Goal: Contribute content: Add original content to the website for others to see

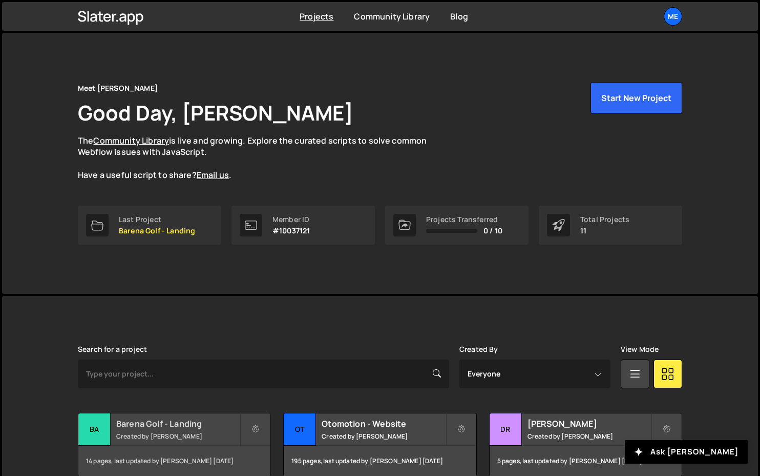
click at [171, 433] on small "Created by Pierre Lovenfosse" at bounding box center [177, 435] width 123 height 9
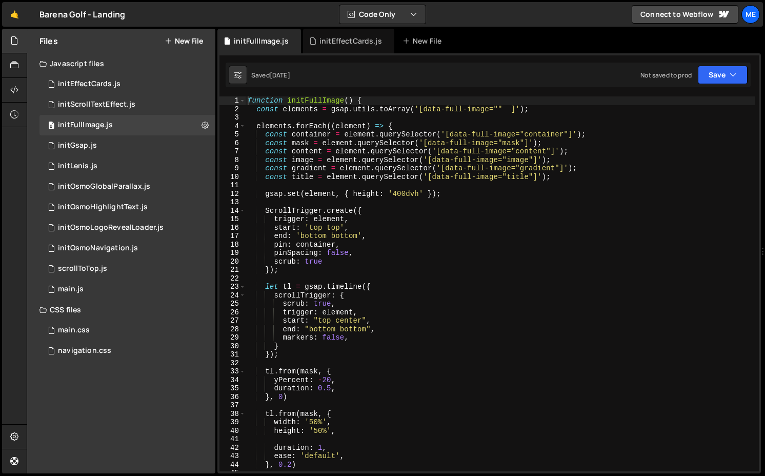
click at [189, 43] on button "New File" at bounding box center [183, 41] width 38 height 8
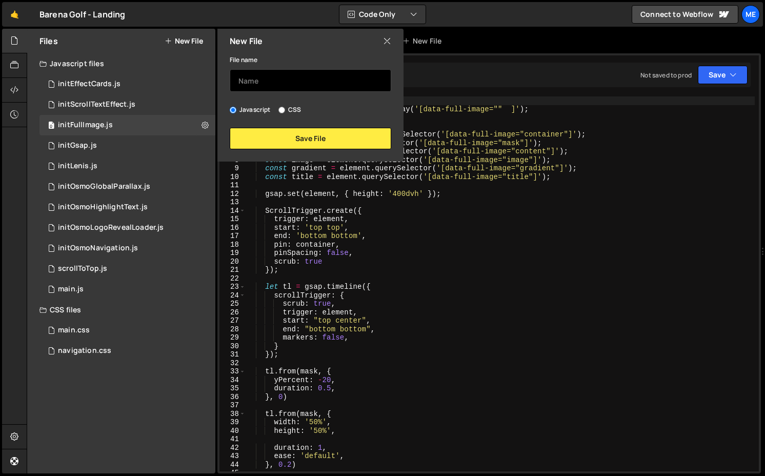
click at [254, 82] on input "text" at bounding box center [310, 80] width 161 height 23
drag, startPoint x: 307, startPoint y: 81, endPoint x: 212, endPoint y: 80, distance: 95.3
click at [213, 80] on div "Files New File Javascript files 0 initEffectCards.js 0 0 initScrollTextEffect.j…" at bounding box center [121, 251] width 188 height 444
type input "initPageTransition"
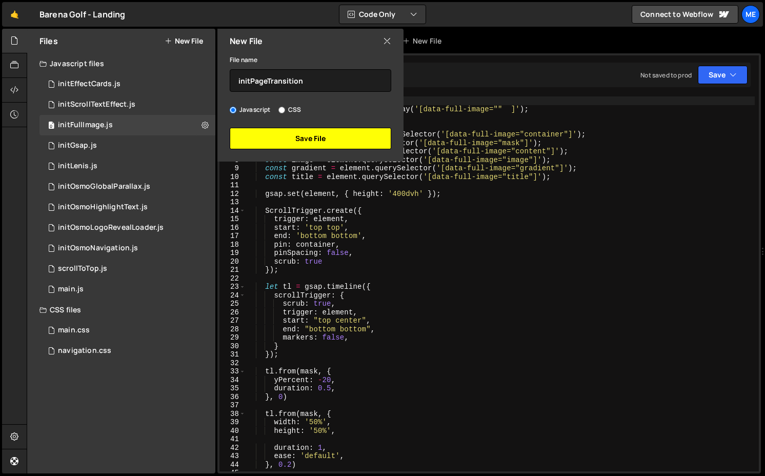
click at [287, 138] on button "Save File" at bounding box center [310, 139] width 161 height 22
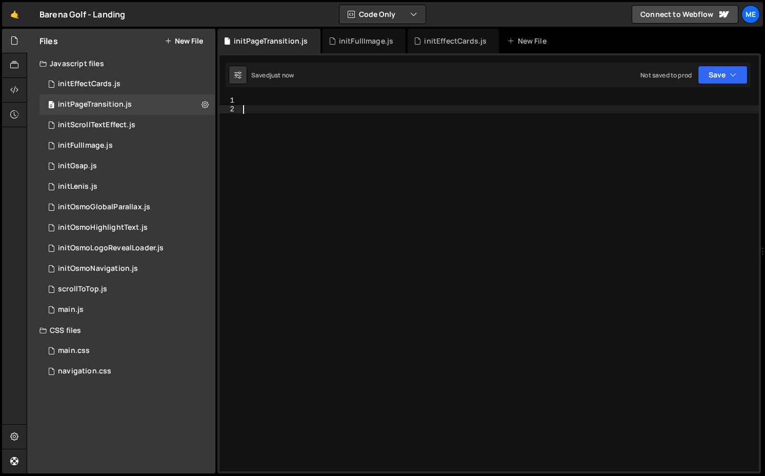
click at [290, 121] on div at bounding box center [500, 291] width 518 height 391
click at [290, 106] on div at bounding box center [500, 291] width 518 height 391
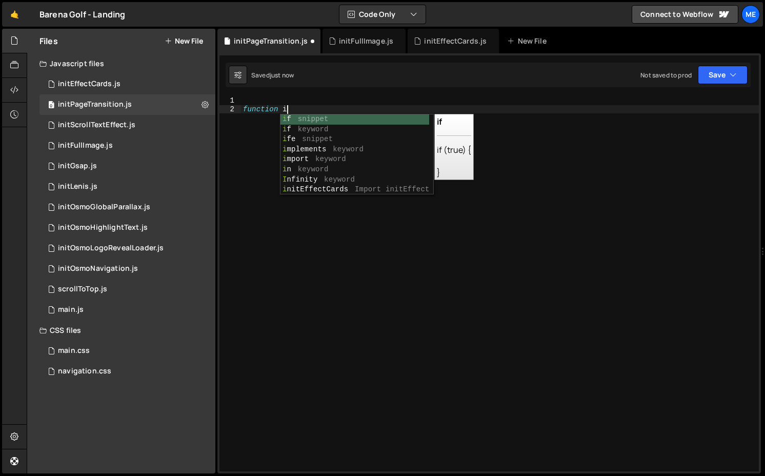
paste textarea "initPageTransition"
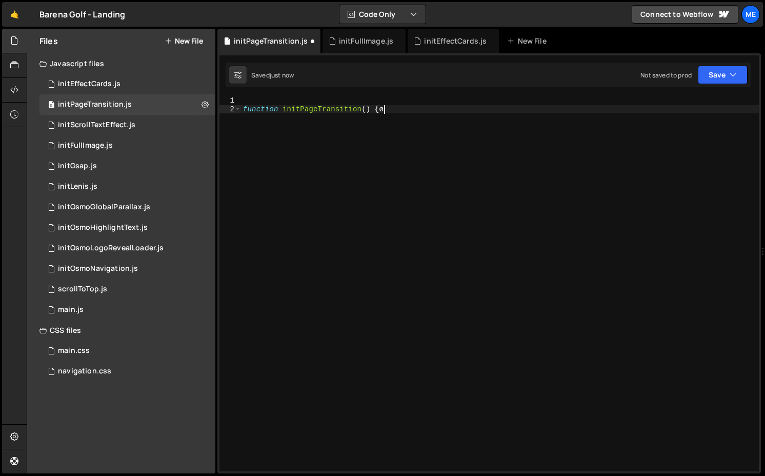
type textarea "function initPageTransition() {}"
click at [394, 42] on icon at bounding box center [397, 41] width 7 height 10
click at [317, 119] on div "function initPageTransition ( ) { const }" at bounding box center [500, 291] width 518 height 391
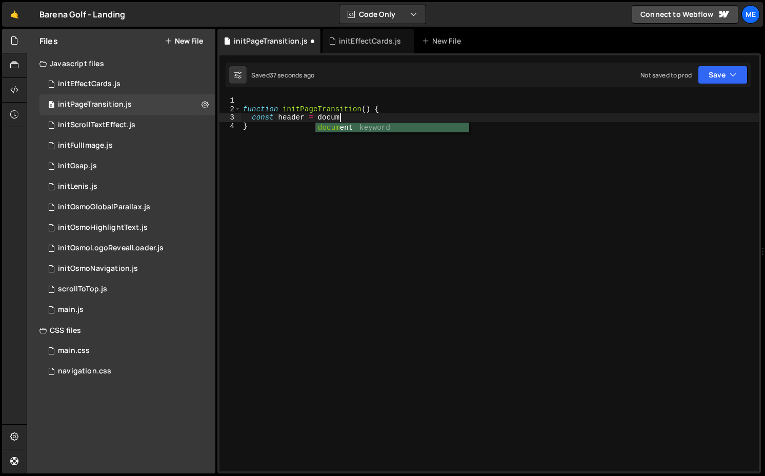
type textarea "const header = document"
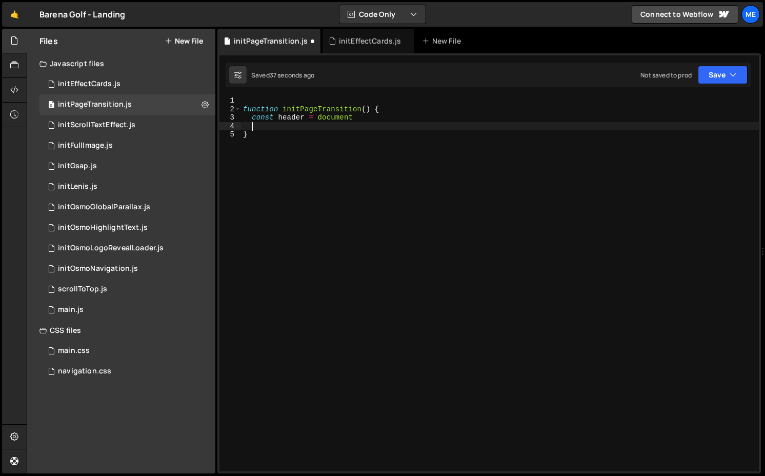
type textarea "."
type textarea "function initPageTransition() {"
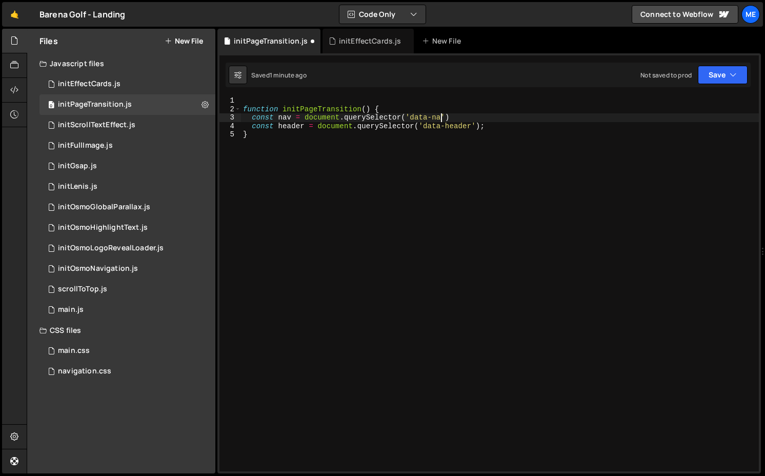
scroll to position [0, 13]
type textarea "const header = document.querySelector('data-header');"
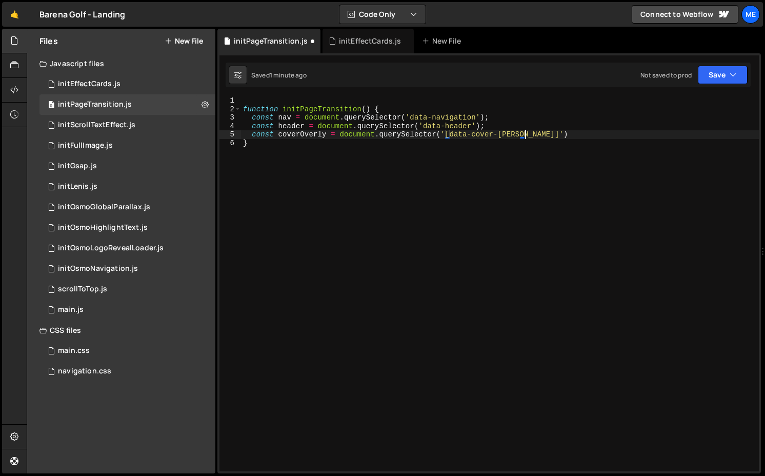
scroll to position [0, 19]
drag, startPoint x: 423, startPoint y: 127, endPoint x: 472, endPoint y: 128, distance: 49.2
click at [472, 128] on div "function initPageTransition ( ) { const nav = document . querySelector ( 'data-…" at bounding box center [500, 291] width 518 height 391
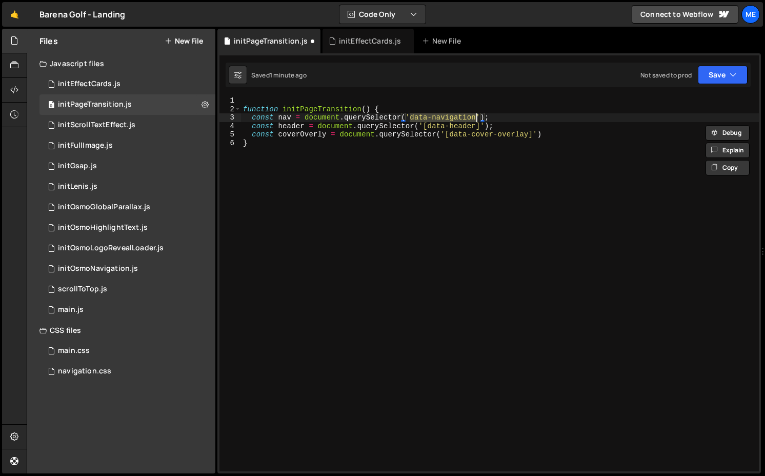
drag, startPoint x: 411, startPoint y: 117, endPoint x: 476, endPoint y: 117, distance: 64.1
click at [476, 117] on div "function initPageTransition ( ) { const nav = document . querySelector ( 'data-…" at bounding box center [500, 291] width 518 height 391
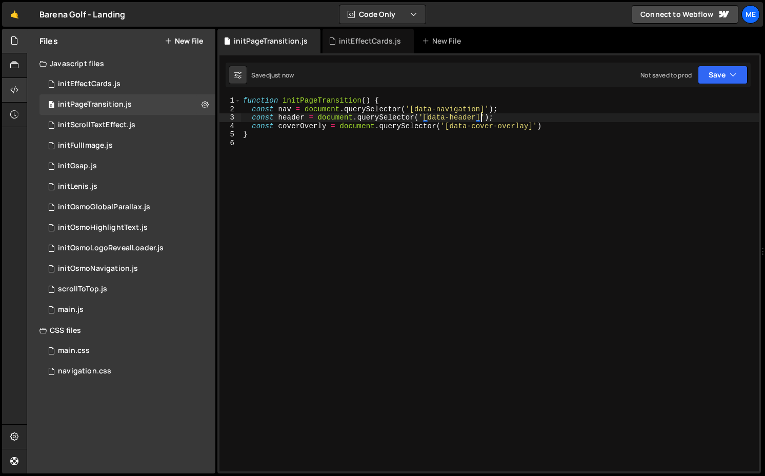
type textarea "const header = document.querySelector('[data-header]');"
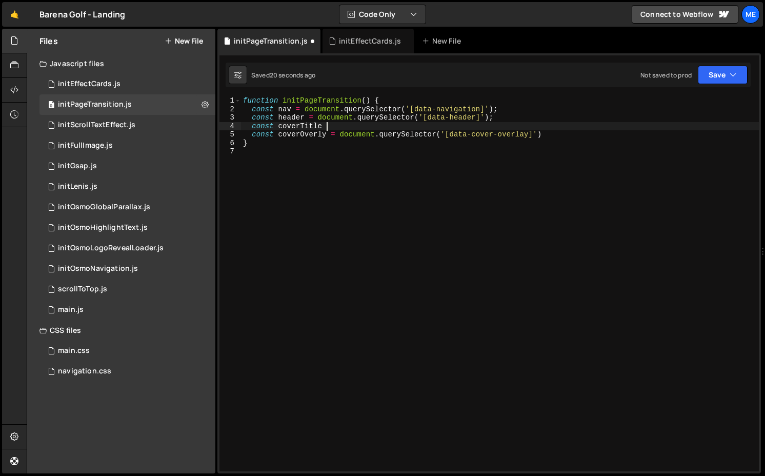
scroll to position [0, 6]
paste textarea "data-cover-title"
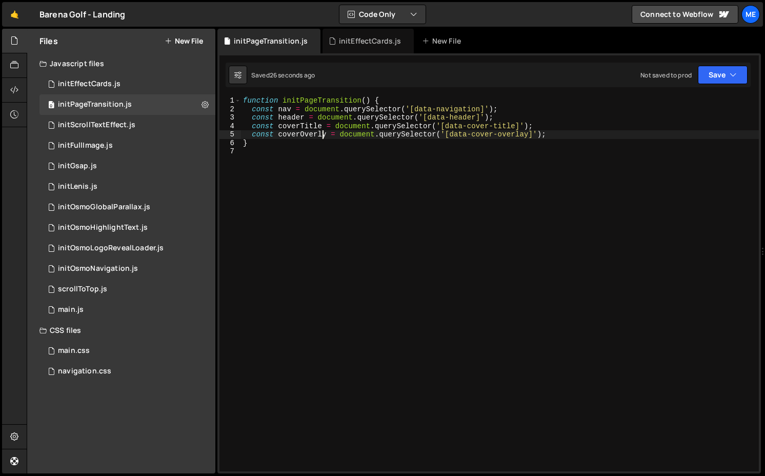
click at [322, 136] on div "function initPageTransition ( ) { const nav = document . querySelector ( '[data…" at bounding box center [500, 291] width 518 height 391
click at [538, 126] on div "function initPageTransition ( ) { const nav = document . querySelector ( '[data…" at bounding box center [500, 291] width 518 height 391
type textarea "const coverTitle = document.querySelector('[data-cover-title]');"
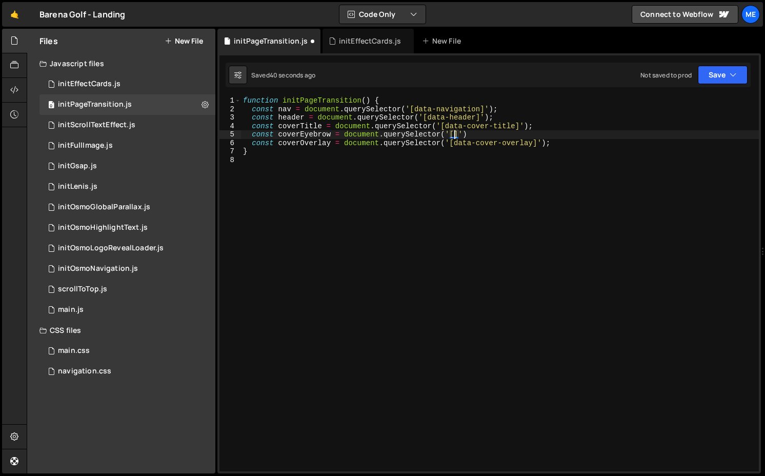
paste textarea "data-cover-eyebrow"
type textarea "const coverOverlay = document.querySelector('[data-cover-overlay]');"
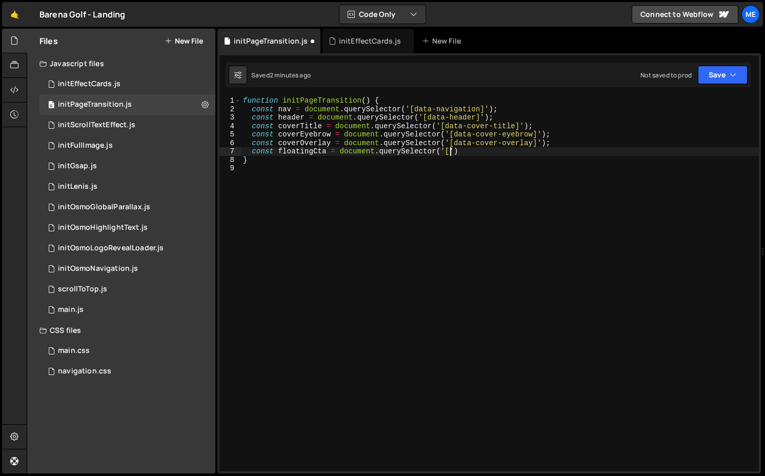
scroll to position [0, 14]
paste textarea "data-floating-cta"
type textarea "const coverOverlay = document.querySelector('[data-cover-overlay]');"
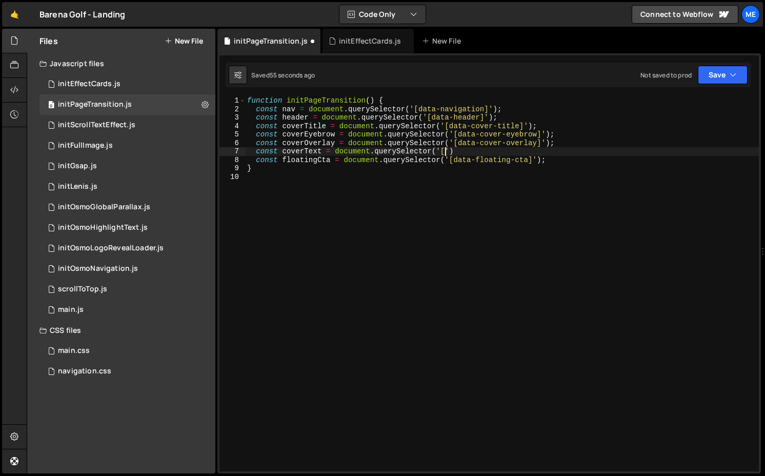
scroll to position [0, 13]
paste textarea "data-cover-text"
type textarea "const coverText = document.querySelector('[data-cover-text]');"
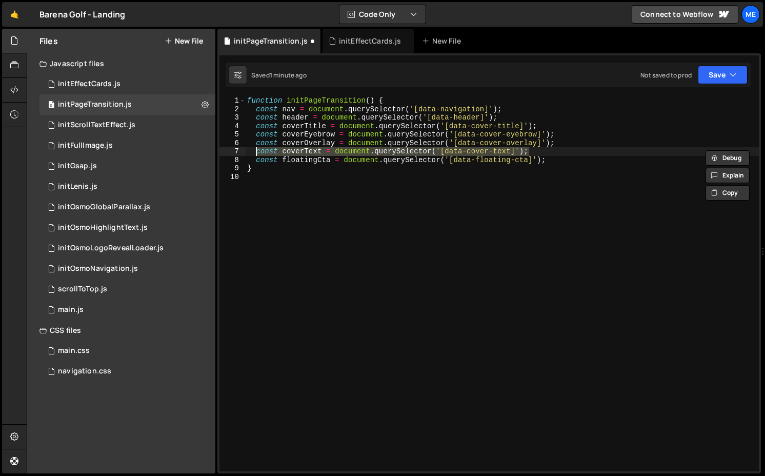
scroll to position [0, 0]
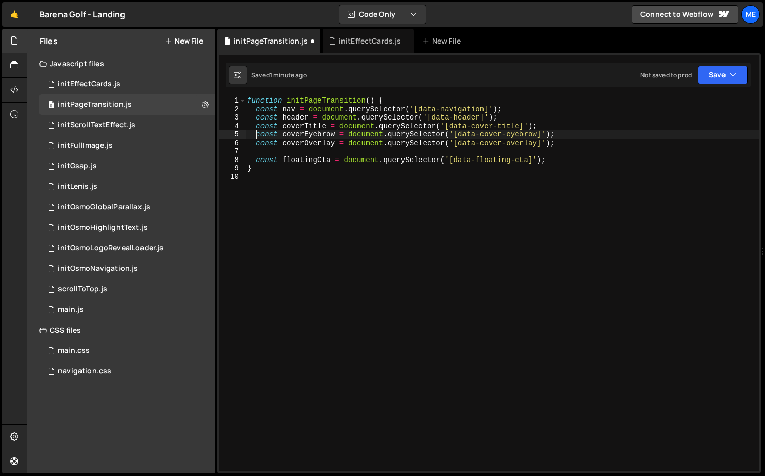
type textarea "const coverTitle = document.querySelector('[data-cover-title]');"
paste textarea "const coverText = document.querySelector('[data-cover-text]');"
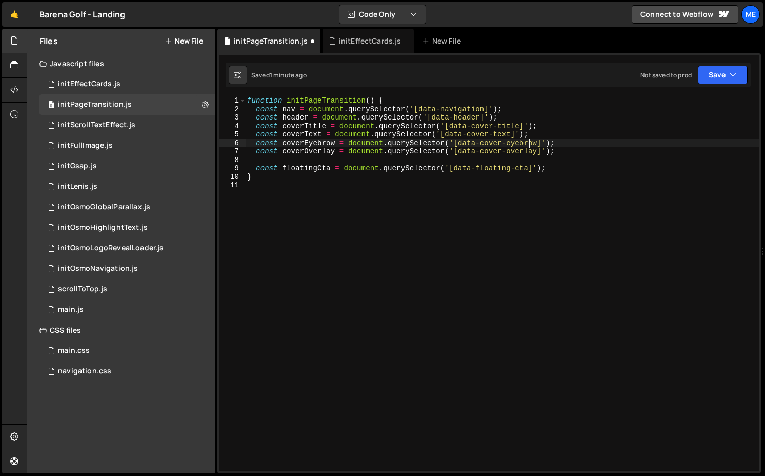
type textarea "const coverOverlay = document.querySelector('[data-cover-overlay]');"
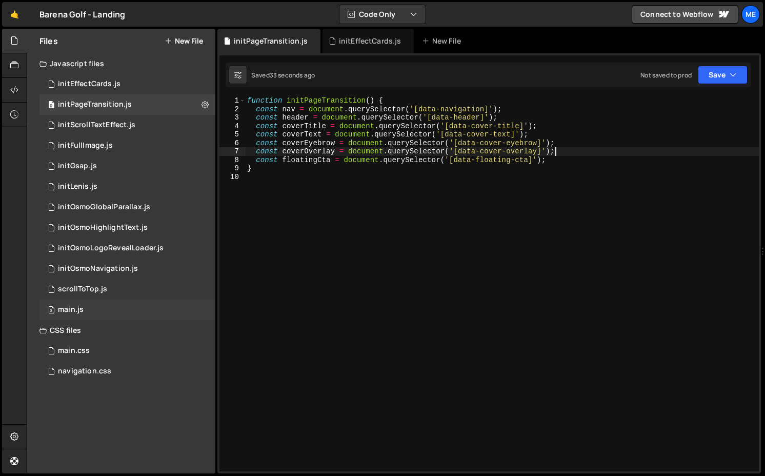
click at [87, 302] on div "0 main.js 0" at bounding box center [127, 309] width 176 height 20
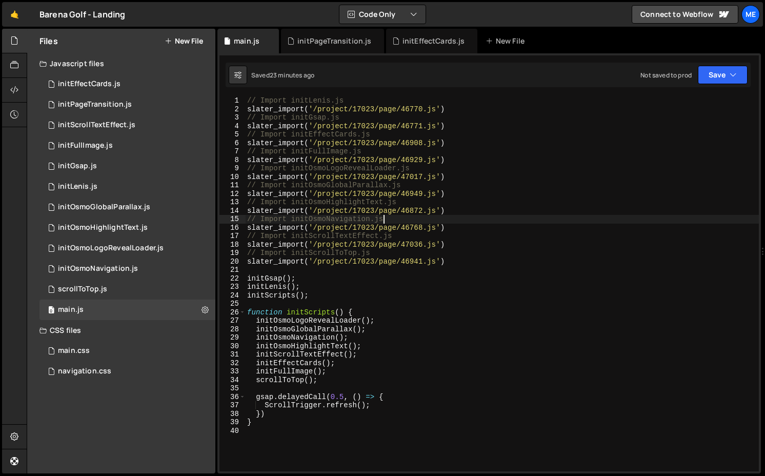
click at [456, 223] on div "// Import initLenis.js slater_import ( '/project/17023/page/46770.js' ) // Impo…" at bounding box center [501, 291] width 513 height 391
type textarea "slater_import('/project/17023/page/46768.js')"
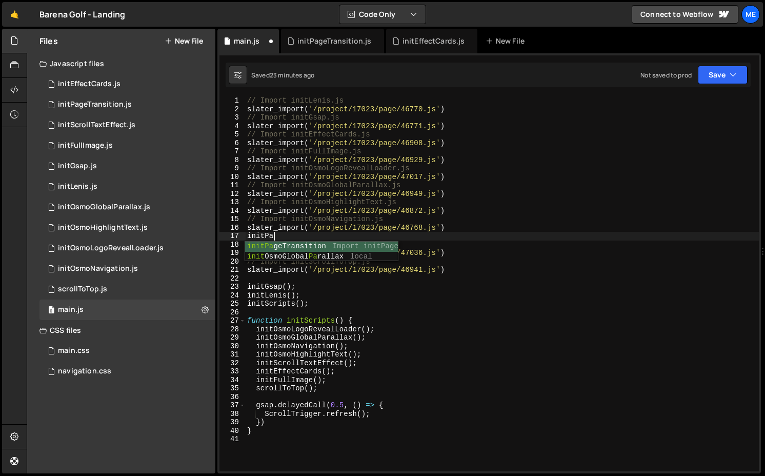
scroll to position [0, 2]
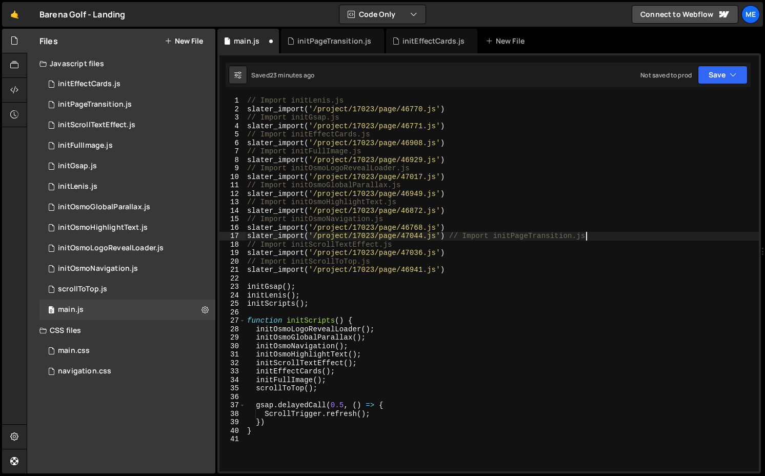
click at [444, 231] on div "// Import initLenis.js slater_import ( '/project/17023/page/46770.js' ) // Impo…" at bounding box center [501, 291] width 513 height 391
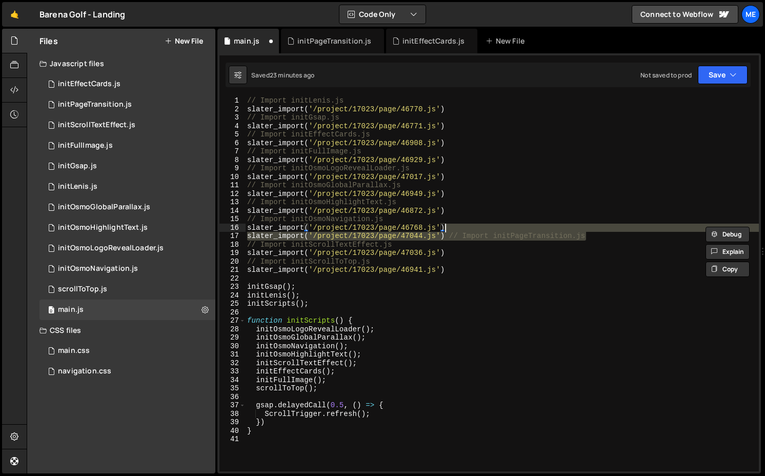
click at [445, 236] on div "// Import initLenis.js slater_import ( '/project/17023/page/46770.js' ) // Impo…" at bounding box center [501, 283] width 513 height 375
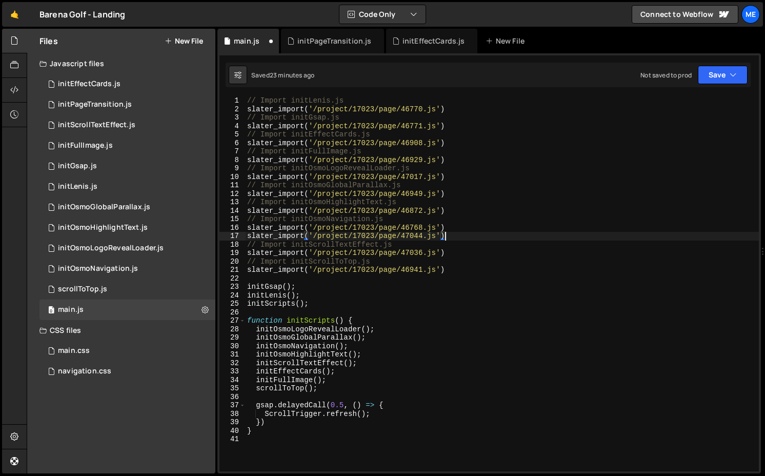
click at [463, 225] on div "// Import initLenis.js slater_import ( '/project/17023/page/46770.js' ) // Impo…" at bounding box center [501, 291] width 513 height 391
type textarea "slater_import('/project/17023/page/46768.js')"
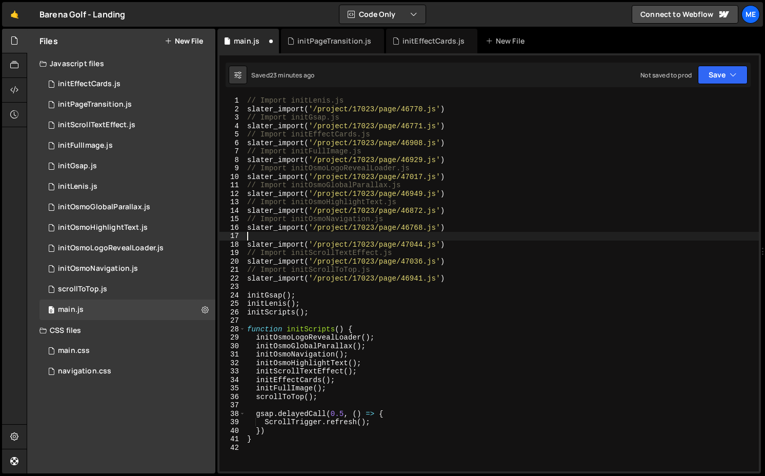
paste textarea "// Import initPageTransition.js"
click at [348, 235] on div "// Import initLenis.js slater_import ( '/project/17023/page/46770.js' ) // Impo…" at bounding box center [501, 291] width 513 height 391
click at [381, 338] on div "// Import initLenis.js slater_import ( '/project/17023/page/46770.js' ) // Impo…" at bounding box center [501, 291] width 513 height 391
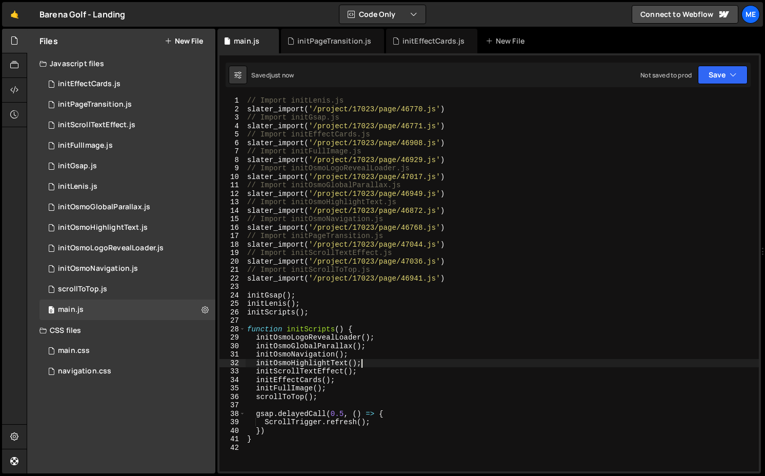
click at [379, 360] on div "// Import initLenis.js slater_import ( '/project/17023/page/46770.js' ) // Impo…" at bounding box center [501, 291] width 513 height 391
type textarea "initOsmoHighlightText();"
paste textarea "initPageTransition"
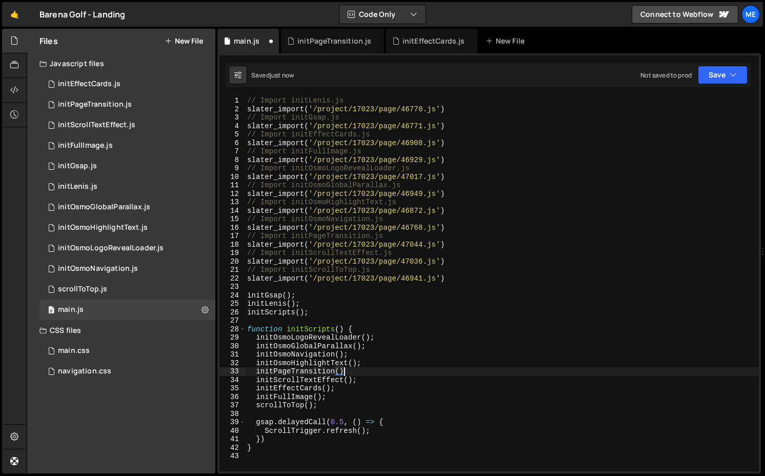
scroll to position [0, 6]
type textarea "initPageTransition();"
click at [340, 35] on div "initPageTransition.js" at bounding box center [332, 41] width 103 height 25
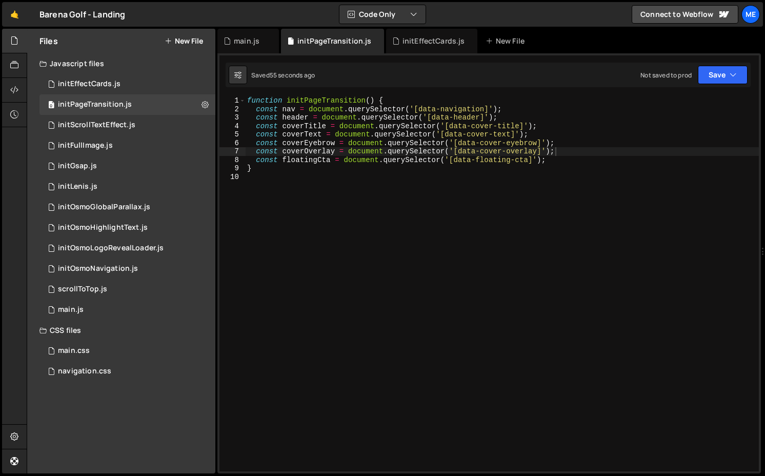
click at [575, 164] on div "function initPageTransition ( ) { const nav = document . querySelector ( '[data…" at bounding box center [501, 291] width 513 height 391
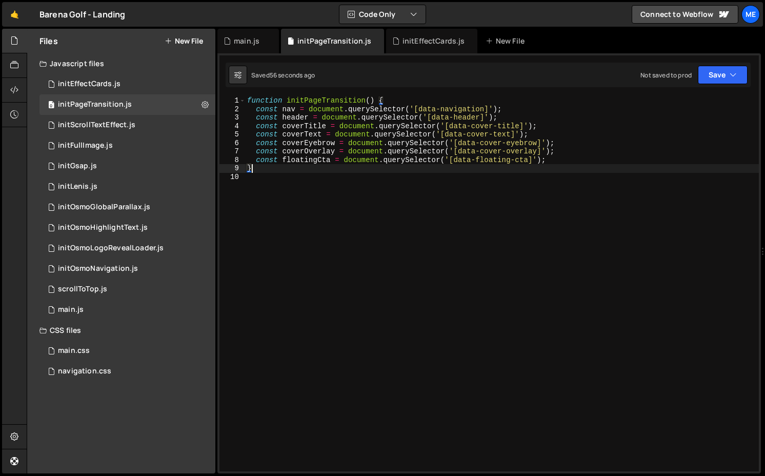
click at [574, 158] on div "function initPageTransition ( ) { const nav = document . querySelector ( '[data…" at bounding box center [501, 291] width 513 height 391
type textarea "const floatingCta = document.querySelector('[data-floating-cta]');"
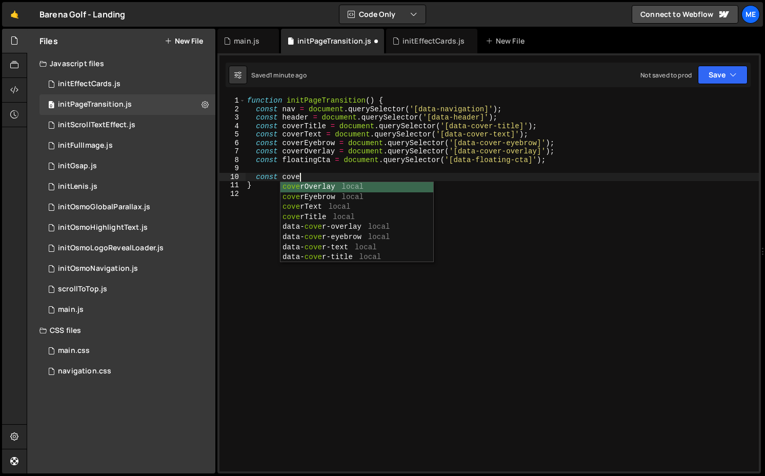
type textarea "const cover"
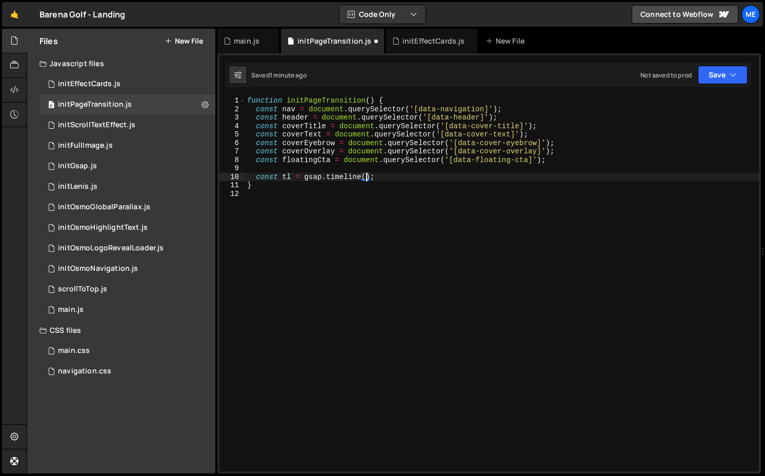
scroll to position [0, 8]
click at [399, 177] on div "function initPageTransition ( ) { const nav = document . querySelector ( '[data…" at bounding box center [501, 291] width 513 height 391
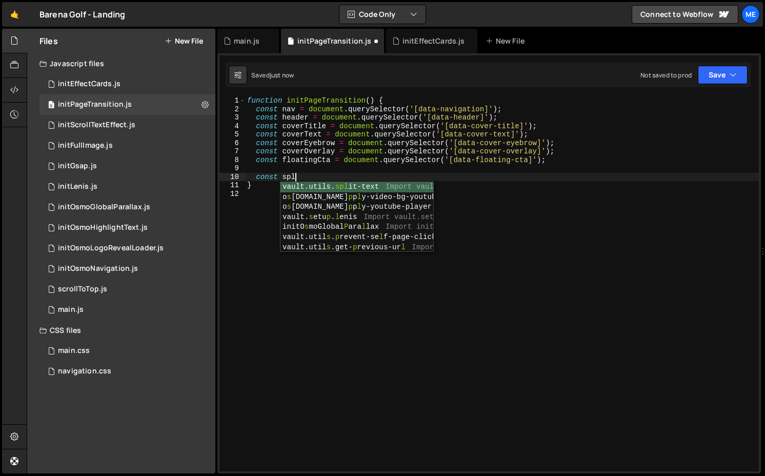
scroll to position [0, 3]
type textarea "const split"
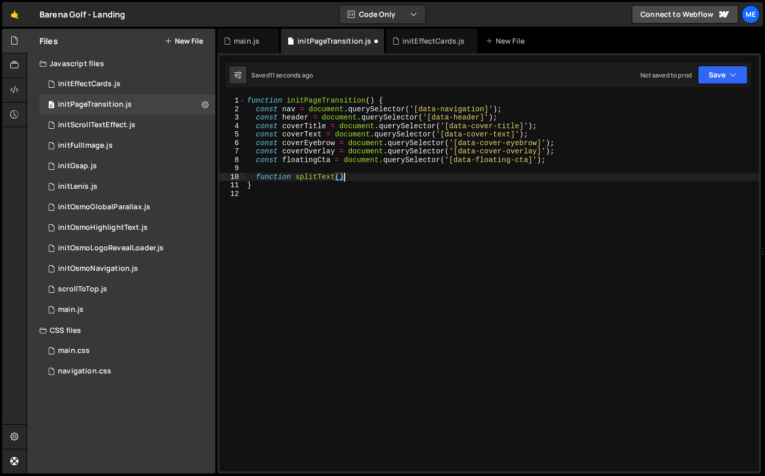
scroll to position [0, 6]
type textarea "function splitText() {}"
type textarea "function splitText() {"
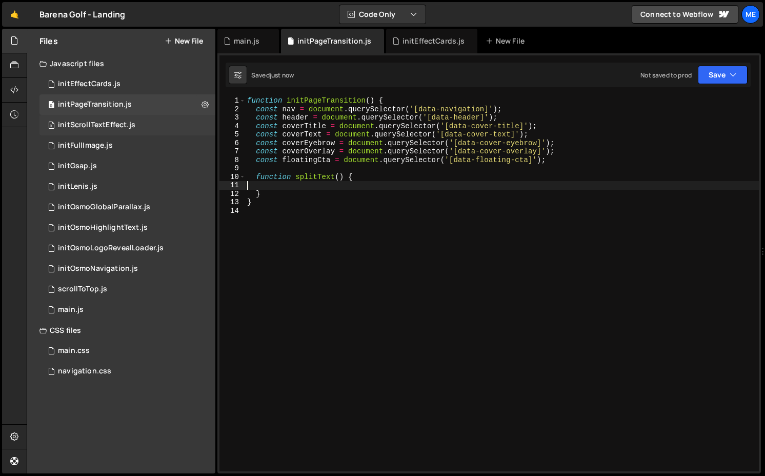
click at [126, 132] on div "0 initScrollTextEffect.js 0" at bounding box center [127, 125] width 176 height 20
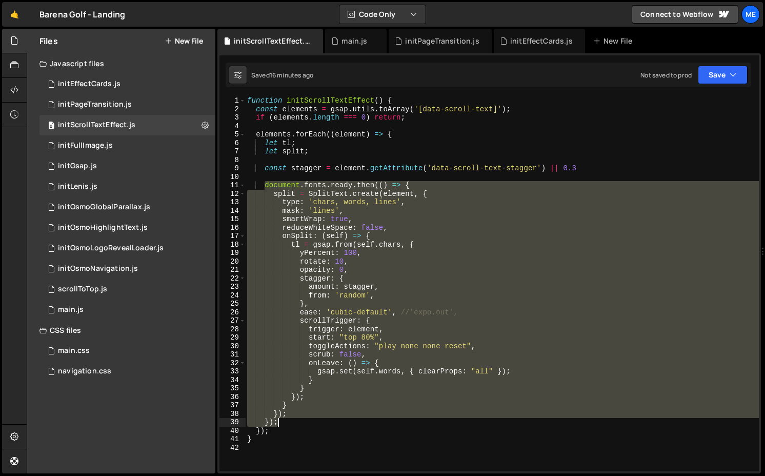
drag, startPoint x: 265, startPoint y: 182, endPoint x: 304, endPoint y: 418, distance: 238.9
click at [304, 418] on div "function initScrollTextEffect ( ) { const elements = gsap . utils . toArray ( '…" at bounding box center [501, 291] width 513 height 391
type textarea "}); });"
click at [531, 43] on div "initEffectCards.js" at bounding box center [541, 41] width 63 height 10
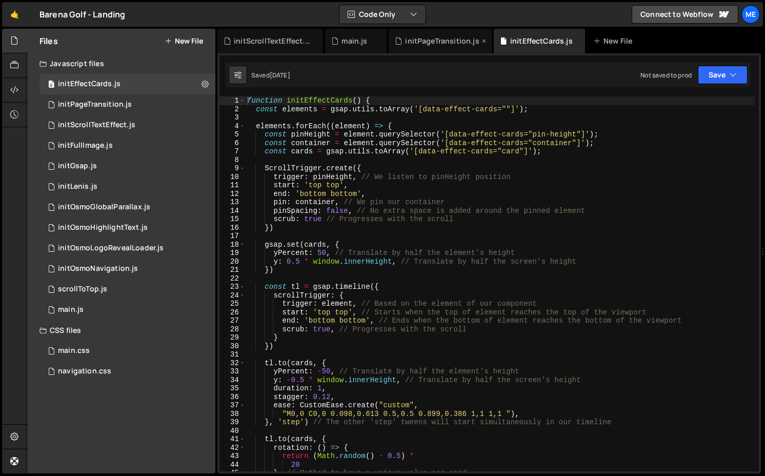
click at [436, 43] on div "initPageTransition.js" at bounding box center [442, 41] width 74 height 10
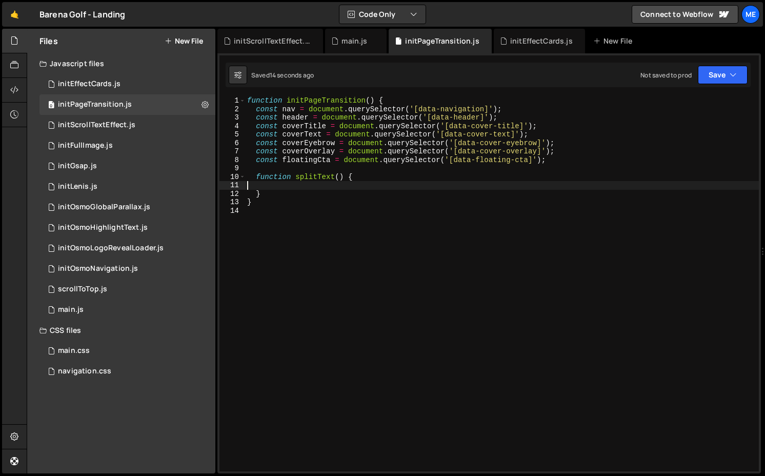
click at [270, 186] on div "function initPageTransition ( ) { const nav = document . querySelector ( '[data…" at bounding box center [501, 291] width 513 height 391
paste textarea "});"
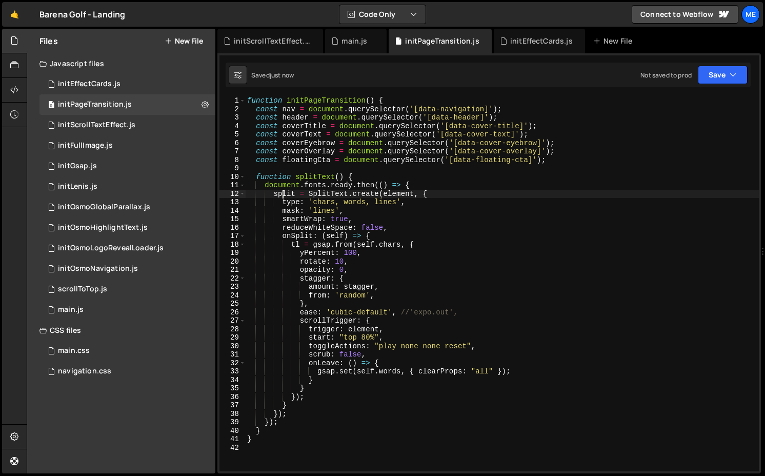
click at [282, 194] on div "function initPageTransition ( ) { const nav = document . querySelector ( '[data…" at bounding box center [501, 291] width 513 height 391
click at [307, 127] on div "function initPageTransition ( ) { const nav = document . querySelector ( '[data…" at bounding box center [501, 291] width 513 height 391
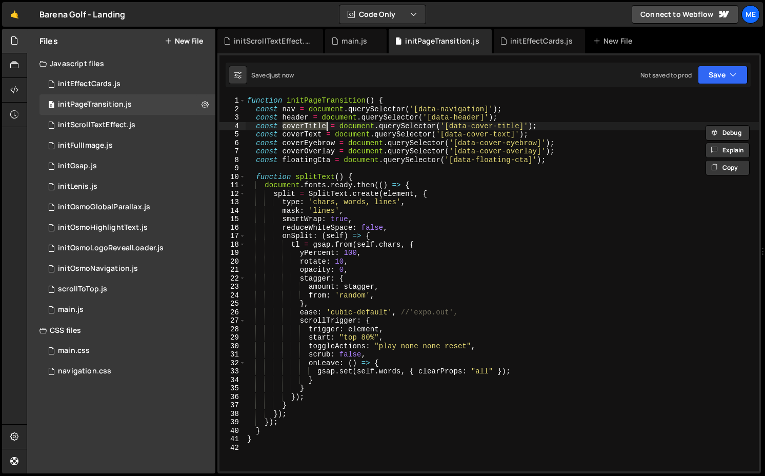
click at [286, 191] on div "function initPageTransition ( ) { const nav = document . querySelector ( '[data…" at bounding box center [501, 291] width 513 height 391
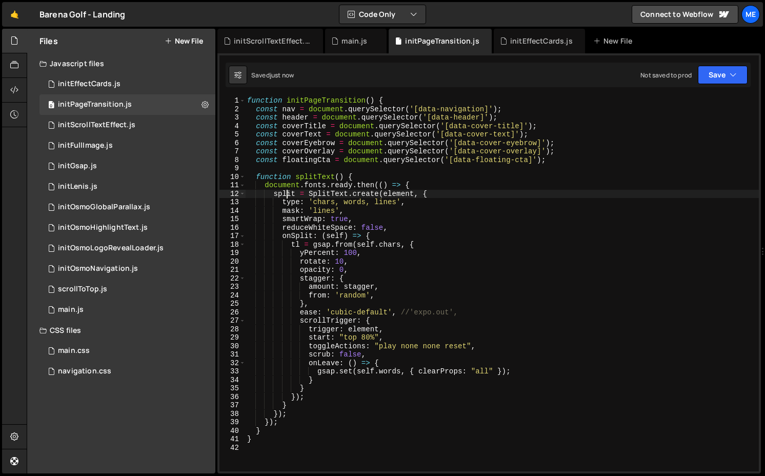
click at [286, 191] on div "function initPageTransition ( ) { const nav = document . querySelector ( '[data…" at bounding box center [501, 291] width 513 height 391
click at [340, 177] on div "function initPageTransition ( ) { const nav = document . querySelector ( '[data…" at bounding box center [501, 291] width 513 height 391
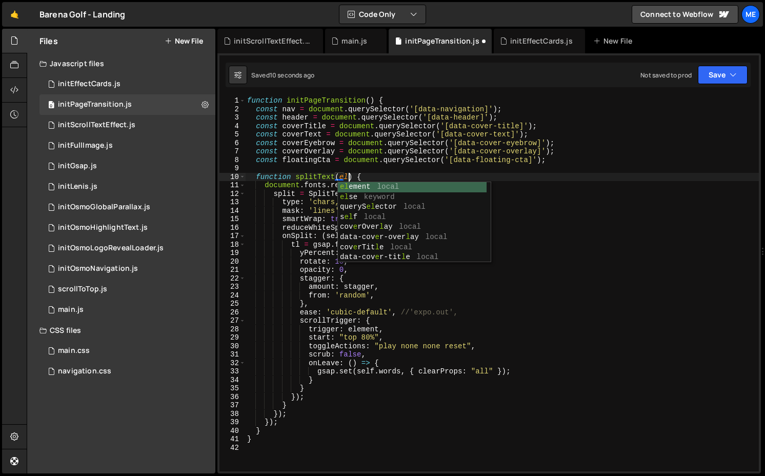
scroll to position [0, 7]
click at [340, 178] on div "function initPageTransition ( ) { const nav = document . querySelector ( '[data…" at bounding box center [501, 291] width 513 height 391
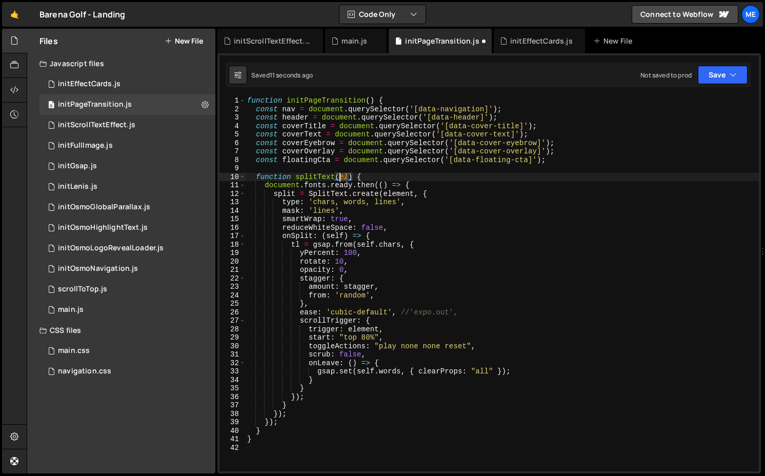
click at [340, 178] on div "function initPageTransition ( ) { const nav = document . querySelector ( '[data…" at bounding box center [501, 291] width 513 height 391
click at [400, 194] on div "function initPageTransition ( ) { const nav = document . querySelector ( '[data…" at bounding box center [501, 291] width 513 height 391
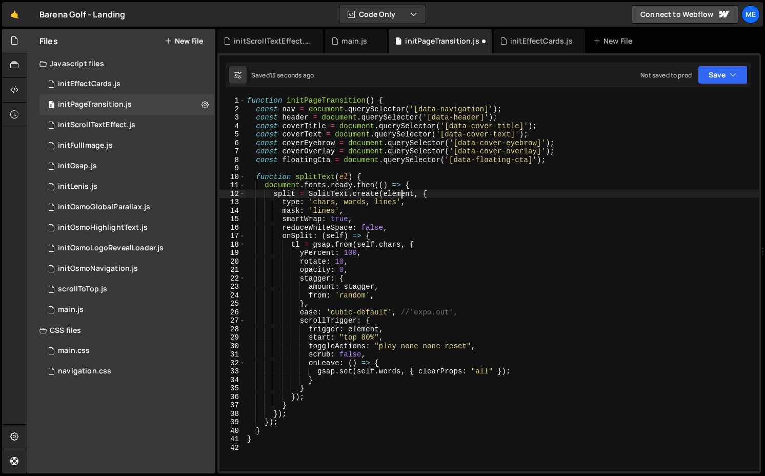
click at [400, 194] on div "function initPageTransition ( ) { const nav = document . querySelector ( '[data…" at bounding box center [501, 291] width 513 height 391
paste textarea
drag, startPoint x: 344, startPoint y: 203, endPoint x: 374, endPoint y: 203, distance: 30.2
click at [374, 203] on div "function initPageTransition ( ) { const nav = document . querySelector ( '[data…" at bounding box center [501, 291] width 513 height 391
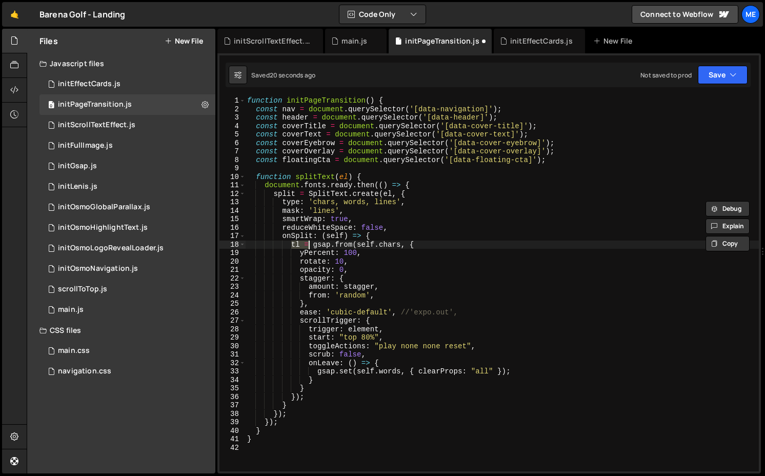
drag, startPoint x: 292, startPoint y: 245, endPoint x: 310, endPoint y: 245, distance: 18.4
click at [310, 245] on div "function initPageTransition ( ) { const nav = document . querySelector ( '[data…" at bounding box center [501, 291] width 513 height 391
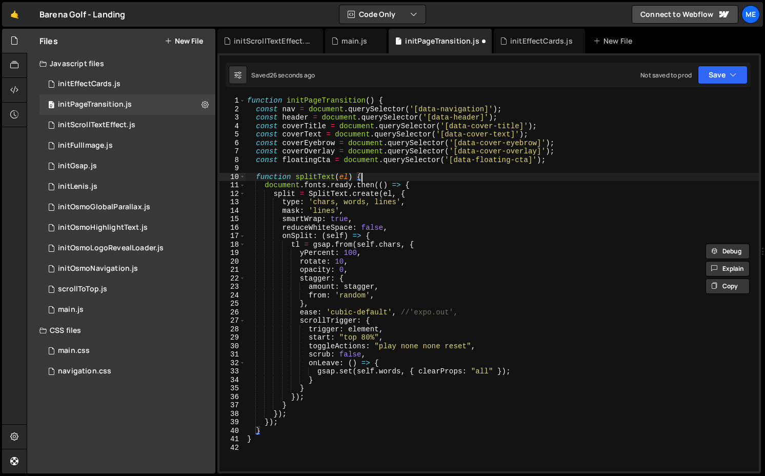
click at [381, 180] on div "function initPageTransition ( ) { const nav = document . querySelector ( '[data…" at bounding box center [501, 291] width 513 height 391
type textarea "function splitText(el) {"
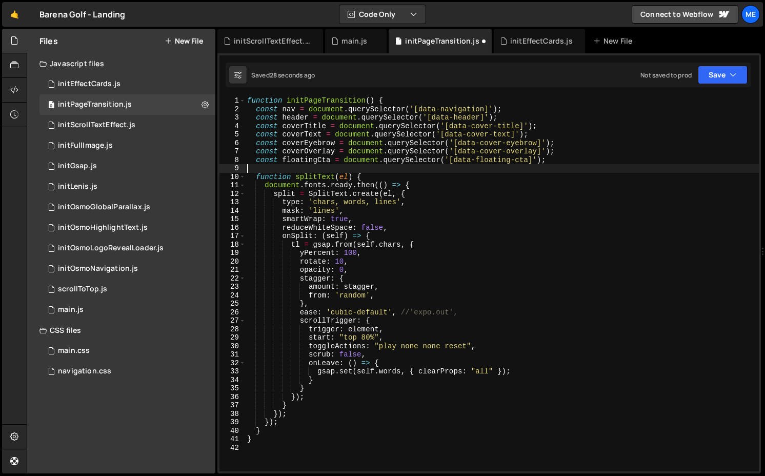
scroll to position [0, 0]
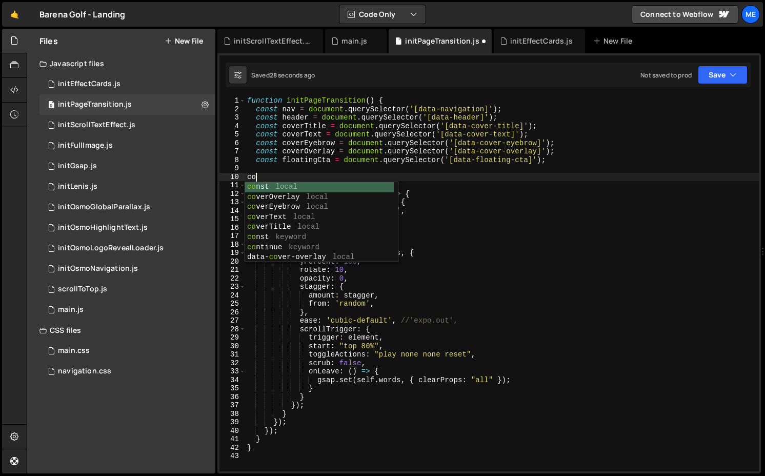
type textarea "const"
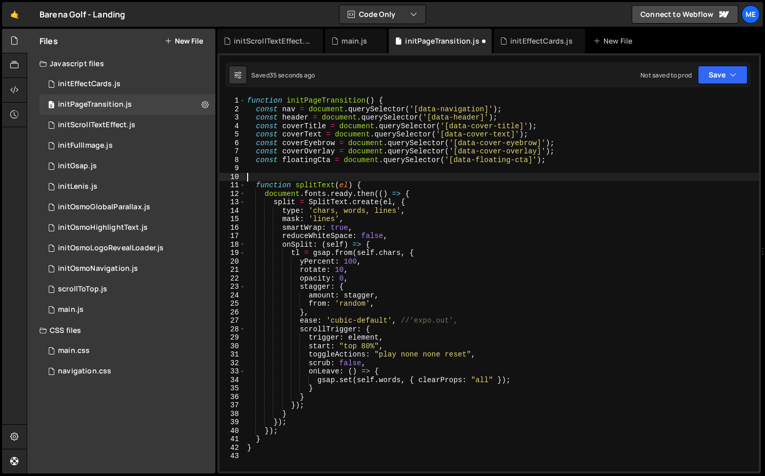
click at [290, 254] on div "function initPageTransition ( ) { const nav = document . querySelector ( '[data…" at bounding box center [501, 291] width 513 height 391
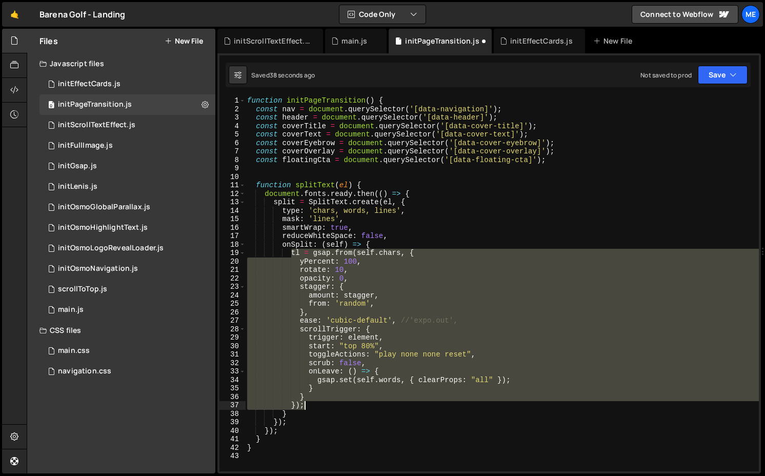
click at [313, 403] on div "function initPageTransition ( ) { const nav = document . querySelector ( '[data…" at bounding box center [501, 291] width 513 height 391
click at [373, 250] on div "function initPageTransition ( ) { const nav = document . querySelector ( '[data…" at bounding box center [501, 283] width 513 height 375
type textarea "tl = gsap.from(self.chars, {"
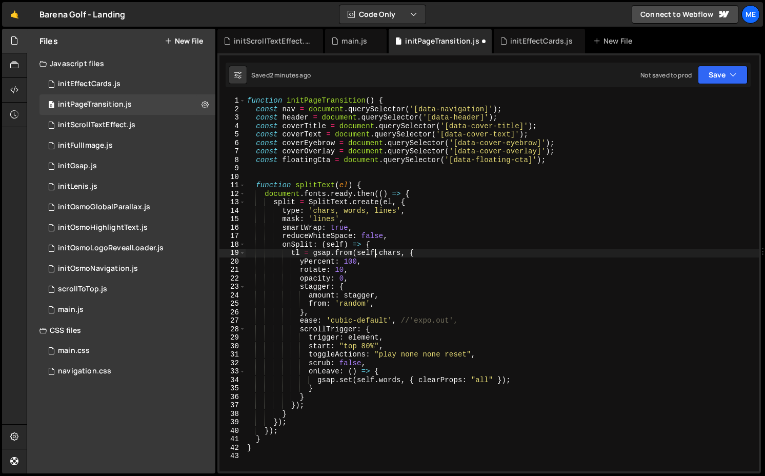
click at [289, 170] on div "function initPageTransition ( ) { const nav = document . querySelector ( '[data…" at bounding box center [501, 291] width 513 height 391
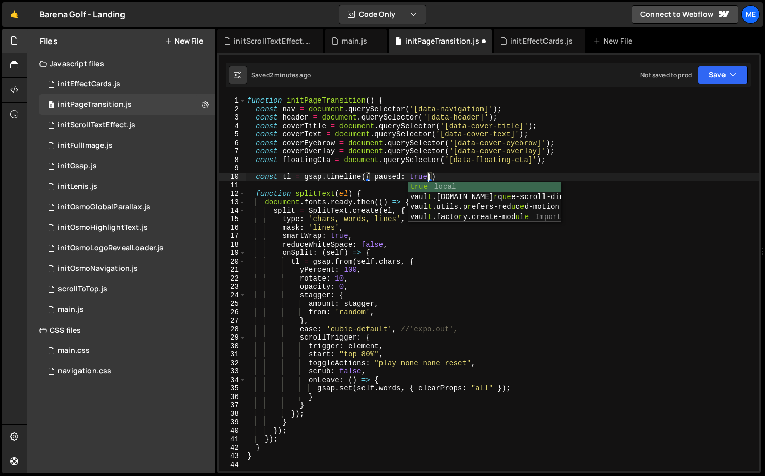
scroll to position [0, 13]
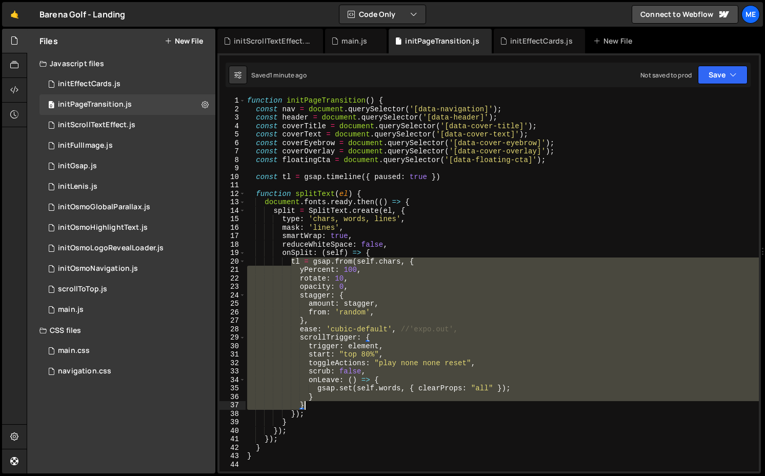
drag, startPoint x: 292, startPoint y: 260, endPoint x: 398, endPoint y: 405, distance: 179.6
click at [398, 405] on div "function initPageTransition ( ) { const nav = document . querySelector ( '[data…" at bounding box center [501, 291] width 513 height 391
type textarea "} }"
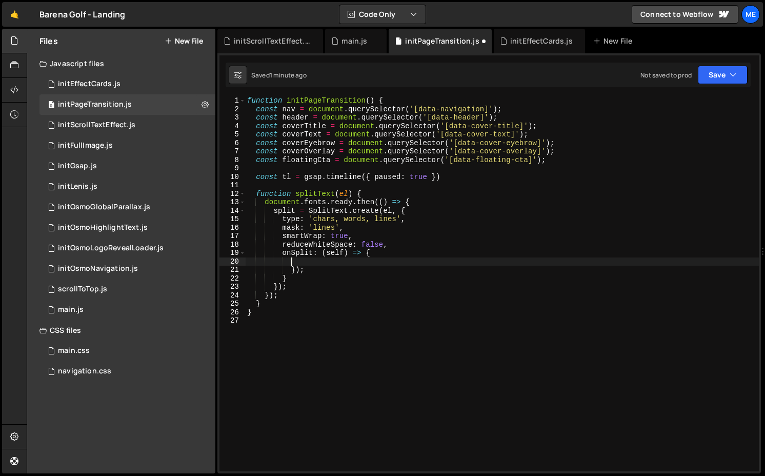
click at [352, 275] on div "function initPageTransition ( ) { const nav = document . querySelector ( '[data…" at bounding box center [501, 291] width 513 height 391
type textarea "}); }"
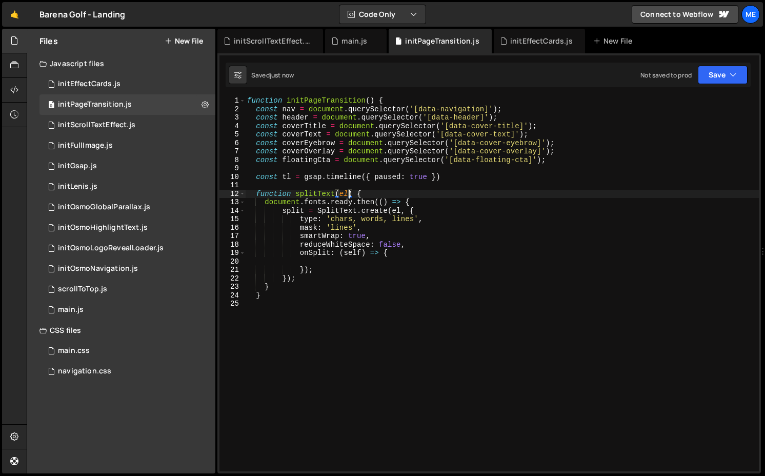
click at [351, 192] on div "function initPageTransition ( ) { const nav = document . querySelector ( '[data…" at bounding box center [501, 291] width 513 height 391
click at [350, 257] on div "function initPageTransition ( ) { const nav = document . querySelector ( '[data…" at bounding box center [501, 291] width 513 height 391
type textarea "onSplit: (self) => {"
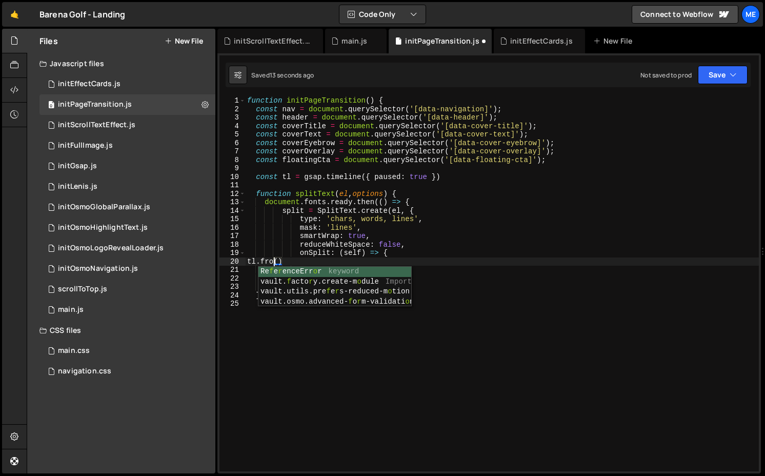
scroll to position [0, 2]
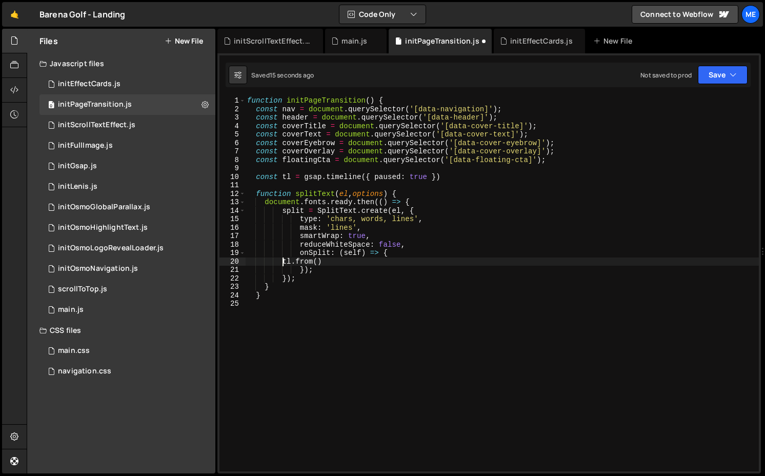
type textarea "tl.from()"
click at [266, 201] on div "function initPageTransition ( ) { const nav = document . querySelector ( '[data…" at bounding box center [501, 291] width 513 height 391
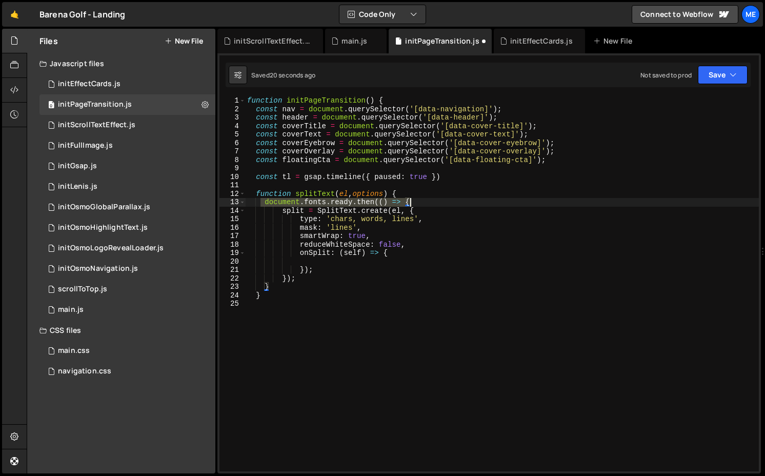
drag, startPoint x: 261, startPoint y: 201, endPoint x: 428, endPoint y: 203, distance: 167.6
click at [428, 203] on div "function initPageTransition ( ) { const nav = document . querySelector ( '[data…" at bounding box center [501, 291] width 513 height 391
click at [282, 209] on div "function initPageTransition ( ) { const nav = document . querySelector ( '[data…" at bounding box center [501, 291] width 513 height 391
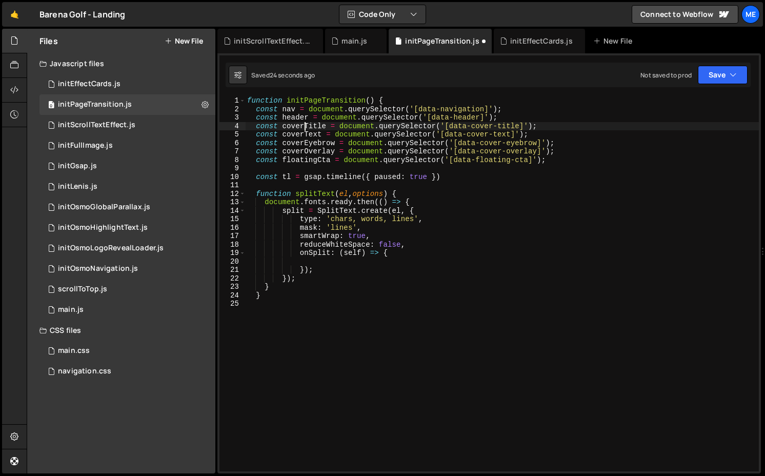
click at [305, 126] on div "function initPageTransition ( ) { const nav = document . querySelector ( '[data…" at bounding box center [501, 291] width 513 height 391
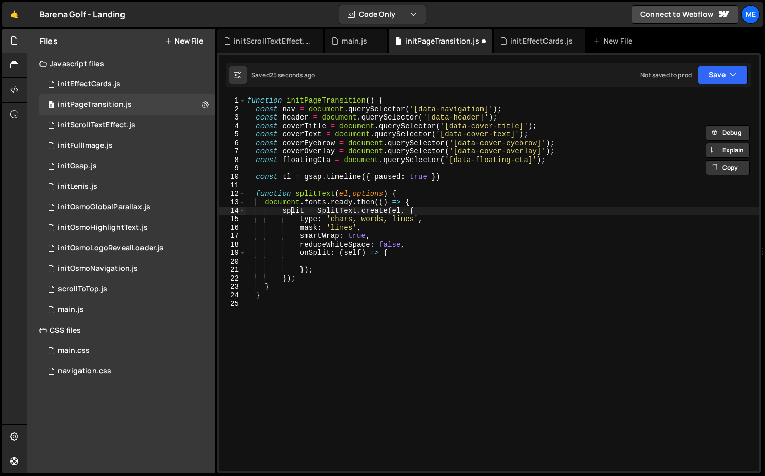
click at [290, 208] on div "function initPageTransition ( ) { const nav = document . querySelector ( '[data…" at bounding box center [501, 291] width 513 height 391
paste textarea "coverTitle"
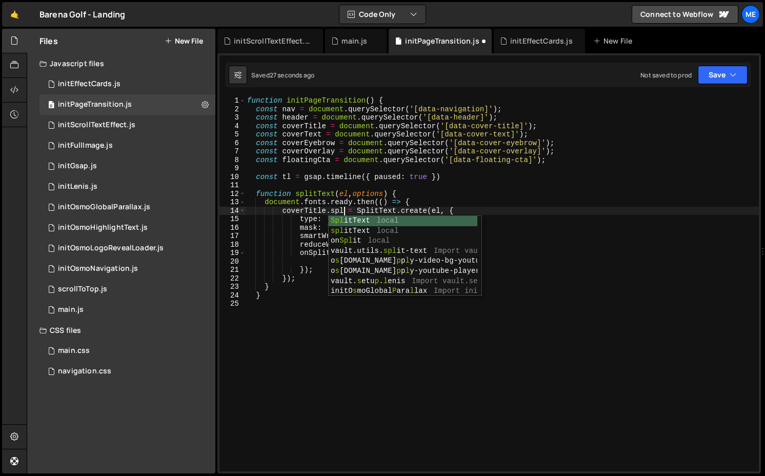
scroll to position [0, 7]
type textarea "coverTitle.split = SplitText.create(el, {"
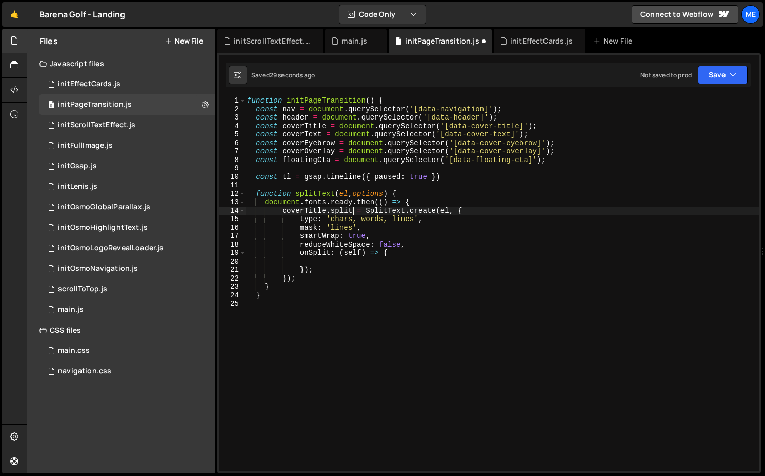
click at [323, 264] on div "function initPageTransition ( ) { const nav = document . querySelector ( '[data…" at bounding box center [501, 291] width 513 height 391
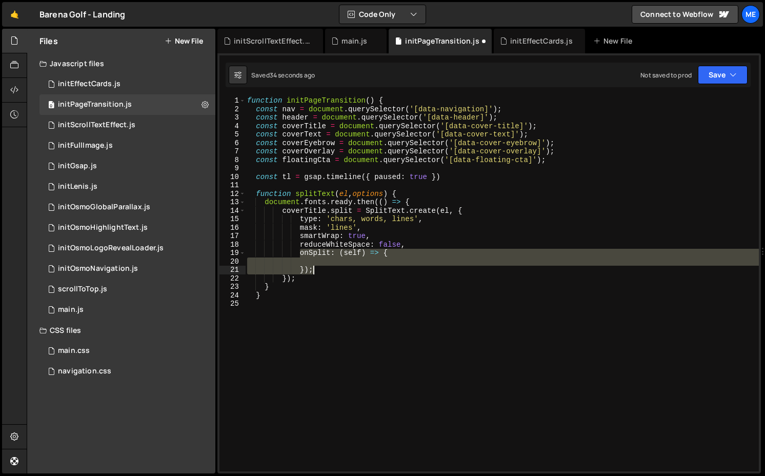
drag, startPoint x: 298, startPoint y: 253, endPoint x: 319, endPoint y: 271, distance: 27.6
click at [319, 271] on div "function initPageTransition ( ) { const nav = document . querySelector ( '[data…" at bounding box center [501, 291] width 513 height 391
type textarea "});"
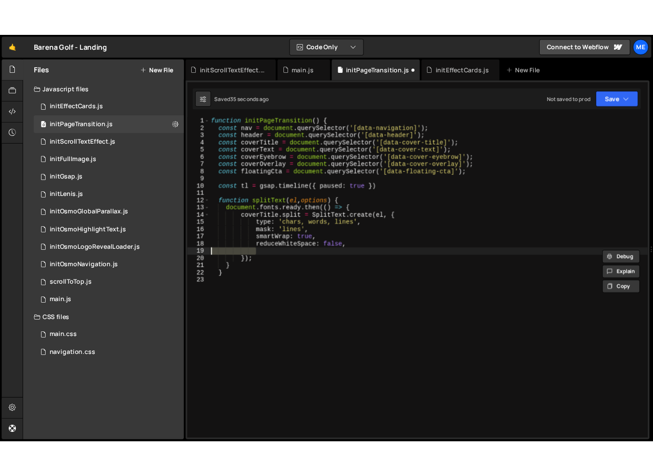
scroll to position [0, 0]
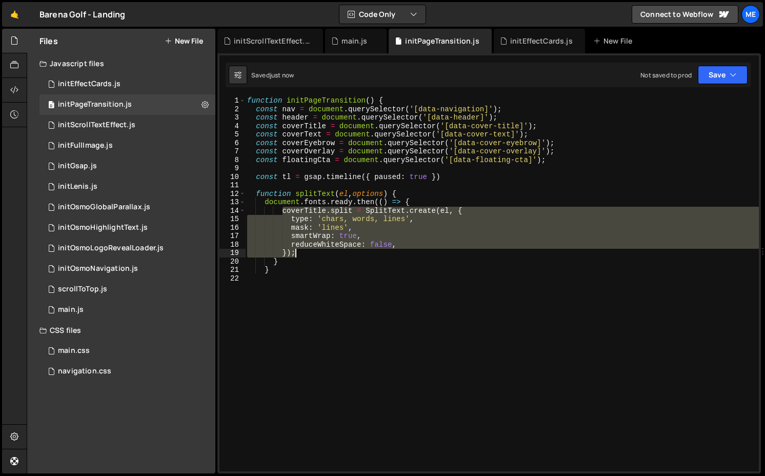
drag, startPoint x: 282, startPoint y: 209, endPoint x: 303, endPoint y: 254, distance: 50.0
click at [303, 255] on div "function initPageTransition ( ) { const nav = document . querySelector ( '[data…" at bounding box center [501, 291] width 513 height 391
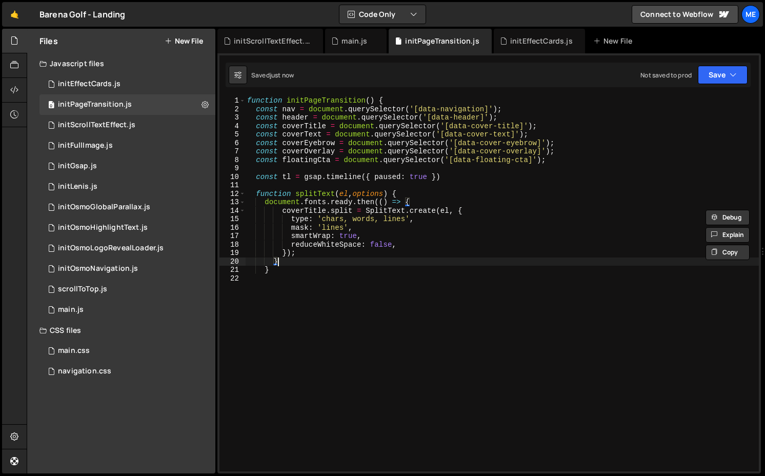
click at [298, 261] on div "function initPageTransition ( ) { const nav = document . querySelector ( '[data…" at bounding box center [501, 291] width 513 height 391
type textarea "}"
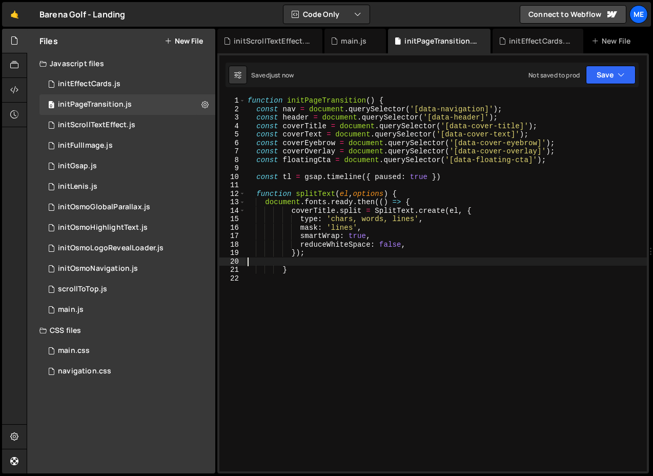
click at [313, 274] on div "function initPageTransition ( ) { const nav = document . querySelector ( '[data…" at bounding box center [445, 291] width 401 height 391
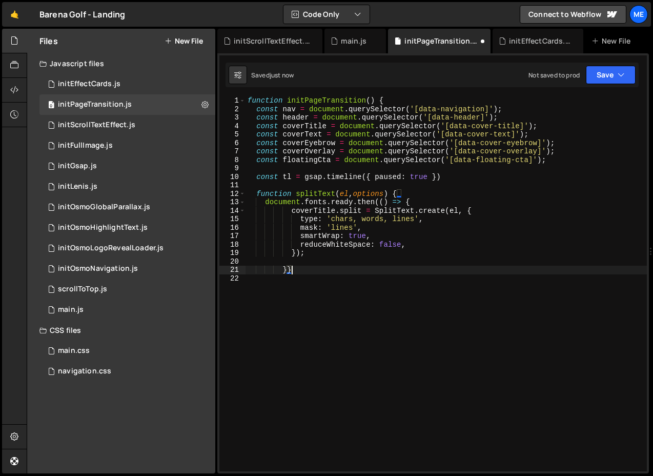
type textarea "}"
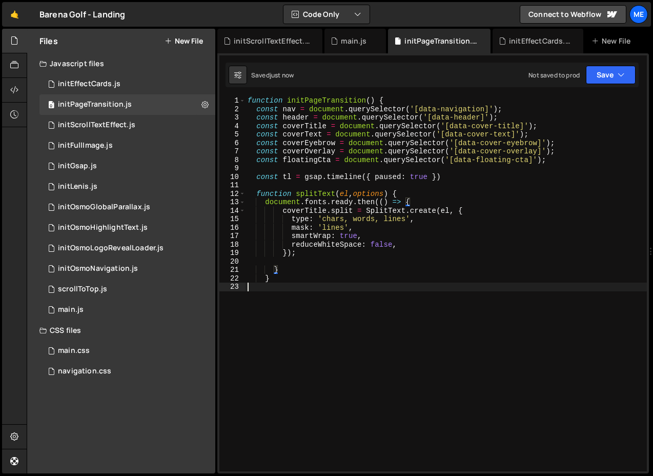
click at [312, 289] on div "function initPageTransition ( ) { const nav = document . querySelector ( '[data…" at bounding box center [445, 291] width 401 height 391
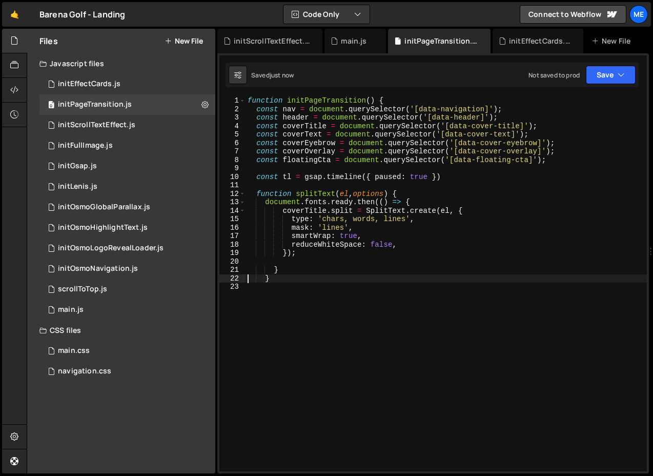
type textarea "}"
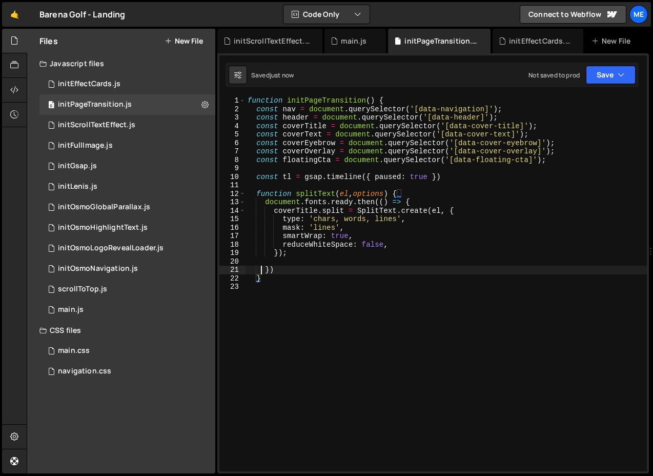
type textarea "})"
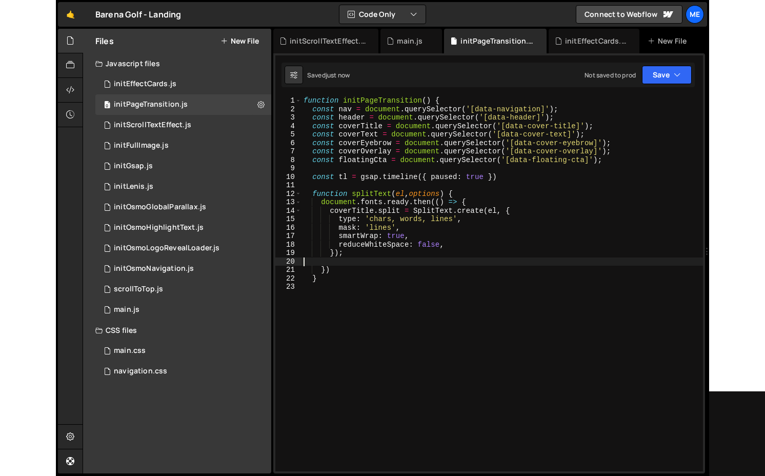
scroll to position [0, 0]
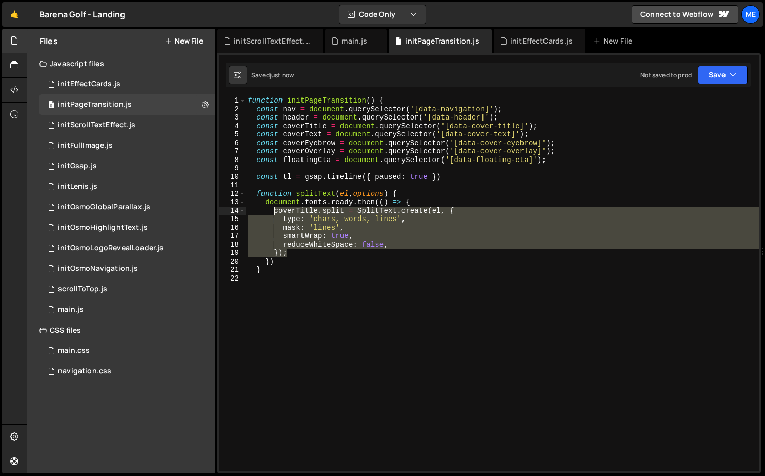
drag, startPoint x: 301, startPoint y: 255, endPoint x: 274, endPoint y: 211, distance: 51.3
click at [274, 211] on div "function initPageTransition ( ) { const nav = document . querySelector ( '[data…" at bounding box center [501, 291] width 513 height 391
click at [294, 254] on div "function initPageTransition ( ) { const nav = document . querySelector ( '[data…" at bounding box center [501, 283] width 513 height 375
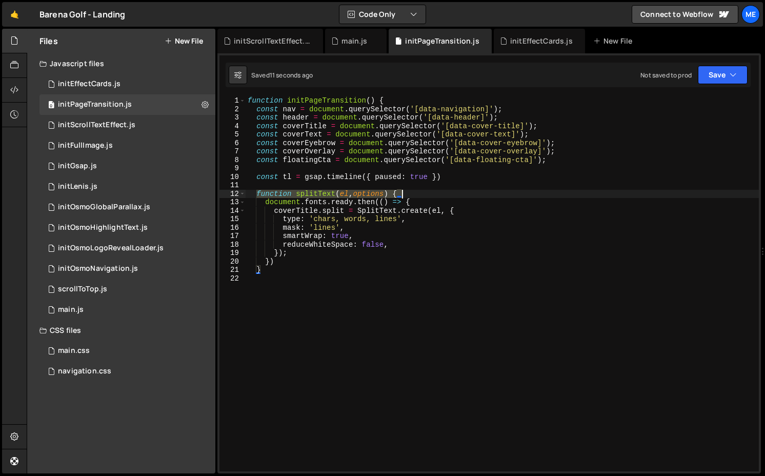
drag, startPoint x: 258, startPoint y: 194, endPoint x: 454, endPoint y: 196, distance: 195.8
click at [454, 196] on div "function initPageTransition ( ) { const nav = document . querySelector ( '[data…" at bounding box center [501, 291] width 513 height 391
type textarea "function splitText(el, options) {"
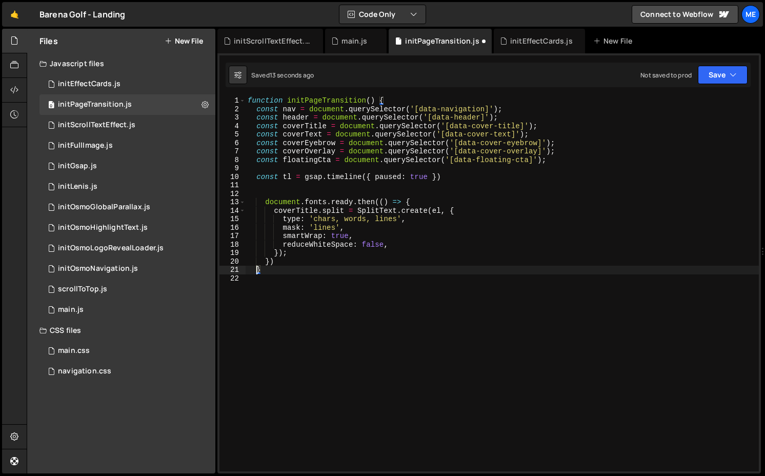
drag, startPoint x: 256, startPoint y: 266, endPoint x: 285, endPoint y: 266, distance: 28.7
click at [276, 266] on div "function initPageTransition ( ) { const nav = document . querySelector ( '[data…" at bounding box center [501, 291] width 513 height 391
type textarea "}"
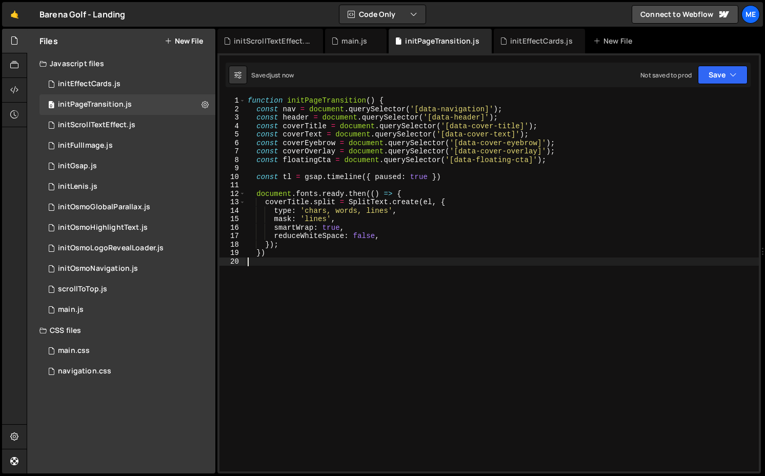
click at [291, 252] on div "function initPageTransition ( ) { const nav = document . querySelector ( '[data…" at bounding box center [501, 291] width 513 height 391
type textarea "document.fonts.ready.then(() => {"
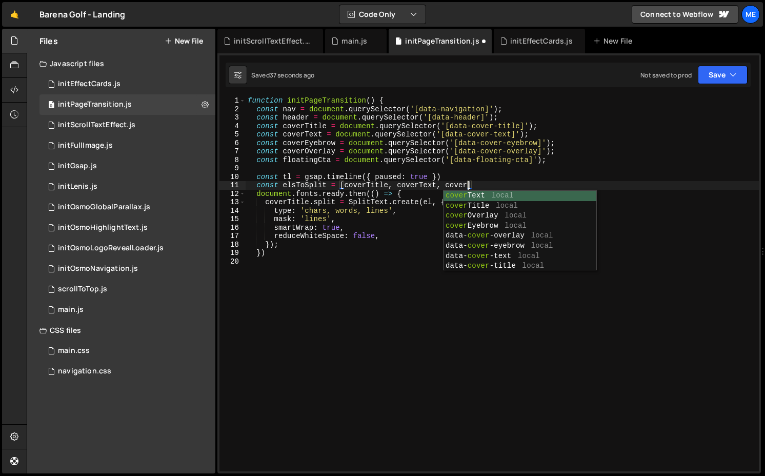
scroll to position [0, 15]
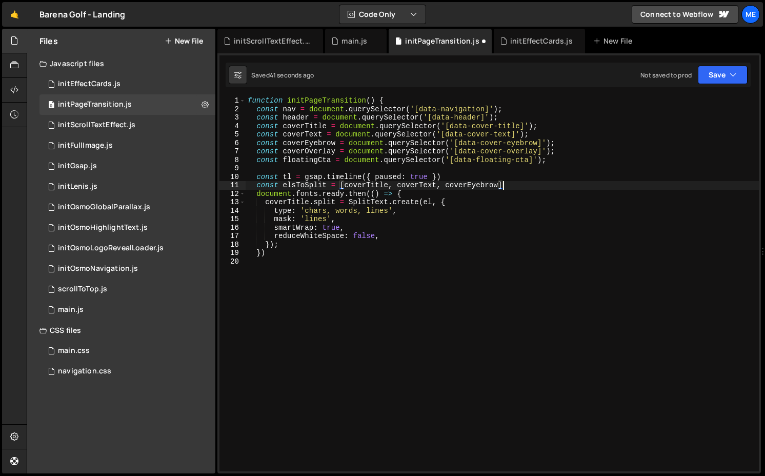
type textarea "const elsToSplit = [coverTitle, coverText, coverEyebrow];"
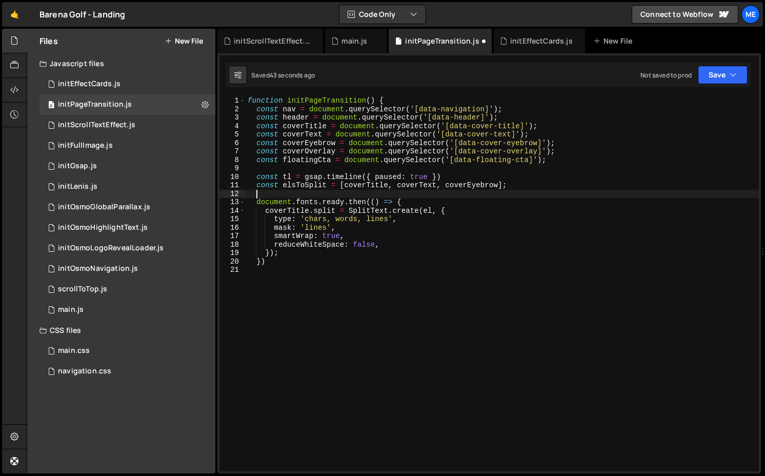
click at [297, 186] on div "function initPageTransition ( ) { const nav = document . querySelector ( '[data…" at bounding box center [501, 291] width 513 height 391
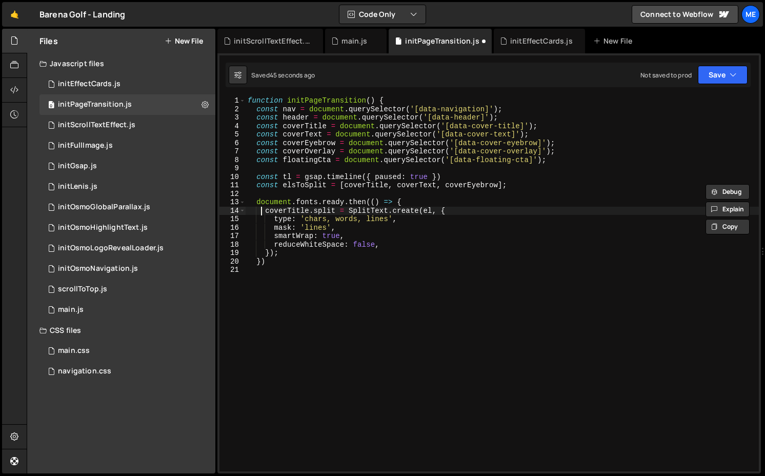
click at [263, 213] on div "function initPageTransition ( ) { const nav = document . querySelector ( '[data…" at bounding box center [501, 291] width 513 height 391
click at [346, 214] on div "function initPageTransition ( ) { const nav = document . querySelector ( '[data…" at bounding box center [501, 291] width 513 height 391
drag, startPoint x: 349, startPoint y: 214, endPoint x: 261, endPoint y: 210, distance: 87.7
click at [261, 210] on div "function initPageTransition ( ) { const nav = document . querySelector ( '[data…" at bounding box center [501, 291] width 513 height 391
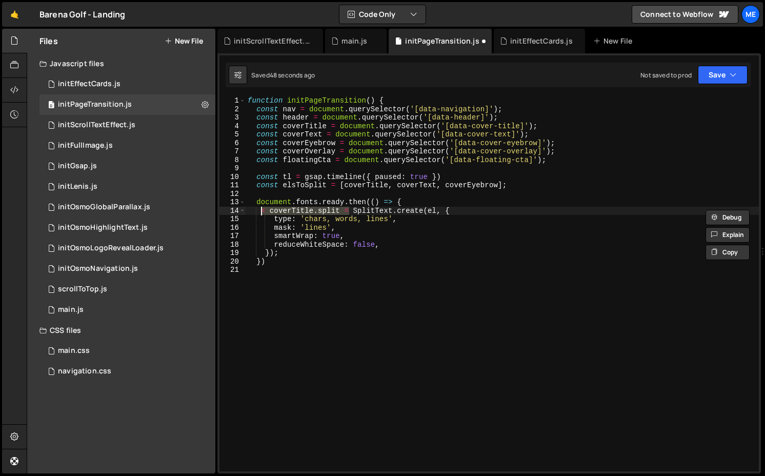
type textarea "SplitText.create(el, {"
click at [336, 192] on div "function initPageTransition ( ) { const nav = document . querySelector ( '[data…" at bounding box center [501, 291] width 513 height 391
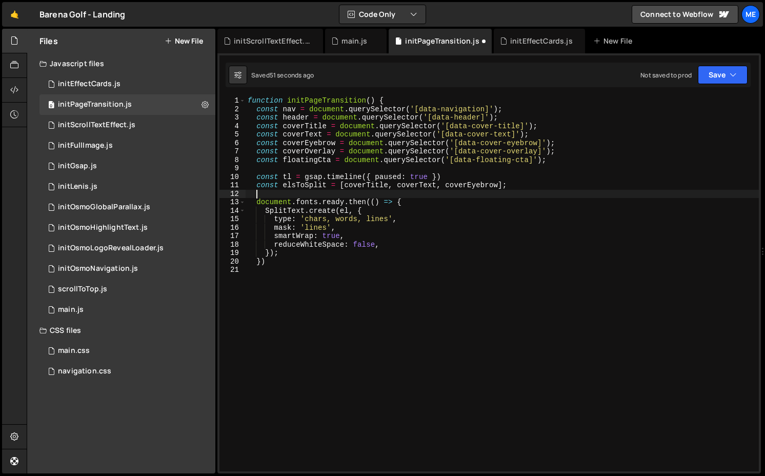
type textarea "document.fonts.ready.then(() => {"
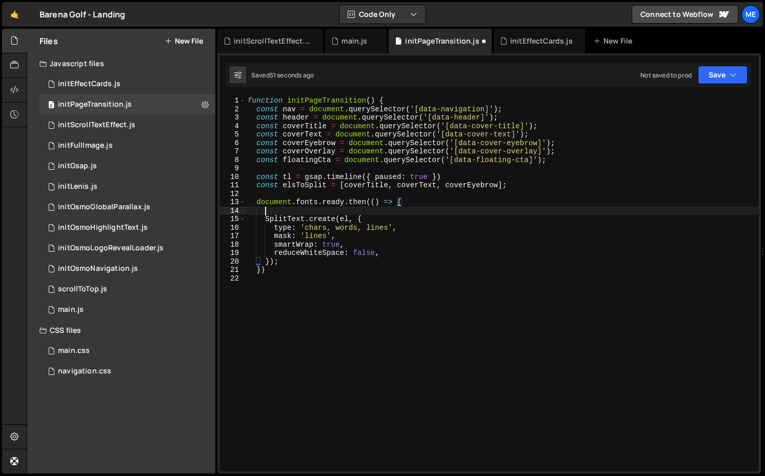
scroll to position [0, 1]
paste textarea "elsToSplit"
type textarea "elsToSplit.forEach((el) => {)"
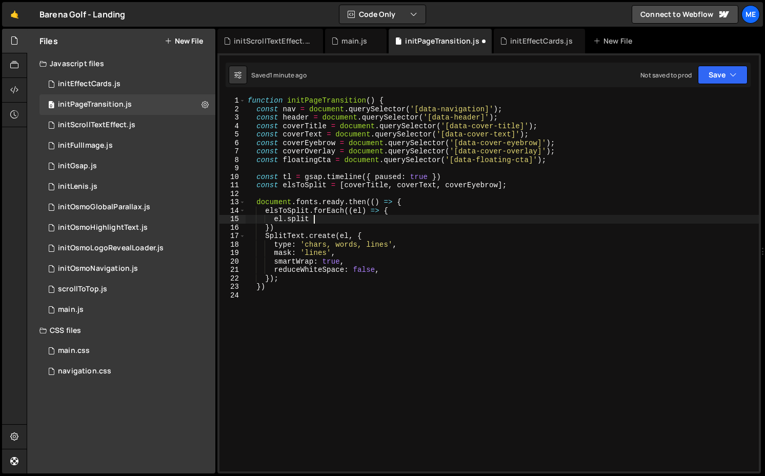
scroll to position [0, 5]
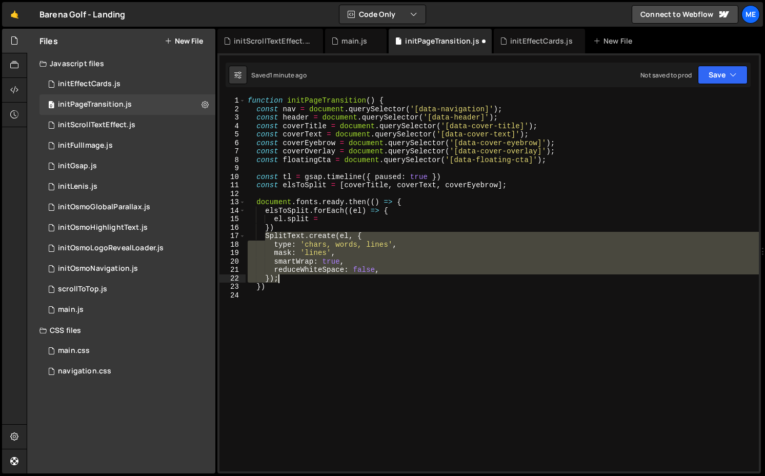
drag, startPoint x: 265, startPoint y: 236, endPoint x: 283, endPoint y: 278, distance: 45.7
click at [283, 278] on div "function initPageTransition ( ) { const nav = document . querySelector ( '[data…" at bounding box center [501, 291] width 513 height 391
type textarea "reduceWhiteSpace: false, });"
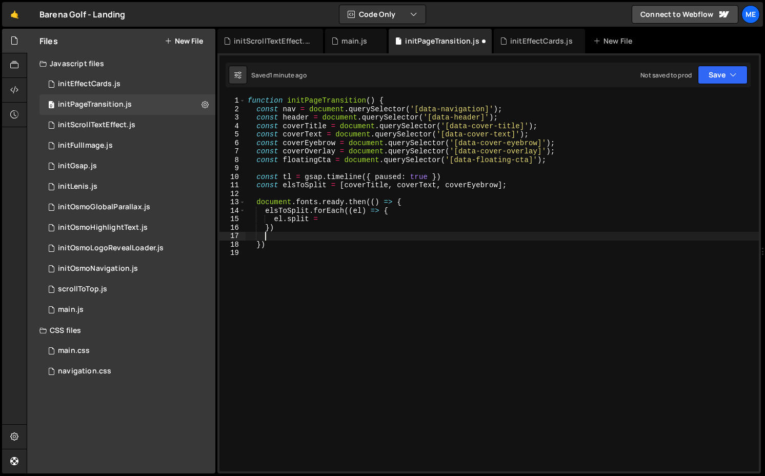
scroll to position [0, 1]
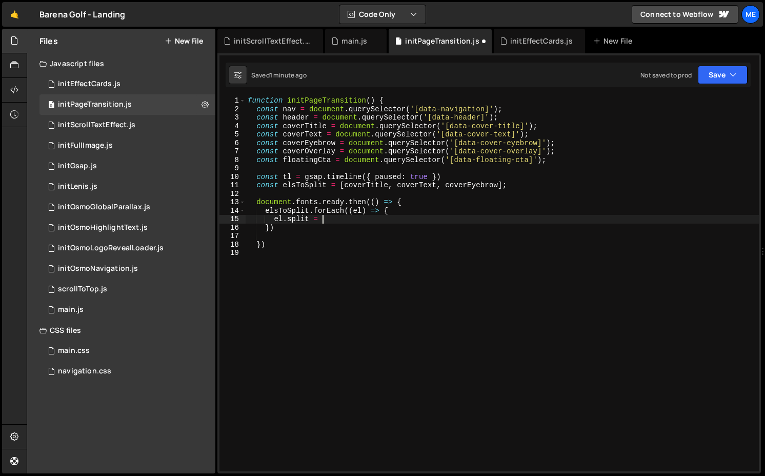
click at [349, 223] on div "function initPageTransition ( ) { const nav = document . querySelector ( '[data…" at bounding box center [501, 291] width 513 height 391
paste textarea "});"
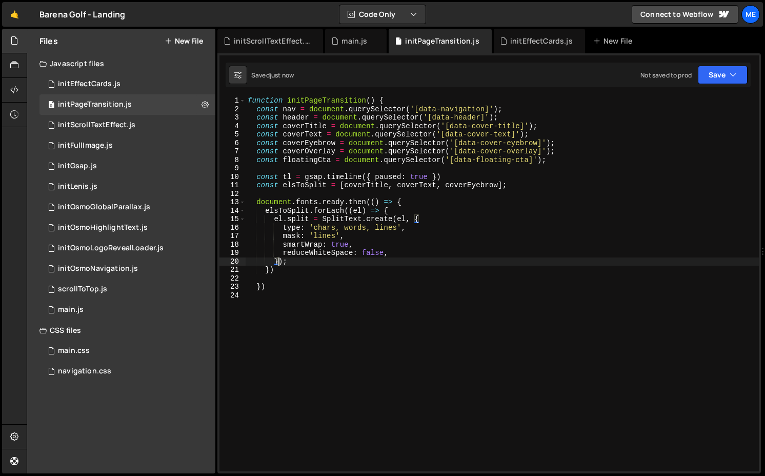
click at [287, 284] on div "function initPageTransition ( ) { const nav = document . querySelector ( '[data…" at bounding box center [501, 291] width 513 height 391
type textarea "})"
click at [287, 280] on div "function initPageTransition ( ) { const nav = document . querySelector ( '[data…" at bounding box center [501, 291] width 513 height 391
type textarea "})"
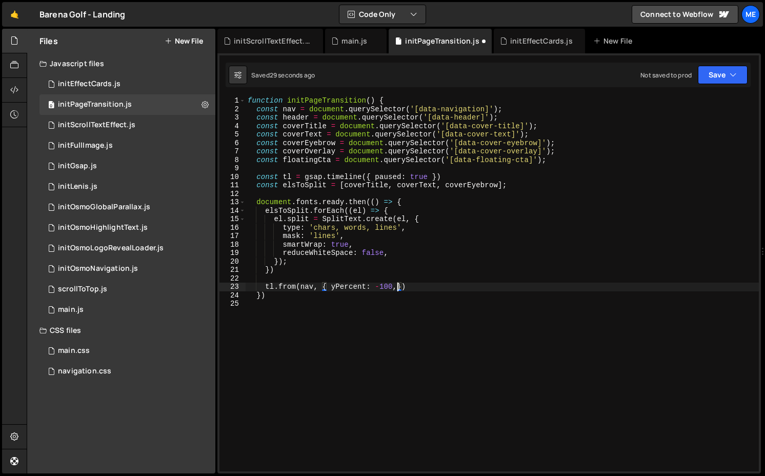
scroll to position [0, 10]
click at [375, 176] on div "function initPageTransition ( ) { const nav = document . querySelector ( '[data…" at bounding box center [501, 291] width 513 height 391
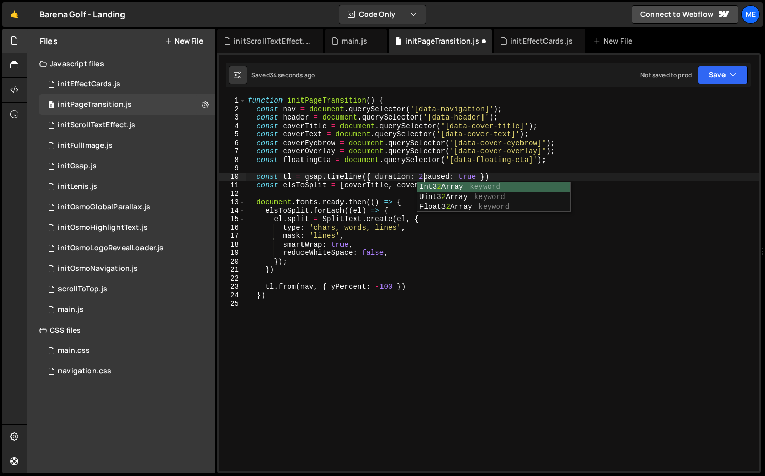
scroll to position [0, 12]
click at [418, 287] on div "function initPageTransition ( ) { const nav = document . querySelector ( '[data…" at bounding box center [501, 291] width 513 height 391
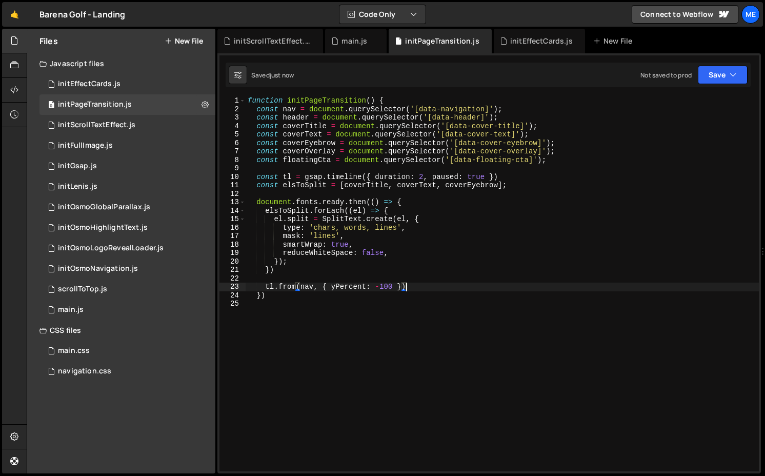
scroll to position [0, 11]
click at [358, 44] on div "main.js" at bounding box center [354, 41] width 26 height 10
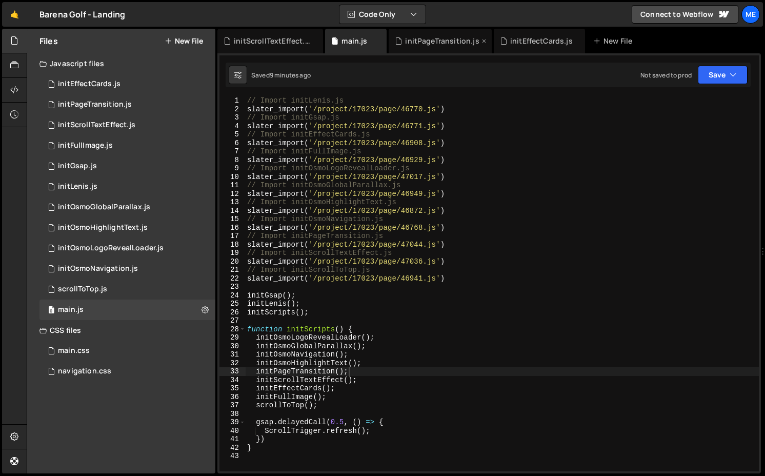
click at [424, 43] on div "initPageTransition.js" at bounding box center [442, 41] width 74 height 10
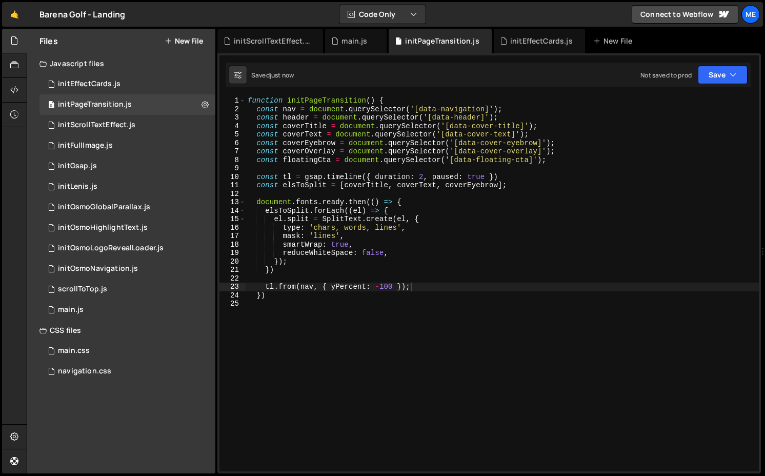
click at [431, 178] on div "function initPageTransition ( ) { const nav = document . querySelector ( '[data…" at bounding box center [501, 291] width 513 height 391
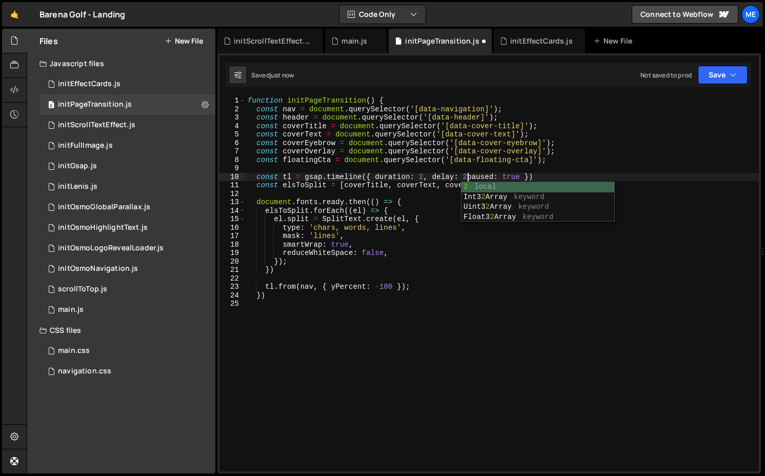
scroll to position [0, 15]
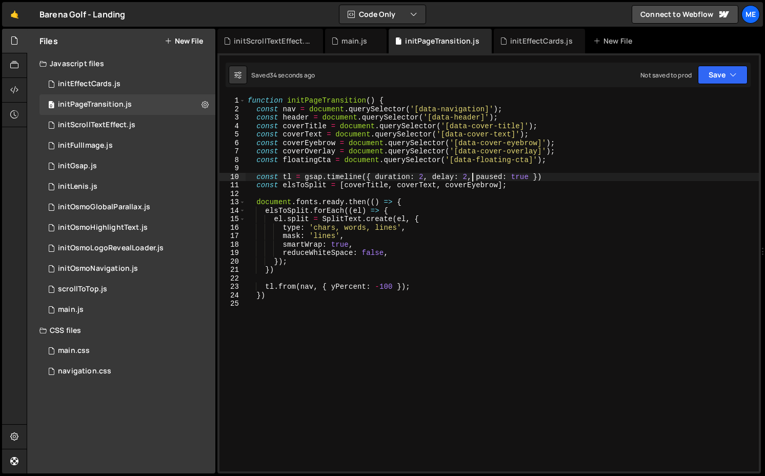
click at [553, 178] on div "function initPageTransition ( ) { const nav = document . querySelector ( '[data…" at bounding box center [501, 291] width 513 height 391
type textarea "const tl = gsap.timeline({ duration: 2, delay: 2, paused: true });"
click at [279, 324] on div "function initPageTransition ( ) { const nav = document . querySelector ( '[data…" at bounding box center [501, 291] width 513 height 391
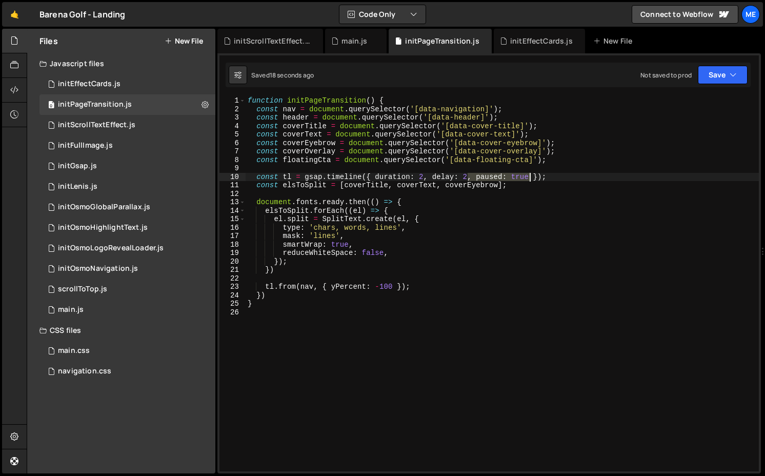
drag, startPoint x: 468, startPoint y: 179, endPoint x: 531, endPoint y: 179, distance: 63.0
click at [531, 179] on div "function initPageTransition ( ) { const nav = document . querySelector ( '[data…" at bounding box center [501, 291] width 513 height 391
click at [334, 106] on div "function initPageTransition ( ) { const nav = document . querySelector ( '[data…" at bounding box center [501, 291] width 513 height 391
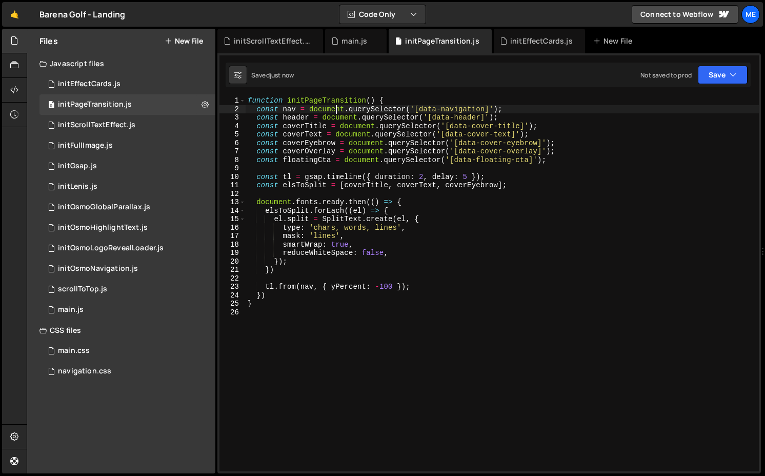
click at [336, 100] on div "function initPageTransition ( ) { const nav = document . querySelector ( '[data…" at bounding box center [501, 291] width 513 height 391
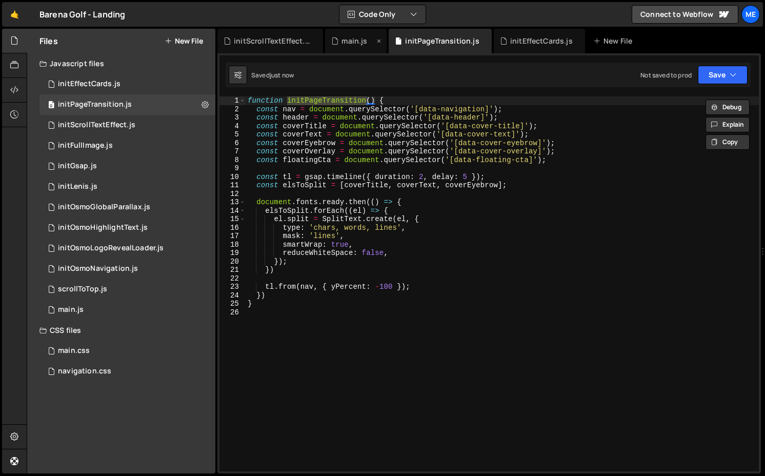
click at [352, 43] on div "main.js" at bounding box center [354, 41] width 26 height 10
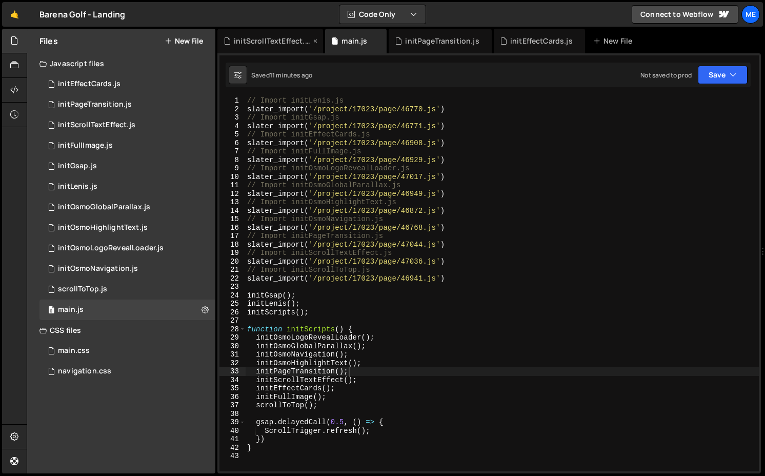
click at [286, 38] on div "initScrollTextEffect.js" at bounding box center [272, 41] width 77 height 10
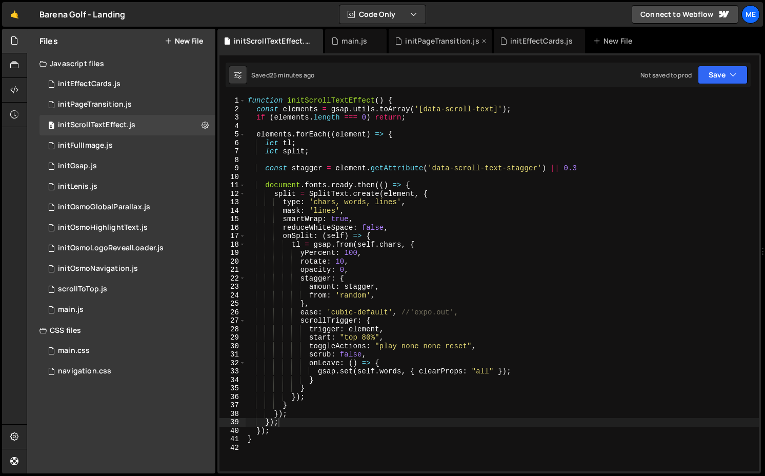
click at [442, 40] on div "initPageTransition.js" at bounding box center [442, 41] width 74 height 10
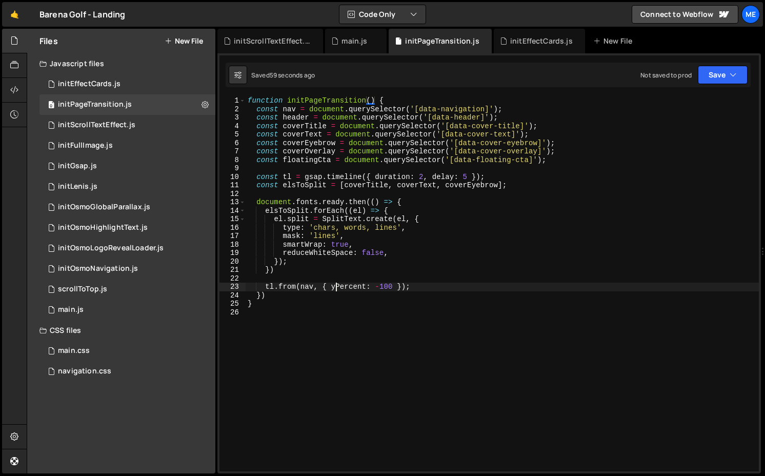
click at [336, 286] on div "function initPageTransition ( ) { const nav = document . querySelector ( '[data…" at bounding box center [501, 291] width 513 height 391
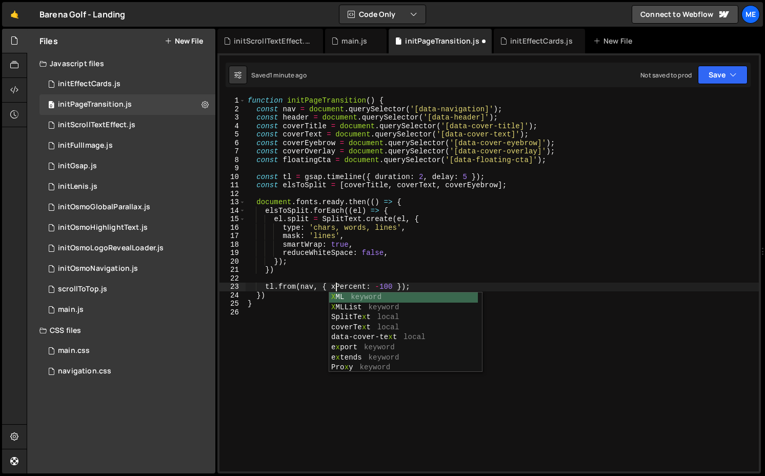
click at [333, 288] on div "function initPageTransition ( ) { const nav = document . querySelector ( '[data…" at bounding box center [501, 291] width 513 height 391
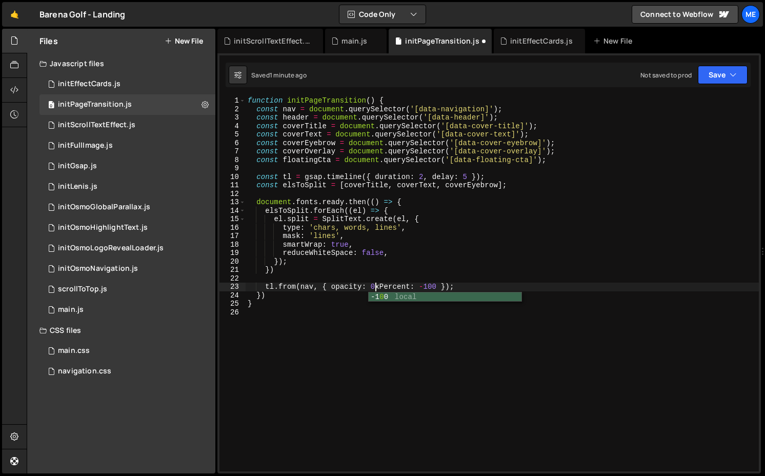
scroll to position [0, 9]
drag, startPoint x: 446, startPoint y: 286, endPoint x: 434, endPoint y: 285, distance: 12.8
click at [434, 285] on div "function initPageTransition ( ) { const nav = document . querySelector ( '[data…" at bounding box center [501, 291] width 513 height 391
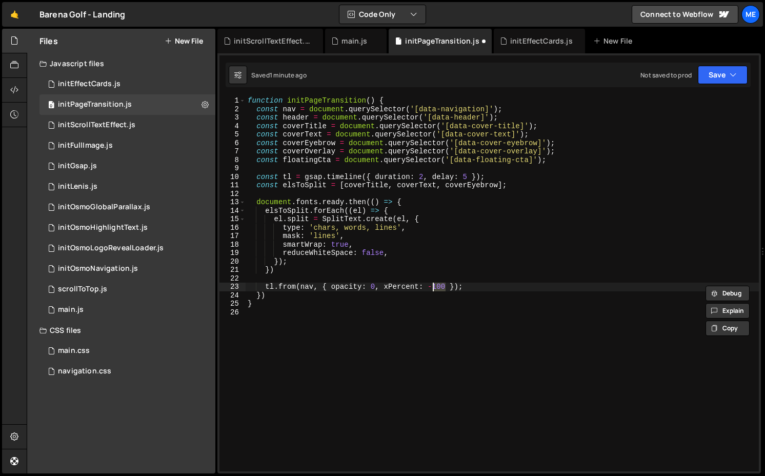
type textarea "tl.from(nav, { opacity: 0, xPercent: -50 });"
click at [462, 287] on div "function initPageTransition ( ) { const nav = document . querySelector ( '[data…" at bounding box center [501, 291] width 513 height 391
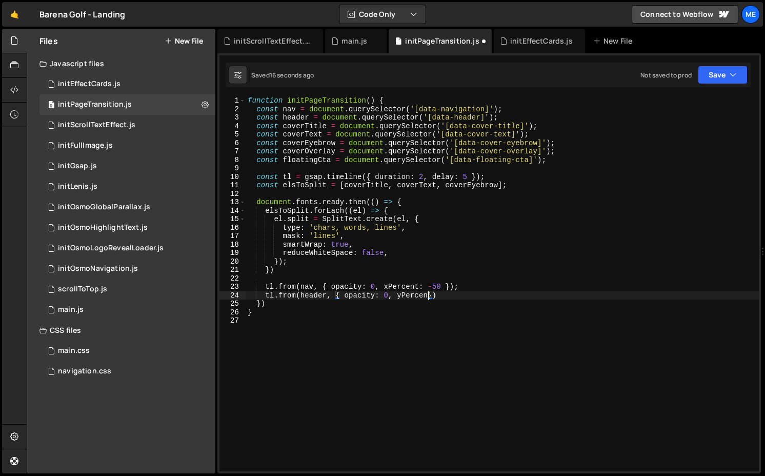
scroll to position [0, 13]
click at [432, 288] on div "function initPageTransition ( ) { const nav = document . querySelector ( '[data…" at bounding box center [501, 291] width 513 height 391
click at [432, 297] on div "function initPageTransition ( ) { const nav = document . querySelector ( '[data…" at bounding box center [501, 291] width 513 height 391
click at [467, 173] on div "function initPageTransition ( ) { const nav = document . querySelector ( '[data…" at bounding box center [501, 291] width 513 height 391
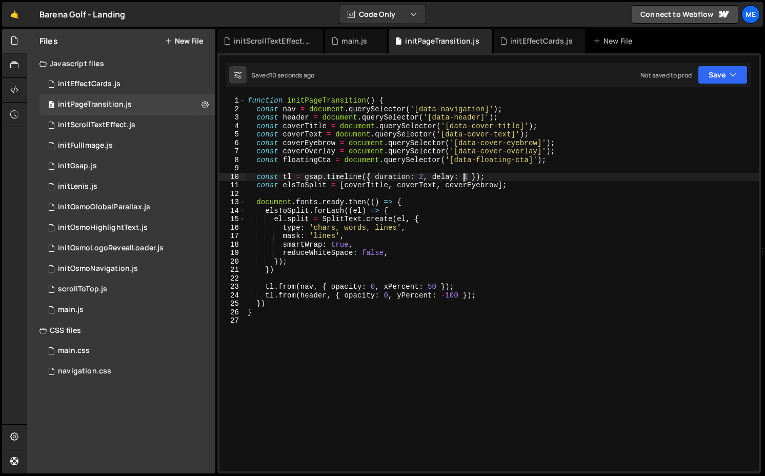
click at [463, 174] on div "function initPageTransition ( ) { const nav = document . querySelector ( '[data…" at bounding box center [501, 291] width 513 height 391
type textarea "const tl = gsap.timeline({ duration: 2, delay: 0 });"
click at [271, 39] on div "initScrollTextEffect.js" at bounding box center [272, 41] width 77 height 10
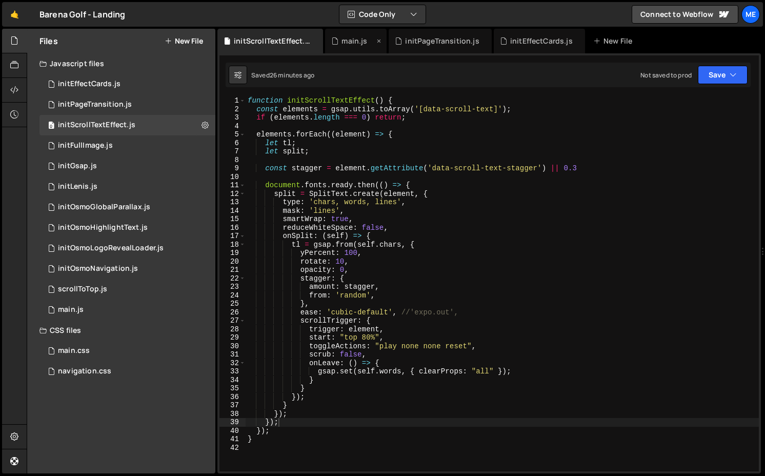
click at [348, 41] on div "main.js" at bounding box center [354, 41] width 26 height 10
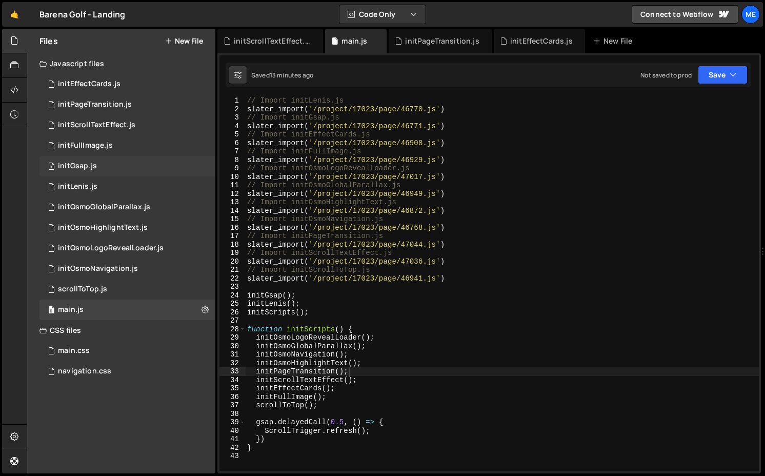
click at [94, 170] on div "initGsap.js" at bounding box center [77, 165] width 39 height 9
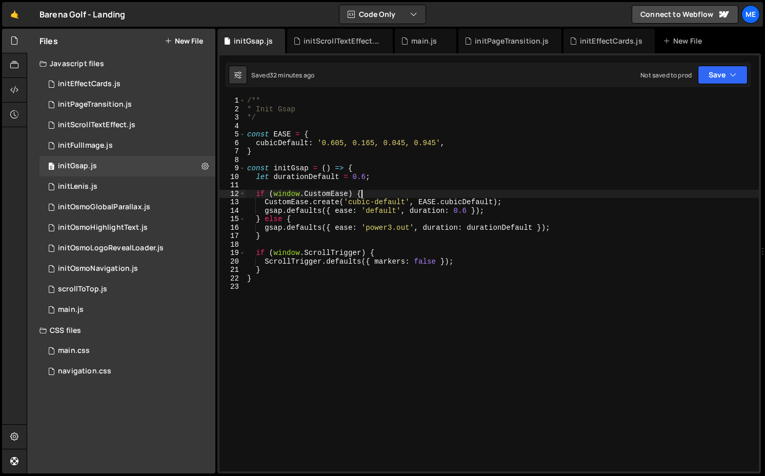
click at [491, 192] on div "/** * Init Gsap */ const EASE = { cubicDefault : '0.605, 0.165, 0.045, 0.945' ,…" at bounding box center [501, 291] width 513 height 391
click at [529, 204] on div "/** * Init Gsap */ const EASE = { cubicDefault : '0.605, 0.165, 0.045, 0.945' ,…" at bounding box center [501, 291] width 513 height 391
drag, startPoint x: 349, startPoint y: 202, endPoint x: 404, endPoint y: 202, distance: 54.8
click at [404, 202] on div "/** * Init Gsap */ const EASE = { cubicDefault : '0.605, 0.165, 0.045, 0.945' ,…" at bounding box center [501, 291] width 513 height 391
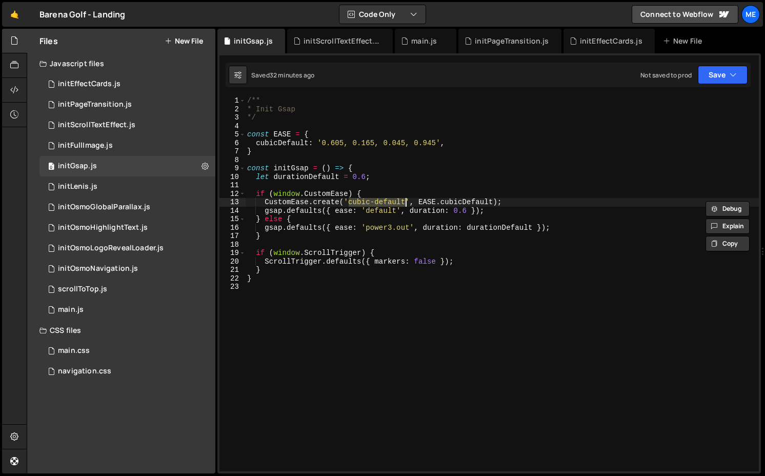
click at [380, 211] on div "/** * Init Gsap */ const EASE = { cubicDefault : '0.605, 0.165, 0.045, 0.945' ,…" at bounding box center [501, 291] width 513 height 391
paste textarea "cubic-"
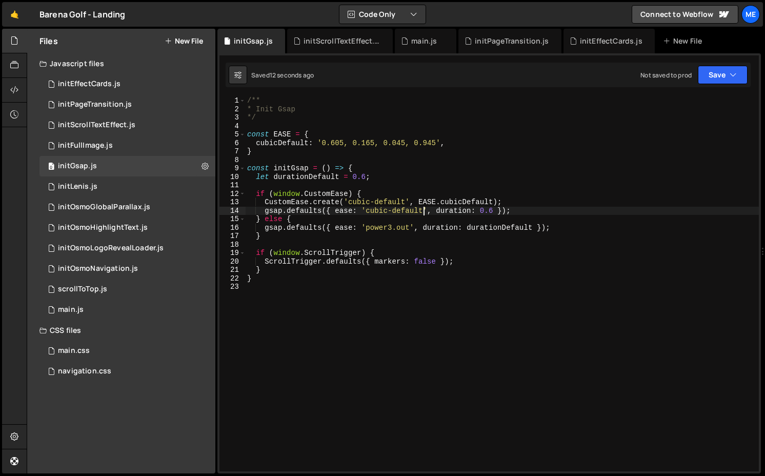
click at [494, 211] on div "/** * Init Gsap */ const EASE = { cubicDefault : '0.605, 0.165, 0.045, 0.945' ,…" at bounding box center [501, 291] width 513 height 391
type textarea "gsap.defaults({ ease: 'cubic-default', duration: 0.7 });"
click at [603, 46] on div "initEffectCards.js" at bounding box center [611, 41] width 63 height 10
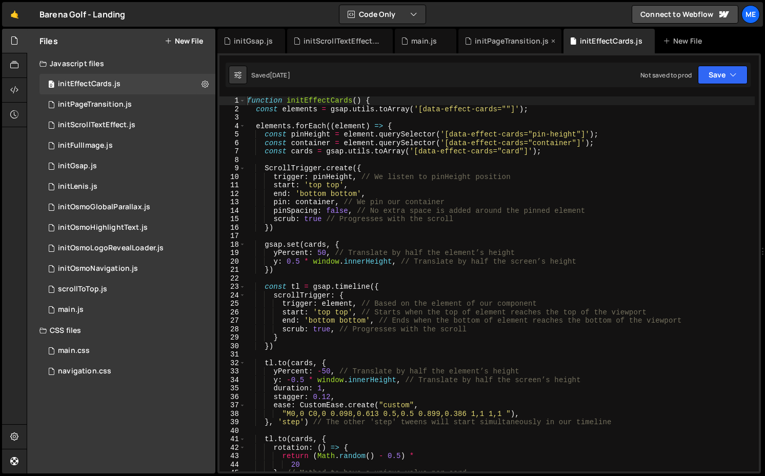
click at [523, 46] on div "initPageTransition.js" at bounding box center [509, 41] width 103 height 25
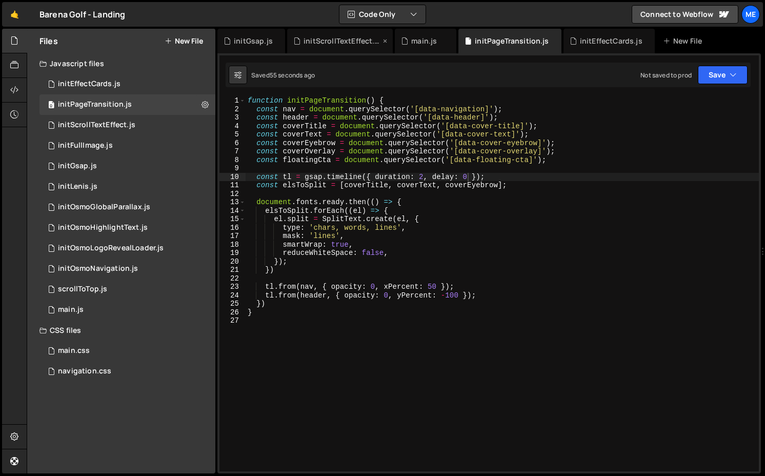
click at [352, 41] on div "initScrollTextEffect.js" at bounding box center [341, 41] width 77 height 10
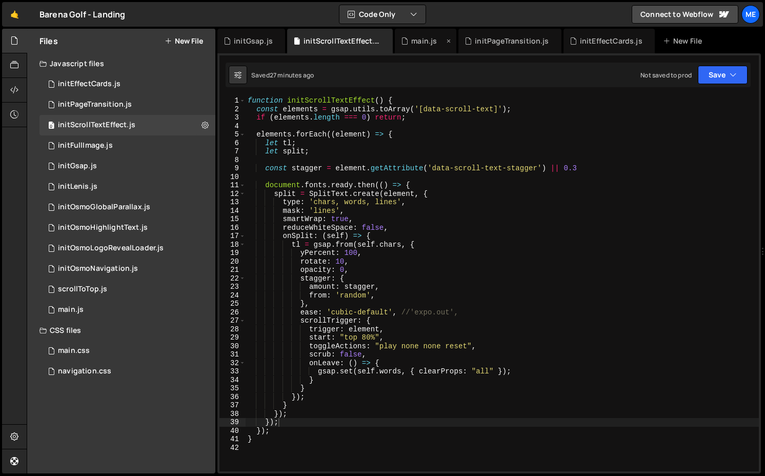
click at [414, 35] on div "main.js" at bounding box center [425, 41] width 61 height 25
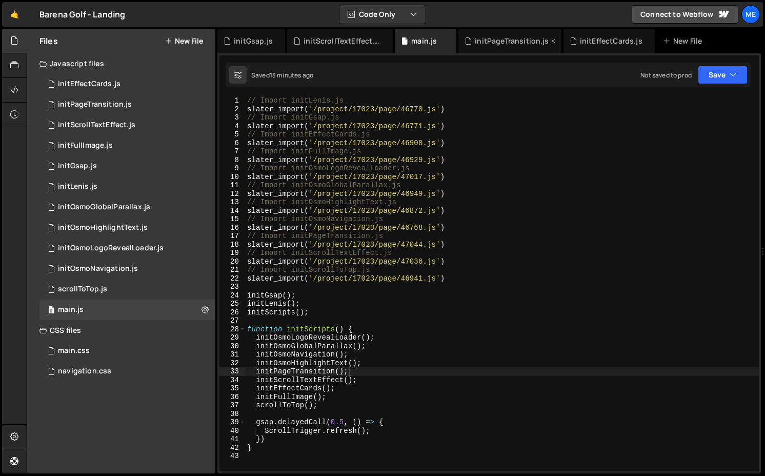
click at [490, 43] on div "initPageTransition.js" at bounding box center [512, 41] width 74 height 10
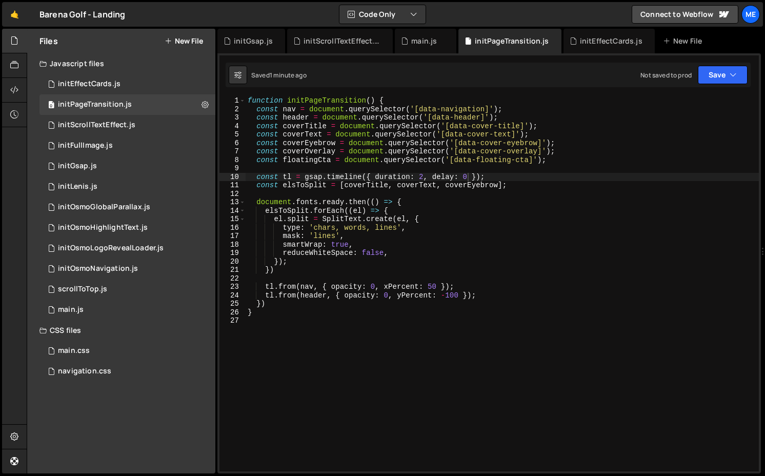
click at [454, 296] on div "function initPageTransition ( ) { const nav = document . querySelector ( '[data…" at bounding box center [501, 291] width 513 height 391
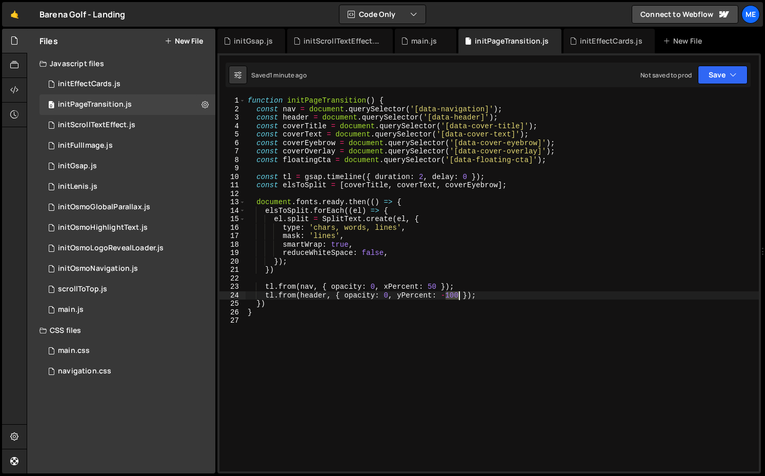
click at [454, 296] on div "function initPageTransition ( ) { const nav = document . querySelector ( '[data…" at bounding box center [501, 291] width 513 height 391
click at [436, 288] on div "function initPageTransition ( ) { const nav = document . querySelector ( '[data…" at bounding box center [501, 291] width 513 height 391
click at [383, 286] on div "function initPageTransition ( ) { const nav = document . querySelector ( '[data…" at bounding box center [501, 291] width 513 height 391
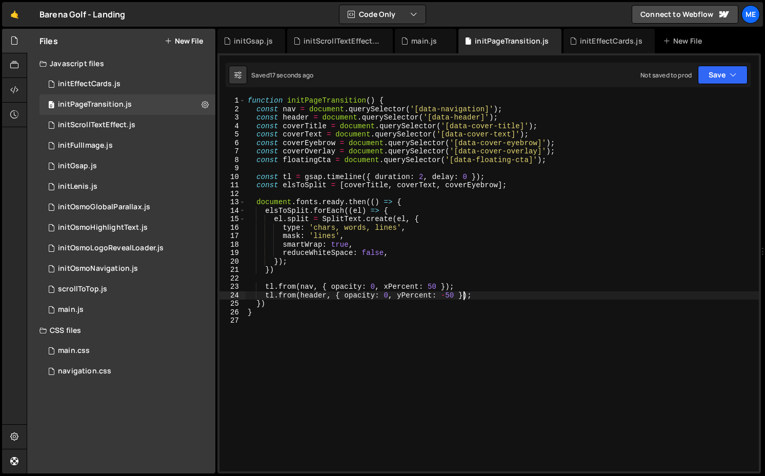
click at [463, 294] on div "function initPageTransition ( ) { const nav = document . querySelector ( '[data…" at bounding box center [501, 291] width 513 height 391
click at [463, 178] on div "function initPageTransition ( ) { const nav = document . querySelector ( '[data…" at bounding box center [501, 291] width 513 height 391
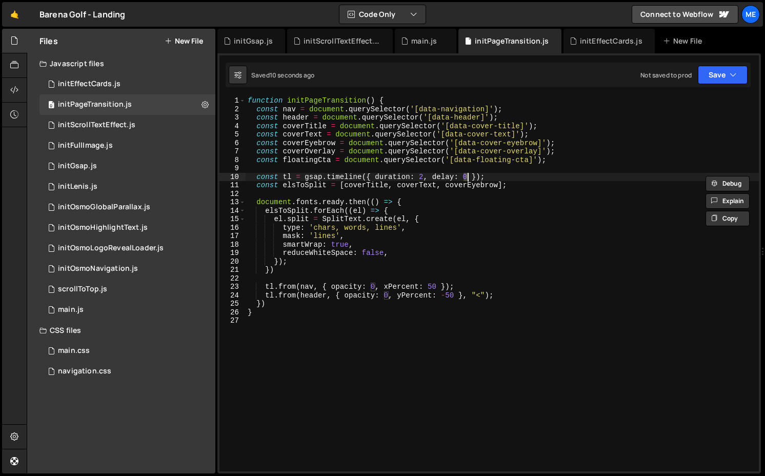
scroll to position [0, 15]
click at [331, 287] on div "function initPageTransition ( ) { const nav = document . querySelector ( '[data…" at bounding box center [501, 291] width 513 height 391
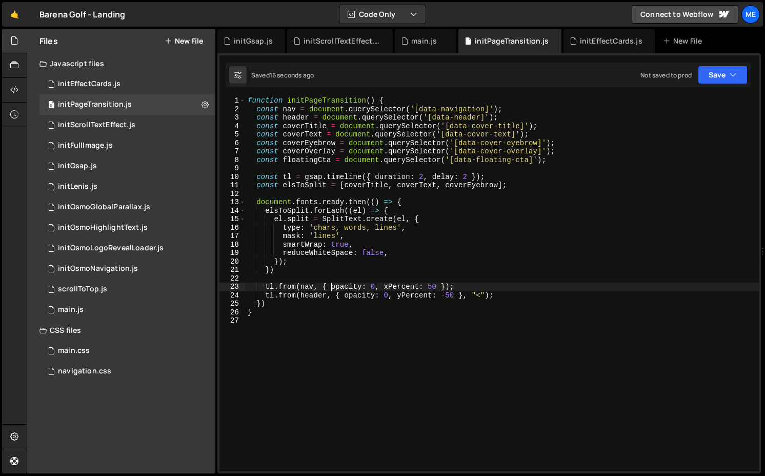
click at [439, 284] on div "function initPageTransition ( ) { const nav = document . querySelector ( '[data…" at bounding box center [501, 291] width 513 height 391
click at [445, 286] on div "function initPageTransition ( ) { const nav = document . querySelector ( '[data…" at bounding box center [501, 291] width 513 height 391
click at [455, 295] on div "function initPageTransition ( ) { const nav = document . querySelector ( '[data…" at bounding box center [501, 291] width 513 height 391
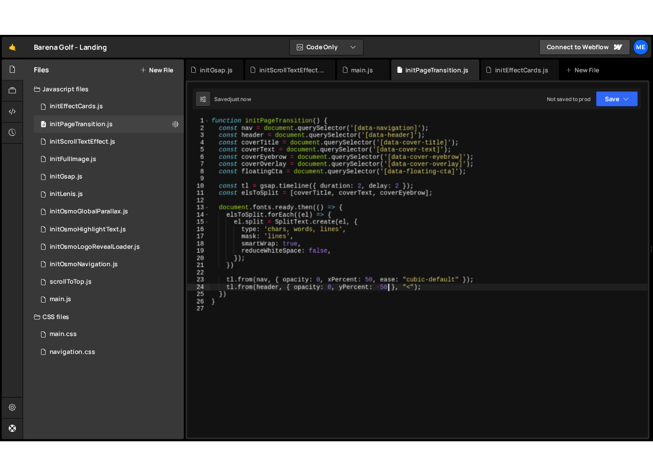
scroll to position [0, 15]
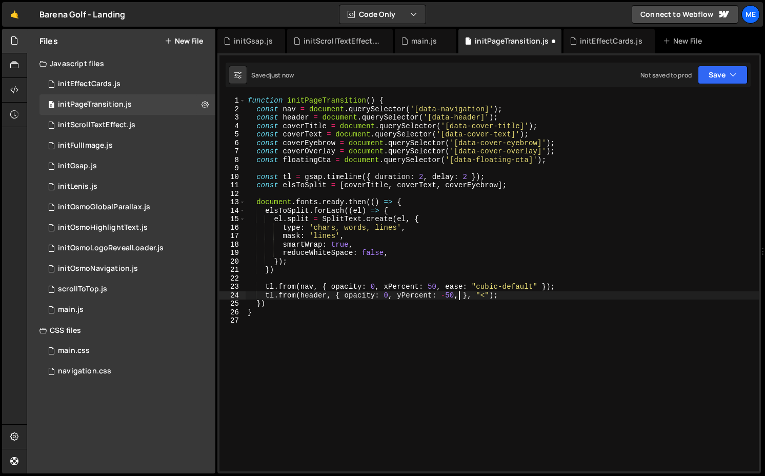
paste textarea "ease: "cubic-default""
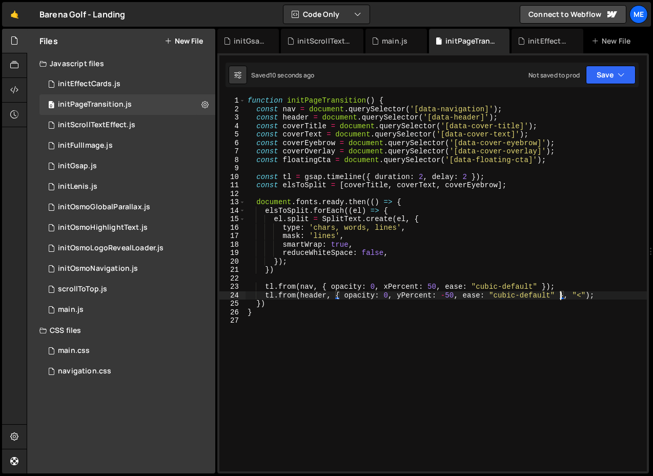
click at [448, 298] on div "function initPageTransition ( ) { const nav = document . querySelector ( '[data…" at bounding box center [445, 291] width 401 height 391
drag, startPoint x: 402, startPoint y: 296, endPoint x: 430, endPoint y: 296, distance: 28.2
click at [430, 296] on div "function initPageTransition ( ) { const nav = document . querySelector ( '[data…" at bounding box center [445, 291] width 401 height 391
click at [425, 295] on div "function initPageTransition ( ) { const nav = document . querySelector ( '[data…" at bounding box center [445, 291] width 401 height 391
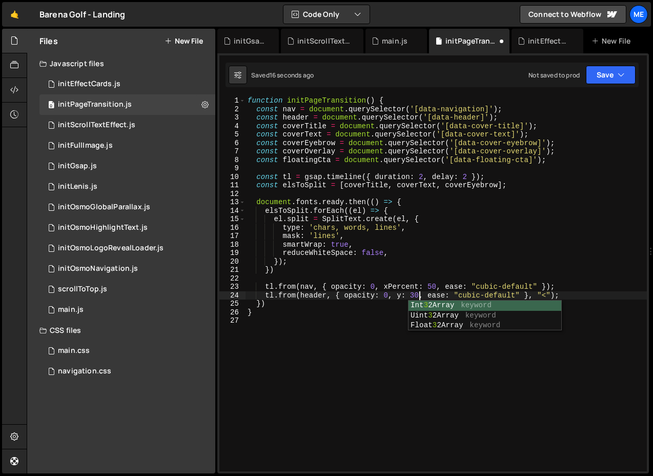
scroll to position [0, 12]
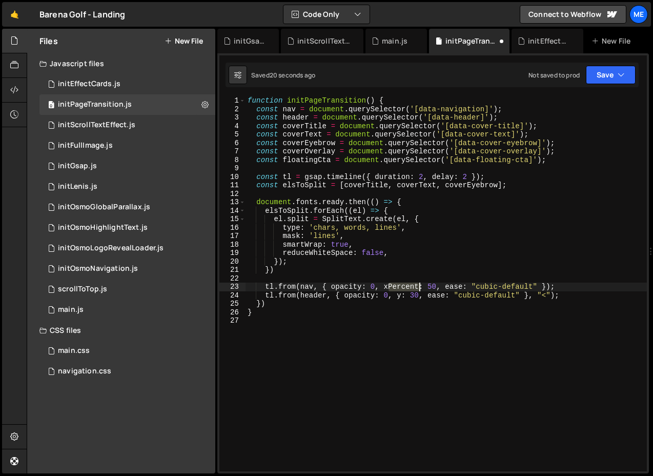
drag, startPoint x: 388, startPoint y: 286, endPoint x: 418, endPoint y: 286, distance: 29.2
click at [418, 286] on div "function initPageTransition ( ) { const nav = document . querySelector ( '[data…" at bounding box center [445, 291] width 401 height 391
click at [415, 295] on div "function initPageTransition ( ) { const nav = document . querySelector ( '[data…" at bounding box center [445, 291] width 401 height 391
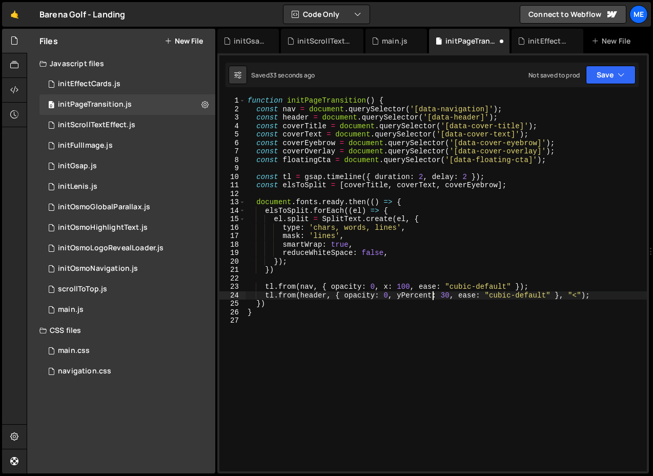
click at [441, 295] on div "function initPageTransition ( ) { const nav = document . querySelector ( '[data…" at bounding box center [445, 291] width 401 height 391
click at [419, 288] on div "function initPageTransition ( ) { const nav = document . querySelector ( '[data…" at bounding box center [445, 291] width 401 height 391
click at [419, 285] on div "function initPageTransition ( ) { const nav = document . querySelector ( '[data…" at bounding box center [445, 291] width 401 height 391
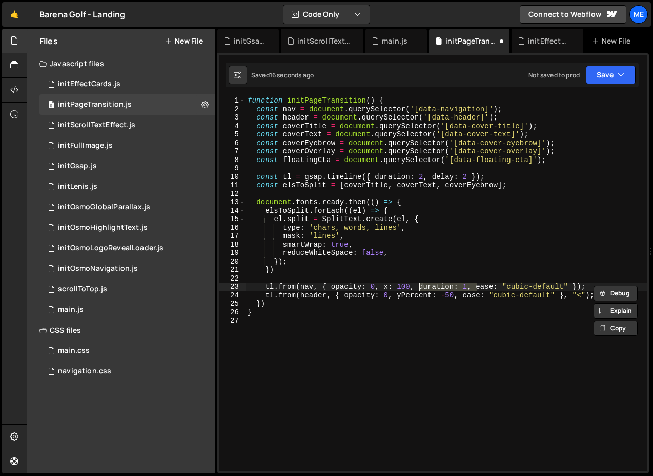
click at [463, 294] on div "function initPageTransition ( ) { const nav = document . querySelector ( '[data…" at bounding box center [445, 291] width 401 height 391
paste textarea "duration: 1,"
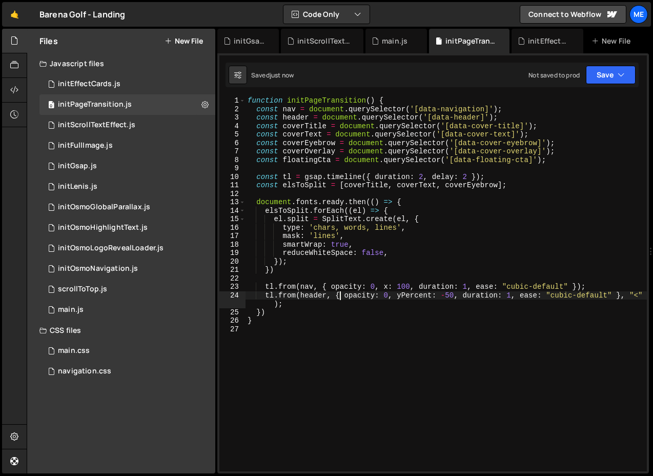
click at [341, 295] on div "function initPageTransition ( ) { const nav = document . querySelector ( '[data…" at bounding box center [445, 291] width 401 height 391
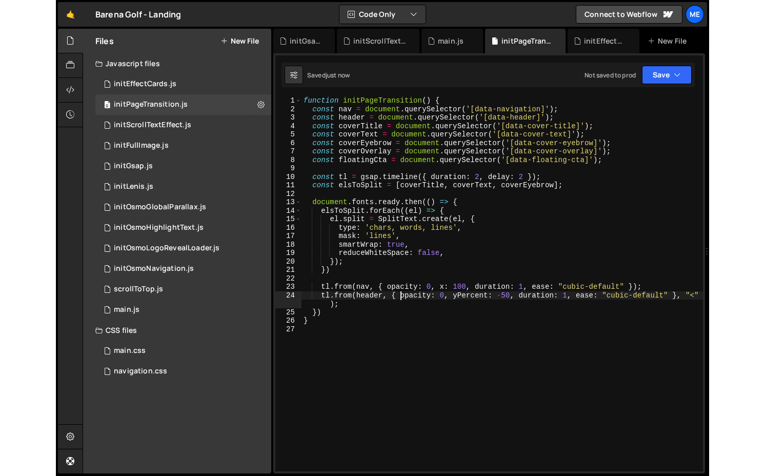
scroll to position [0, 2]
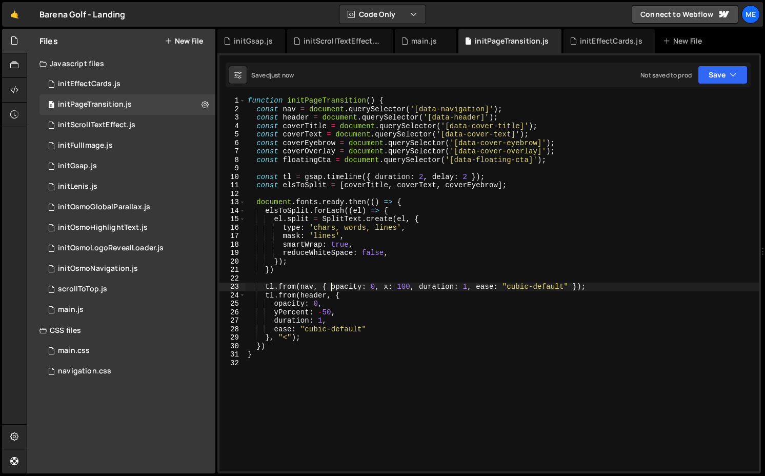
click at [333, 288] on div "function initPageTransition ( ) { const nav = document . querySelector ( '[data…" at bounding box center [501, 291] width 513 height 391
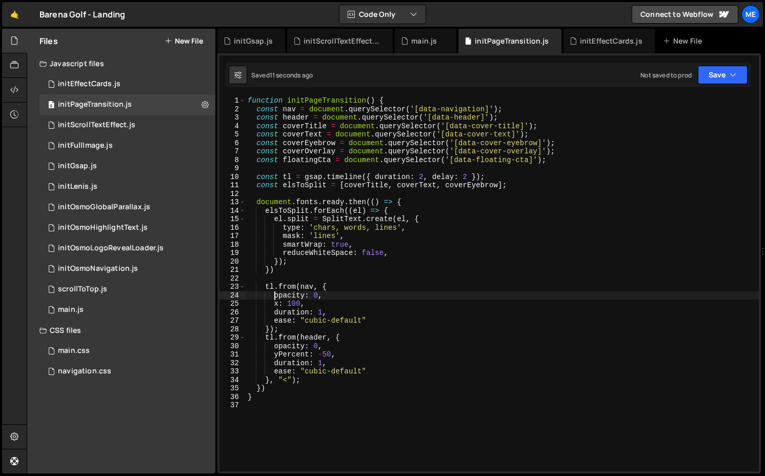
click at [470, 178] on div "function initPageTransition ( ) { const nav = document . querySelector ( '[data…" at bounding box center [501, 291] width 513 height 391
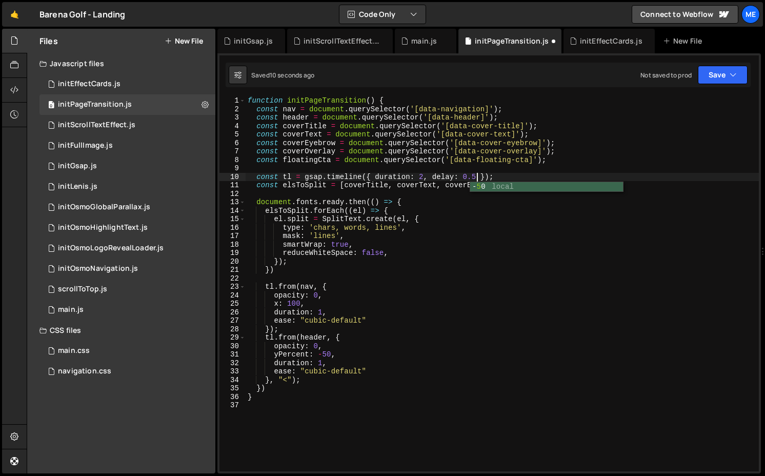
scroll to position [0, 16]
drag, startPoint x: 274, startPoint y: 352, endPoint x: 373, endPoint y: 352, distance: 99.4
click at [372, 352] on div "function initPageTransition ( ) { const nav = document . querySelector ( '[data…" at bounding box center [501, 291] width 513 height 391
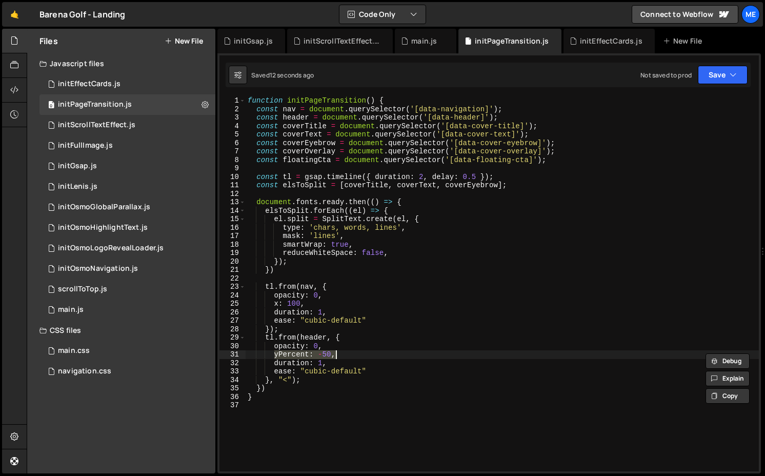
scroll to position [0, 6]
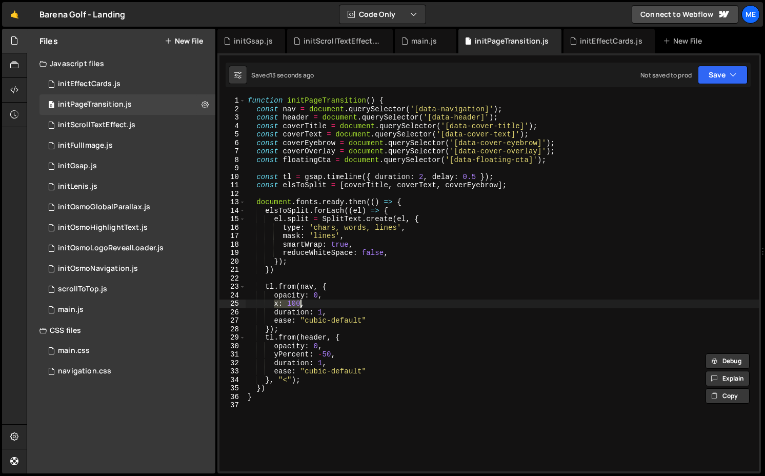
drag, startPoint x: 273, startPoint y: 305, endPoint x: 333, endPoint y: 305, distance: 60.0
click at [333, 305] on div "function initPageTransition ( ) { const nav = document . querySelector ( '[data…" at bounding box center [501, 291] width 513 height 391
paste textarea "yPercent: -5"
click at [270, 327] on div "function initPageTransition ( ) { const nav = document . querySelector ( '[data…" at bounding box center [501, 291] width 513 height 391
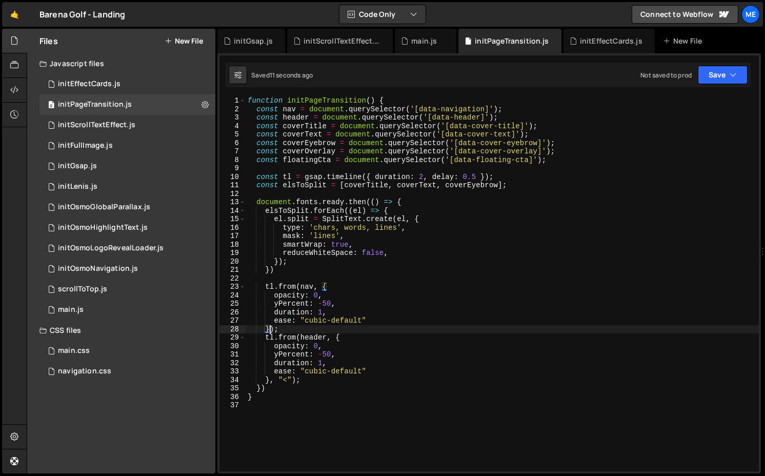
scroll to position [0, 2]
click at [346, 310] on div "function initPageTransition ( ) { const nav = document . querySelector ( '[data…" at bounding box center [501, 291] width 513 height 391
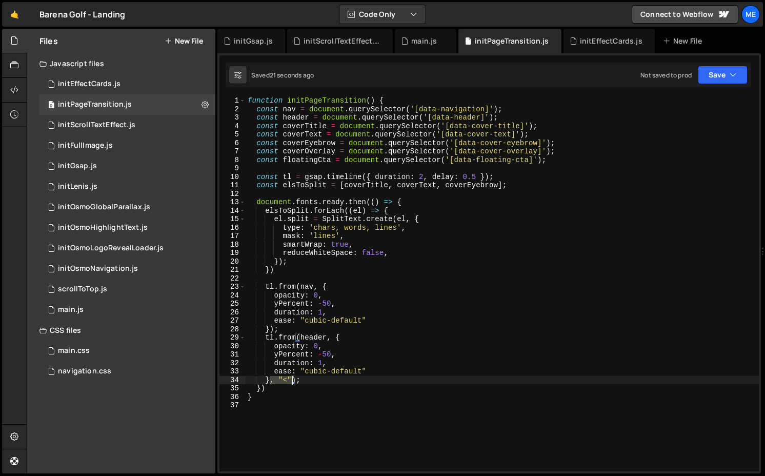
drag, startPoint x: 271, startPoint y: 380, endPoint x: 290, endPoint y: 380, distance: 19.0
click at [290, 380] on div "function initPageTransition ( ) { const nav = document . querySelector ( '[data…" at bounding box center [501, 291] width 513 height 391
click at [271, 329] on div "function initPageTransition ( ) { const nav = document . querySelector ( '[data…" at bounding box center [501, 291] width 513 height 391
drag, startPoint x: 271, startPoint y: 381, endPoint x: 291, endPoint y: 381, distance: 20.5
click at [291, 381] on div "function initPageTransition ( ) { const nav = document . querySelector ( '[data…" at bounding box center [501, 291] width 513 height 391
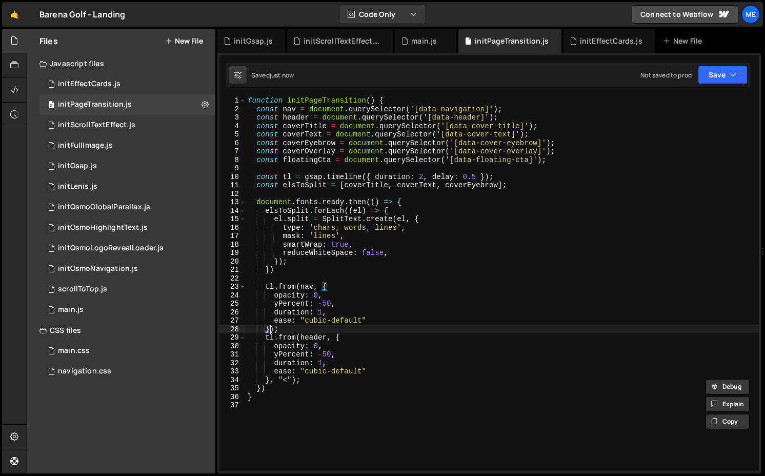
click at [271, 331] on div "function initPageTransition ( ) { const nav = document . querySelector ( '[data…" at bounding box center [501, 291] width 513 height 391
paste textarea ", "<""
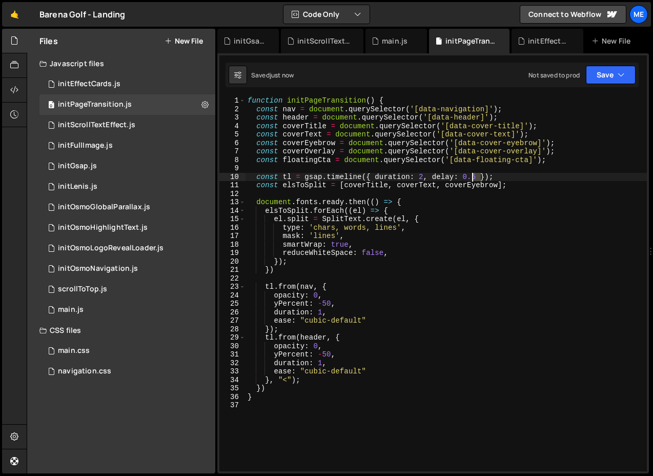
drag, startPoint x: 481, startPoint y: 175, endPoint x: 470, endPoint y: 176, distance: 10.3
click at [470, 176] on div "function initPageTransition ( ) { const nav = document . querySelector ( '[data…" at bounding box center [445, 291] width 401 height 391
click at [471, 176] on div "function initPageTransition ( ) { const nav = document . querySelector ( '[data…" at bounding box center [445, 283] width 401 height 375
click at [14, 92] on icon at bounding box center [14, 89] width 8 height 11
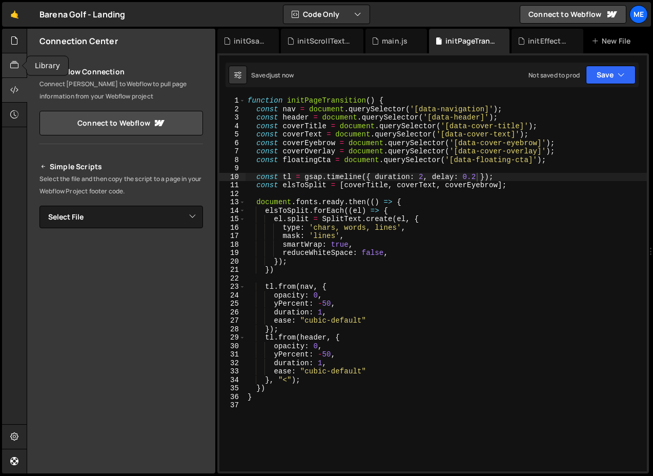
click at [18, 65] on icon at bounding box center [14, 64] width 8 height 11
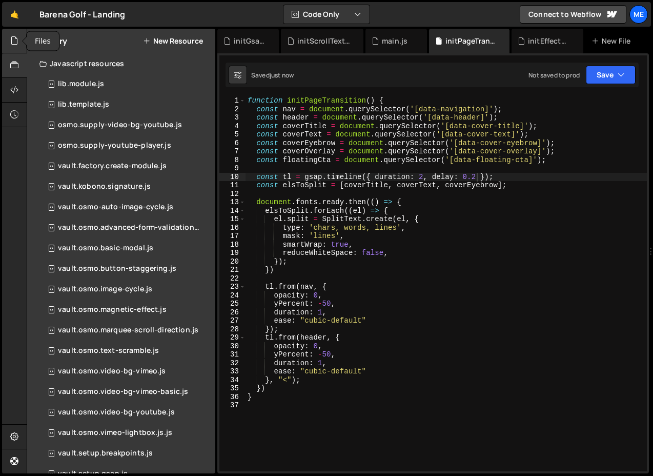
click at [16, 42] on icon at bounding box center [14, 40] width 8 height 11
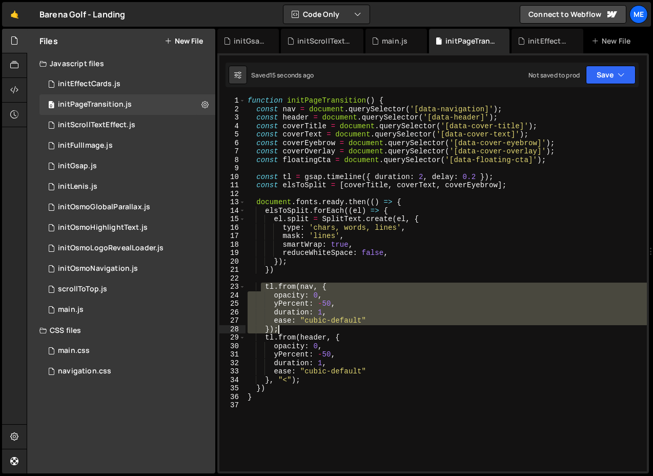
drag, startPoint x: 262, startPoint y: 287, endPoint x: 304, endPoint y: 327, distance: 58.0
click at [304, 327] on div "function initPageTransition ( ) { const nav = document . querySelector ( '[data…" at bounding box center [445, 291] width 401 height 391
type textarea "ease: "cubic-default" });"
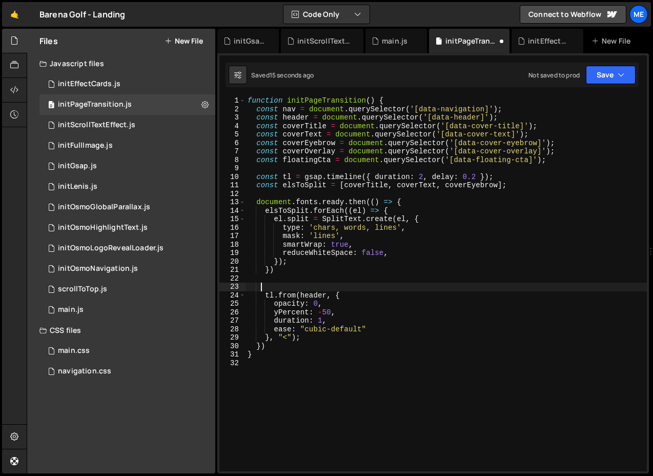
scroll to position [0, 1]
click at [321, 337] on div "function initPageTransition ( ) { const nav = document . querySelector ( '[data…" at bounding box center [445, 291] width 401 height 391
type textarea "}, "<");"
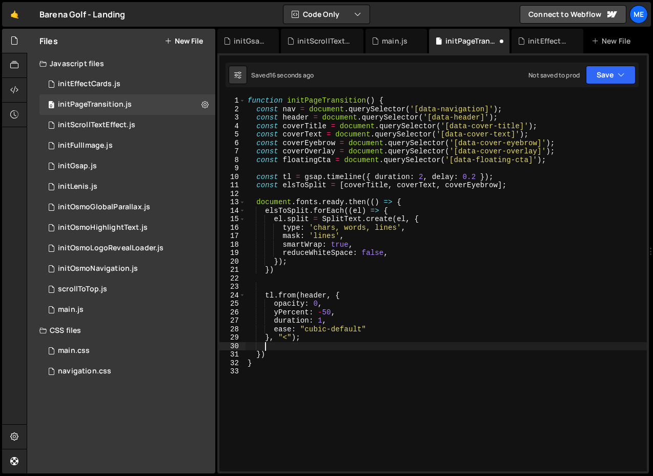
paste textarea "});"
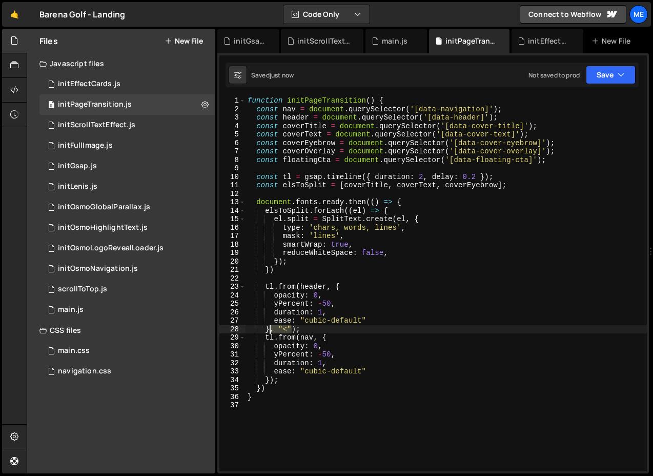
drag, startPoint x: 293, startPoint y: 327, endPoint x: 271, endPoint y: 325, distance: 22.1
click at [271, 325] on div "function initPageTransition ( ) { const nav = document . querySelector ( '[data…" at bounding box center [445, 291] width 401 height 391
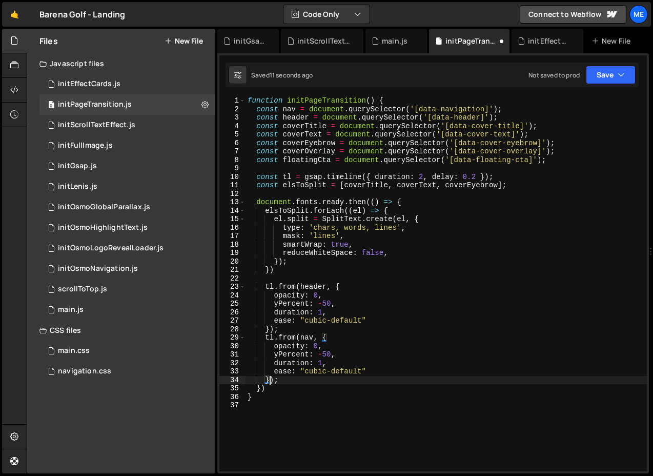
click at [270, 377] on div "function initPageTransition ( ) { const nav = document . querySelector ( '[data…" at bounding box center [445, 291] width 401 height 391
paste textarea ", "<""
click at [284, 379] on div "function initPageTransition ( ) { const nav = document . querySelector ( '[data…" at bounding box center [445, 291] width 401 height 391
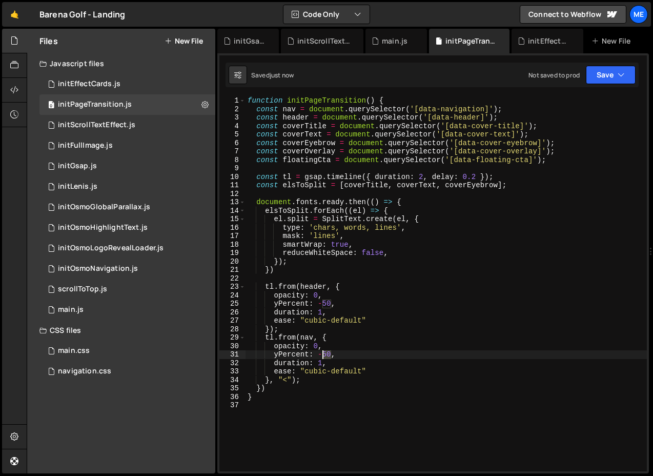
drag, startPoint x: 332, startPoint y: 354, endPoint x: 324, endPoint y: 355, distance: 7.8
click at [324, 355] on div "function initPageTransition ( ) { const nav = document . querySelector ( '[data…" at bounding box center [445, 291] width 401 height 391
click at [291, 328] on div "function initPageTransition ( ) { const nav = document . querySelector ( '[data…" at bounding box center [445, 291] width 401 height 391
type textarea "});"
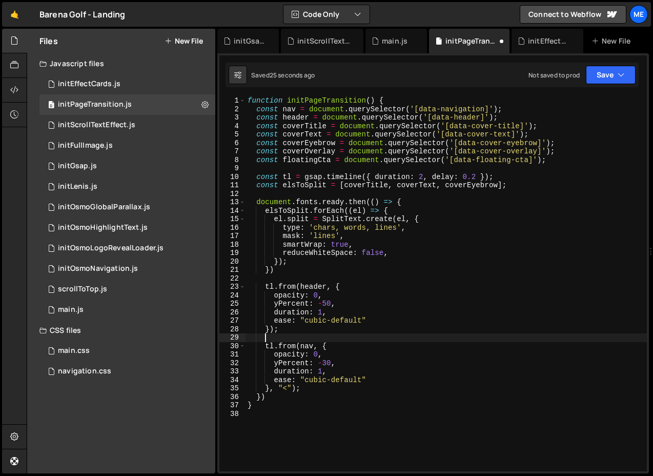
scroll to position [0, 1]
click at [328, 362] on div "function initPageTransition ( ) { const nav = document . querySelector ( '[data…" at bounding box center [445, 291] width 401 height 391
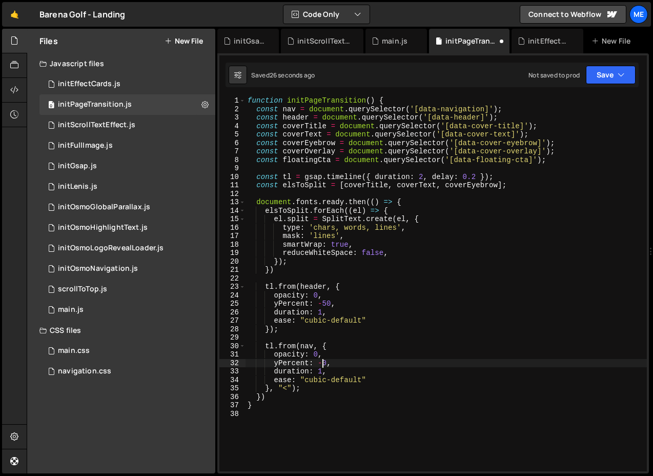
scroll to position [0, 5]
click at [308, 387] on div "function initPageTransition ( ) { const nav = document . querySelector ( '[data…" at bounding box center [445, 291] width 401 height 391
type textarea "}, "<");"
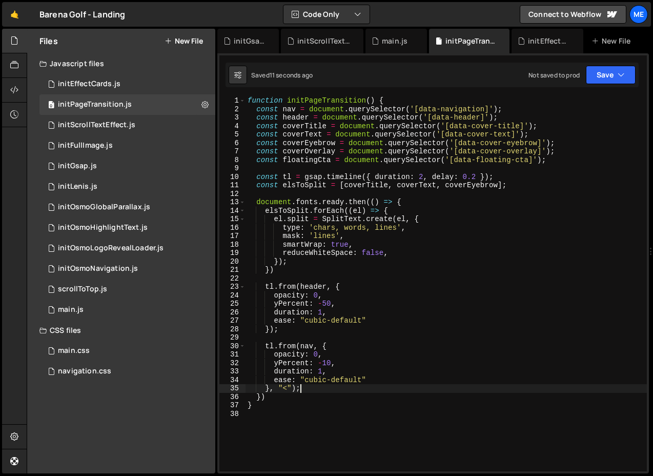
scroll to position [0, 1]
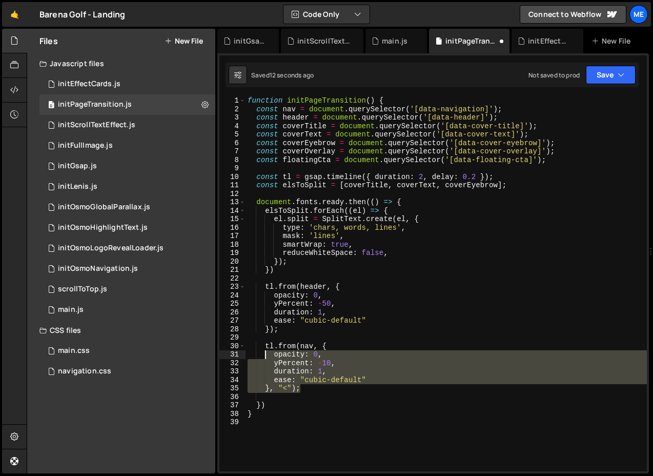
drag, startPoint x: 311, startPoint y: 389, endPoint x: 264, endPoint y: 358, distance: 56.1
click at [264, 358] on div "function initPageTransition ( ) { const nav = document . querySelector ( '[data…" at bounding box center [445, 291] width 401 height 391
click at [264, 349] on div "function initPageTransition ( ) { const nav = document . querySelector ( '[data…" at bounding box center [445, 291] width 401 height 391
type textarea "tl.from(nav, { opacity: 0,"
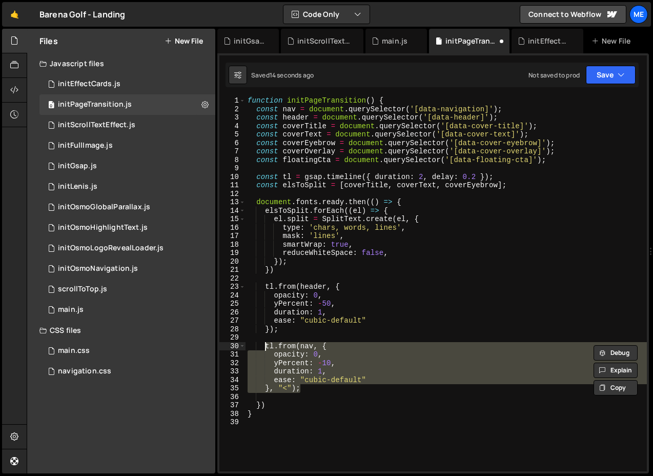
click at [301, 400] on div "function initPageTransition ( ) { const nav = document . querySelector ( '[data…" at bounding box center [445, 291] width 401 height 391
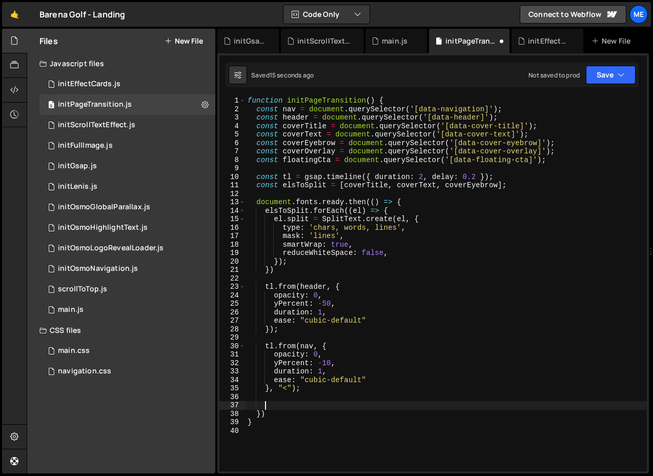
paste textarea "}, "<");"
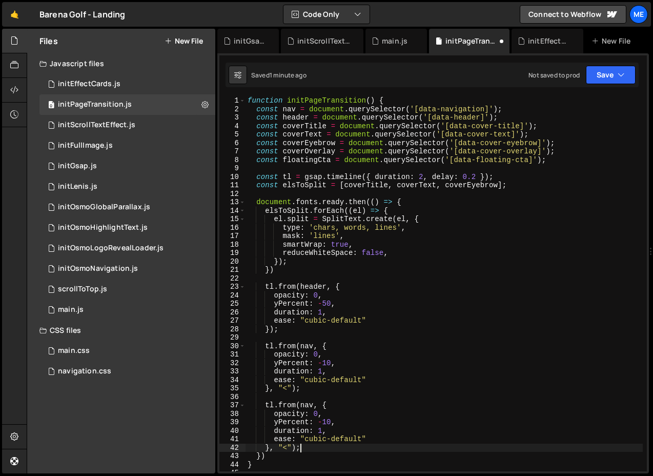
click at [297, 160] on div "function initPageTransition ( ) { const nav = document . querySelector ( '[data…" at bounding box center [443, 291] width 397 height 391
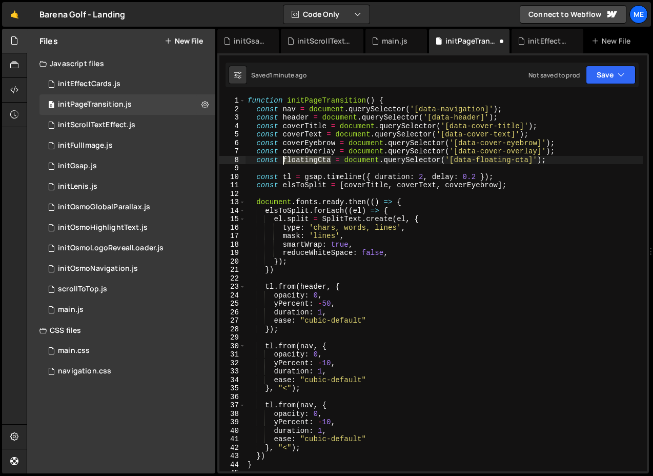
click at [297, 160] on div "function initPageTransition ( ) { const nav = document . querySelector ( '[data…" at bounding box center [443, 291] width 397 height 391
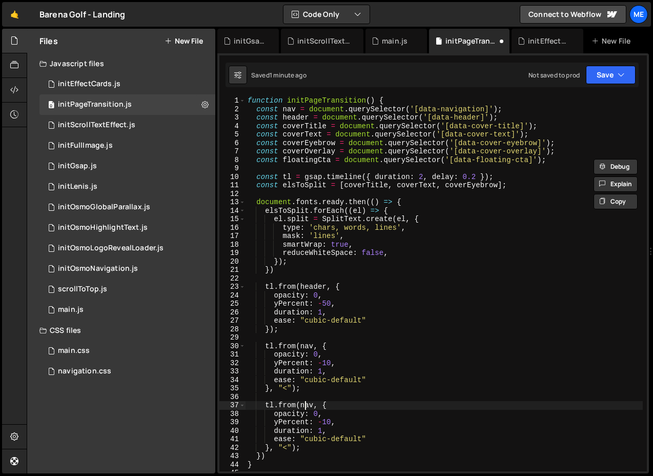
click at [304, 407] on div "function initPageTransition ( ) { const nav = document . querySelector ( '[data…" at bounding box center [443, 291] width 397 height 391
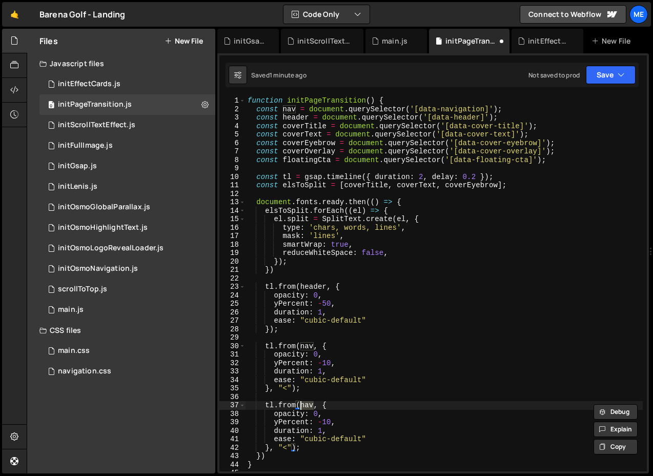
paste textarea "floatingCta"
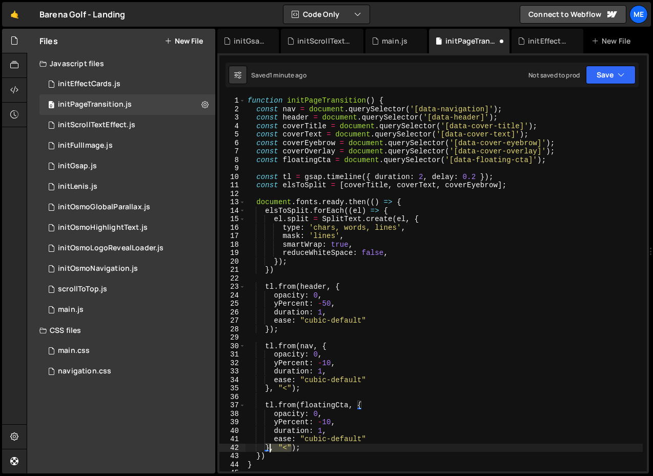
drag, startPoint x: 292, startPoint y: 446, endPoint x: 271, endPoint y: 446, distance: 20.5
click at [271, 446] on div "function initPageTransition ( ) { const nav = document . querySelector ( '[data…" at bounding box center [443, 291] width 397 height 391
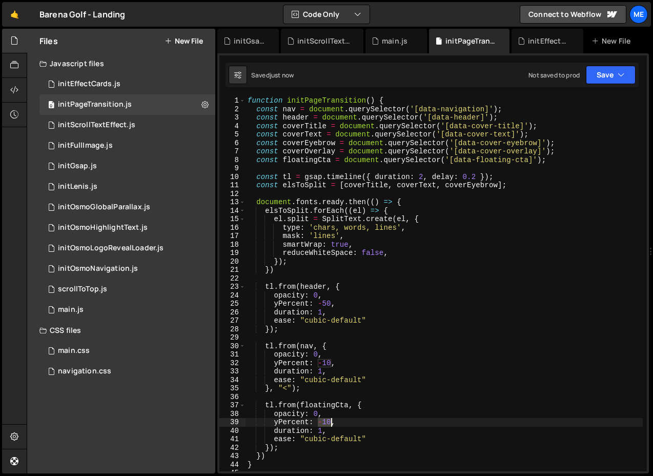
drag, startPoint x: 317, startPoint y: 421, endPoint x: 329, endPoint y: 421, distance: 12.3
click at [329, 421] on div "function initPageTransition ( ) { const nav = document . querySelector ( '[data…" at bounding box center [443, 291] width 397 height 391
click at [322, 428] on div "function initPageTransition ( ) { const nav = document . querySelector ( '[data…" at bounding box center [443, 291] width 397 height 391
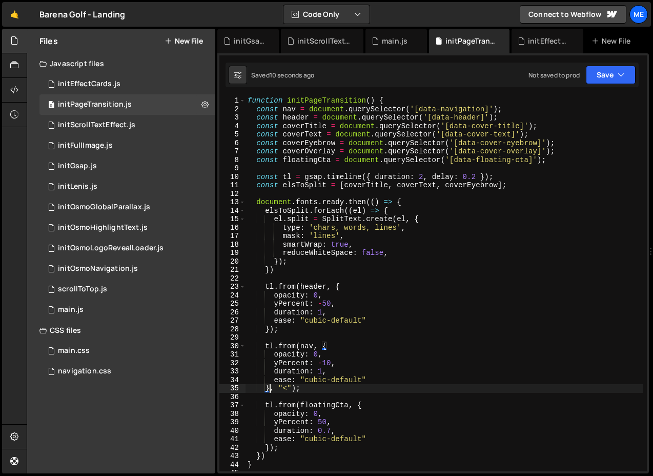
drag, startPoint x: 271, startPoint y: 389, endPoint x: 341, endPoint y: 389, distance: 70.2
click at [339, 389] on div "function initPageTransition ( ) { const nav = document . querySelector ( '[data…" at bounding box center [443, 291] width 397 height 391
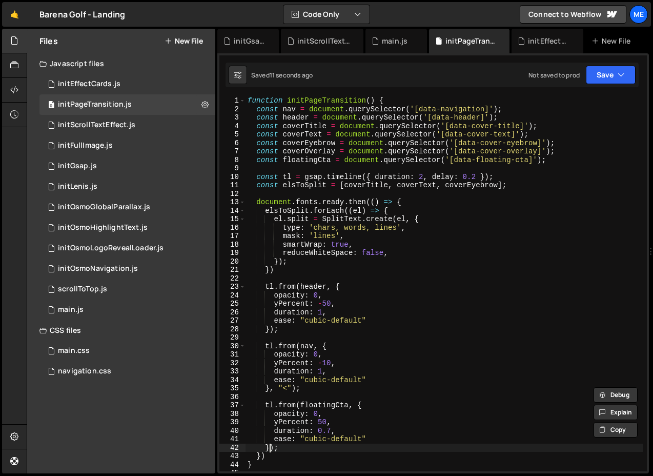
drag, startPoint x: 270, startPoint y: 448, endPoint x: 306, endPoint y: 448, distance: 36.4
click at [292, 448] on div "function initPageTransition ( ) { const nav = document . querySelector ( '[data…" at bounding box center [443, 291] width 397 height 391
paste textarea ", "<""
click at [326, 422] on div "function initPageTransition ( ) { const nav = document . querySelector ( '[data…" at bounding box center [443, 291] width 397 height 391
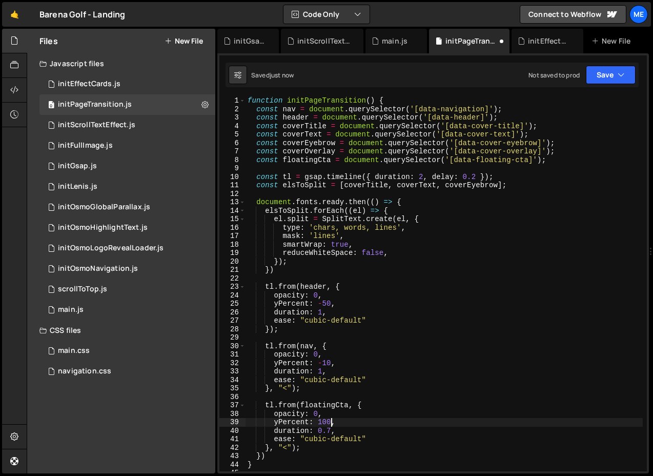
scroll to position [0, 6]
drag, startPoint x: 332, startPoint y: 428, endPoint x: 317, endPoint y: 428, distance: 14.9
click at [317, 428] on div "function initPageTransition ( ) { const nav = document . querySelector ( '[data…" at bounding box center [443, 291] width 397 height 391
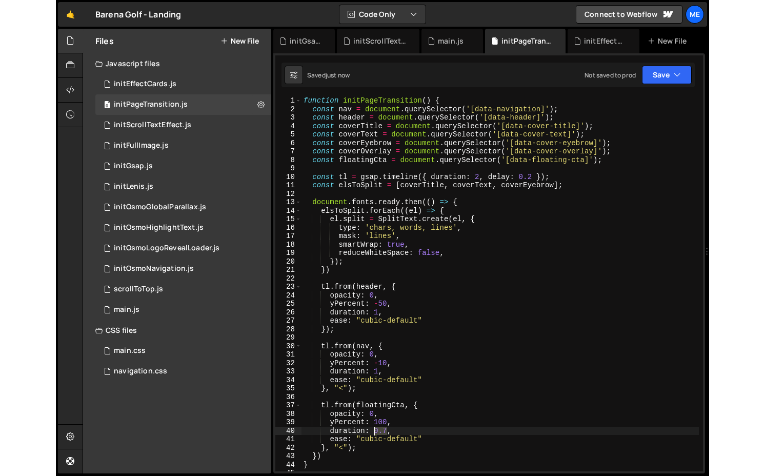
scroll to position [0, 5]
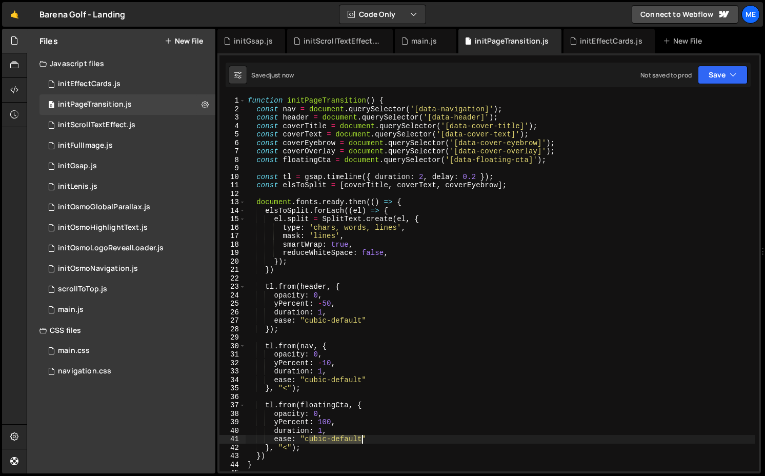
drag, startPoint x: 307, startPoint y: 439, endPoint x: 361, endPoint y: 438, distance: 54.3
click at [361, 438] on div "function initPageTransition ( ) { const nav = document . querySelector ( '[data…" at bounding box center [499, 291] width 509 height 391
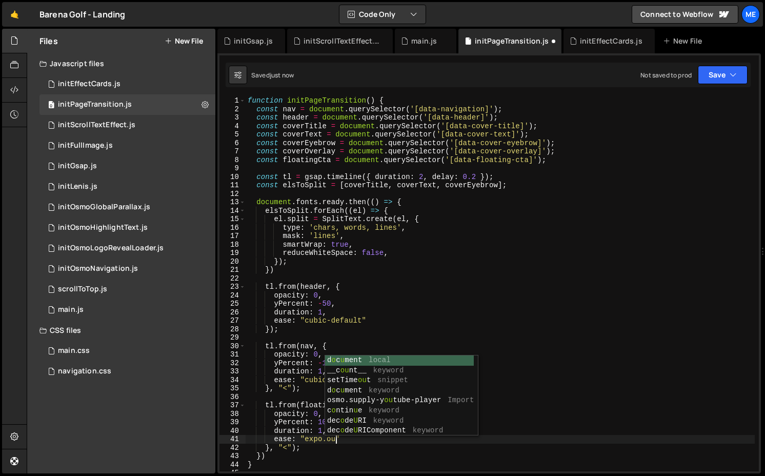
scroll to position [0, 6]
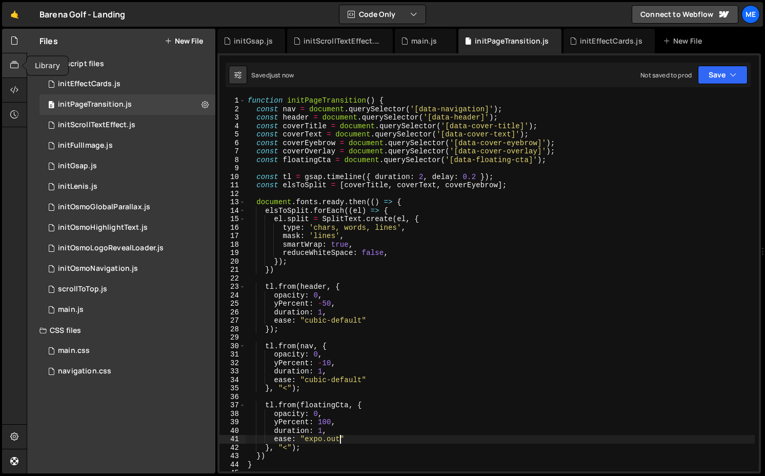
click at [16, 67] on icon at bounding box center [14, 64] width 8 height 11
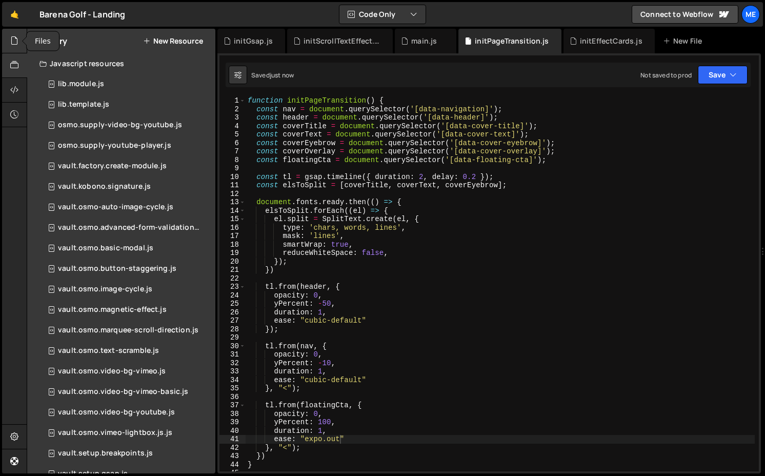
click at [13, 48] on div at bounding box center [14, 41] width 25 height 25
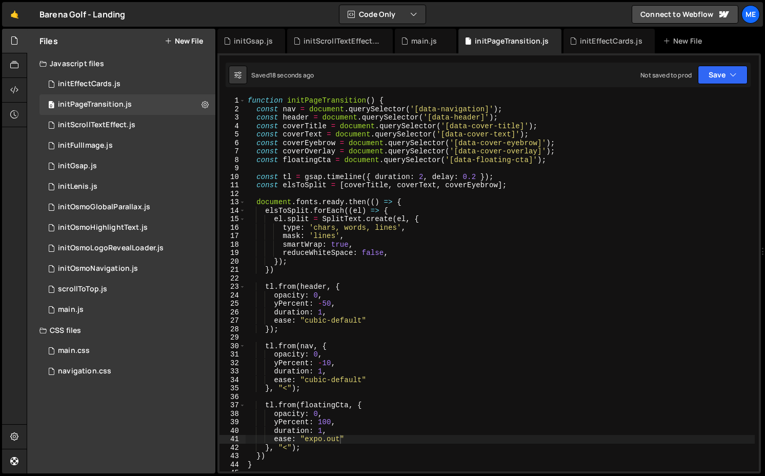
click at [354, 429] on div "function initPageTransition ( ) { const nav = document . querySelector ( '[data…" at bounding box center [499, 291] width 509 height 391
click at [290, 446] on div "function initPageTransition ( ) { const nav = document . querySelector ( '[data…" at bounding box center [499, 291] width 509 height 391
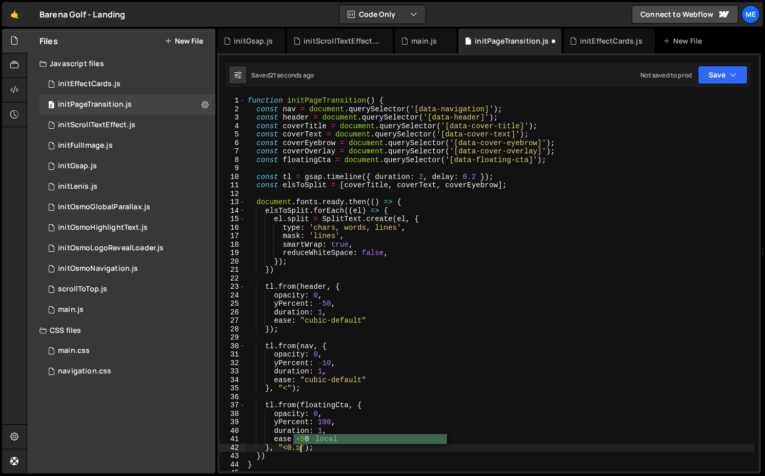
scroll to position [0, 3]
click at [310, 442] on div "function initPageTransition ( ) { const nav = document . querySelector ( '[data…" at bounding box center [499, 291] width 509 height 391
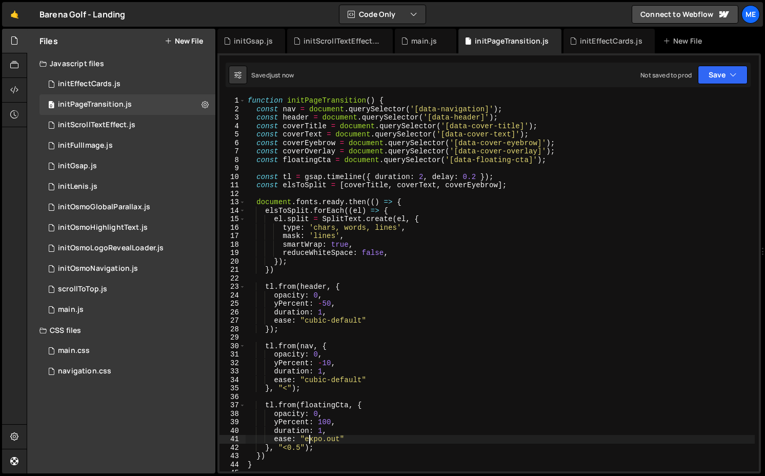
click at [310, 442] on div "function initPageTransition ( ) { const nav = document . querySelector ( '[data…" at bounding box center [499, 291] width 509 height 391
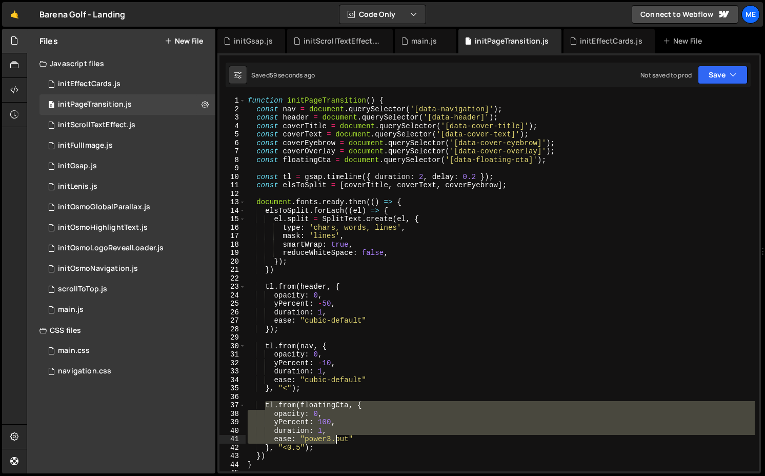
drag, startPoint x: 265, startPoint y: 403, endPoint x: 339, endPoint y: 440, distance: 82.5
click at [339, 440] on div "function initPageTransition ( ) { const nav = document . querySelector ( '[data…" at bounding box center [499, 291] width 509 height 391
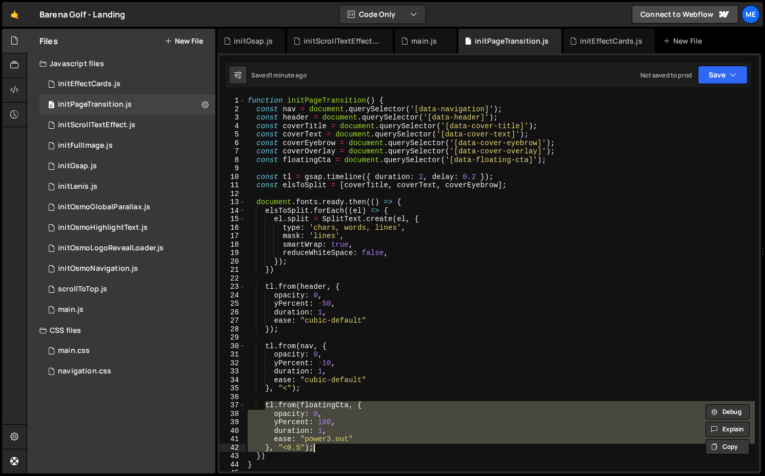
click at [336, 445] on div "function initPageTransition ( ) { const nav = document . querySelector ( '[data…" at bounding box center [499, 291] width 509 height 391
click at [320, 448] on div "function initPageTransition ( ) { const nav = document . querySelector ( '[data…" at bounding box center [499, 283] width 509 height 375
type textarea "}, "<0.5");"
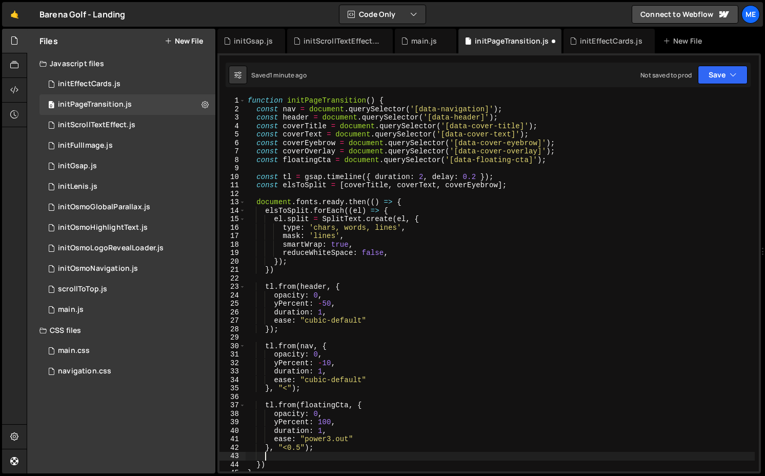
scroll to position [0, 1]
paste textarea "}, "<0.5");"
type textarea "}, "<0.5");"
click at [315, 447] on div "function initPageTransition ( ) { const nav = document . querySelector ( '[data…" at bounding box center [499, 291] width 509 height 391
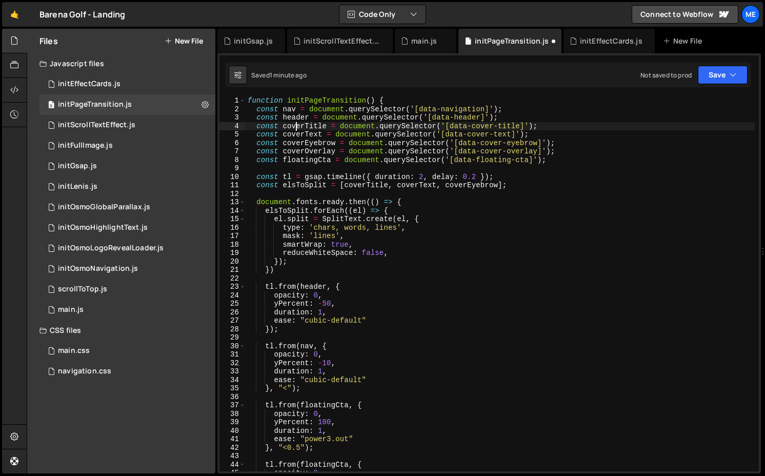
click at [298, 125] on div "function initPageTransition ( ) { const nav = document . querySelector ( '[data…" at bounding box center [499, 291] width 509 height 391
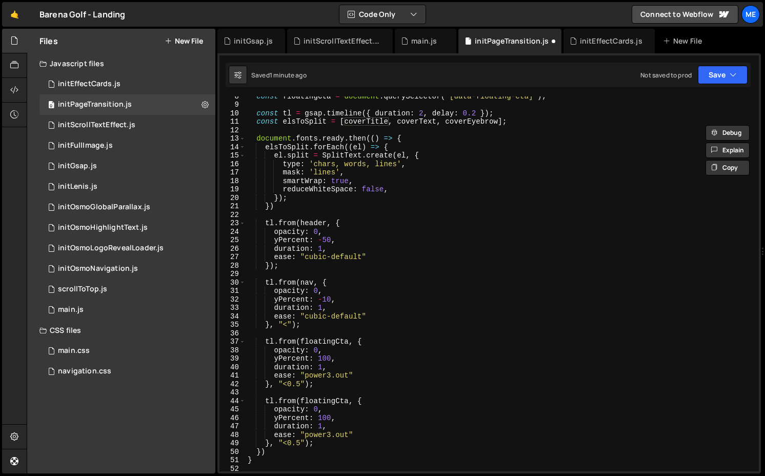
scroll to position [64, 0]
click at [319, 403] on div "const floatingCta = document . querySelector ( '[data-floating-cta]' ) ; const …" at bounding box center [499, 287] width 509 height 391
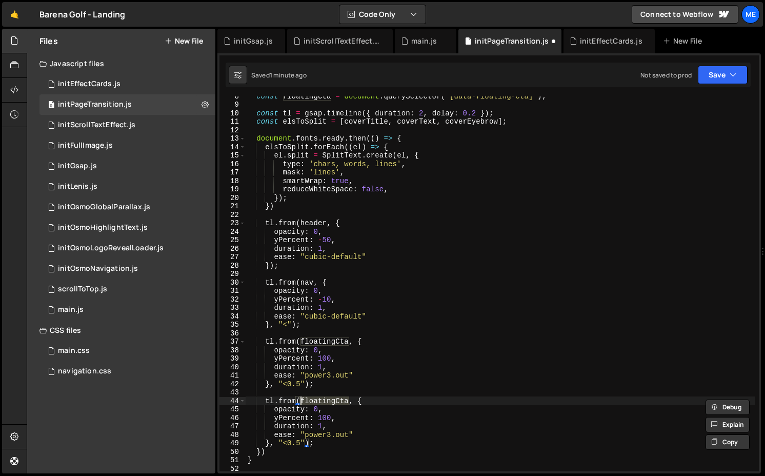
paste textarea "coverTitle"
type textarea "tl.from(coverTitle.split.chars, {"
click at [348, 45] on div "initScrollTextEffect.js" at bounding box center [341, 41] width 77 height 10
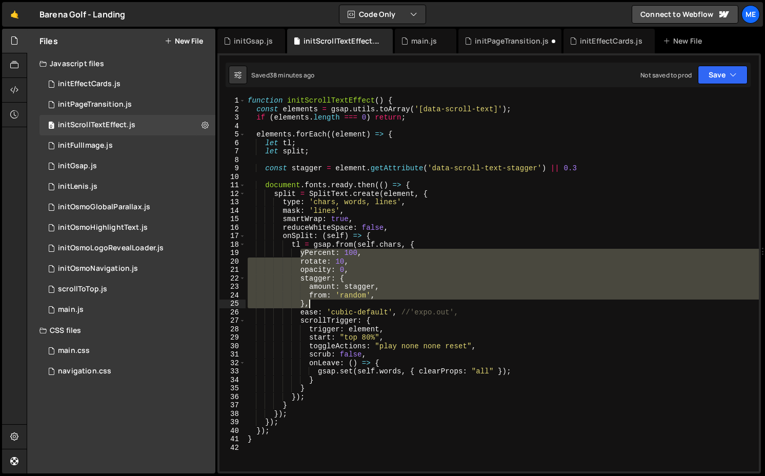
drag, startPoint x: 299, startPoint y: 252, endPoint x: 370, endPoint y: 302, distance: 86.7
click at [370, 302] on div "function initScrollTextEffect ( ) { const elements = gsap . utils . toArray ( '…" at bounding box center [501, 291] width 513 height 391
type textarea "from: 'random', },"
click at [517, 40] on div "initPageTransition.js" at bounding box center [512, 41] width 74 height 10
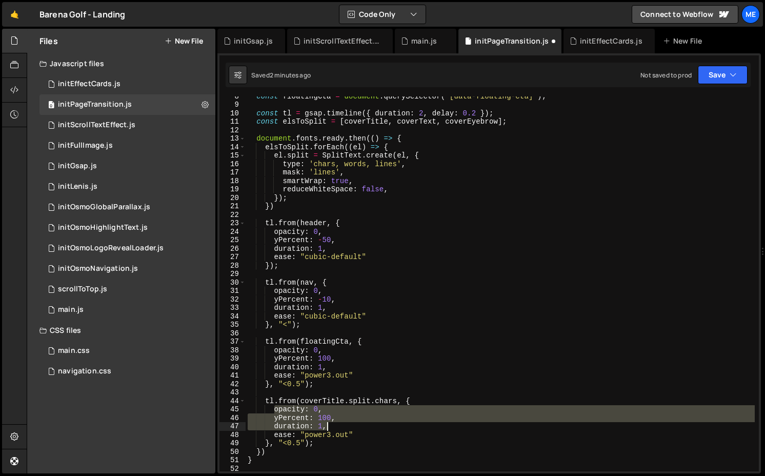
drag, startPoint x: 273, startPoint y: 409, endPoint x: 360, endPoint y: 428, distance: 89.8
click at [360, 428] on div "const floatingCta = document . querySelector ( '[data-floating-cta]' ) ; const …" at bounding box center [499, 287] width 509 height 391
paste textarea "}"
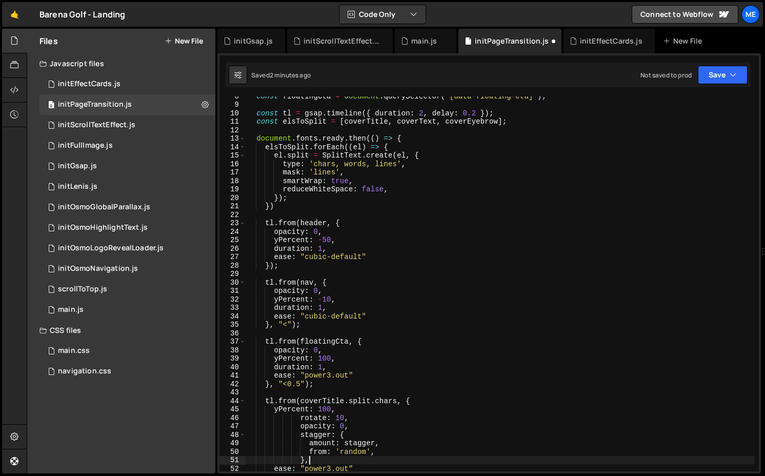
scroll to position [0, 2]
click at [360, 456] on div "const floatingCta = document . querySelector ( '[data-floating-cta]' ) ; const …" at bounding box center [499, 287] width 509 height 391
click at [362, 447] on div "const floatingCta = document . querySelector ( '[data-floating-cta]' ) ; const …" at bounding box center [499, 287] width 509 height 391
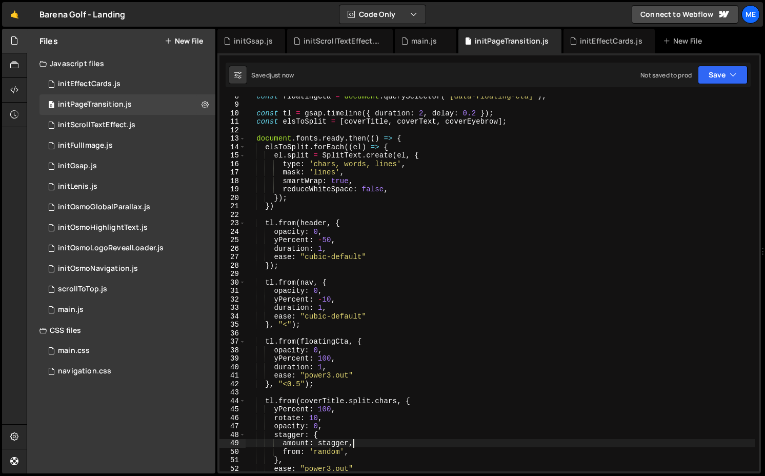
type textarea "from: 'random',"
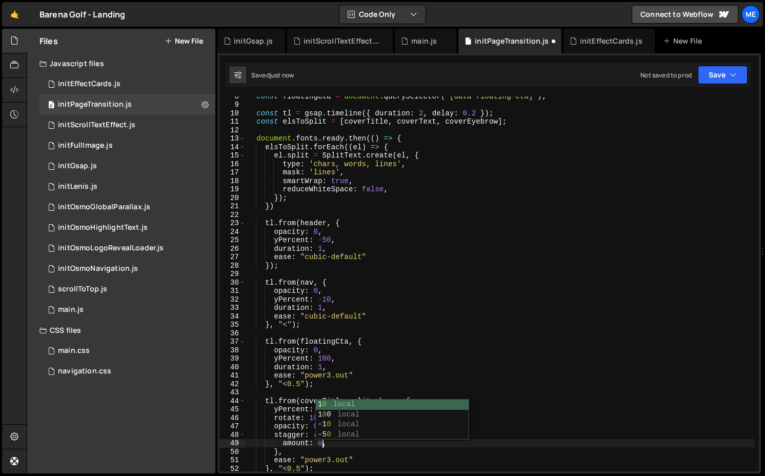
scroll to position [0, 6]
type textarea "amount: 0.2,"
click at [583, 42] on div "initEffectCards.js" at bounding box center [611, 41] width 63 height 10
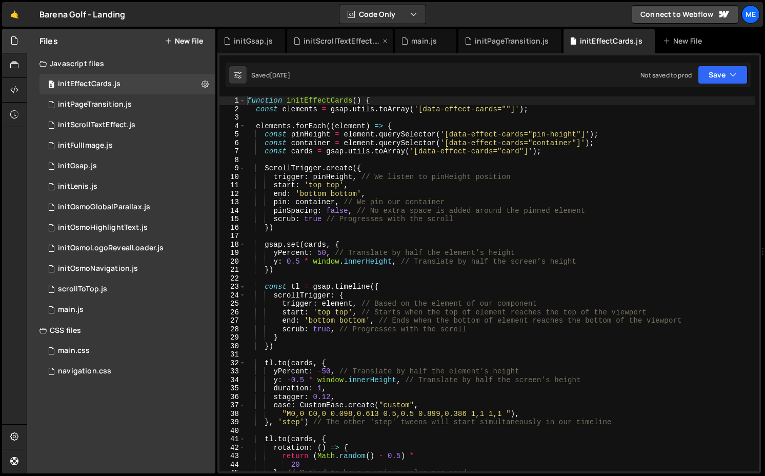
click at [348, 43] on div "initScrollTextEffect.js" at bounding box center [341, 41] width 77 height 10
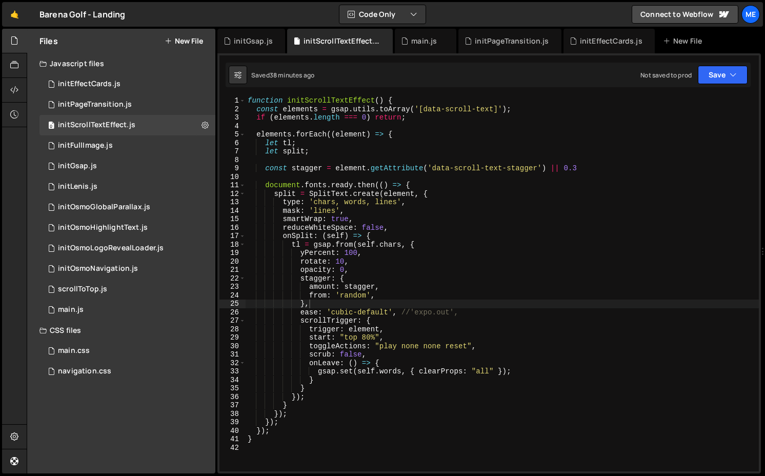
type textarea "const stagger = element.getAttribute('data-scroll-text-stagger') || 0.3"
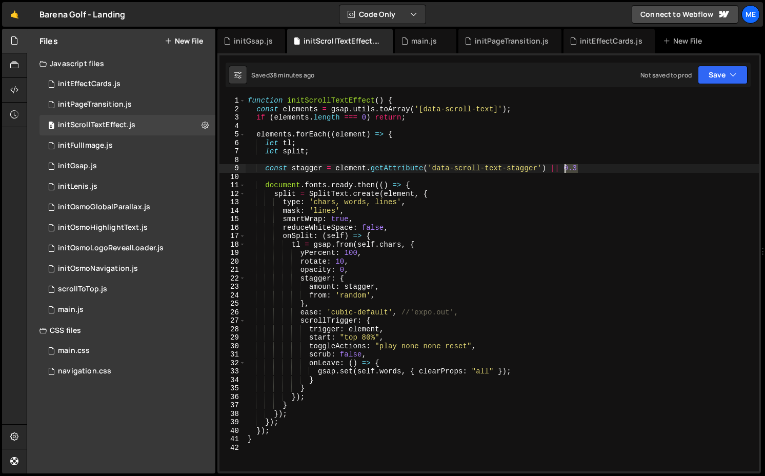
drag, startPoint x: 578, startPoint y: 169, endPoint x: 563, endPoint y: 170, distance: 14.4
click at [563, 170] on div "function initScrollTextEffect ( ) { const elements = gsap . utils . toArray ( '…" at bounding box center [501, 291] width 513 height 391
click at [413, 39] on div "main.js" at bounding box center [424, 41] width 26 height 10
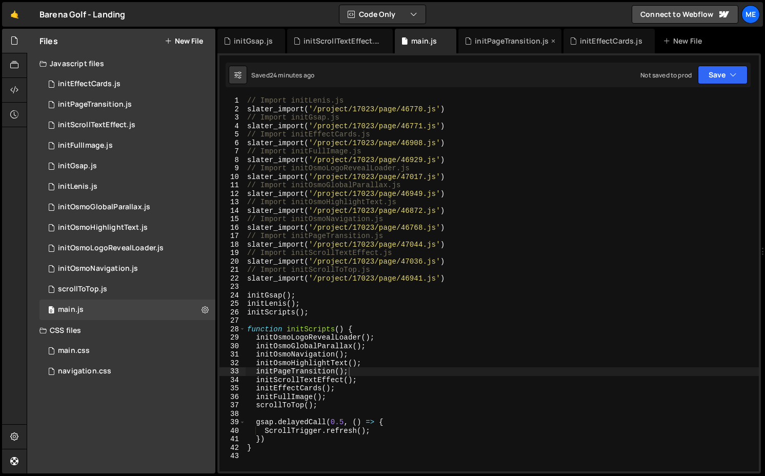
click at [483, 43] on div "initPageTransition.js" at bounding box center [512, 41] width 74 height 10
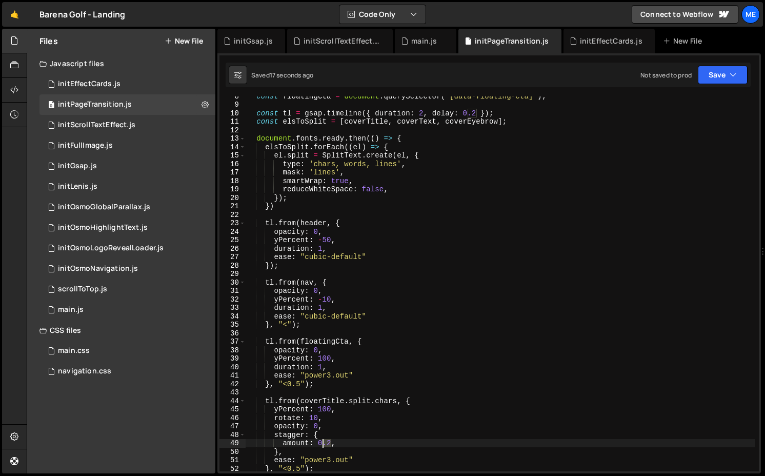
drag, startPoint x: 331, startPoint y: 443, endPoint x: 320, endPoint y: 443, distance: 11.3
click at [320, 443] on div "const floatingCta = document . querySelector ( '[data-floating-cta]' ) ; const …" at bounding box center [499, 287] width 509 height 391
paste textarea "3"
type textarea "amount: 0.3,"
click at [336, 42] on div "initScrollTextEffect.js" at bounding box center [341, 41] width 77 height 10
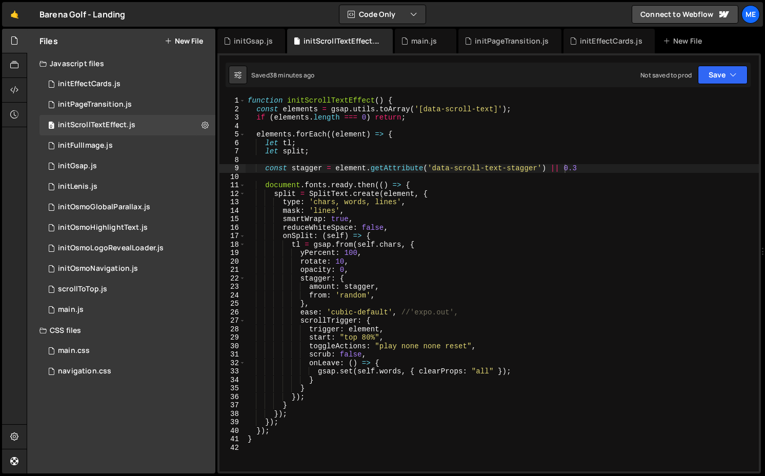
type textarea "ease: 'cubic-default', //'expo.out',"
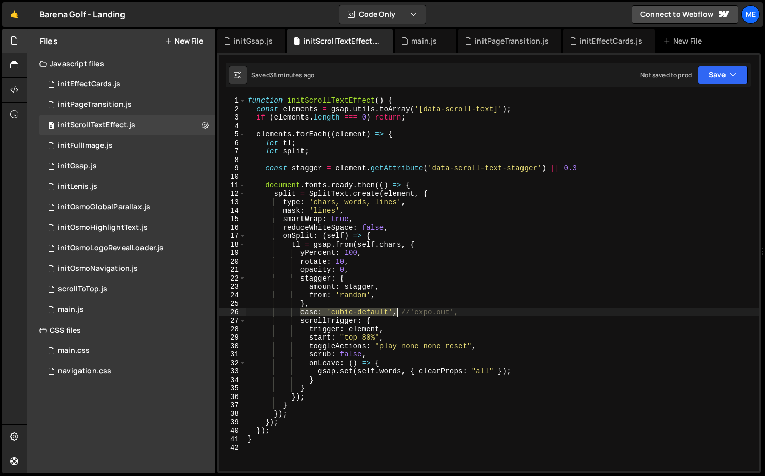
drag, startPoint x: 299, startPoint y: 312, endPoint x: 397, endPoint y: 313, distance: 97.9
click at [397, 313] on div "function initScrollTextEffect ( ) { const elements = gsap . utils . toArray ( '…" at bounding box center [501, 291] width 513 height 391
click at [417, 44] on div "main.js" at bounding box center [424, 41] width 26 height 10
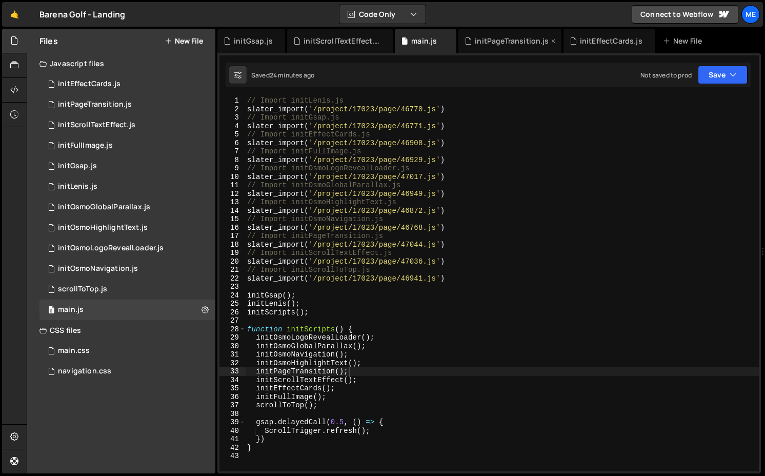
click at [506, 44] on div "initPageTransition.js" at bounding box center [512, 41] width 74 height 10
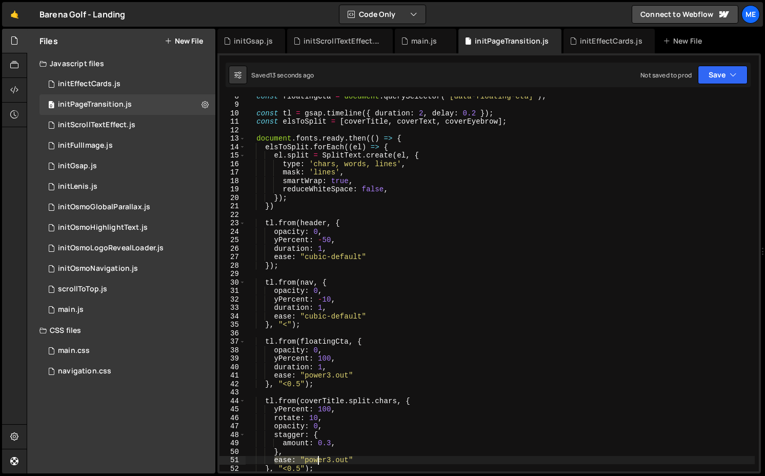
drag, startPoint x: 274, startPoint y: 458, endPoint x: 369, endPoint y: 458, distance: 94.8
click at [369, 458] on div "const floatingCta = document . querySelector ( '[data-floating-cta]' ) ; const …" at bounding box center [499, 287] width 509 height 391
paste textarea "'cubic-default',"
drag, startPoint x: 300, startPoint y: 468, endPoint x: 288, endPoint y: 466, distance: 11.9
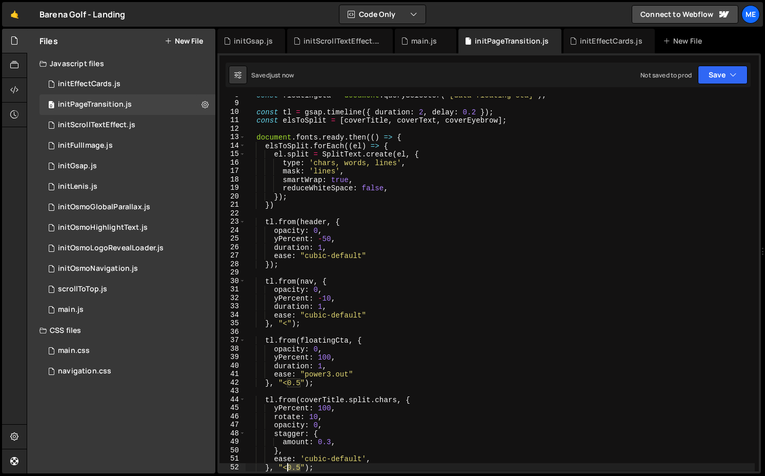
click at [288, 466] on div "const floatingCta = document . querySelector ( '[data-floating-cta]' ) ; const …" at bounding box center [499, 286] width 509 height 391
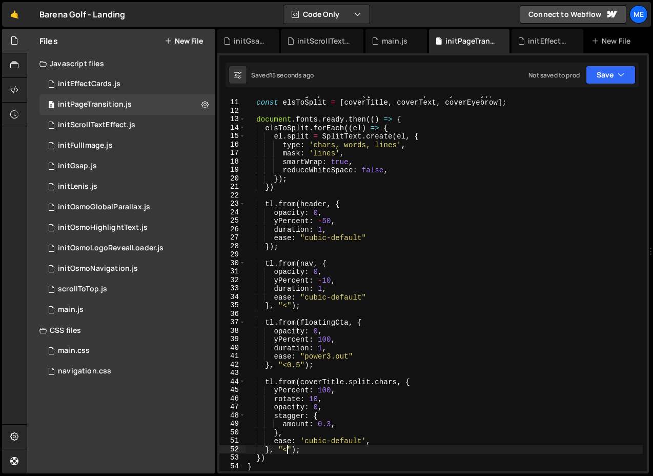
scroll to position [85, 0]
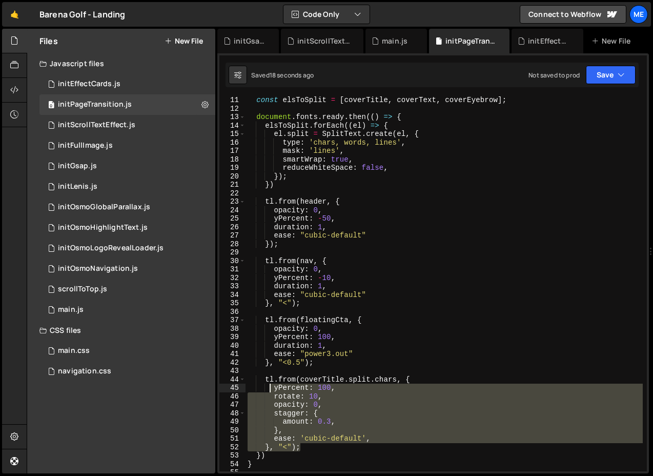
drag, startPoint x: 300, startPoint y: 448, endPoint x: 272, endPoint y: 386, distance: 68.8
click at [272, 386] on div "const elsToSplit = [ coverTitle , coverText , coverEyebrow ] ; document . fonts…" at bounding box center [443, 291] width 397 height 391
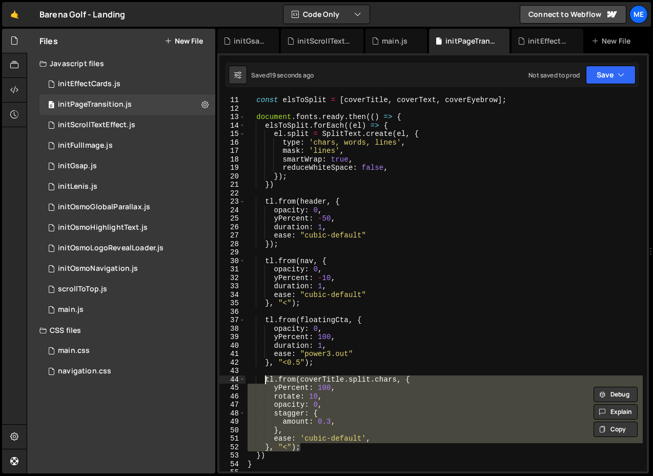
click at [265, 378] on div "const elsToSplit = [ coverTitle , coverText , coverEyebrow ] ; document . fonts…" at bounding box center [443, 291] width 397 height 391
type textarea "tl.from(coverTitle.split.chars, { yPercent: 100,"
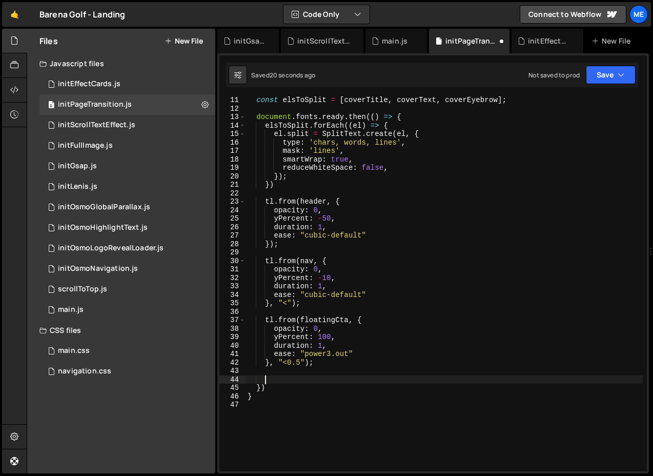
scroll to position [0, 1]
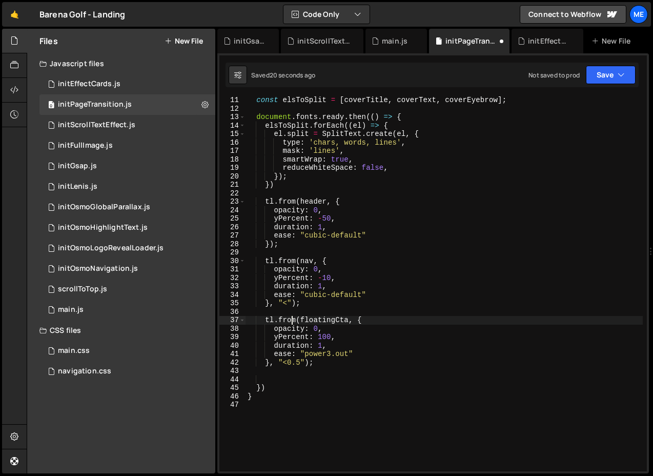
click at [291, 316] on div "const elsToSplit = [ coverTitle , coverText , coverEyebrow ] ; document . fonts…" at bounding box center [443, 291] width 397 height 391
type textarea "tl.from(floatingCta, {"
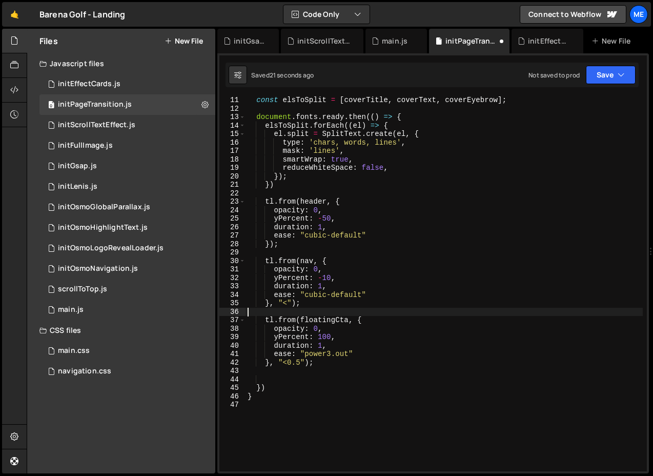
click at [292, 312] on div "const elsToSplit = [ coverTitle , coverText , coverEyebrow ] ; document . fonts…" at bounding box center [443, 291] width 397 height 391
paste textarea "}, "<");"
type textarea "}, "<");"
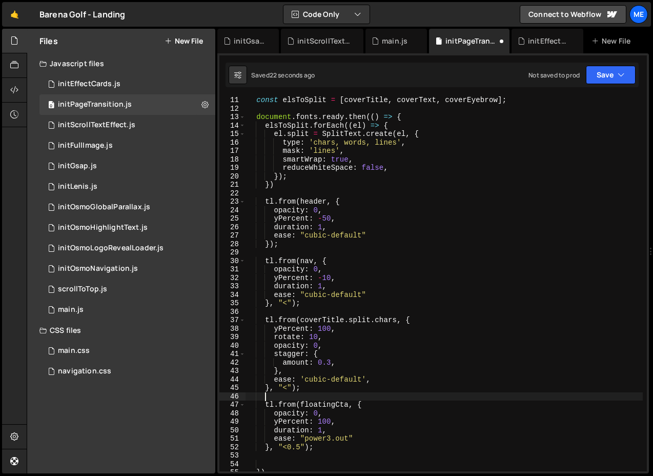
scroll to position [0, 0]
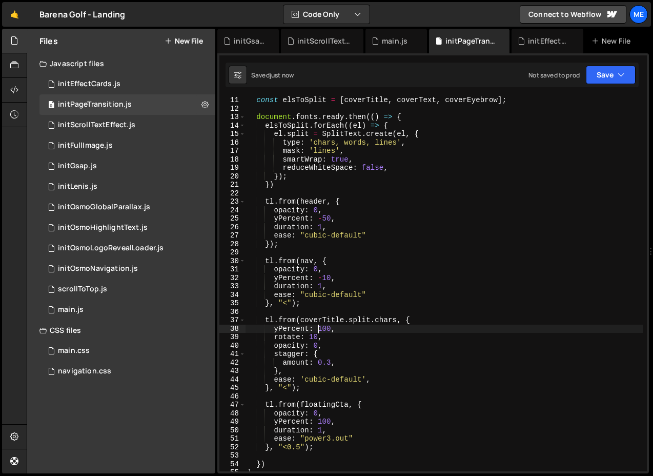
click at [317, 331] on div "const elsToSplit = [ coverTitle , coverText , coverEyebrow ] ; document . fonts…" at bounding box center [443, 291] width 397 height 391
click at [326, 331] on div "const elsToSplit = [ coverTitle , coverText , coverEyebrow ] ; document . fonts…" at bounding box center [443, 291] width 397 height 391
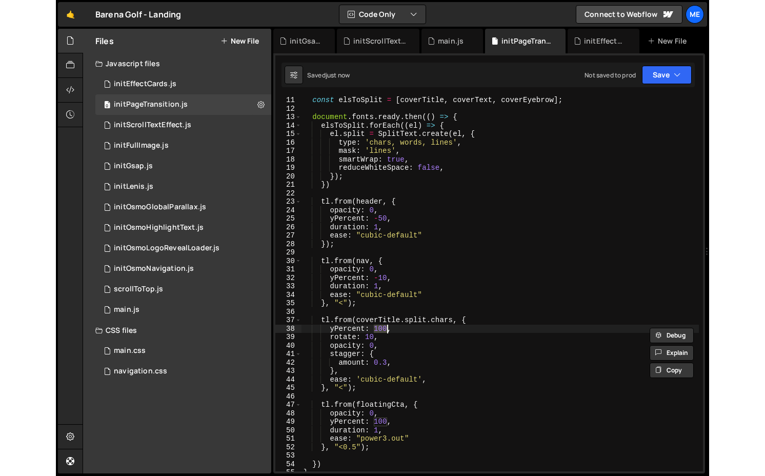
scroll to position [0, 5]
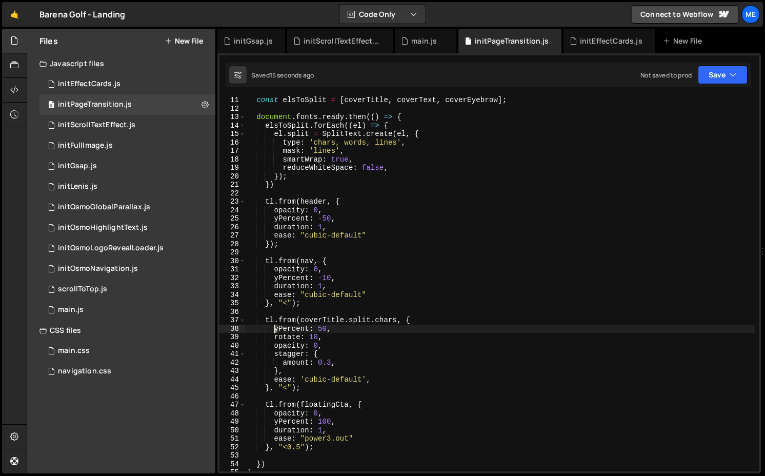
click at [275, 328] on div "const elsToSplit = [ coverTitle , coverText , coverEyebrow ] ; document . fonts…" at bounding box center [499, 291] width 509 height 391
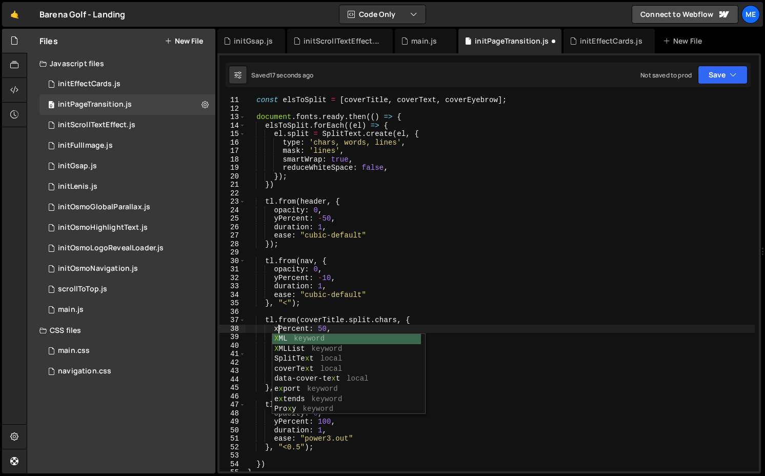
click at [323, 327] on div "const elsToSplit = [ coverTitle , coverText , coverEyebrow ] ; document . fonts…" at bounding box center [499, 291] width 509 height 391
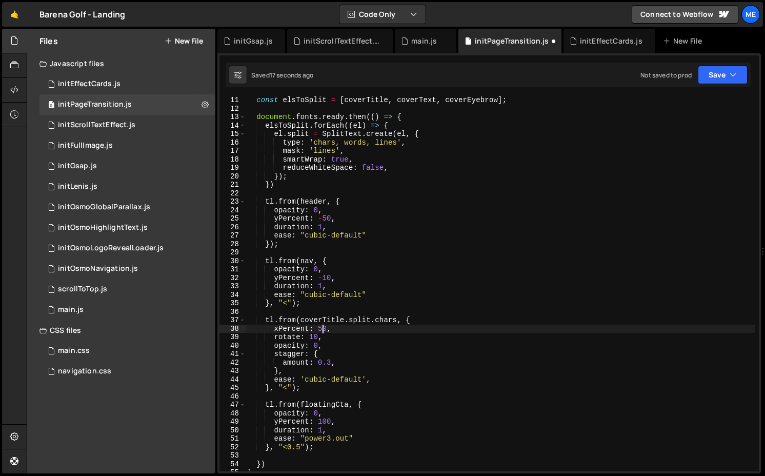
click at [323, 327] on div "const elsToSplit = [ coverTitle , coverText , coverEyebrow ] ; document . fonts…" at bounding box center [499, 291] width 509 height 391
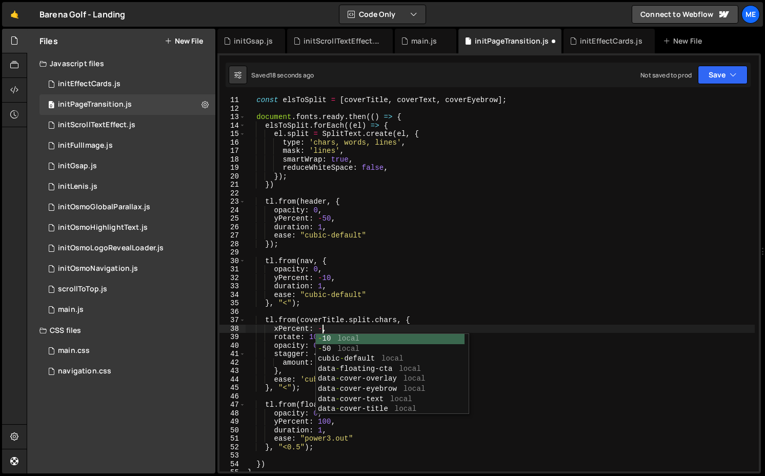
scroll to position [0, 6]
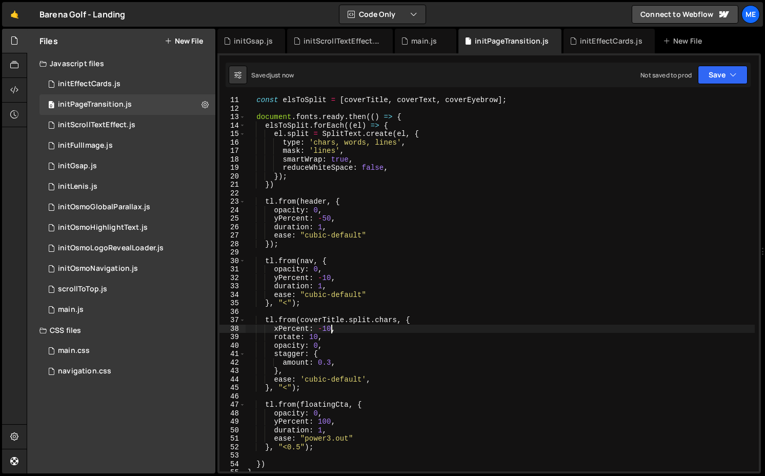
click at [326, 327] on div "const elsToSplit = [ coverTitle , coverText , coverEyebrow ] ; document . fonts…" at bounding box center [499, 291] width 509 height 391
drag, startPoint x: 276, startPoint y: 336, endPoint x: 338, endPoint y: 335, distance: 62.5
click at [338, 336] on div "const elsToSplit = [ coverTitle , coverText , coverEyebrow ] ; document . fonts…" at bounding box center [499, 291] width 509 height 391
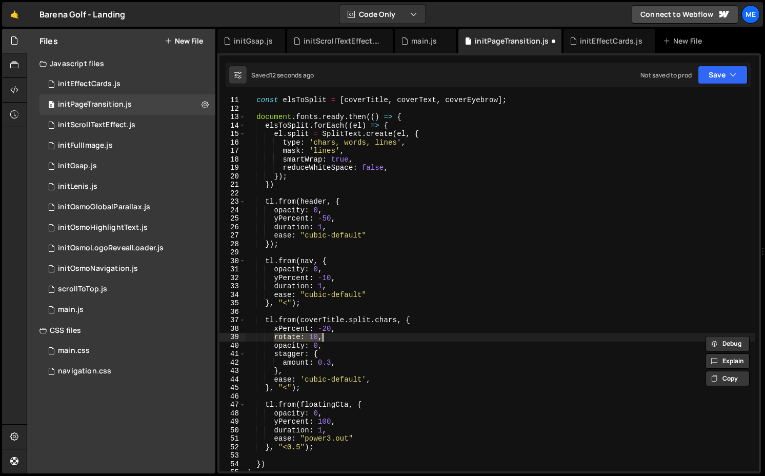
click at [299, 337] on div "const elsToSplit = [ coverTitle , coverText , coverEyebrow ] ; document . fonts…" at bounding box center [499, 283] width 509 height 375
type textarea "rotateZ: 10,"
click at [339, 341] on div "const elsToSplit = [ coverTitle , coverText , coverEyebrow ] ; document . fonts…" at bounding box center [499, 291] width 509 height 391
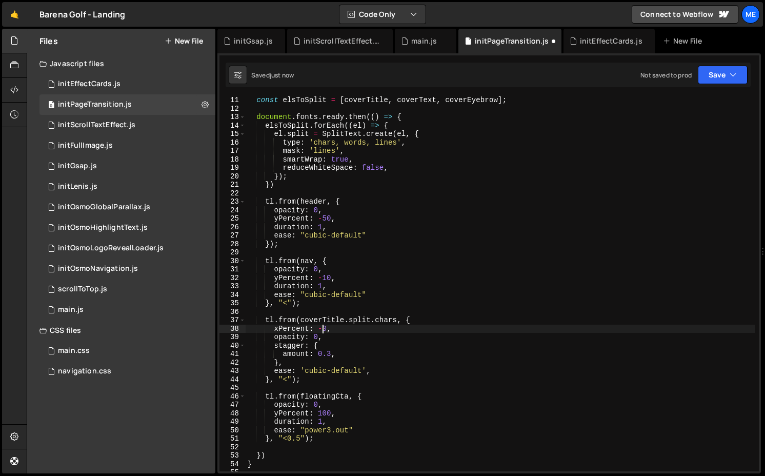
scroll to position [0, 6]
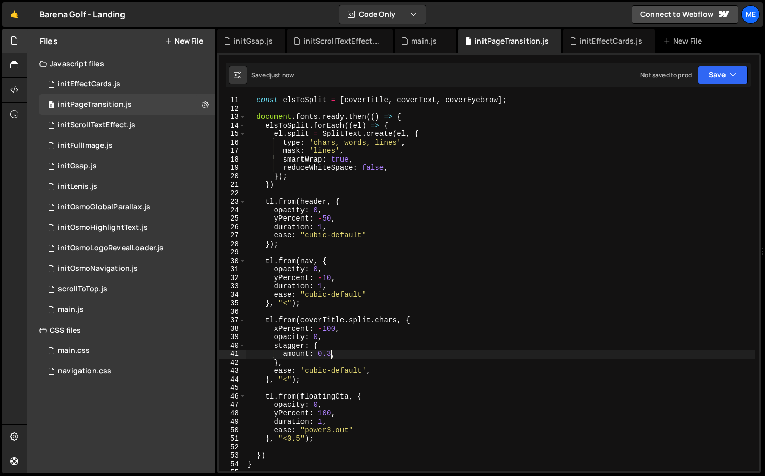
click at [329, 353] on div "const elsToSplit = [ coverTitle , coverText , coverEyebrow ] ; document . fonts…" at bounding box center [499, 291] width 509 height 391
click at [298, 377] on div "const elsToSplit = [ coverTitle , coverText , coverEyebrow ] ; document . fonts…" at bounding box center [499, 291] width 509 height 391
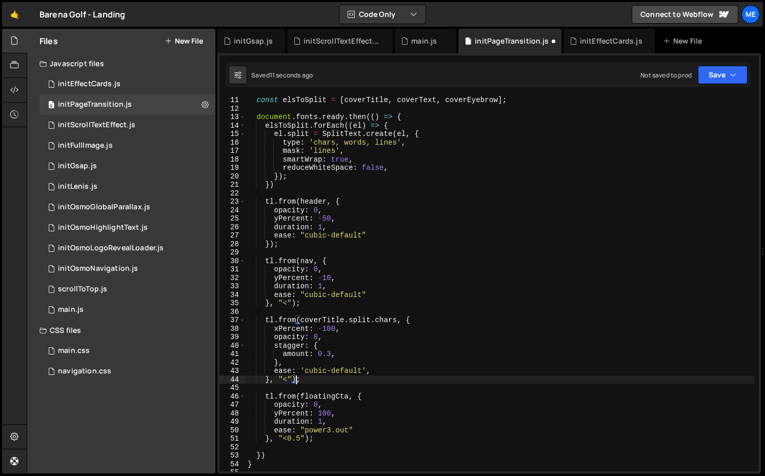
click at [278, 329] on div "const elsToSplit = [ coverTitle , coverText , coverEyebrow ] ; document . fonts…" at bounding box center [499, 291] width 509 height 391
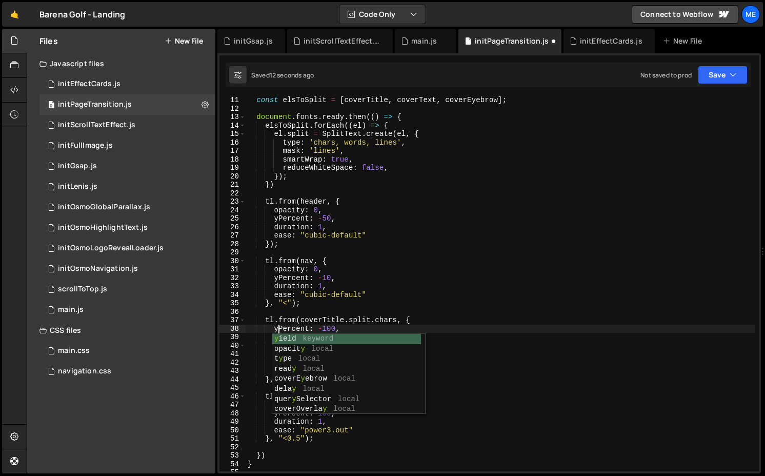
scroll to position [0, 2]
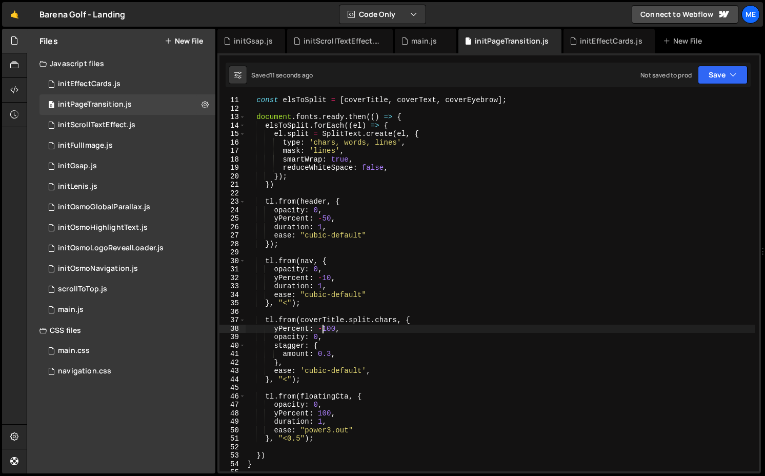
click at [324, 329] on div "const elsToSplit = [ coverTitle , coverText , coverEyebrow ] ; document . fonts…" at bounding box center [499, 291] width 509 height 391
type textarea "yPercent: 100,"
click at [356, 331] on div "const elsToSplit = [ coverTitle , coverText , coverEyebrow ] ; document . fonts…" at bounding box center [499, 291] width 509 height 391
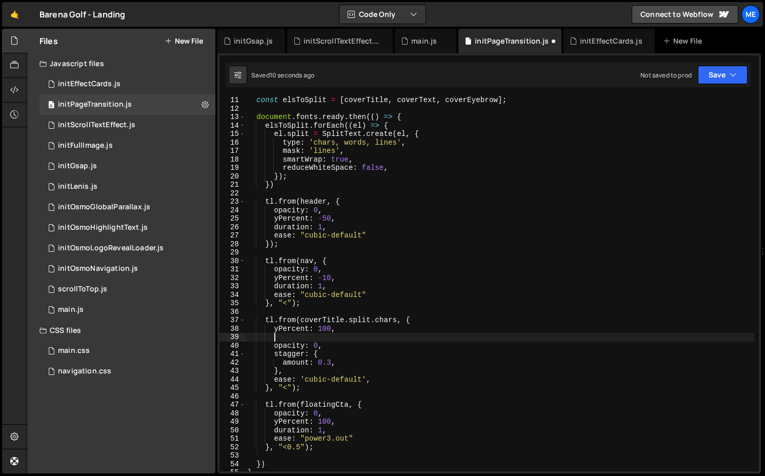
type textarea "o"
click at [308, 335] on div "const elsToSplit = [ coverTitle , coverText , coverEyebrow ] ; document . fonts…" at bounding box center [499, 291] width 509 height 391
click at [329, 361] on div "const elsToSplit = [ coverTitle , coverText , coverEyebrow ] ; document . fonts…" at bounding box center [499, 291] width 509 height 391
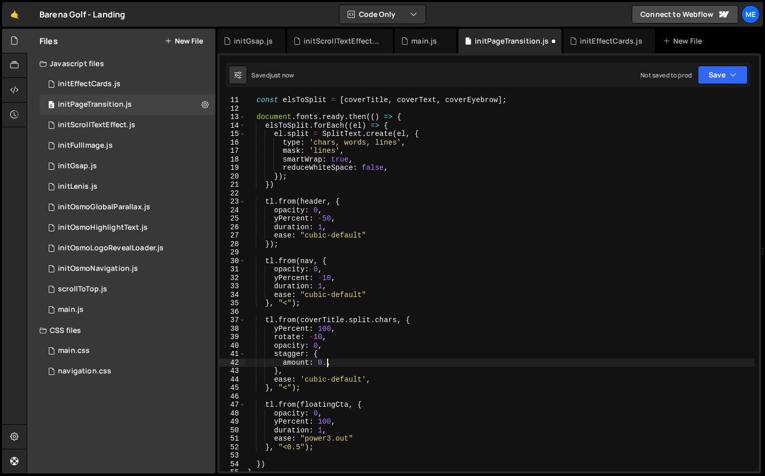
scroll to position [0, 6]
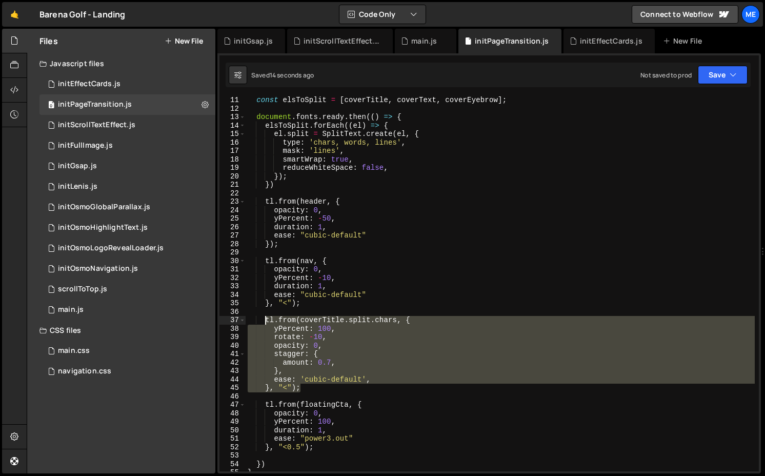
drag, startPoint x: 312, startPoint y: 387, endPoint x: 264, endPoint y: 319, distance: 83.5
click at [264, 319] on div "const elsToSplit = [ coverTitle , coverText , coverEyebrow ] ; document . fonts…" at bounding box center [499, 291] width 509 height 391
click at [323, 443] on div "const elsToSplit = [ coverTitle , coverText , coverEyebrow ] ; document . fonts…" at bounding box center [499, 291] width 509 height 391
type textarea "}, "<0.5");"
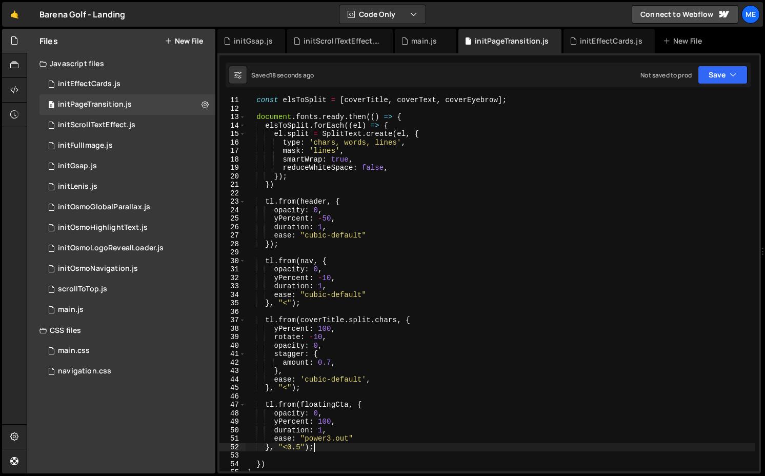
scroll to position [0, 1]
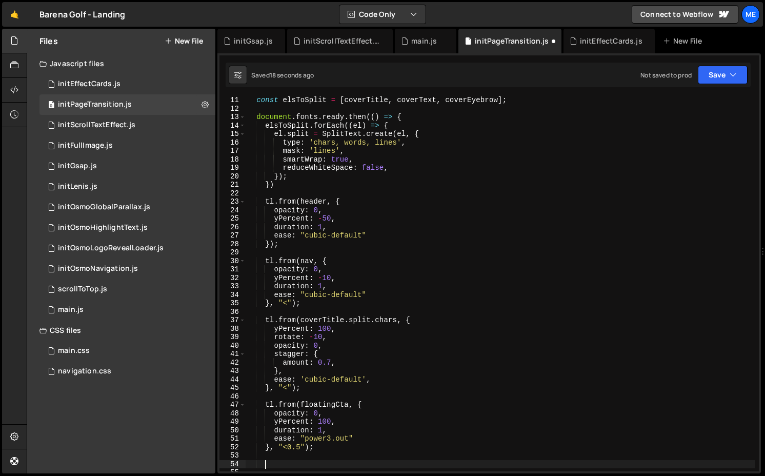
paste textarea "}, "<");"
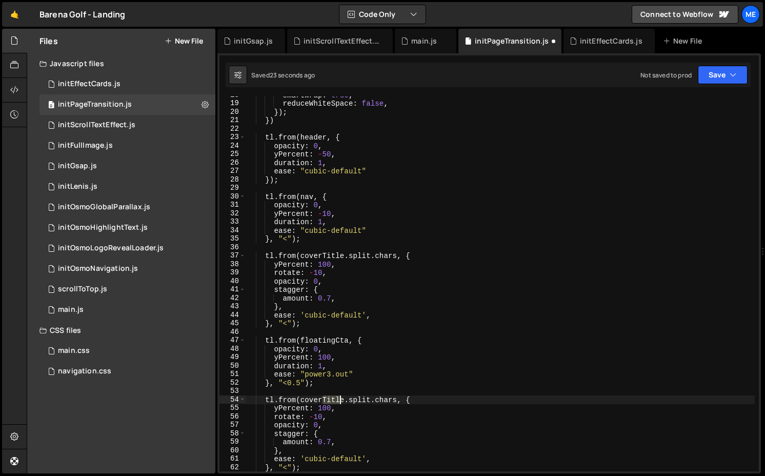
drag, startPoint x: 322, startPoint y: 398, endPoint x: 338, endPoint y: 398, distance: 16.4
click at [338, 398] on div "smartWrap : true , reduceWhiteSpace : false , }) ; }) tl . from ( header , { op…" at bounding box center [499, 286] width 509 height 391
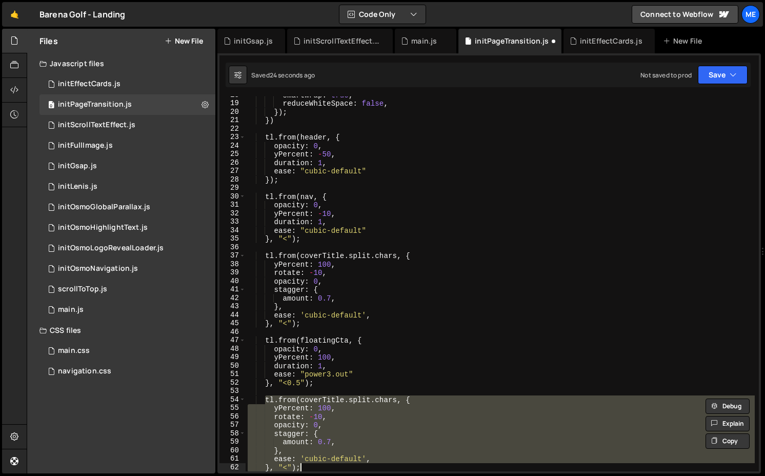
drag, startPoint x: 264, startPoint y: 399, endPoint x: 314, endPoint y: 465, distance: 82.3
click at [314, 465] on div "smartWrap : true , reduceWhiteSpace : false , }) ; }) tl . from ( header , { op…" at bounding box center [499, 286] width 509 height 391
type textarea "ease: 'cubic-default', }, "<");"
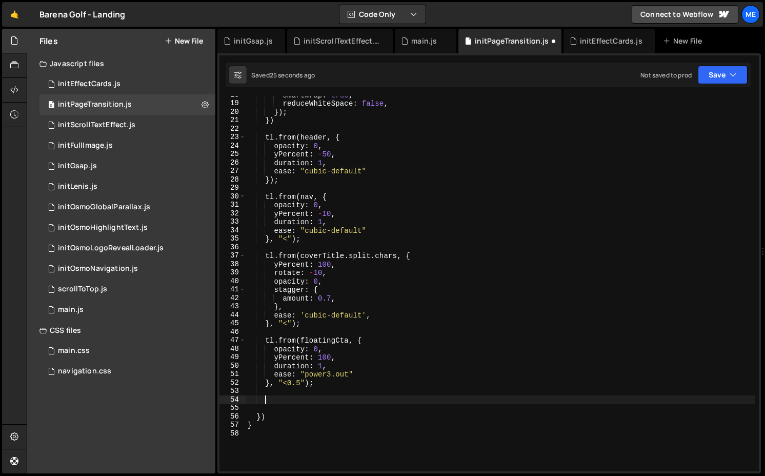
click at [299, 245] on div "smartWrap : true , reduceWhiteSpace : false , }) ; }) tl . from ( header , { op…" at bounding box center [499, 286] width 509 height 391
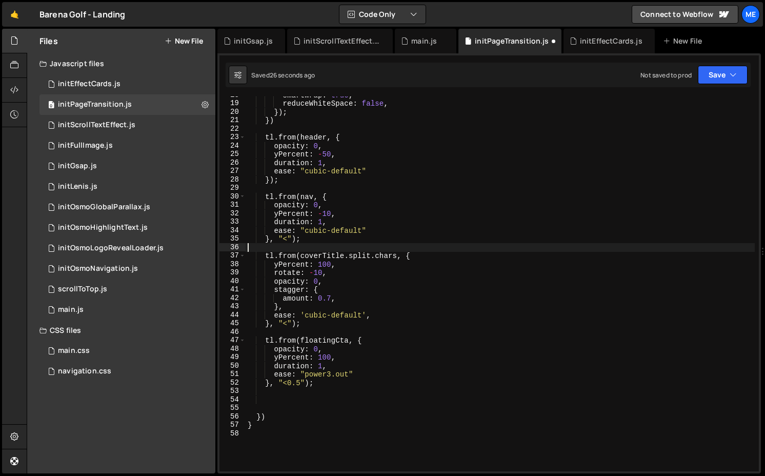
paste textarea "}, "<");"
type textarea "}, "<");"
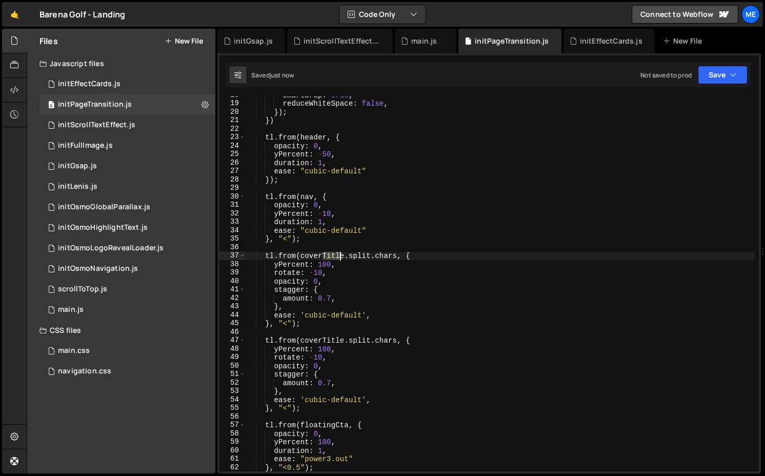
drag, startPoint x: 322, startPoint y: 253, endPoint x: 344, endPoint y: 253, distance: 21.5
click at [344, 253] on div "smartWrap : true , reduceWhiteSpace : false , }) ; }) tl . from ( header , { op…" at bounding box center [499, 286] width 509 height 391
click at [333, 272] on div "smartWrap : true , reduceWhiteSpace : false , }) ; }) tl . from ( header , { op…" at bounding box center [499, 286] width 509 height 391
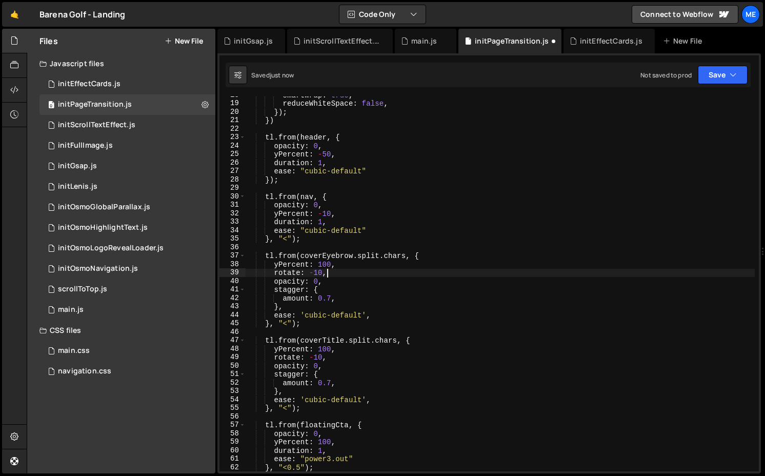
scroll to position [0, 5]
click at [325, 266] on div "smartWrap : true , reduceWhiteSpace : false , }) ; }) tl . from ( header , { op…" at bounding box center [499, 286] width 509 height 391
type textarea "rotate: -10,"
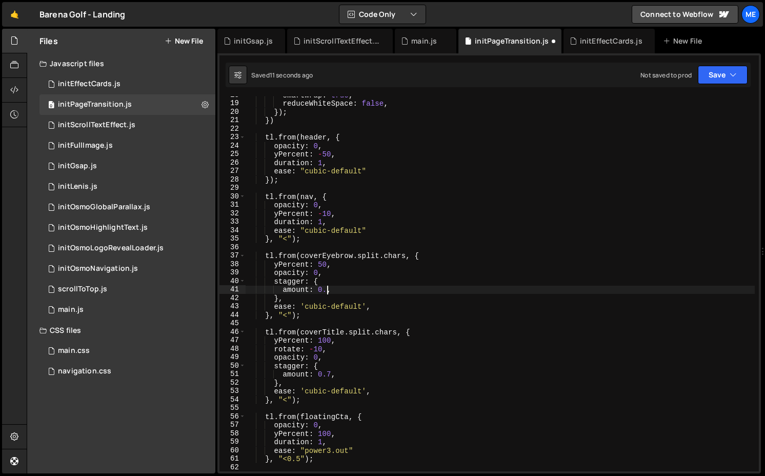
scroll to position [0, 6]
click at [332, 375] on div "smartWrap : true , reduceWhiteSpace : false , }) ; }) tl . from ( header , { op…" at bounding box center [499, 286] width 509 height 391
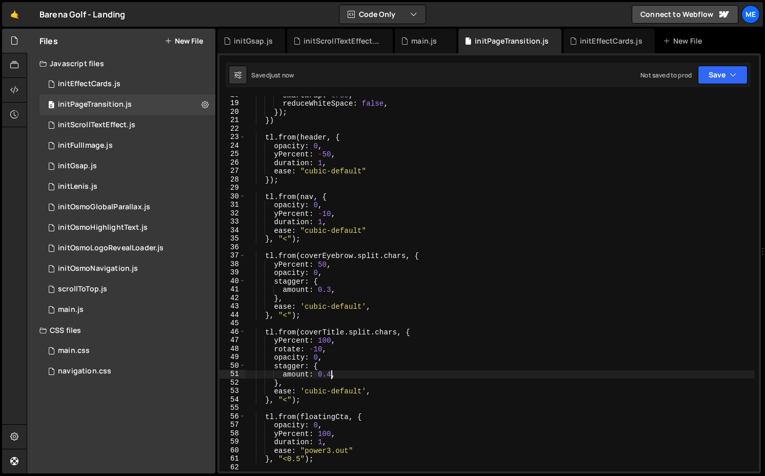
type textarea "amount: 0.4,"
click at [389, 326] on div "smartWrap : true , reduceWhiteSpace : false , }) ; }) tl . from ( header , { op…" at bounding box center [499, 286] width 509 height 391
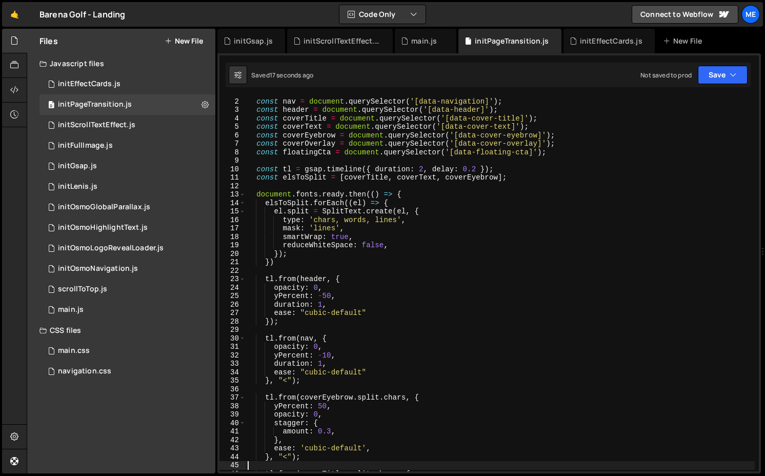
scroll to position [0, 0]
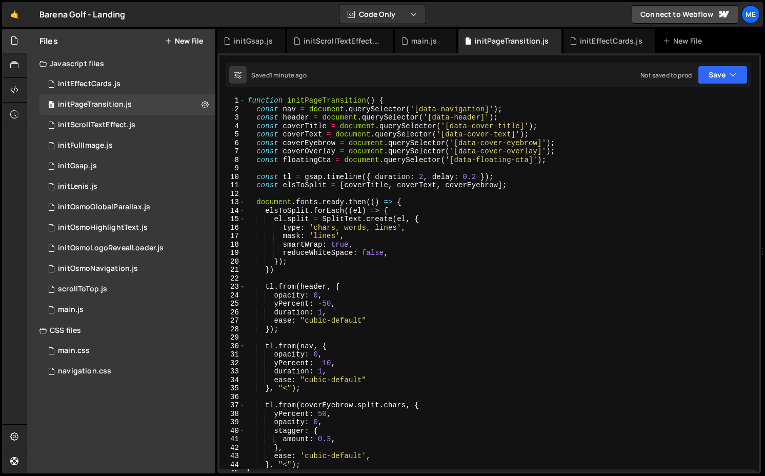
click at [568, 151] on div "function initPageTransition ( ) { const nav = document . querySelector ( '[data…" at bounding box center [499, 291] width 509 height 391
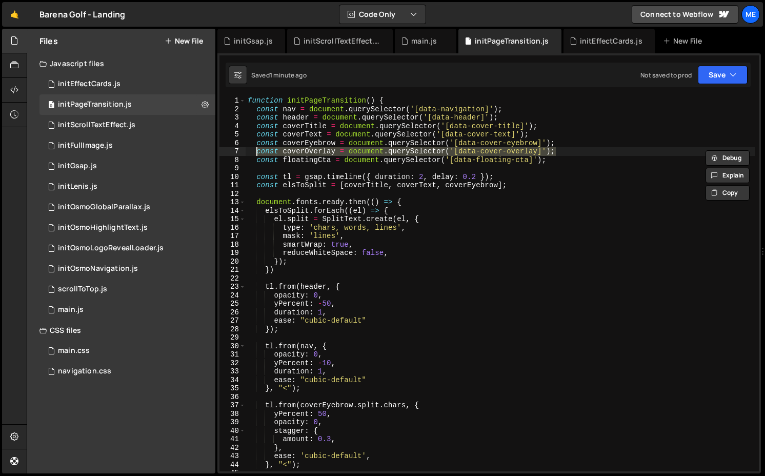
type textarea "const coverEyebrow = document.querySelector('[data-cover-eyebrow]');"
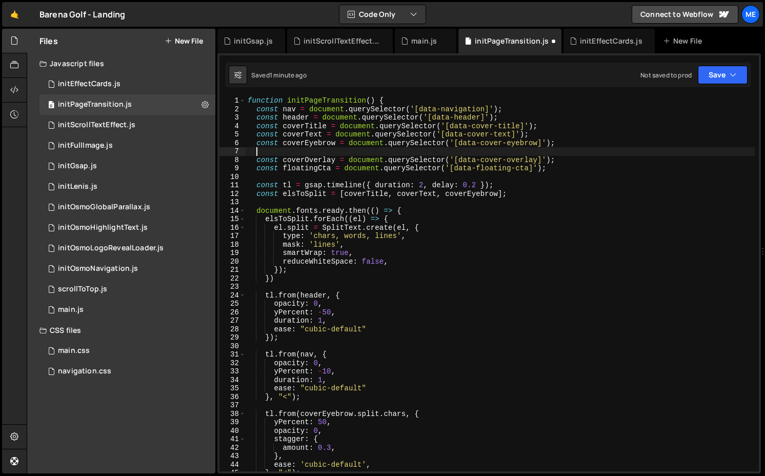
paste textarea "const coverOverlay = document.querySelector('[data-cover-overlay]');"
drag, startPoint x: 306, startPoint y: 151, endPoint x: 335, endPoint y: 152, distance: 29.2
click at [335, 152] on div "function initPageTransition ( ) { const nav = document . querySelector ( '[data…" at bounding box center [499, 291] width 509 height 391
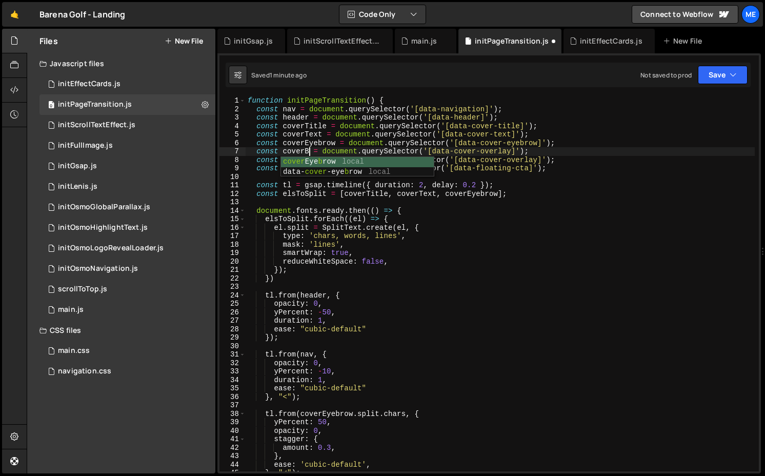
scroll to position [0, 4]
click at [485, 151] on div "function initPageTransition ( ) { const nav = document . querySelector ( '[data…" at bounding box center [499, 291] width 509 height 391
type textarea "const coverBg = document.querySelector('[data-cover-bg]');"
click at [304, 284] on div "function initPageTransition ( ) { const nav = document . querySelector ( '[data…" at bounding box center [499, 291] width 509 height 391
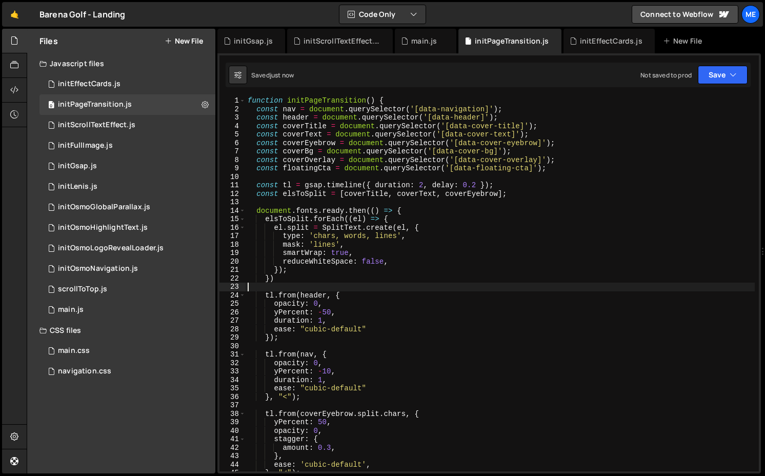
scroll to position [0, 0]
click at [311, 278] on div "function initPageTransition ( ) { const nav = document . querySelector ( '[data…" at bounding box center [499, 291] width 509 height 391
type textarea "})"
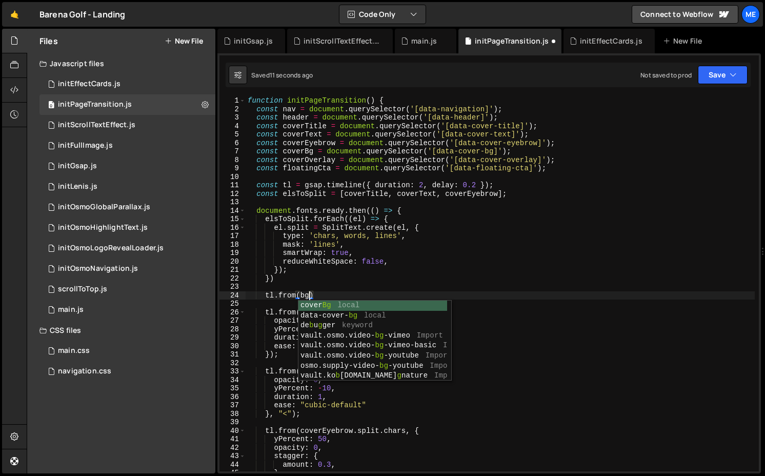
scroll to position [0, 4]
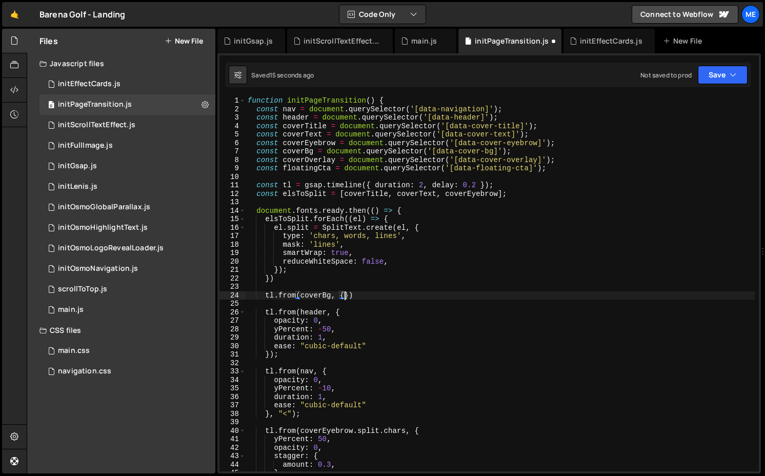
type textarea "tl.from(coverBg, {})"
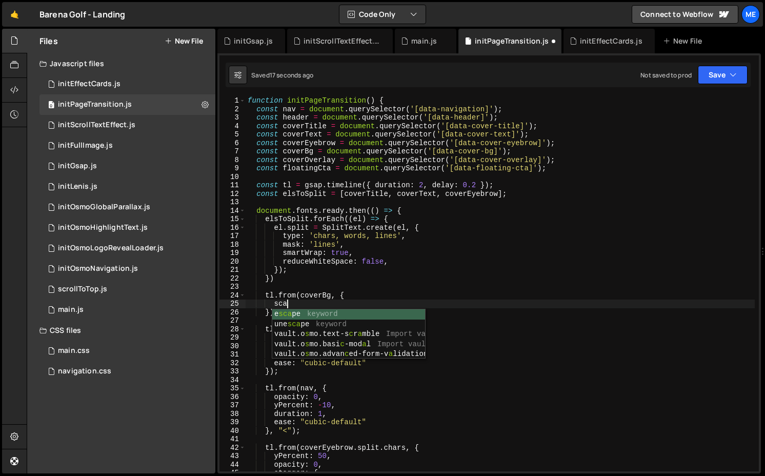
scroll to position [0, 3]
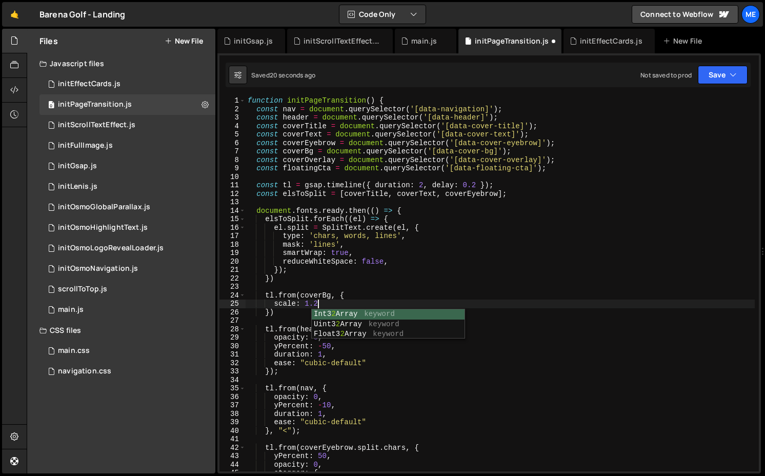
type textarea "scale: 1.2,"
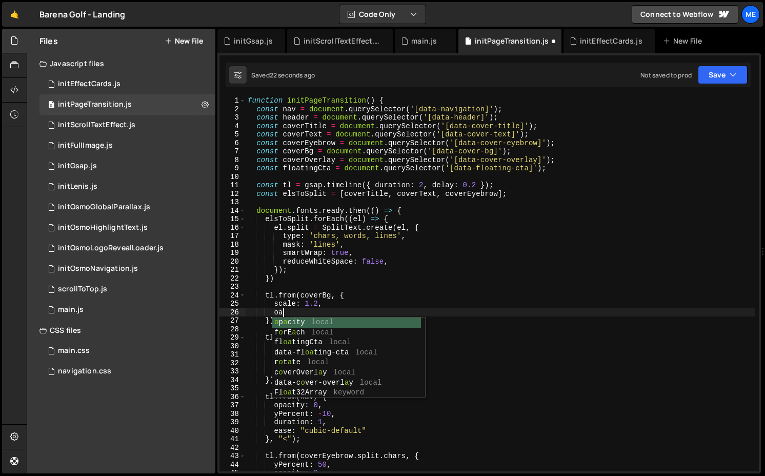
type textarea "o"
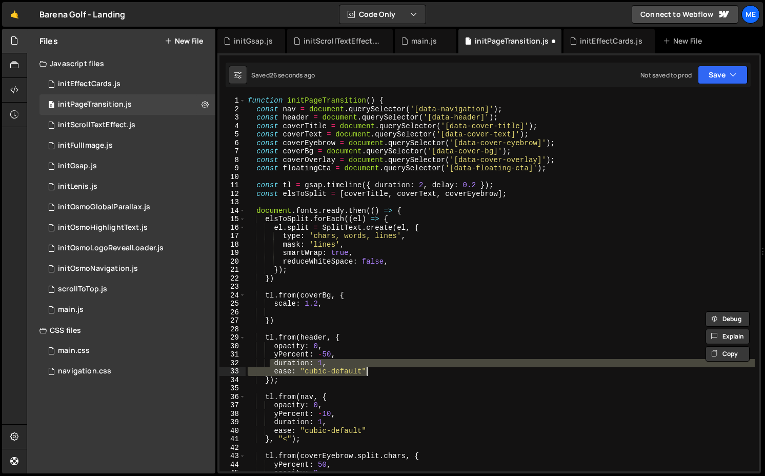
drag, startPoint x: 272, startPoint y: 363, endPoint x: 391, endPoint y: 369, distance: 120.0
click at [391, 369] on div "function initPageTransition ( ) { const nav = document . querySelector ( '[data…" at bounding box center [499, 291] width 509 height 391
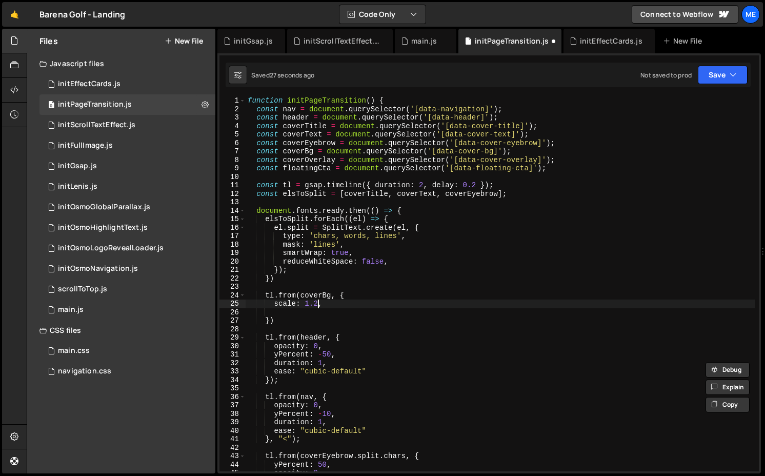
click at [316, 306] on div "function initPageTransition ( ) { const nav = document . querySelector ( '[data…" at bounding box center [499, 291] width 509 height 391
type textarea "scale: 1.2,"
click at [315, 311] on div "function initPageTransition ( ) { const nav = document . querySelector ( '[data…" at bounding box center [499, 291] width 509 height 391
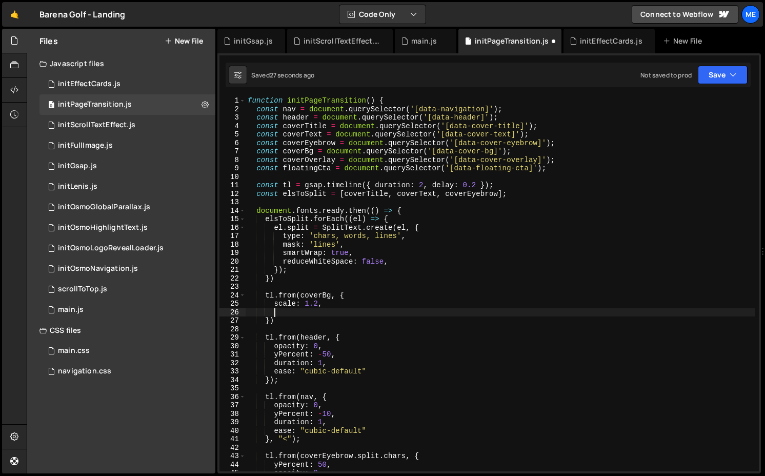
paste textarea "ease: "cubic-default""
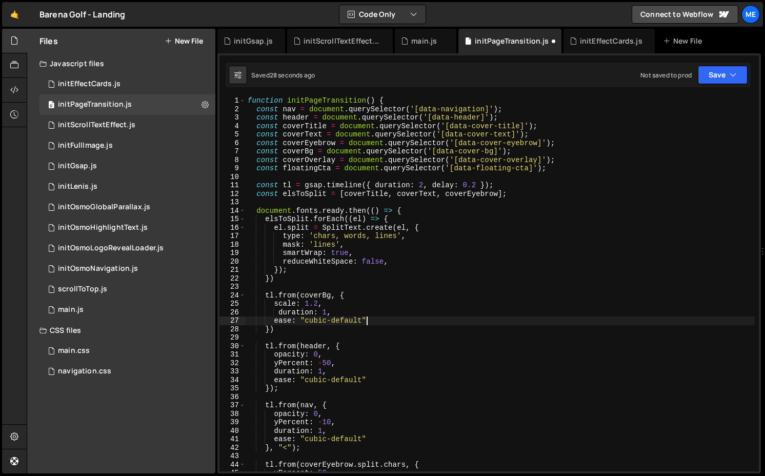
click at [326, 314] on div "function initPageTransition ( ) { const nav = document . querySelector ( '[data…" at bounding box center [499, 291] width 509 height 391
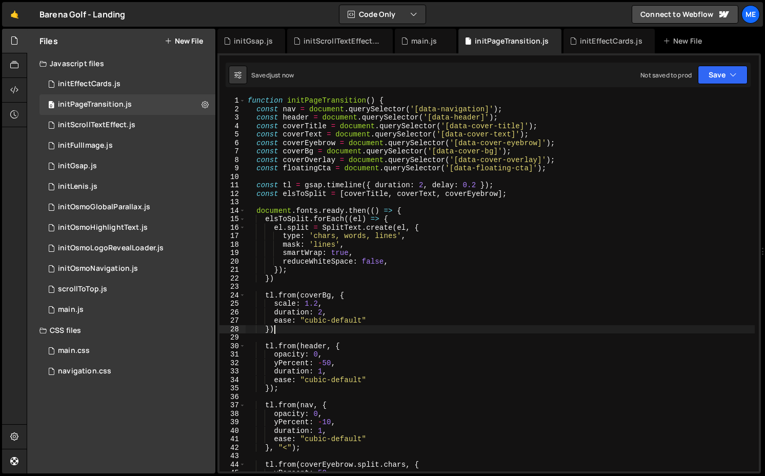
click at [288, 326] on div "function initPageTransition ( ) { const nav = document . querySelector ( '[data…" at bounding box center [499, 291] width 509 height 391
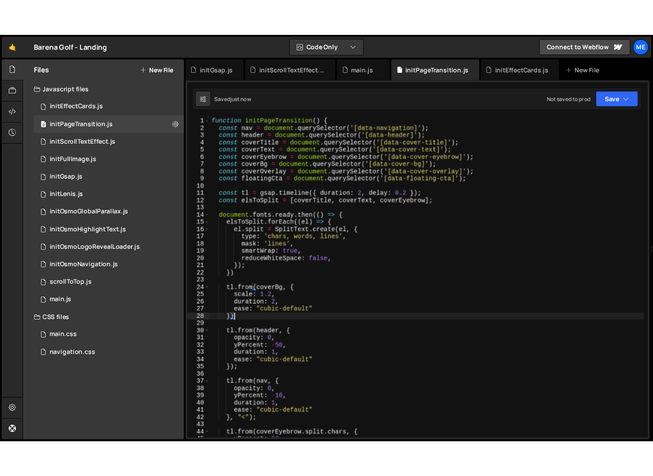
scroll to position [0, 2]
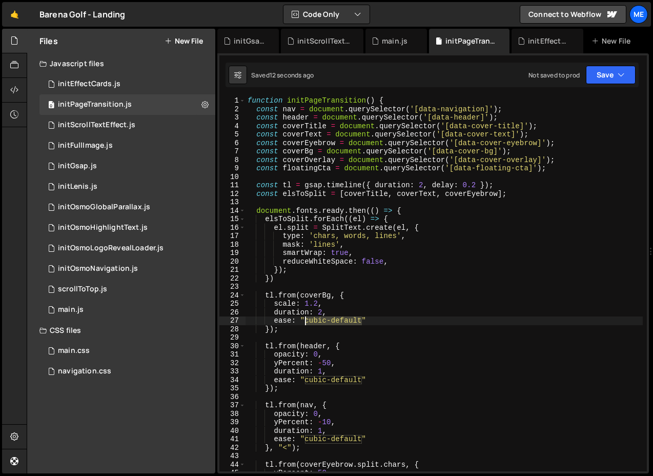
drag, startPoint x: 363, startPoint y: 320, endPoint x: 304, endPoint y: 321, distance: 58.4
click at [304, 321] on div "function initPageTransition ( ) { const nav = document . querySelector ( '[data…" at bounding box center [443, 291] width 397 height 391
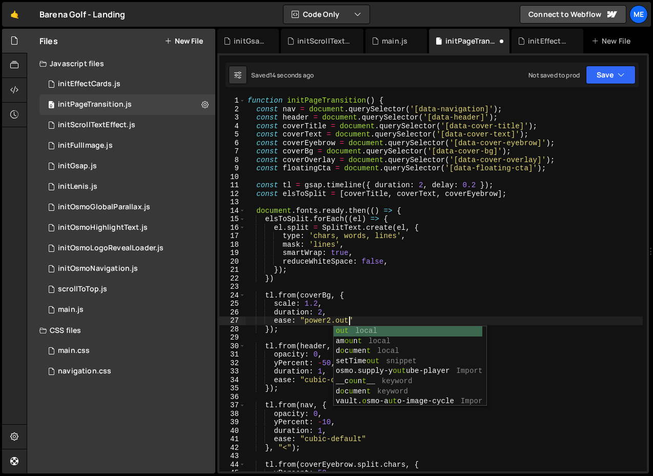
scroll to position [0, 7]
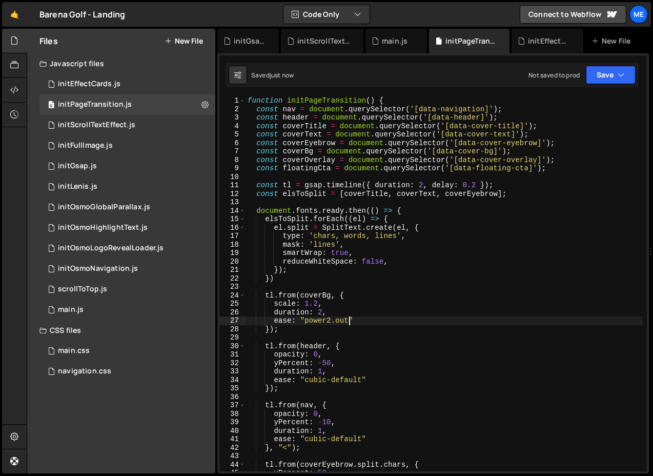
click at [344, 314] on div "function initPageTransition ( ) { const nav = document . querySelector ( '[data…" at bounding box center [443, 291] width 397 height 391
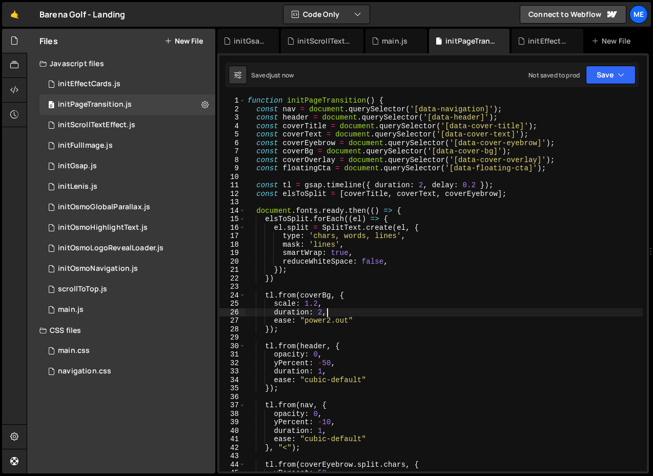
click at [343, 322] on div "function initPageTransition ( ) { const nav = document . querySelector ( '[data…" at bounding box center [443, 291] width 397 height 391
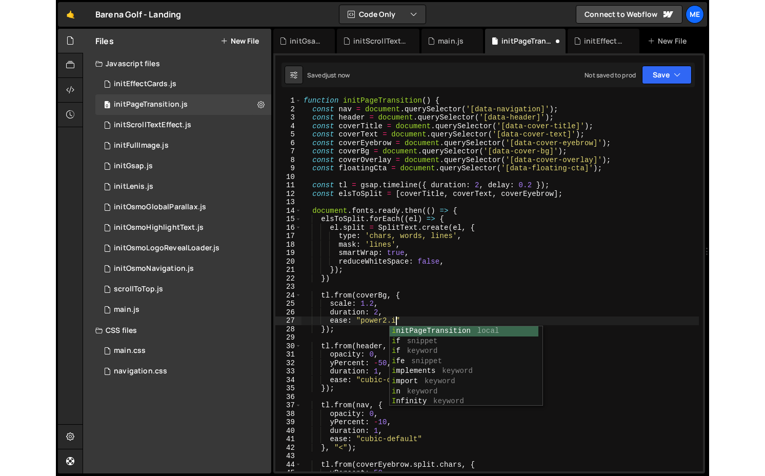
scroll to position [0, 6]
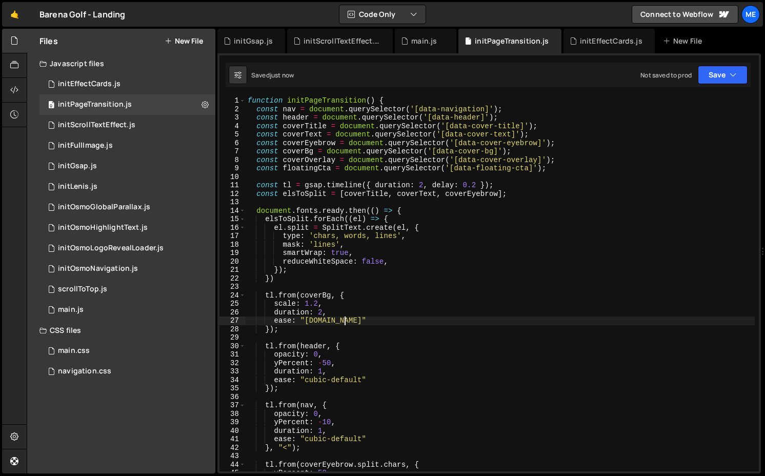
click at [339, 320] on div "function initPageTransition ( ) { const nav = document . querySelector ( '[data…" at bounding box center [499, 291] width 509 height 391
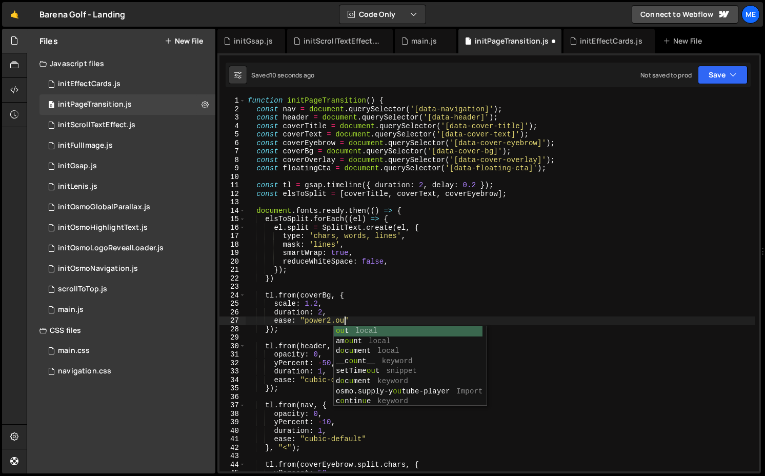
scroll to position [0, 7]
click at [322, 316] on div "function initPageTransition ( ) { const nav = document . querySelector ( '[data…" at bounding box center [499, 291] width 509 height 391
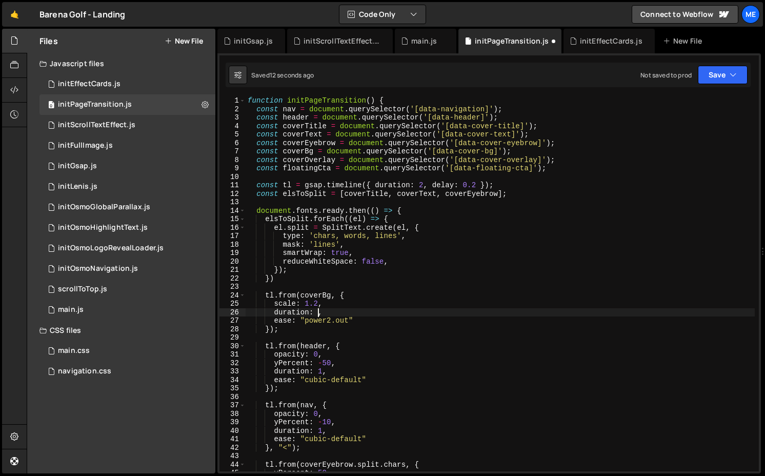
scroll to position [0, 5]
click at [267, 388] on div "function initPageTransition ( ) { const nav = document . querySelector ( '[data…" at bounding box center [499, 291] width 509 height 391
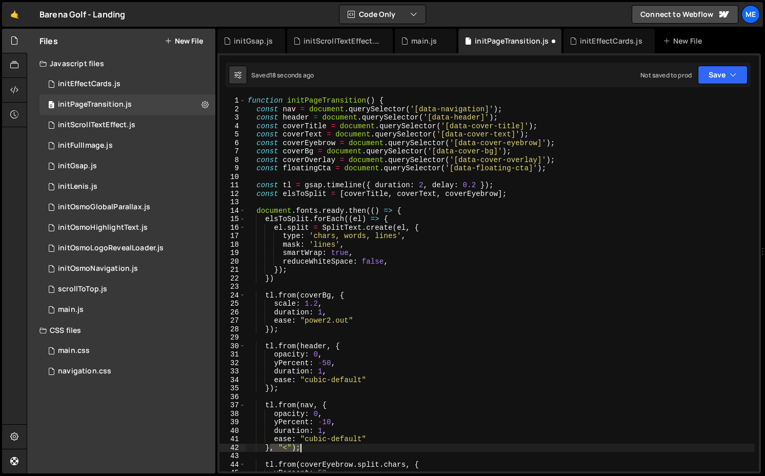
drag, startPoint x: 271, startPoint y: 449, endPoint x: 321, endPoint y: 449, distance: 50.2
click at [321, 449] on div "function initPageTransition ( ) { const nav = document . querySelector ( '[data…" at bounding box center [499, 291] width 509 height 391
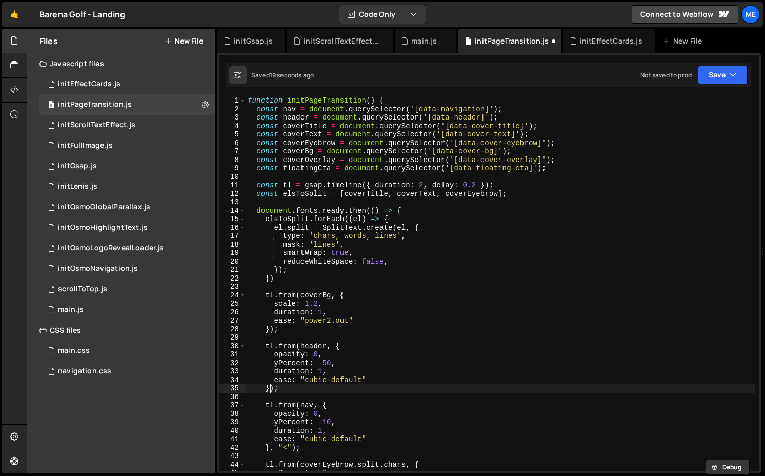
drag, startPoint x: 272, startPoint y: 391, endPoint x: 296, endPoint y: 391, distance: 24.6
click at [287, 391] on div "function initPageTransition ( ) { const nav = document . querySelector ( '[data…" at bounding box center [499, 291] width 509 height 391
paste textarea ", "<""
click at [476, 188] on div "function initPageTransition ( ) { const nav = document . querySelector ( '[data…" at bounding box center [499, 291] width 509 height 391
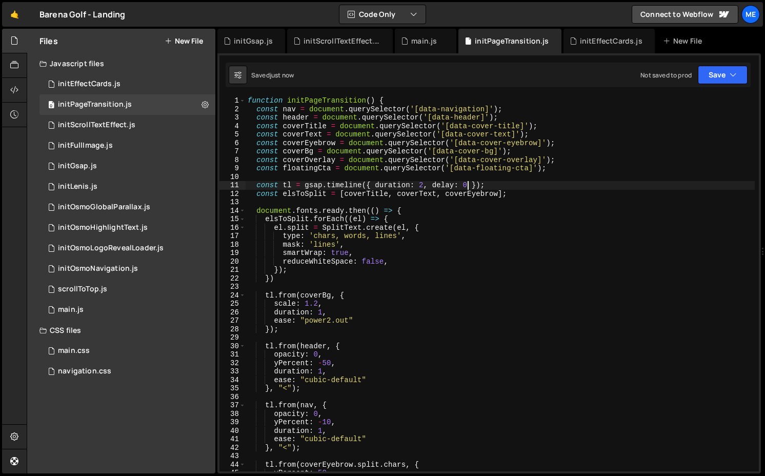
click at [323, 314] on div "function initPageTransition ( ) { const nav = document . querySelector ( '[data…" at bounding box center [499, 291] width 509 height 391
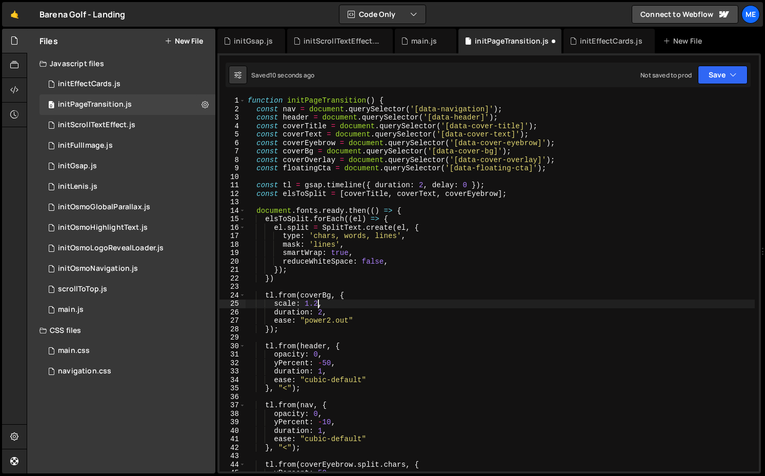
click at [317, 299] on div "function initPageTransition ( ) { const nav = document . querySelector ( '[data…" at bounding box center [499, 291] width 509 height 391
click at [321, 311] on div "function initPageTransition ( ) { const nav = document . querySelector ( '[data…" at bounding box center [499, 291] width 509 height 391
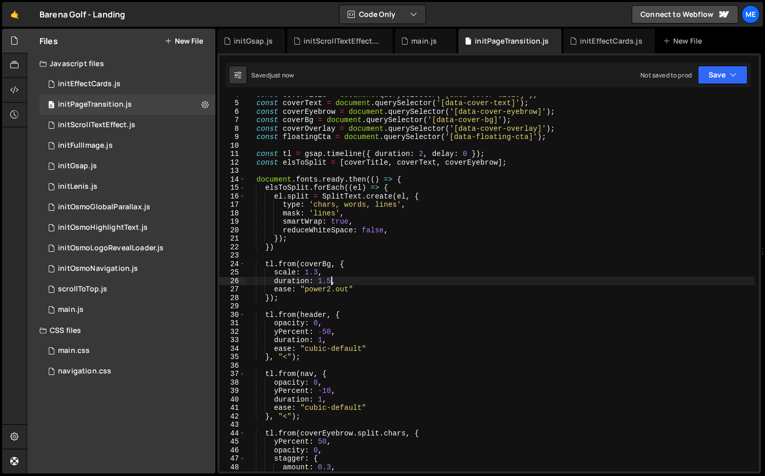
scroll to position [33, 0]
click at [289, 353] on div "const coverTitle = document . querySelector ( '[data-cover-title]' ) ; const co…" at bounding box center [499, 283] width 509 height 391
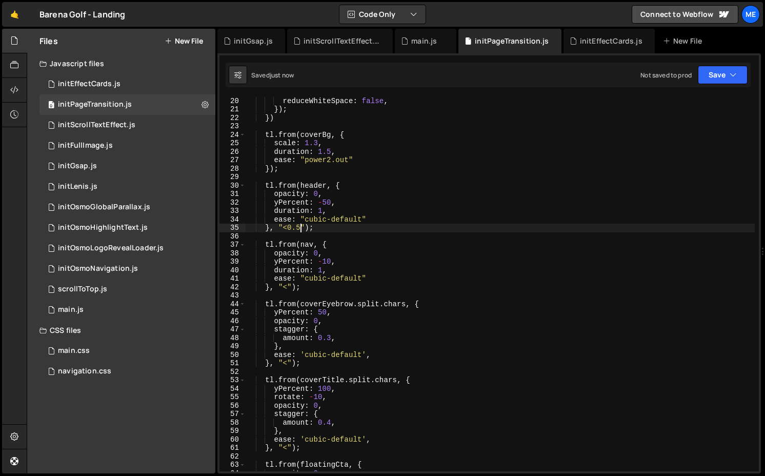
scroll to position [180, 0]
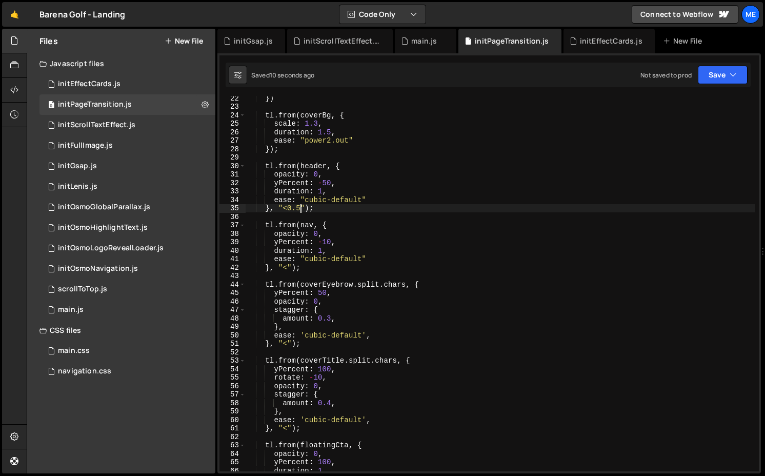
click at [331, 405] on div "}) tl . from ( coverBg , { scale : 1.3 , duration : 1.5 , ease : "power2.out" }…" at bounding box center [499, 289] width 509 height 391
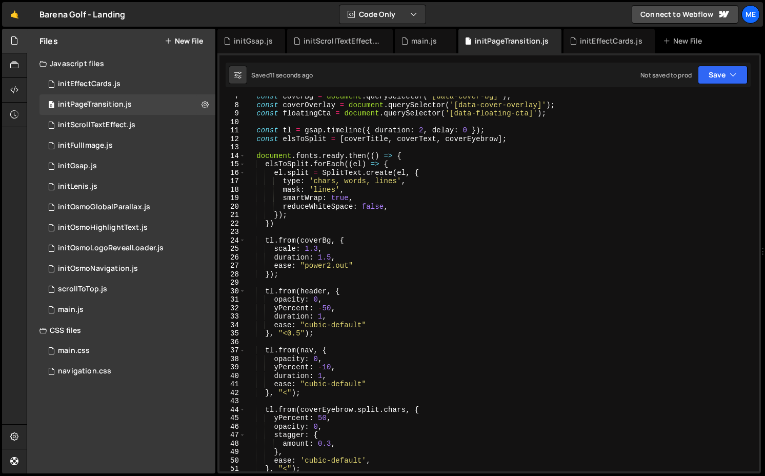
scroll to position [0, 0]
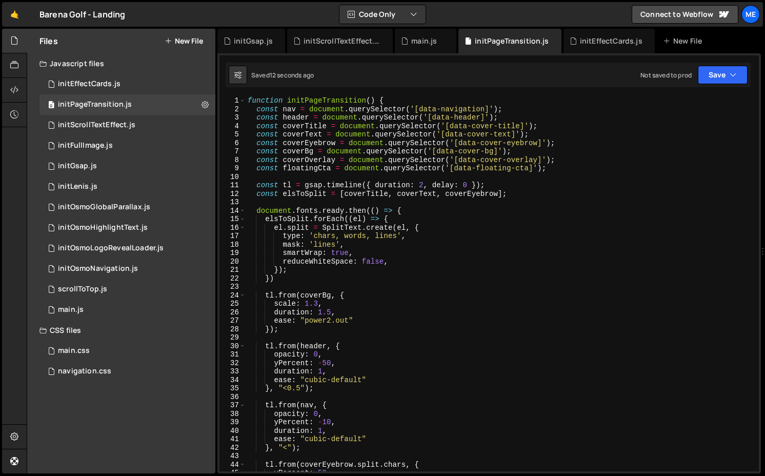
click at [470, 181] on div "function initPageTransition ( ) { const nav = document . querySelector ( '[data…" at bounding box center [499, 291] width 509 height 391
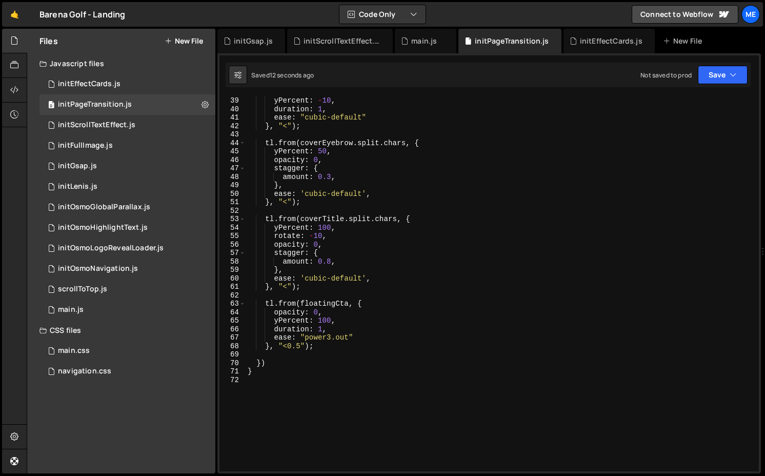
scroll to position [321, 0]
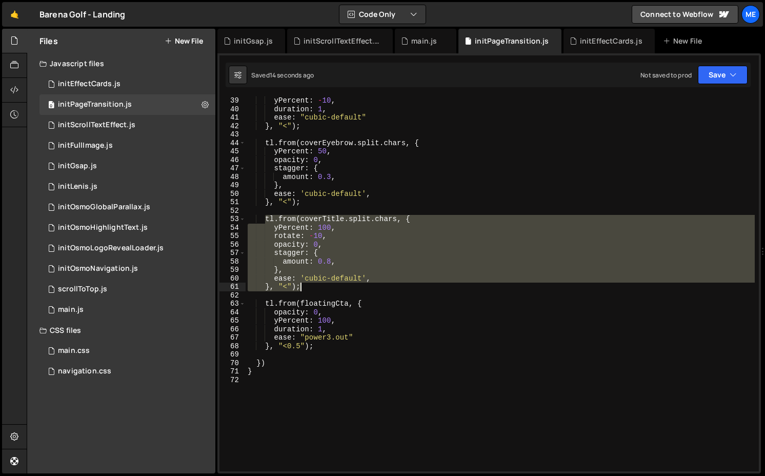
drag, startPoint x: 263, startPoint y: 216, endPoint x: 303, endPoint y: 286, distance: 80.8
click at [303, 287] on div "yPercent : - 10 , duration : 1 , ease : "cubic-default" } , "<" ) ; tl . from (…" at bounding box center [499, 291] width 509 height 391
click at [316, 287] on div "yPercent : - 10 , duration : 1 , ease : "cubic-default" } , "<" ) ; tl . from (…" at bounding box center [499, 283] width 509 height 375
type textarea "}, "<");"
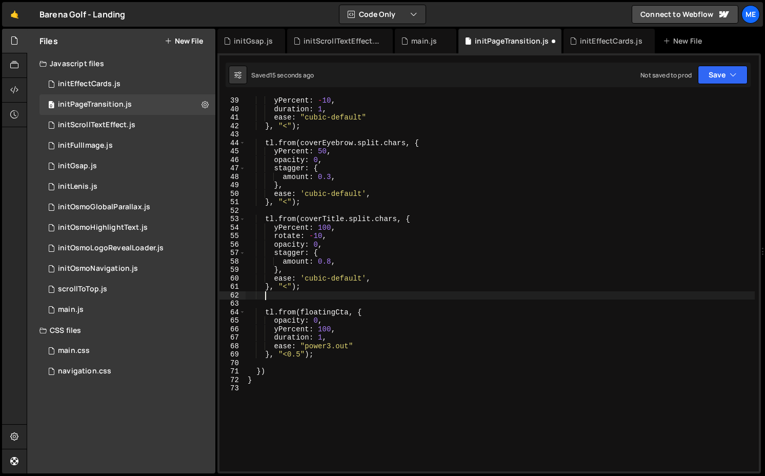
scroll to position [0, 1]
paste textarea "}, "<");"
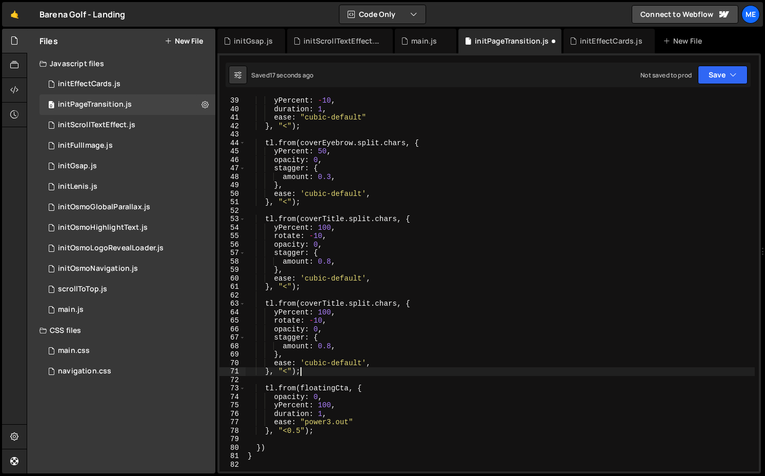
click at [327, 305] on div "yPercent : - 10 , duration : 1 , ease : "cubic-default" } , "<" ) ; tl . from (…" at bounding box center [499, 291] width 509 height 391
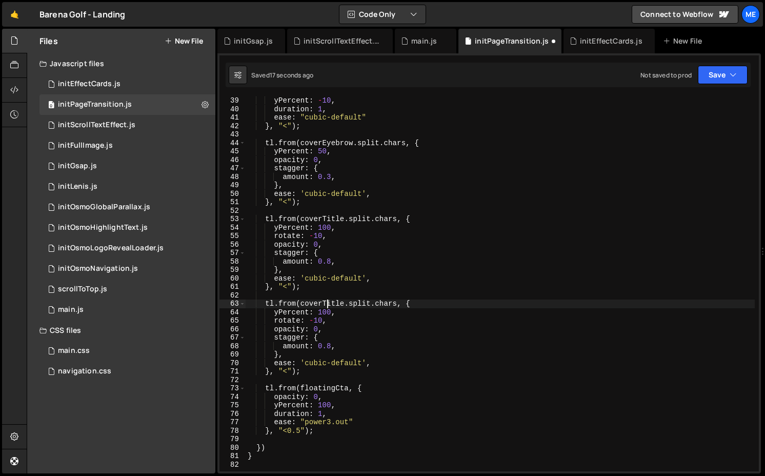
click at [327, 305] on div "yPercent : - 10 , duration : 1 , ease : "cubic-default" } , "<" ) ; tl . from (…" at bounding box center [499, 291] width 509 height 391
click at [330, 347] on div "yPercent : - 10 , duration : 1 , ease : "cubic-default" } , "<" ) ; tl . from (…" at bounding box center [499, 291] width 509 height 391
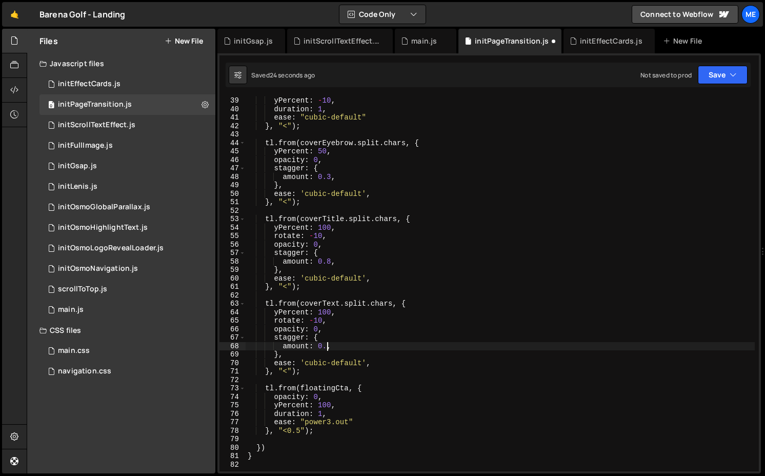
scroll to position [0, 6]
click at [291, 368] on div "yPercent : - 10 , duration : 1 , ease : "cubic-default" } , "<" ) ; tl . from (…" at bounding box center [499, 291] width 509 height 391
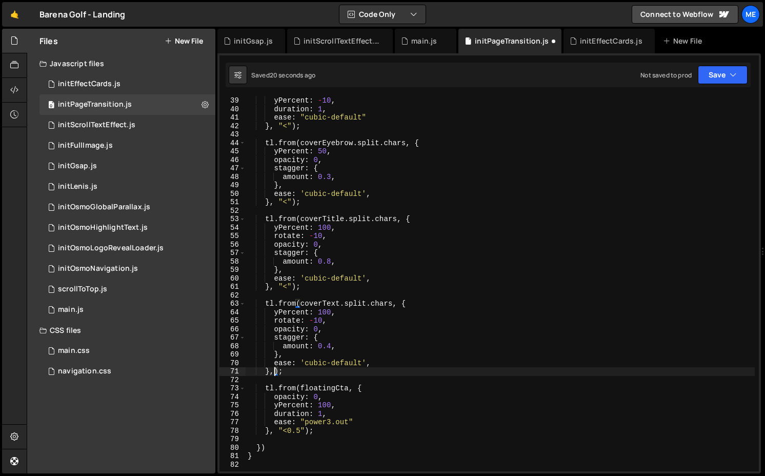
scroll to position [0, 2]
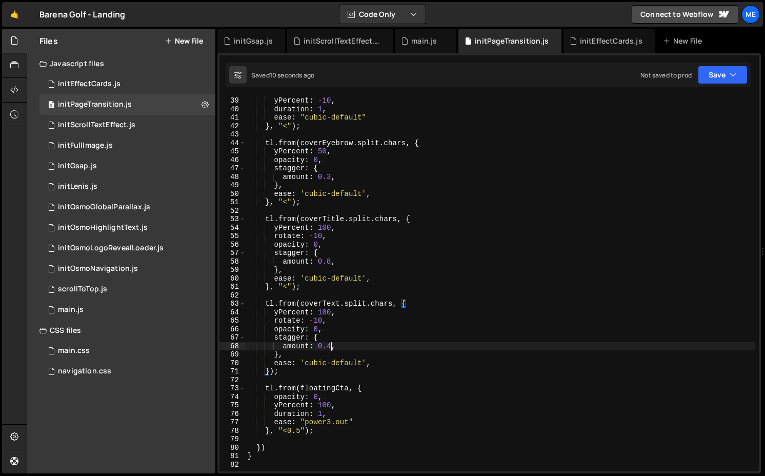
click at [329, 342] on div "yPercent : - 10 , duration : 1 , ease : "cubic-default" } , "<" ) ; tl . from (…" at bounding box center [499, 291] width 509 height 391
click at [270, 368] on div "yPercent : - 10 , duration : 1 , ease : "cubic-default" } , "<" ) ; tl . from (…" at bounding box center [499, 291] width 509 height 391
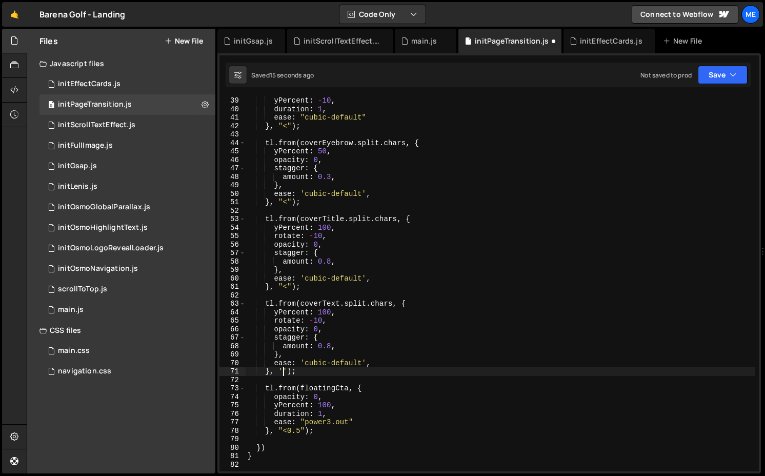
scroll to position [0, 3]
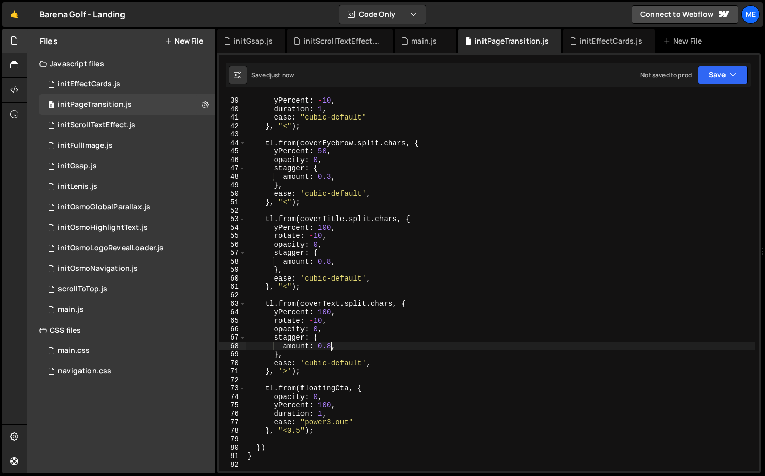
click at [331, 348] on div "yPercent : - 10 , duration : 1 , ease : "cubic-default" } , "<" ) ; tl . from (…" at bounding box center [499, 291] width 509 height 391
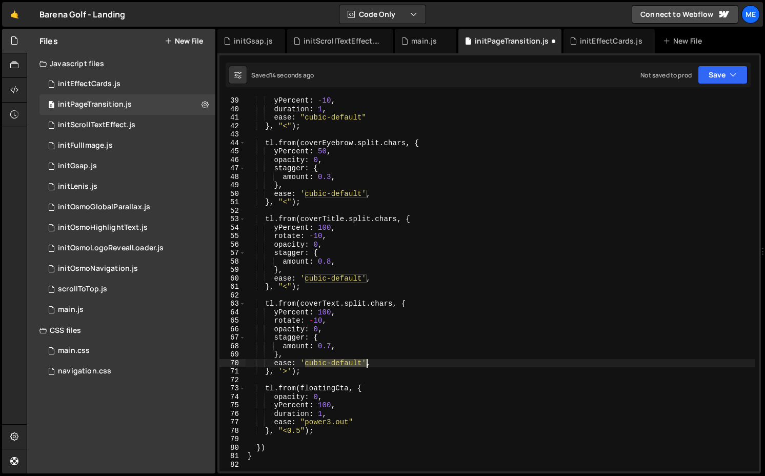
drag, startPoint x: 305, startPoint y: 361, endPoint x: 364, endPoint y: 362, distance: 59.5
click at [364, 362] on div "yPercent : - 10 , duration : 1 , ease : "cubic-default" } , "<" ) ; tl . from (…" at bounding box center [499, 291] width 509 height 391
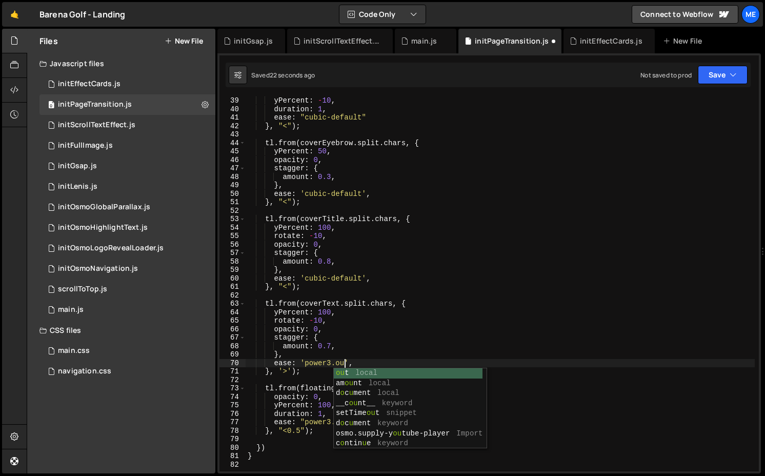
scroll to position [0, 7]
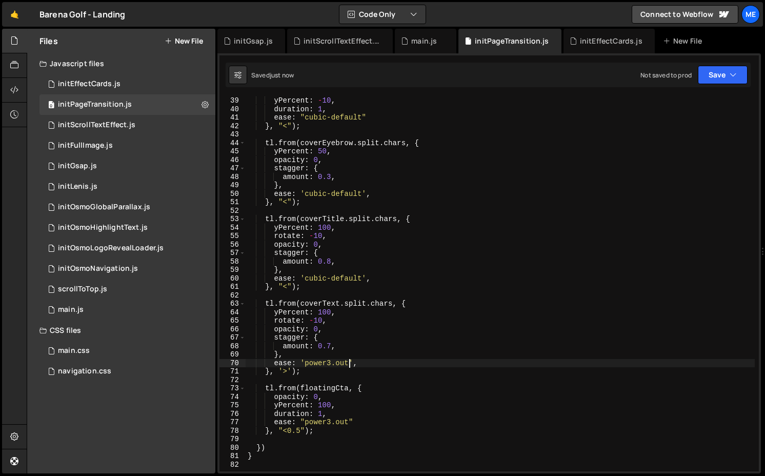
click at [288, 370] on div "yPercent : - 10 , duration : 1 , ease : "cubic-default" } , "<" ) ; tl . from (…" at bounding box center [499, 291] width 509 height 391
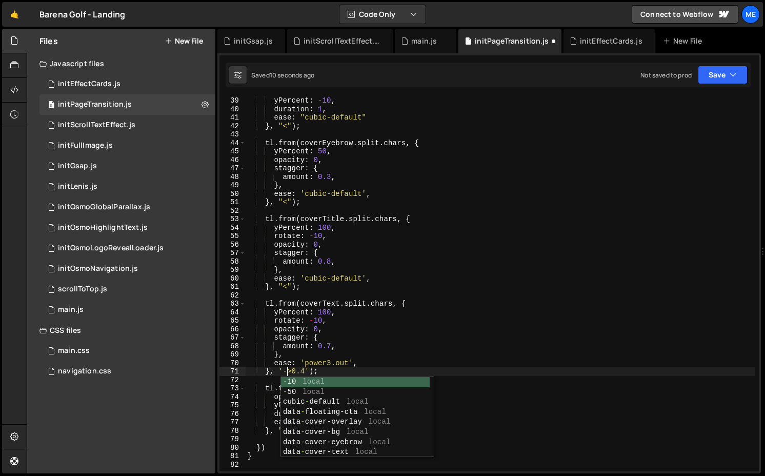
scroll to position [0, 3]
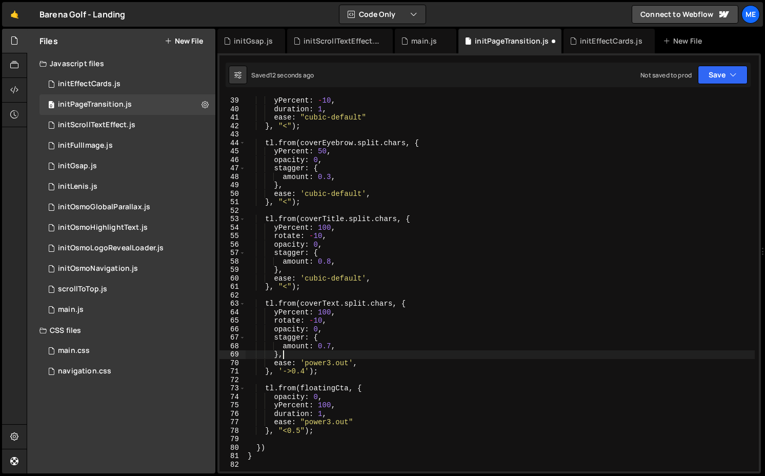
click at [303, 358] on div "yPercent : - 10 , duration : 1 , ease : "cubic-default" } , "<" ) ; tl . from (…" at bounding box center [499, 291] width 509 height 391
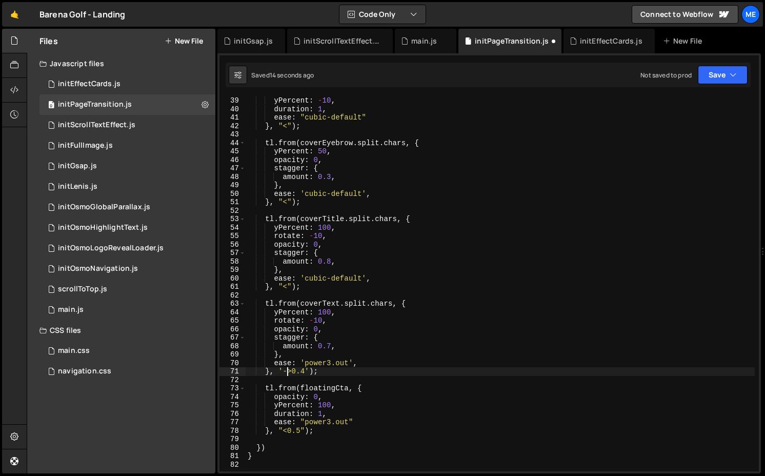
click at [288, 371] on div "yPercent : - 10 , duration : 1 , ease : "cubic-default" } , "<" ) ; tl . from (…" at bounding box center [499, 291] width 509 height 391
paste textarea "0.4"
click at [346, 342] on div "yPercent : - 10 , duration : 1 , ease : "cubic-default" } , "<" ) ; tl . from (…" at bounding box center [499, 291] width 509 height 391
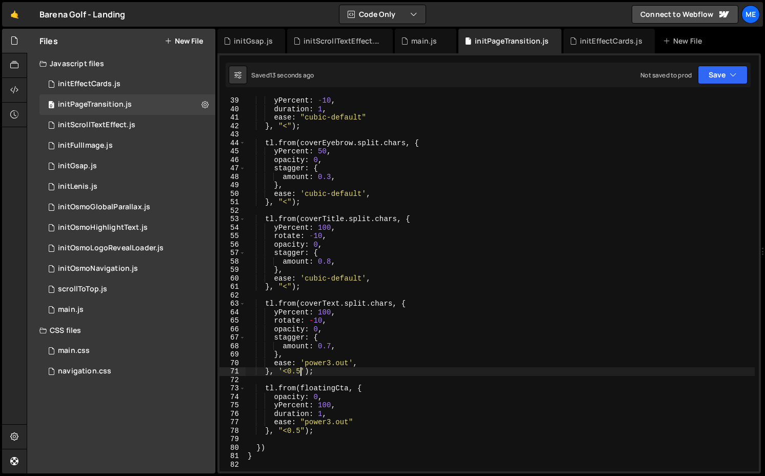
type textarea "amount: 0.7,"
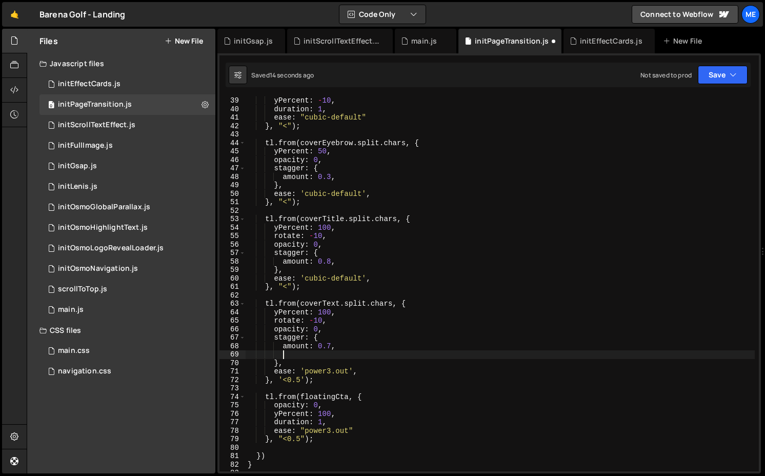
scroll to position [0, 2]
type textarea "b"
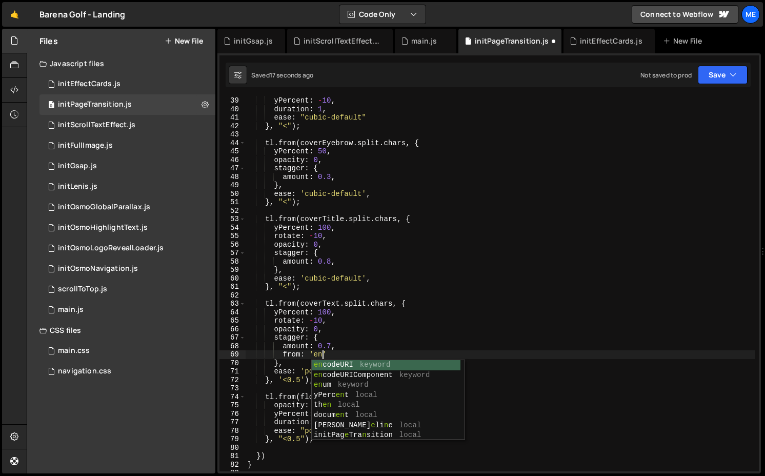
scroll to position [0, 5]
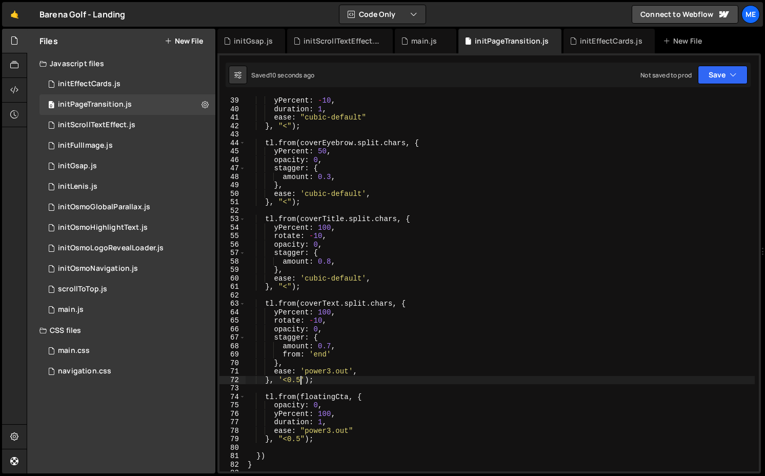
click at [300, 378] on div "yPercent : - 10 , duration : 1 , ease : "cubic-default" } , "<" ) ; tl . from (…" at bounding box center [499, 291] width 509 height 391
type textarea "}, '<0.3');"
click at [338, 36] on div "initScrollTextEffect.js" at bounding box center [341, 41] width 77 height 10
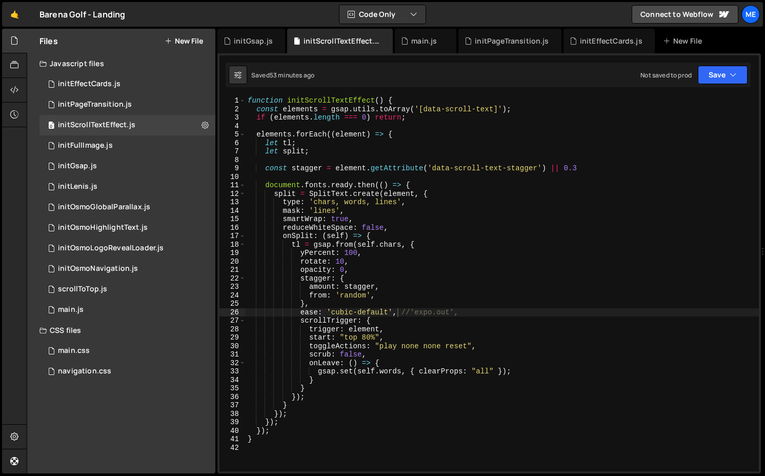
type textarea "from: 'random',"
click at [390, 296] on div "function initScrollTextEffect ( ) { const elements = gsap . utils . toArray ( '…" at bounding box center [501, 291] width 513 height 391
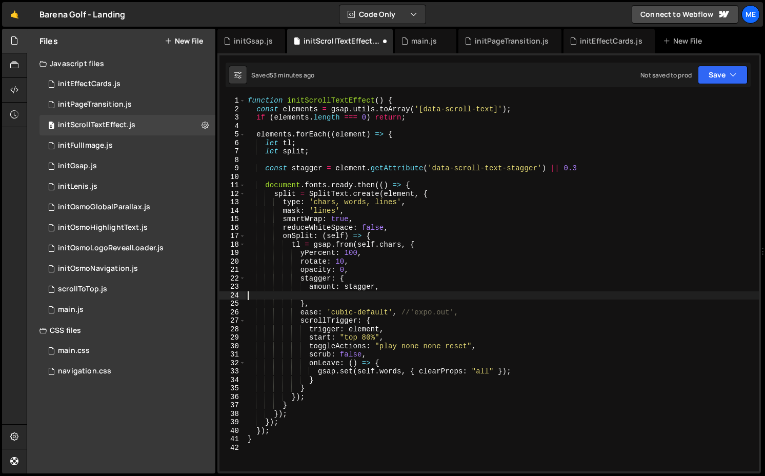
type textarea "amount: stagger,"
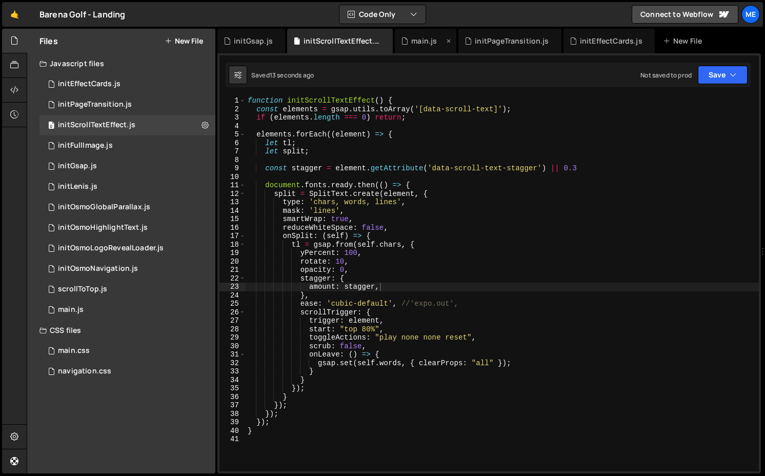
click at [407, 38] on div "main.js" at bounding box center [422, 41] width 43 height 10
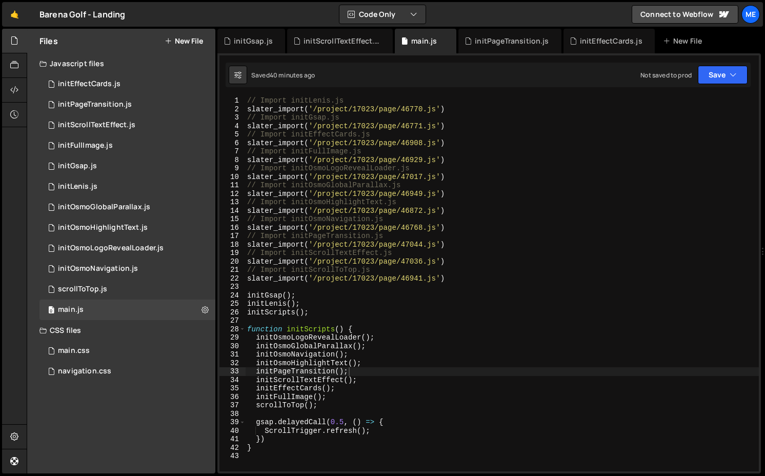
type textarea "scrollToTop();"
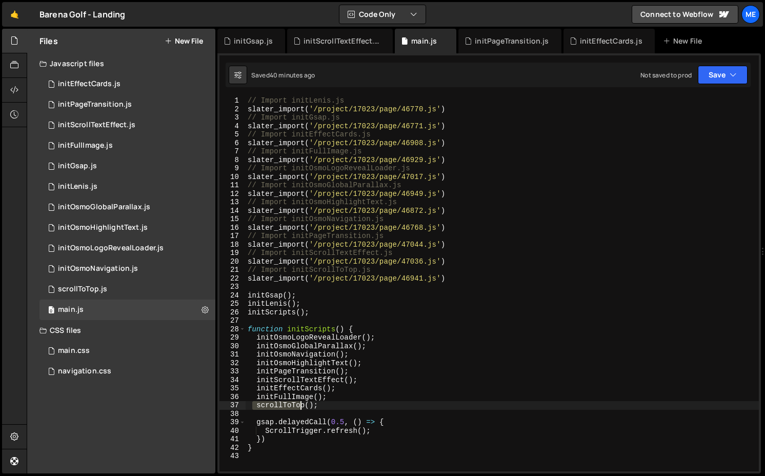
drag, startPoint x: 254, startPoint y: 404, endPoint x: 363, endPoint y: 404, distance: 109.1
click at [363, 404] on div "// Import initLenis.js slater_import ( '/project/17023/page/46770.js' ) // Impo…" at bounding box center [501, 291] width 513 height 391
click at [392, 326] on div "// Import initLenis.js slater_import ( '/project/17023/page/46770.js' ) // Impo…" at bounding box center [501, 291] width 513 height 391
type textarea "function initScripts() {"
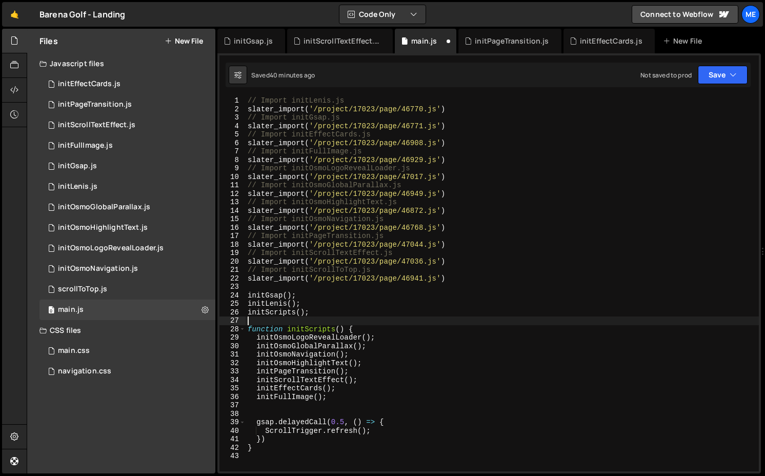
paste textarea "scrollToTop();"
type textarea "scrollToTop();"
type textarea "initLenis();"
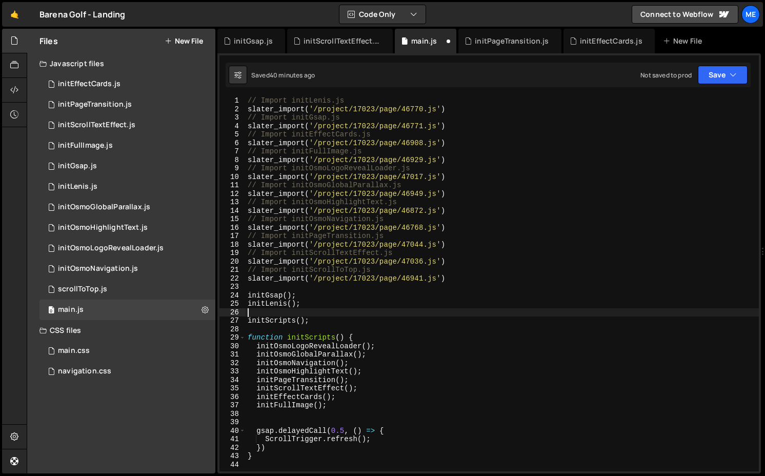
paste textarea "scrollToTop();"
type textarea "scrollToTop();"
click at [96, 244] on div "initOsmoLogoRevealLoader.js" at bounding box center [111, 247] width 106 height 9
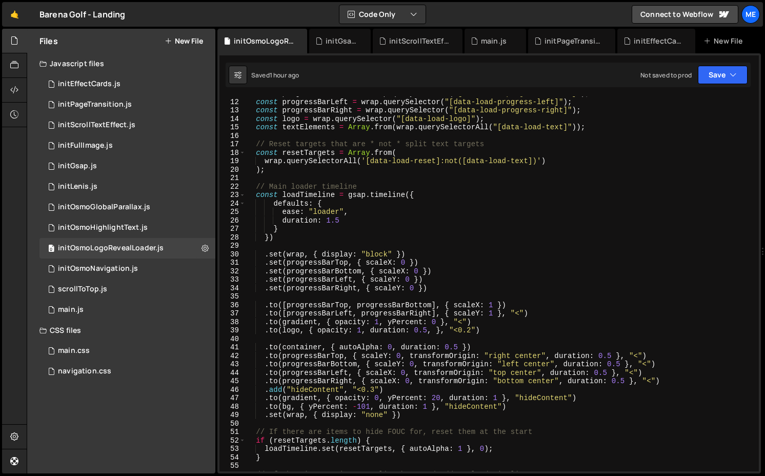
scroll to position [92, 0]
type textarea ".set(wrap, { display: "block" })"
click at [427, 255] on div "const progressBarBottom = wrap . querySelector ( "[data-load-progress-bottom]" …" at bounding box center [499, 284] width 509 height 391
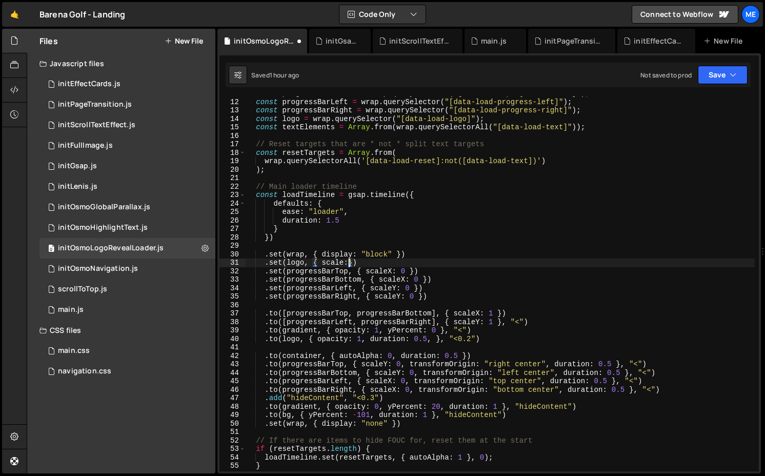
scroll to position [0, 7]
drag, startPoint x: 321, startPoint y: 265, endPoint x: 358, endPoint y: 265, distance: 37.4
click at [358, 265] on div "const progressBarBottom = wrap . querySelector ( "[data-load-progress-bottom]" …" at bounding box center [499, 284] width 509 height 391
click at [316, 341] on div "const progressBarBottom = wrap . querySelector ( "[data-load-progress-bottom]" …" at bounding box center [499, 284] width 509 height 391
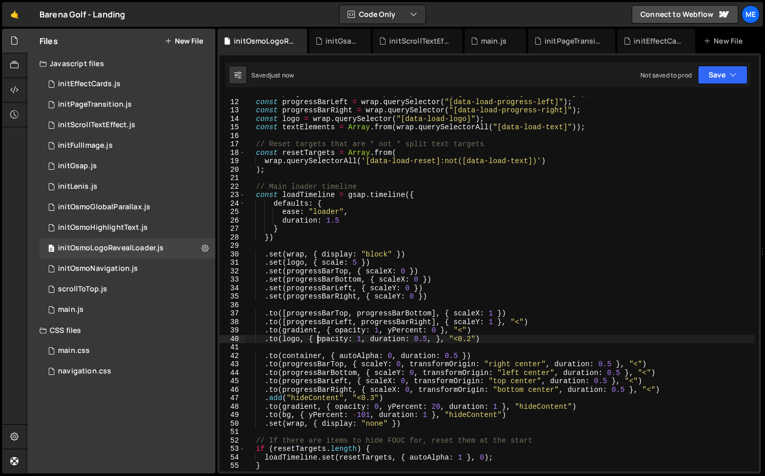
paste textarea "scale: 5"
click at [470, 339] on div "const progressBarBottom = wrap . querySelector ( "[data-load-progress-bottom]" …" at bounding box center [499, 284] width 509 height 391
click at [514, 338] on div "const progressBarBottom = wrap . querySelector ( "[data-load-progress-bottom]" …" at bounding box center [499, 284] width 509 height 391
click at [517, 341] on div "const progressBarBottom = wrap . querySelector ( "[data-load-progress-bottom]" …" at bounding box center [499, 284] width 509 height 391
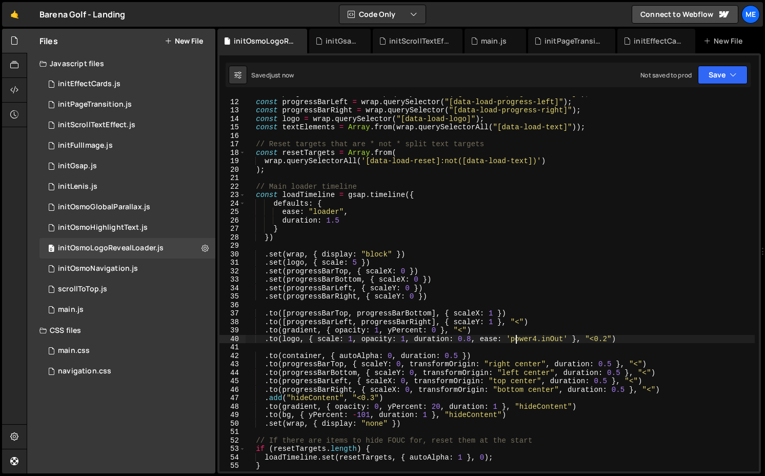
click at [517, 341] on div "const progressBarBottom = wrap . querySelector ( "[data-load-progress-bottom]" …" at bounding box center [499, 284] width 509 height 391
drag, startPoint x: 481, startPoint y: 337, endPoint x: 572, endPoint y: 337, distance: 91.2
click at [572, 337] on div "const progressBarBottom = wrap . querySelector ( "[data-load-progress-bottom]" …" at bounding box center [499, 284] width 509 height 391
paste textarea ""elastic.out(1,0.75)","
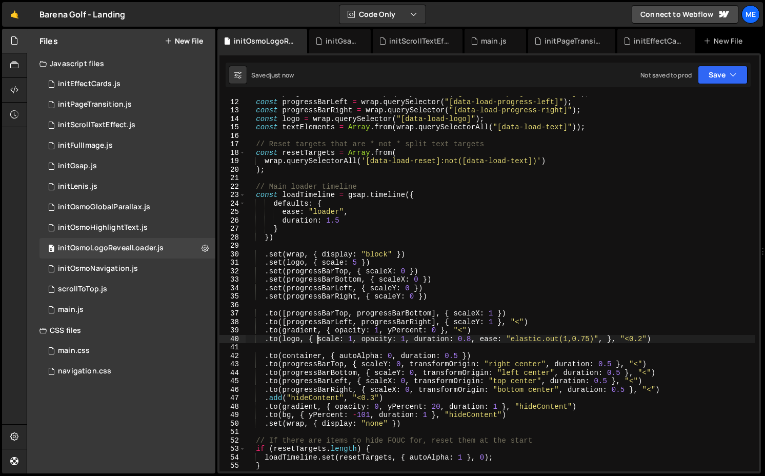
click at [317, 338] on div "const progressBarBottom = wrap . querySelector ( "[data-load-progress-bottom]" …" at bounding box center [499, 284] width 509 height 391
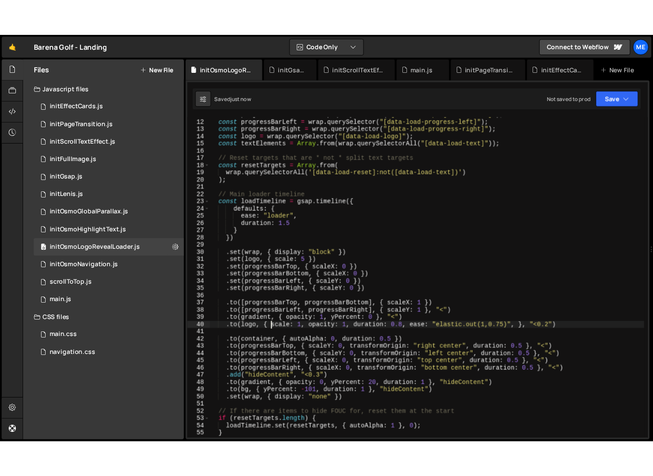
scroll to position [0, 2]
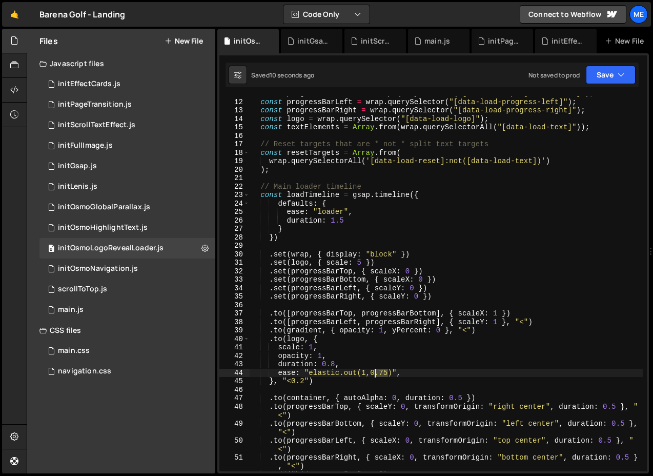
drag, startPoint x: 388, startPoint y: 373, endPoint x: 369, endPoint y: 372, distance: 18.5
click at [369, 372] on div "const progressBarBottom = wrap . querySelector ( "[data-load-progress-bottom]" …" at bounding box center [446, 284] width 393 height 391
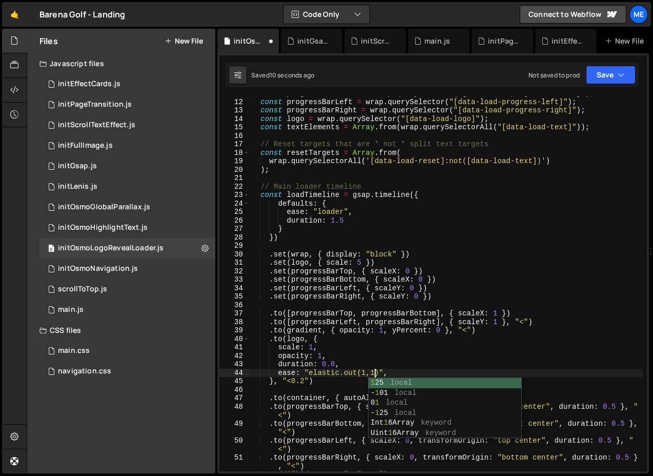
scroll to position [0, 8]
click at [348, 371] on div "const progressBarBottom = wrap . querySelector ( "[data-load-progress-bottom]" …" at bounding box center [446, 284] width 393 height 391
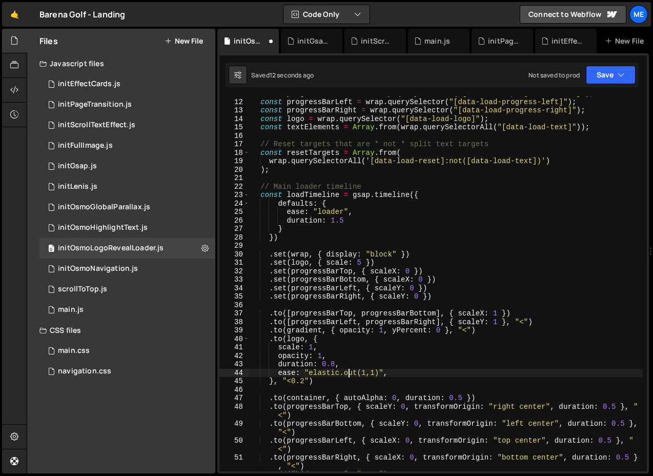
click at [348, 371] on div "const progressBarBottom = wrap . querySelector ( "[data-load-progress-bottom]" …" at bounding box center [446, 284] width 393 height 391
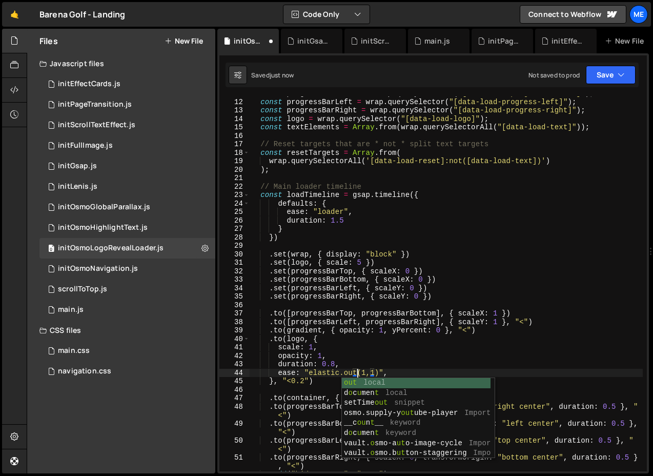
scroll to position [0, 7]
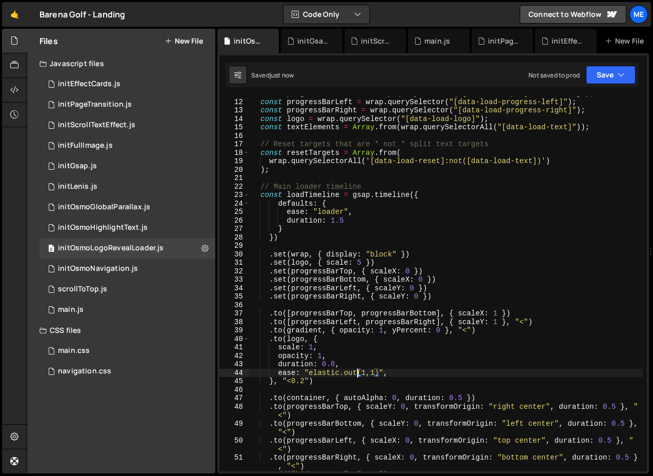
click at [375, 375] on div "const progressBarBottom = wrap . querySelector ( "[data-load-progress-bottom]" …" at bounding box center [446, 284] width 393 height 391
click at [334, 365] on div "const progressBarBottom = wrap . querySelector ( "[data-load-progress-bottom]" …" at bounding box center [446, 284] width 393 height 391
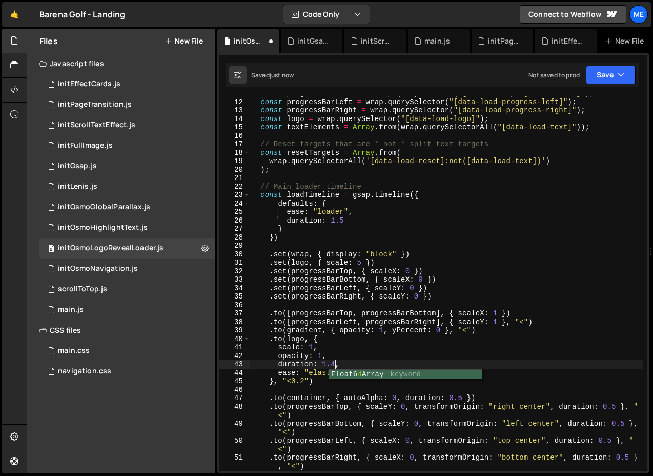
scroll to position [0, 6]
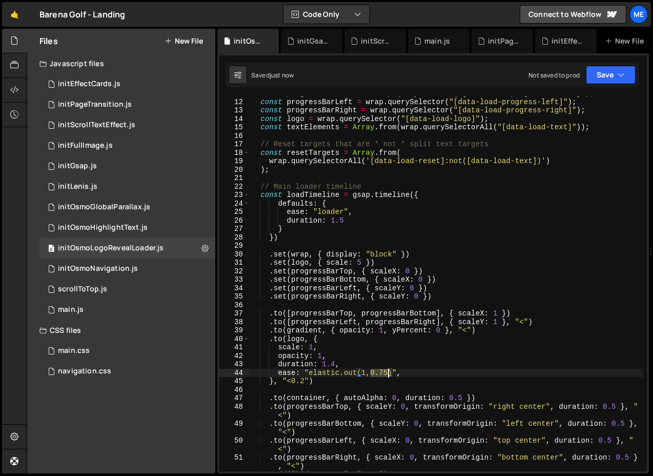
drag, startPoint x: 371, startPoint y: 371, endPoint x: 388, endPoint y: 370, distance: 17.4
click at [388, 370] on div "const progressBarBottom = wrap . querySelector ( "[data-load-progress-bottom]" …" at bounding box center [446, 284] width 393 height 391
click at [336, 364] on div "const progressBarBottom = wrap . querySelector ( "[data-load-progress-bottom]" …" at bounding box center [446, 284] width 393 height 391
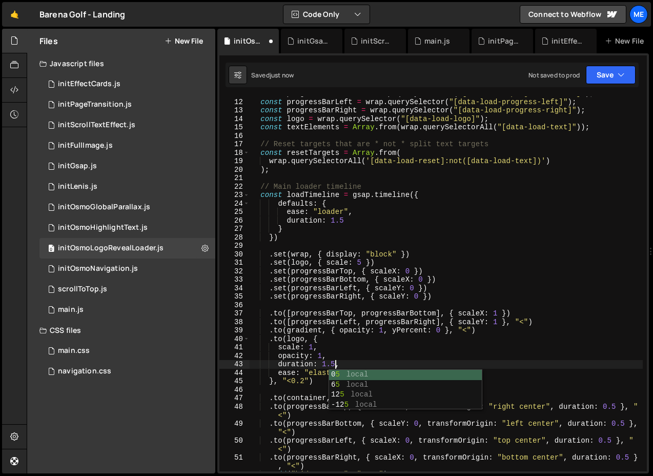
scroll to position [0, 6]
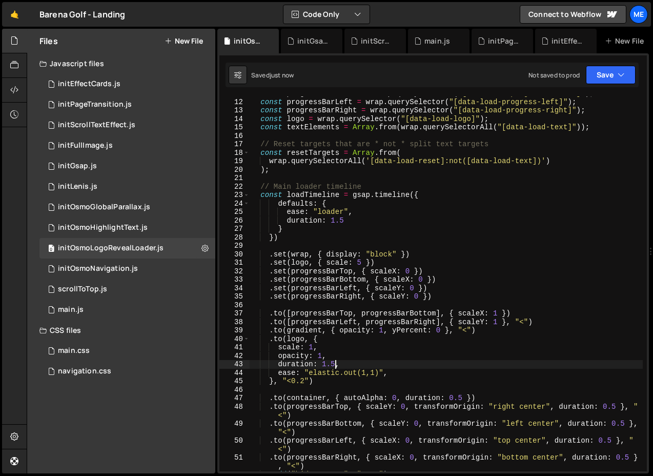
click at [304, 383] on div "const progressBarBottom = wrap . querySelector ( "[data-load-progress-bottom]" …" at bounding box center [446, 284] width 393 height 391
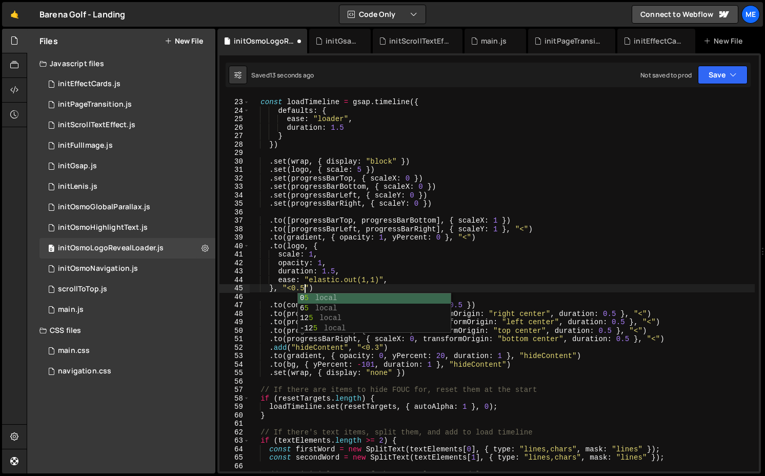
scroll to position [0, 3]
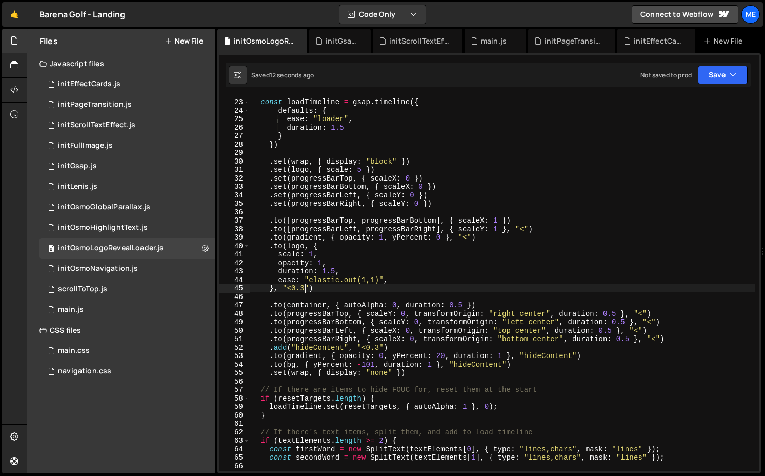
click at [353, 280] on div "// Main loader timeline const loadTimeline = gsap . timeline ({ defaults : { ea…" at bounding box center [502, 284] width 505 height 391
click at [306, 289] on div "// Main loader timeline const loadTimeline = gsap . timeline ({ defaults : { ea…" at bounding box center [502, 284] width 505 height 391
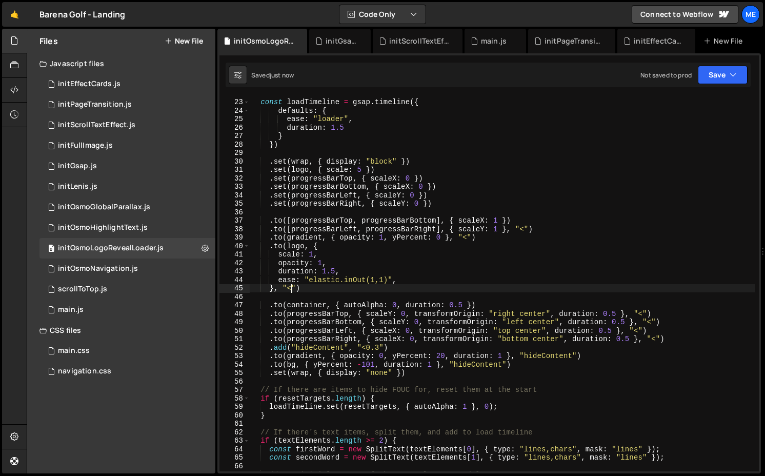
click at [335, 271] on div "// Main loader timeline const loadTimeline = gsap . timeline ({ defaults : { ea…" at bounding box center [502, 284] width 505 height 391
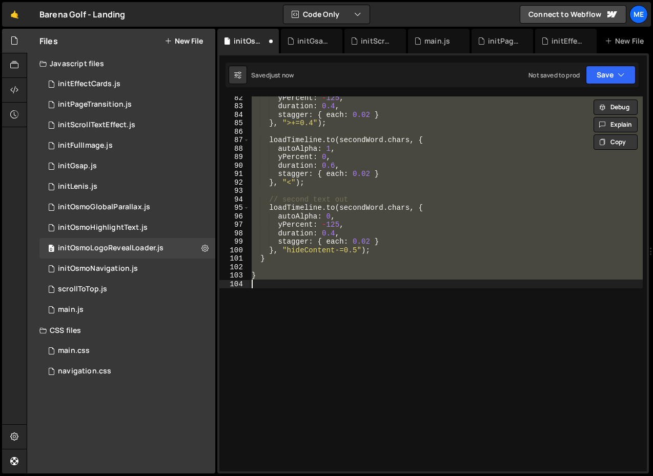
scroll to position [168, 0]
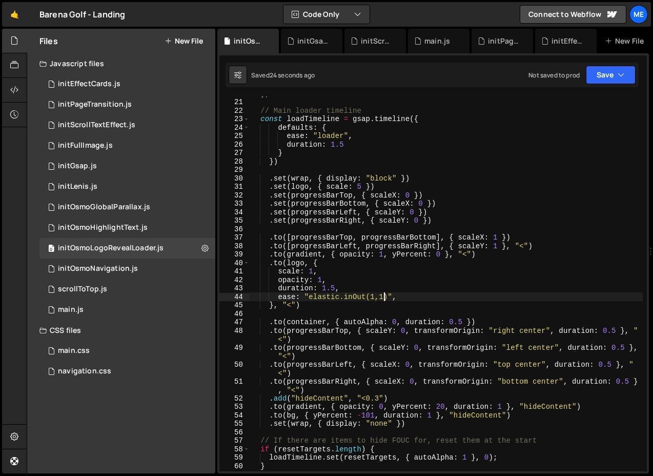
click at [382, 297] on div ") ; // Main loader timeline const loadTimeline = gsap . timeline ({ defaults : …" at bounding box center [446, 284] width 393 height 391
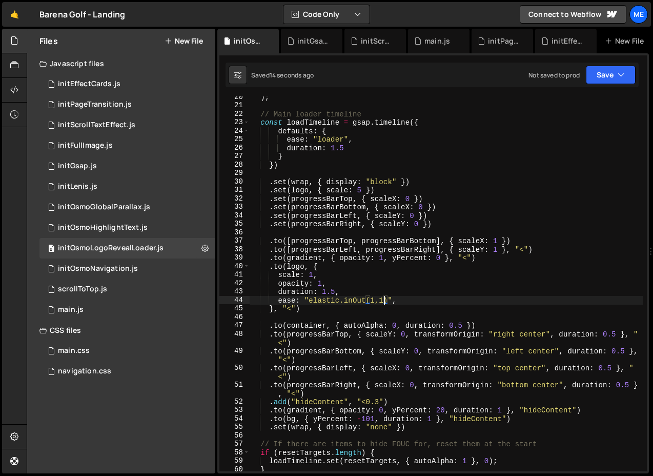
click at [360, 191] on div ") ; // Main loader timeline const loadTimeline = gsap . timeline ({ defaults : …" at bounding box center [446, 288] width 393 height 391
click at [357, 302] on div ") ; // Main loader timeline const loadTimeline = gsap . timeline ({ defaults : …" at bounding box center [446, 288] width 393 height 391
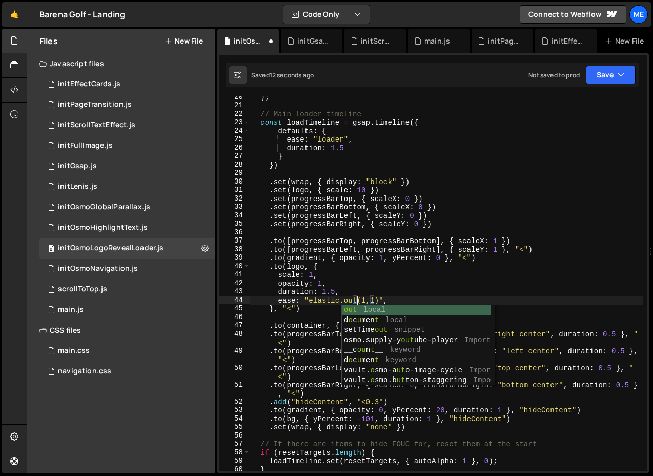
scroll to position [0, 7]
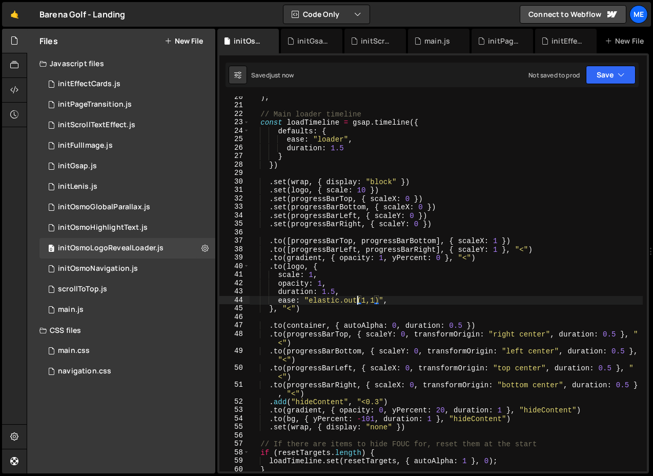
click at [292, 308] on div ") ; // Main loader timeline const loadTimeline = gsap . timeline ({ defaults : …" at bounding box center [446, 288] width 393 height 391
click at [363, 190] on div ") ; // Main loader timeline const loadTimeline = gsap . timeline ({ defaults : …" at bounding box center [446, 288] width 393 height 391
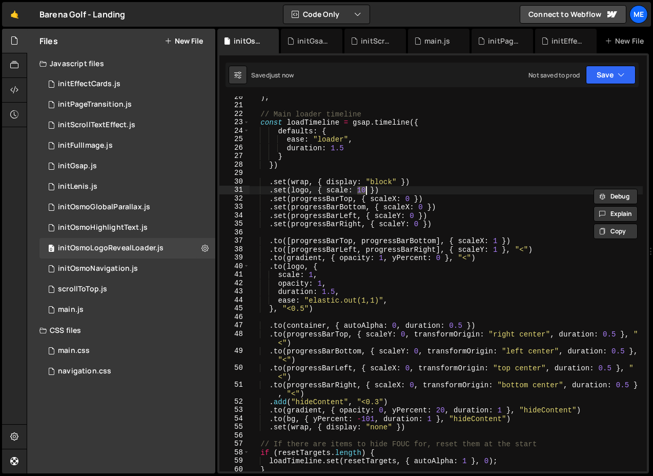
scroll to position [0, 7]
click at [303, 307] on div ") ; // Main loader timeline const loadTimeline = gsap . timeline ({ defaults : …" at bounding box center [446, 288] width 393 height 391
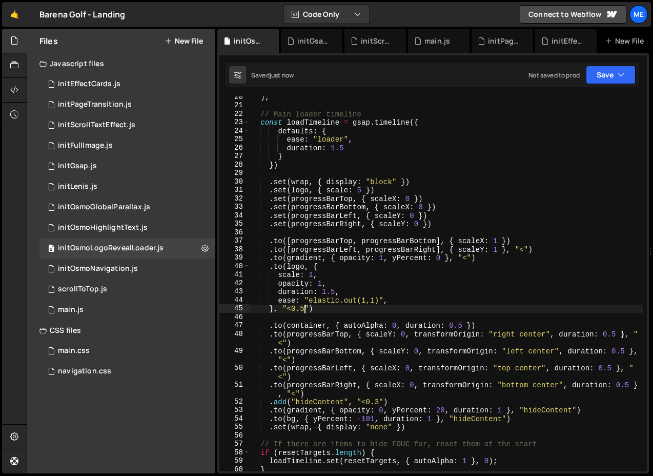
scroll to position [0, 4]
click at [314, 275] on div ") ; // Main loader timeline const loadTimeline = gsap . timeline ({ defaults : …" at bounding box center [446, 288] width 393 height 391
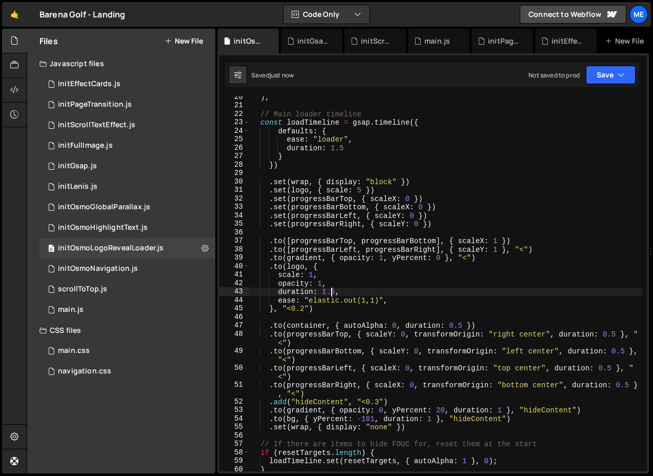
click at [333, 289] on div ") ; // Main loader timeline const loadTimeline = gsap . timeline ({ defaults : …" at bounding box center [446, 288] width 393 height 391
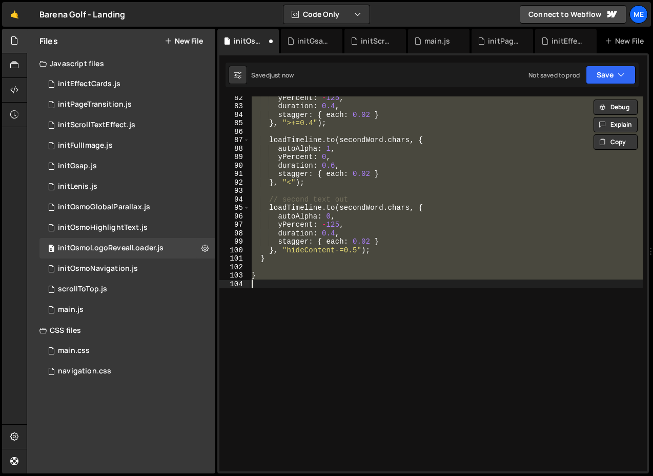
scroll to position [168, 0]
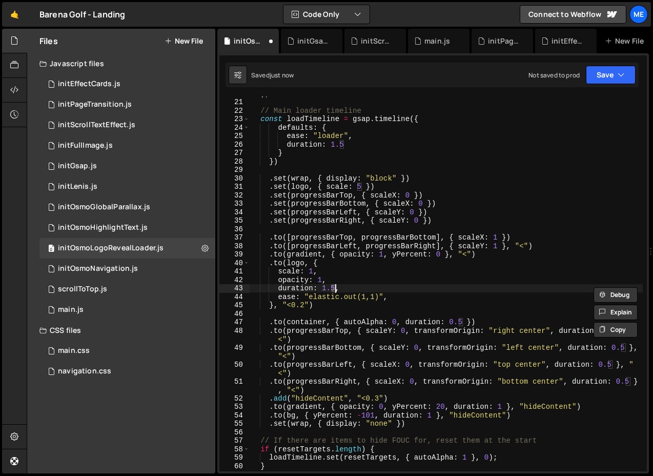
click at [376, 297] on div ") ; // Main loader timeline const loadTimeline = gsap . timeline ({ defaults : …" at bounding box center [446, 284] width 393 height 391
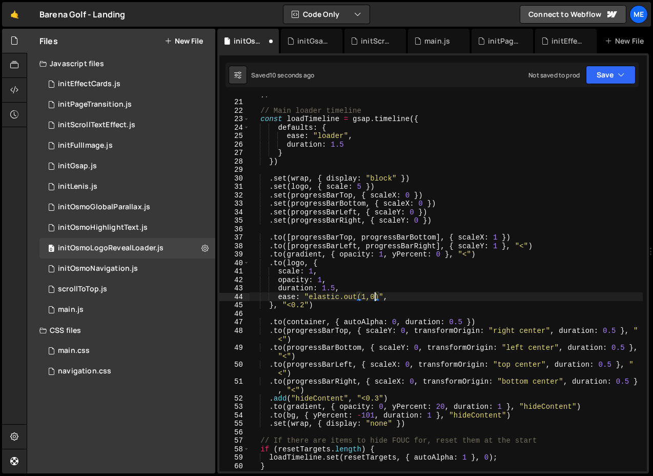
scroll to position [0, 9]
click at [360, 186] on div ") ; // Main loader timeline const loadTimeline = gsap . timeline ({ defaults : …" at bounding box center [446, 284] width 393 height 391
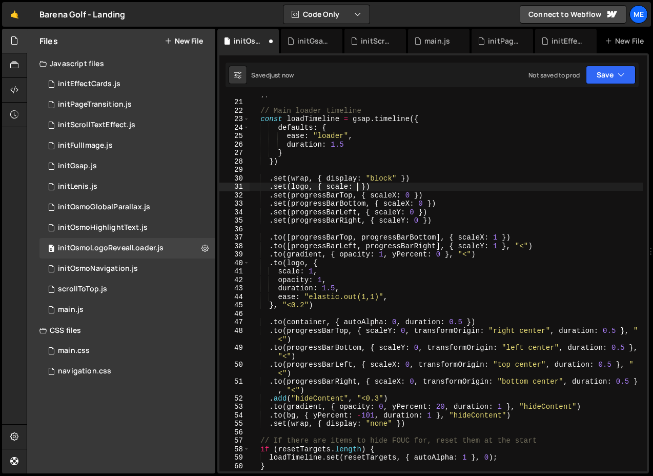
scroll to position [0, 8]
click at [303, 303] on div ") ; // Main loader timeline const loadTimeline = gsap . timeline ({ defaults : …" at bounding box center [446, 284] width 393 height 391
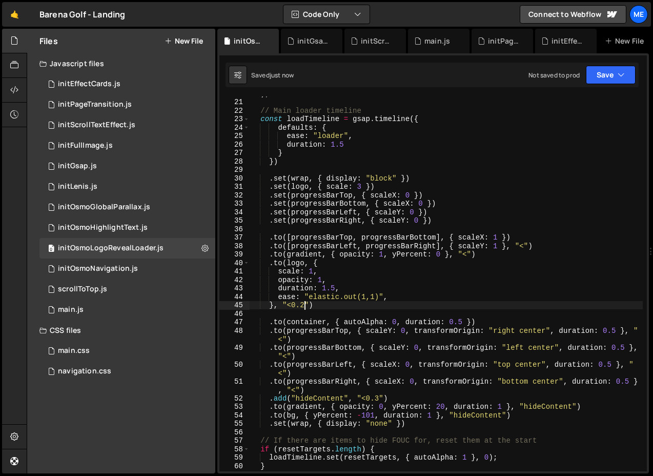
scroll to position [0, 4]
type textarea "}, "<0.8")"
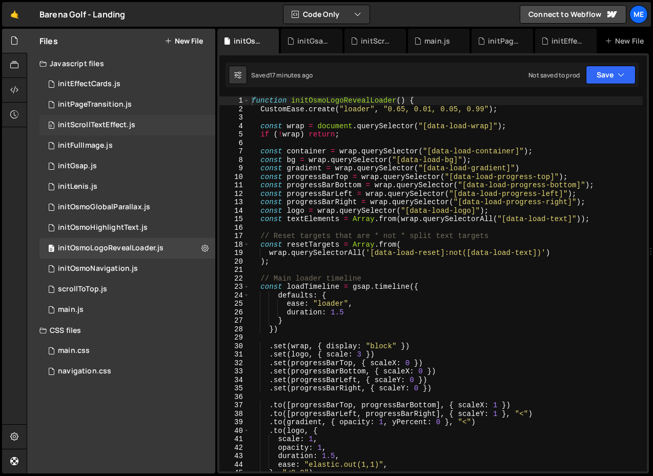
click at [80, 117] on div "0 initScrollTextEffect.js 0" at bounding box center [127, 125] width 176 height 20
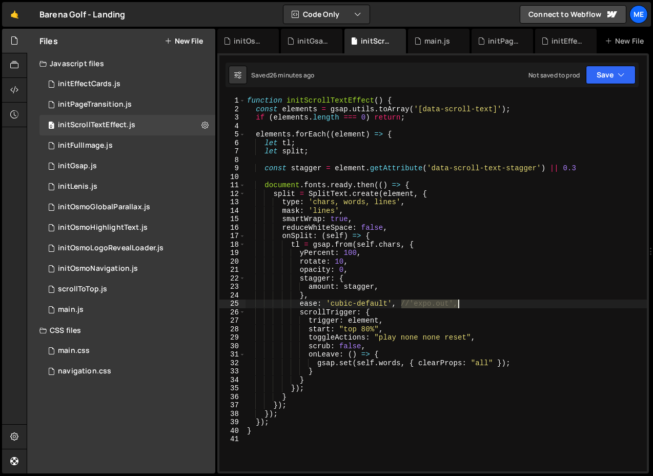
drag, startPoint x: 401, startPoint y: 303, endPoint x: 487, endPoint y: 303, distance: 86.1
click at [487, 303] on div "function initScrollTextEffect ( ) { const elements = gsap . utils . toArray ( '…" at bounding box center [446, 291] width 402 height 391
click at [312, 340] on div "function initScrollTextEffect ( ) { const elements = gsap . utils . toArray ( '…" at bounding box center [446, 291] width 402 height 391
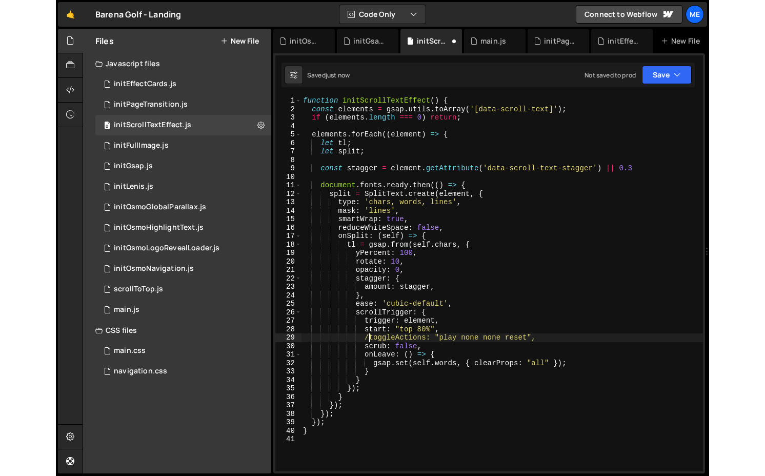
scroll to position [0, 5]
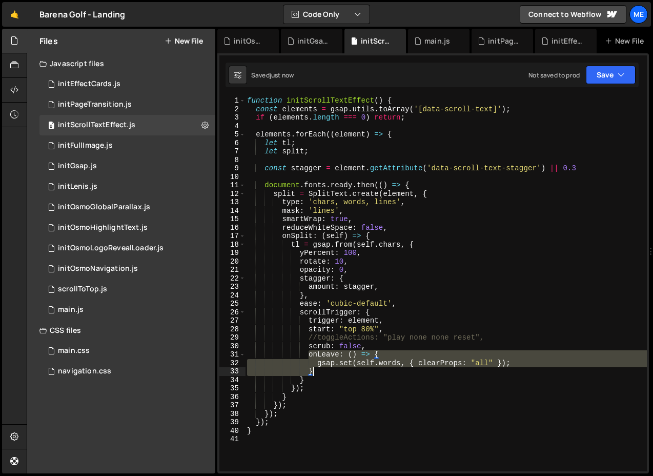
drag, startPoint x: 308, startPoint y: 354, endPoint x: 329, endPoint y: 370, distance: 26.3
click at [329, 370] on div "function initScrollTextEffect ( ) { const elements = gsap . utils . toArray ( '…" at bounding box center [446, 291] width 402 height 391
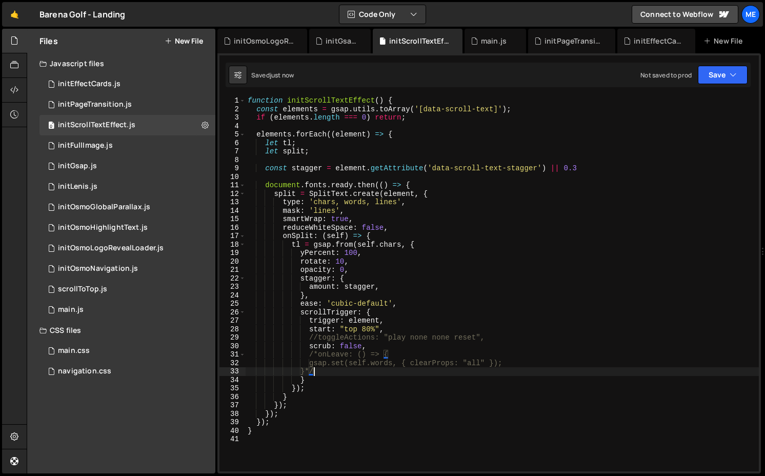
type textarea "}*/"
click at [84, 79] on div "0 initEffectCards.js 0" at bounding box center [127, 84] width 176 height 20
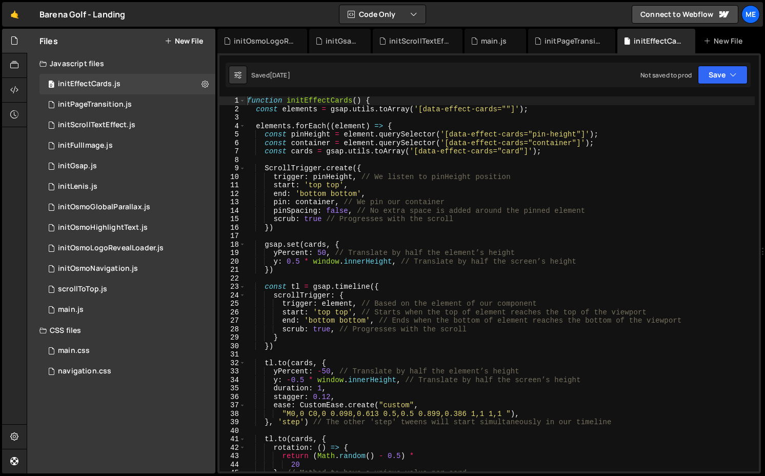
type textarea "const pinHeight = element.querySelector('[data-effect-cards="pin-height"]');"
click at [318, 136] on div "function initEffectCards ( ) { const elements = gsap . utils . toArray ( '[data…" at bounding box center [499, 291] width 509 height 391
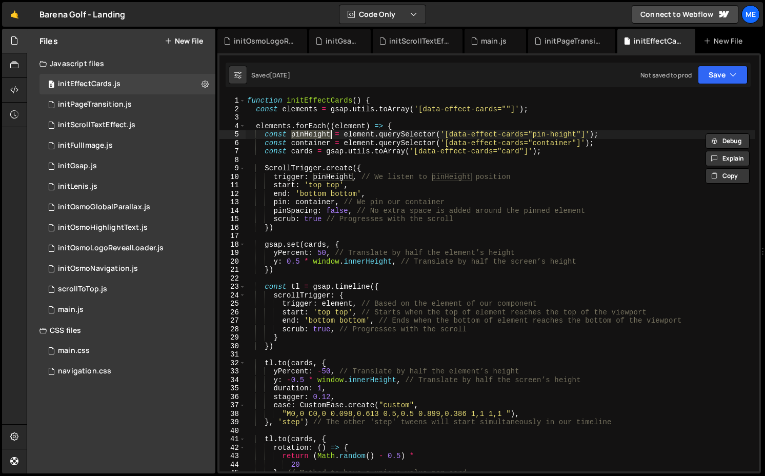
click at [311, 159] on div "function initEffectCards ( ) { const elements = gsap . utils . toArray ( '[data…" at bounding box center [499, 291] width 509 height 391
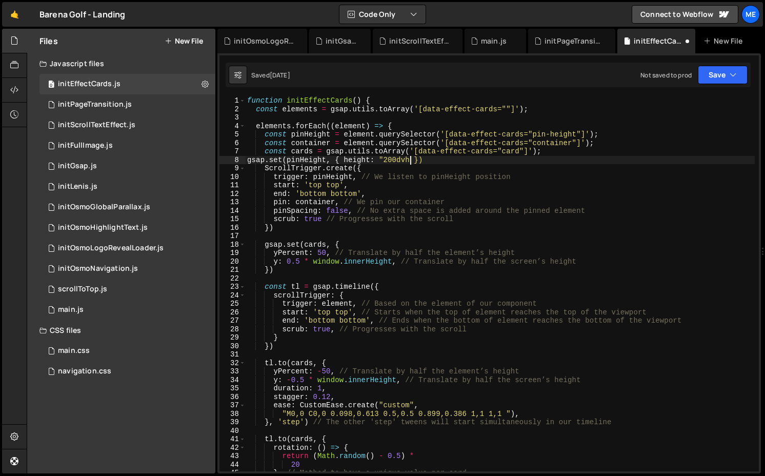
scroll to position [0, 11]
type textarea "gsap.set(pinHeight, { height: "200dvh" })"
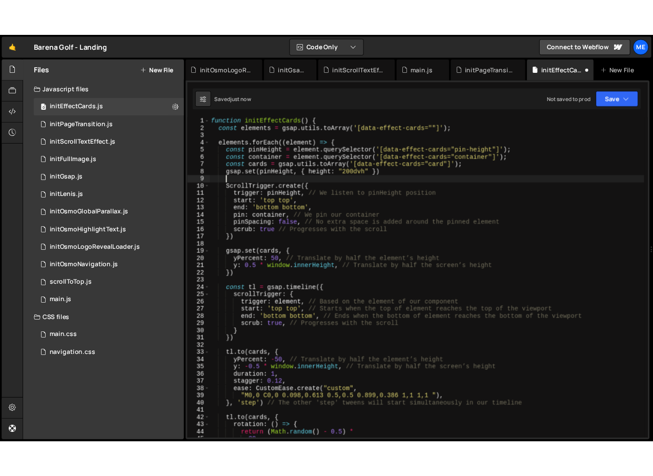
scroll to position [0, 0]
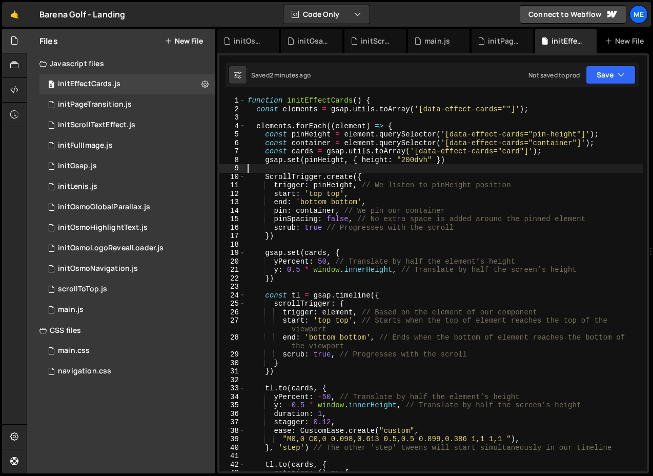
click at [410, 158] on div "function initEffectCards ( ) { const elements = gsap . utils . toArray ( '[data…" at bounding box center [443, 291] width 397 height 391
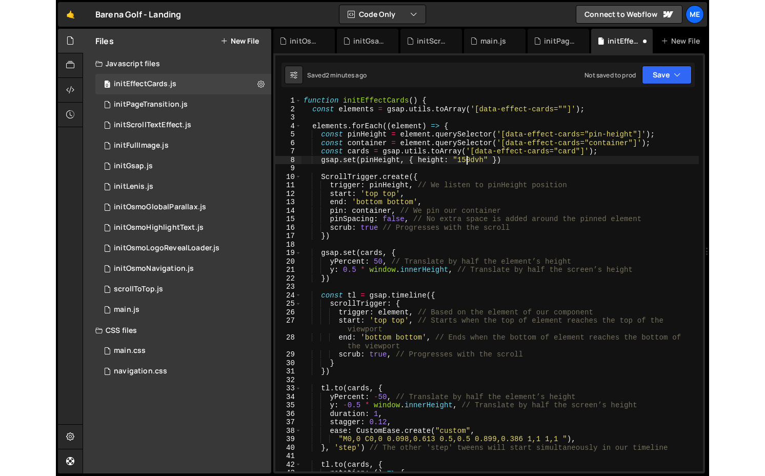
scroll to position [0, 11]
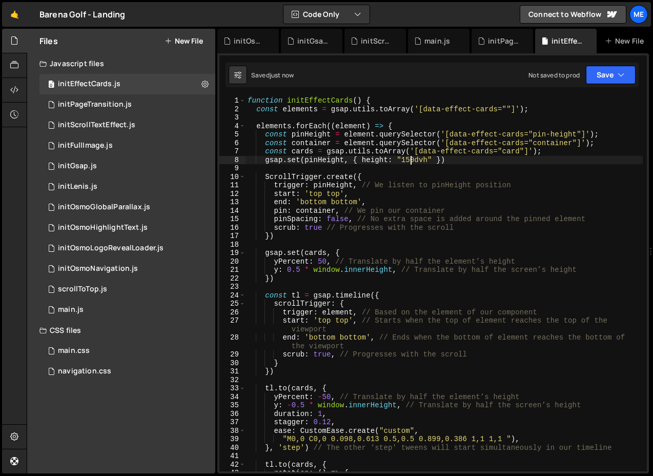
type textarea "gsap.set(pinHeight, { height: "150dvh" })"
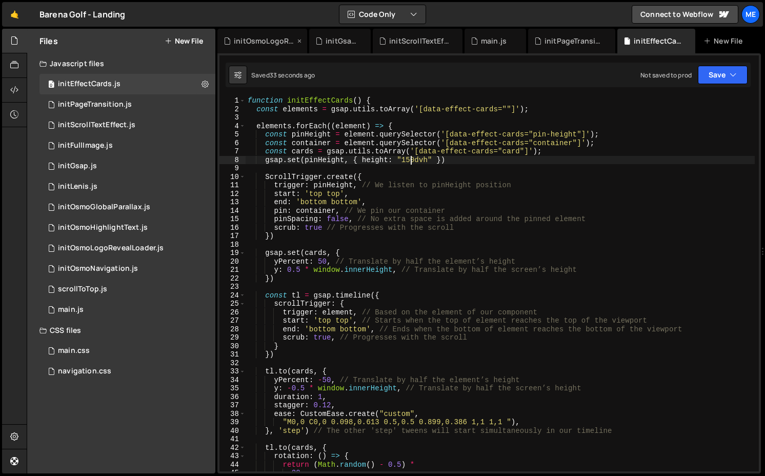
click at [272, 40] on div "initOsmoLogoRevealLoader.js" at bounding box center [264, 41] width 61 height 10
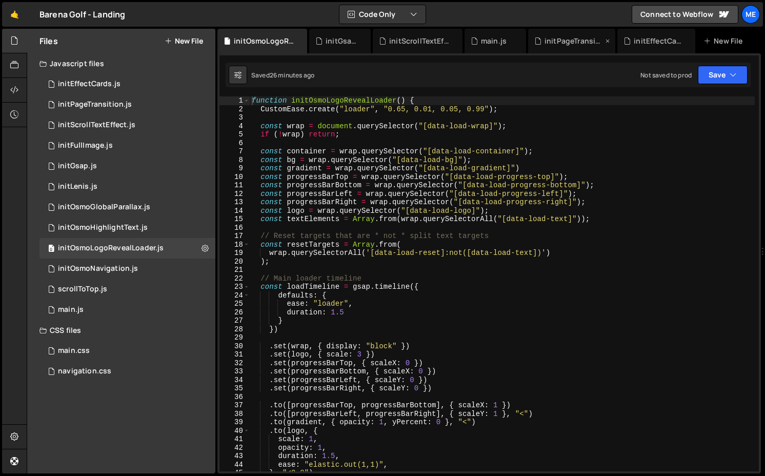
click at [571, 39] on div "initPageTransition.js" at bounding box center [573, 41] width 58 height 10
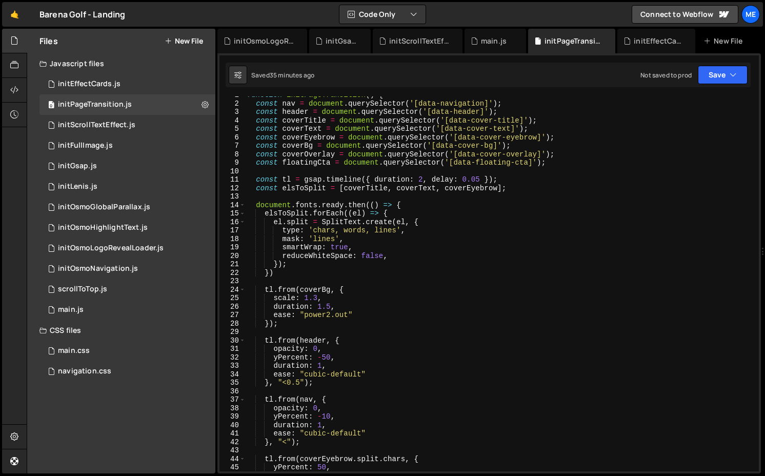
scroll to position [6, 0]
drag, startPoint x: 481, startPoint y: 180, endPoint x: 471, endPoint y: 180, distance: 9.7
click at [471, 180] on div "function initPageTransition ( ) { const nav = document . querySelector ( '[data…" at bounding box center [499, 286] width 509 height 391
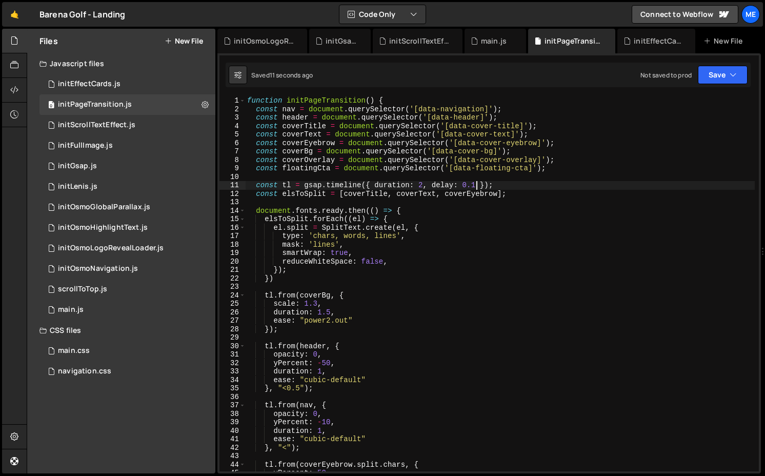
click at [317, 161] on div "function initPageTransition ( ) { const nav = document . querySelector ( '[data…" at bounding box center [499, 291] width 509 height 391
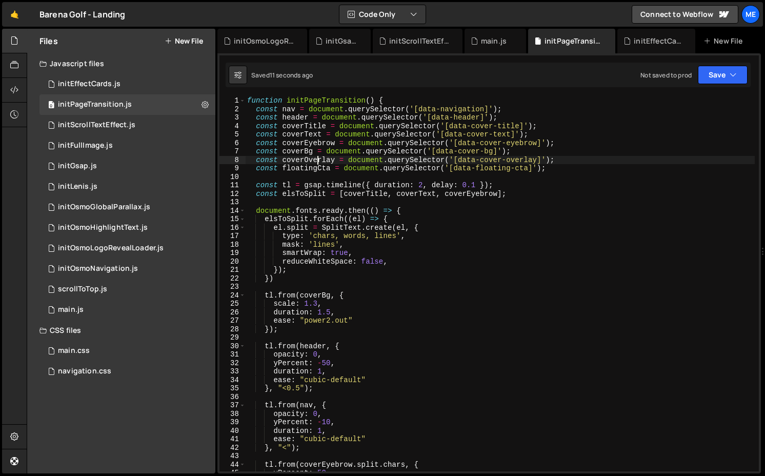
click at [317, 161] on div "function initPageTransition ( ) { const nav = document . querySelector ( '[data…" at bounding box center [499, 291] width 509 height 391
click at [476, 184] on div "function initPageTransition ( ) { const nav = document . querySelector ( '[data…" at bounding box center [499, 291] width 509 height 391
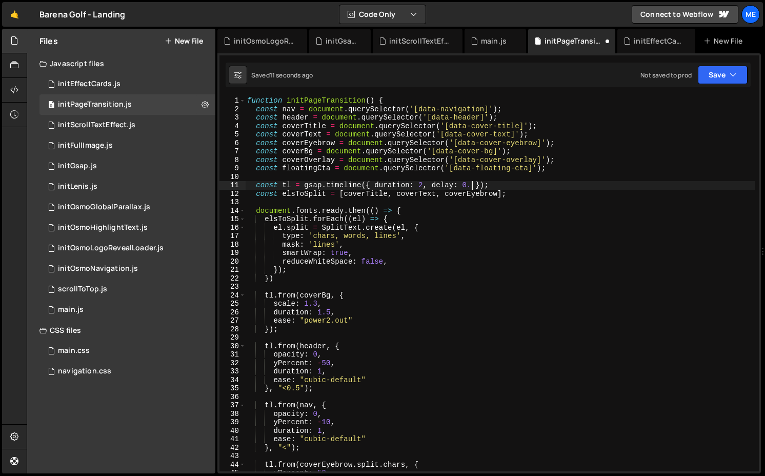
scroll to position [0, 16]
type textarea "const tl = gsap.timeline({ duration: 2, delay: 0.7 });"
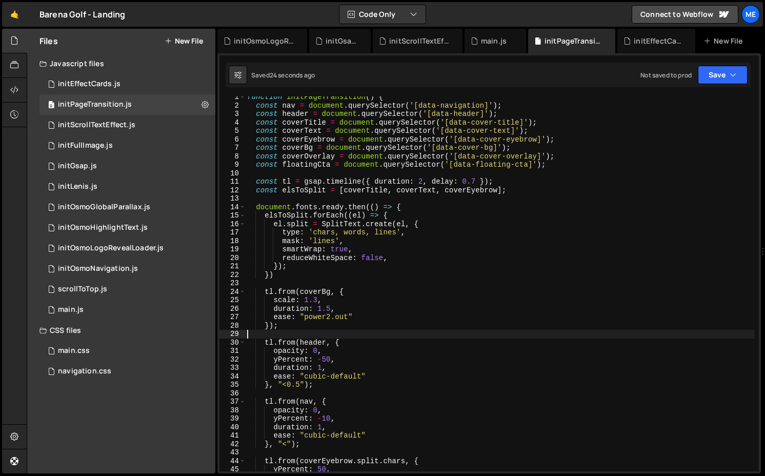
click at [321, 331] on div "function initPageTransition ( ) { const nav = document . querySelector ( '[data…" at bounding box center [499, 288] width 509 height 391
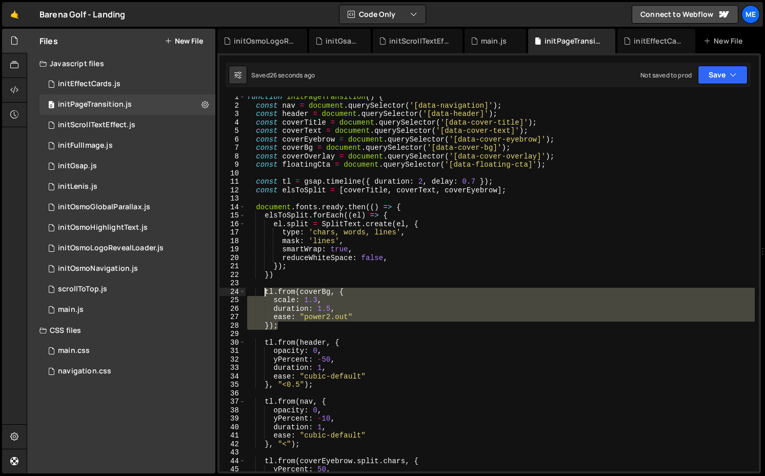
drag, startPoint x: 322, startPoint y: 324, endPoint x: 263, endPoint y: 290, distance: 67.9
click at [263, 290] on div "function initPageTransition ( ) { const nav = document . querySelector ( '[data…" at bounding box center [499, 288] width 509 height 391
click at [283, 328] on div "function initPageTransition ( ) { const nav = document . querySelector ( '[data…" at bounding box center [499, 283] width 509 height 375
type textarea "});"
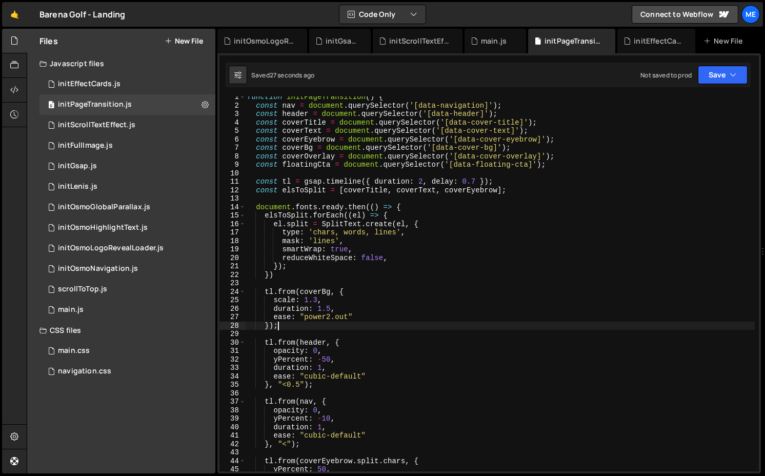
scroll to position [0, 1]
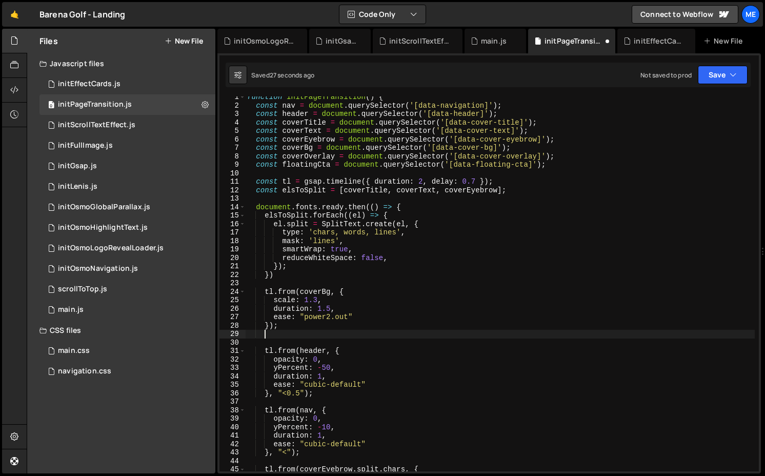
paste textarea "});"
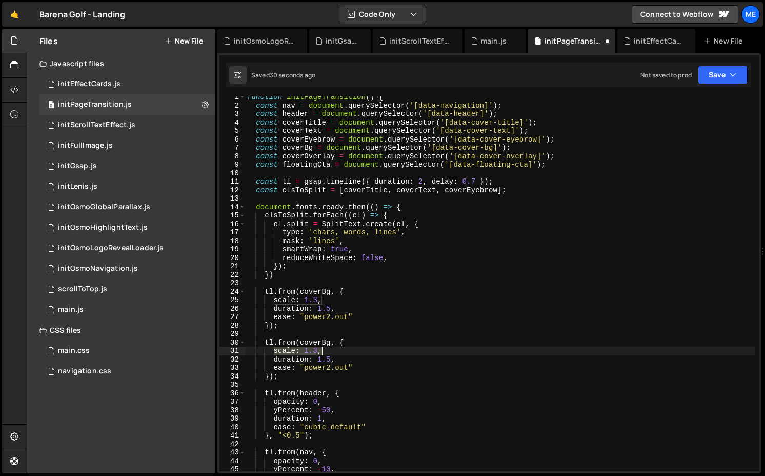
drag, startPoint x: 274, startPoint y: 350, endPoint x: 325, endPoint y: 351, distance: 50.7
click at [325, 351] on div "function initPageTransition ( ) { const nav = document . querySelector ( '[data…" at bounding box center [499, 288] width 509 height 391
drag, startPoint x: 322, startPoint y: 343, endPoint x: 334, endPoint y: 343, distance: 11.8
click at [334, 343] on div "function initPageTransition ( ) { const nav = document . querySelector ( '[data…" at bounding box center [499, 288] width 509 height 391
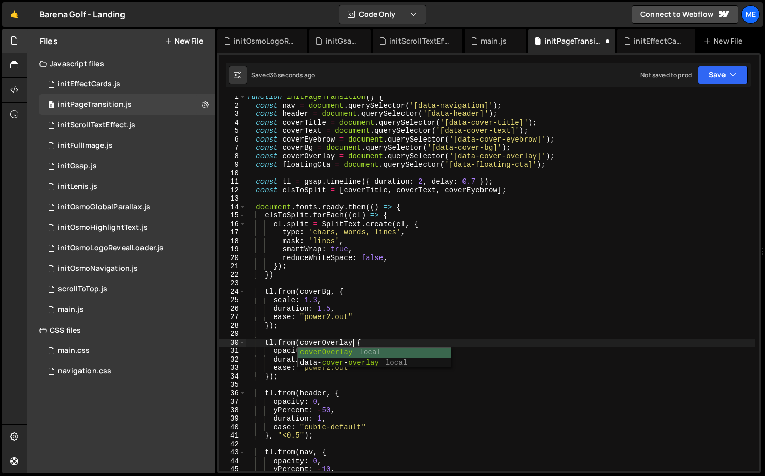
scroll to position [0, 7]
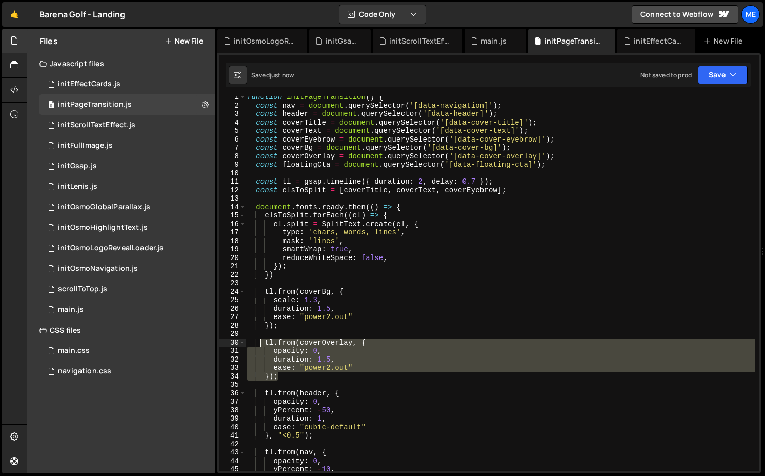
drag, startPoint x: 279, startPoint y: 380, endPoint x: 262, endPoint y: 339, distance: 44.1
click at [262, 339] on div "function initPageTransition ( ) { const nav = document . querySelector ( '[data…" at bounding box center [499, 288] width 509 height 391
click at [291, 328] on div "function initPageTransition ( ) { const nav = document . querySelector ( '[data…" at bounding box center [499, 288] width 509 height 391
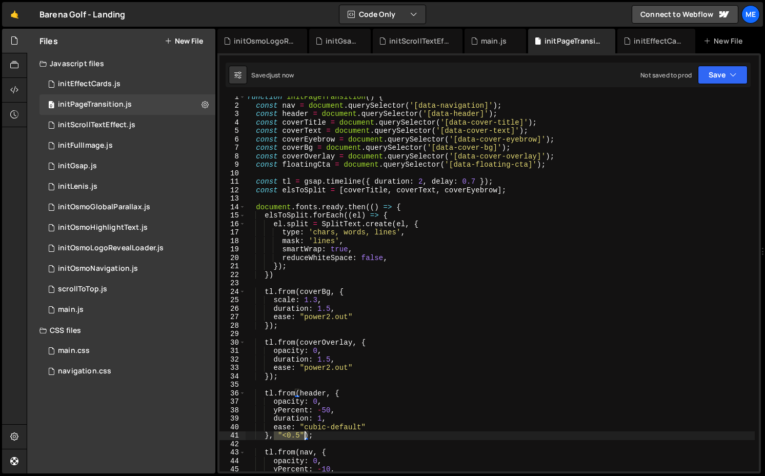
drag, startPoint x: 274, startPoint y: 436, endPoint x: 303, endPoint y: 438, distance: 29.3
click at [303, 438] on div "function initPageTransition ( ) { const nav = document . querySelector ( '[data…" at bounding box center [499, 288] width 509 height 391
click at [270, 375] on div "function initPageTransition ( ) { const nav = document . querySelector ( '[data…" at bounding box center [499, 288] width 509 height 391
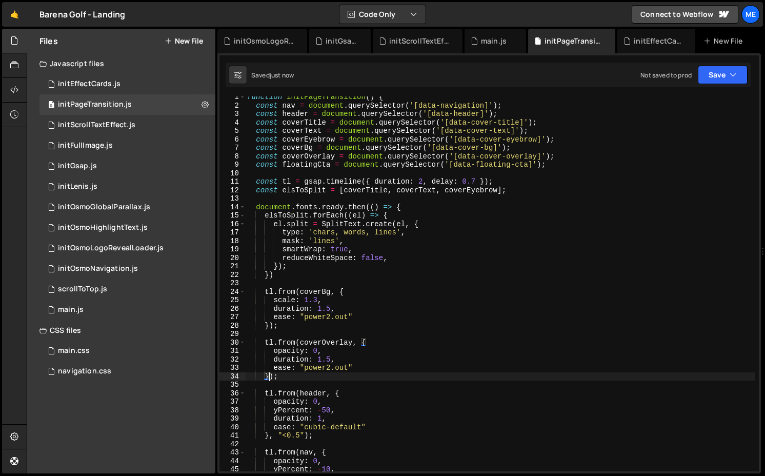
paste textarea ""<0.5""
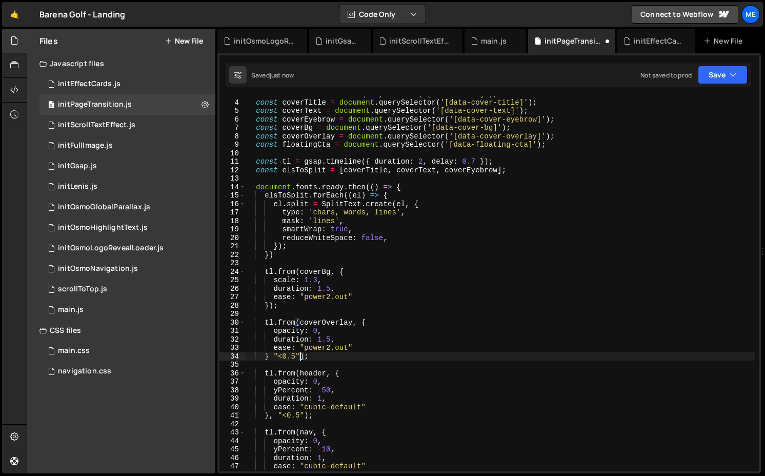
scroll to position [26, 0]
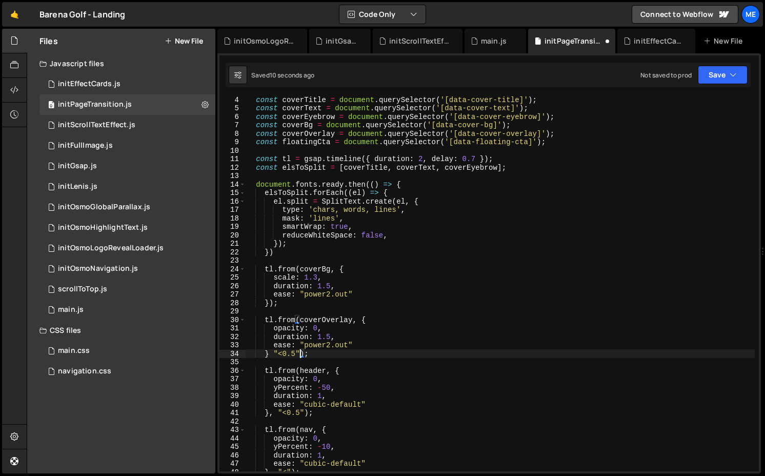
click at [272, 351] on div "const coverTitle = document . querySelector ( '[data-cover-title]' ) ; const co…" at bounding box center [499, 290] width 509 height 391
click at [300, 414] on div "const coverTitle = document . querySelector ( '[data-cover-title]' ) ; const co…" at bounding box center [499, 290] width 509 height 391
drag, startPoint x: 301, startPoint y: 354, endPoint x: 284, endPoint y: 352, distance: 17.6
click at [284, 352] on div "const coverTitle = document . querySelector ( '[data-cover-title]' ) ; const co…" at bounding box center [499, 290] width 509 height 391
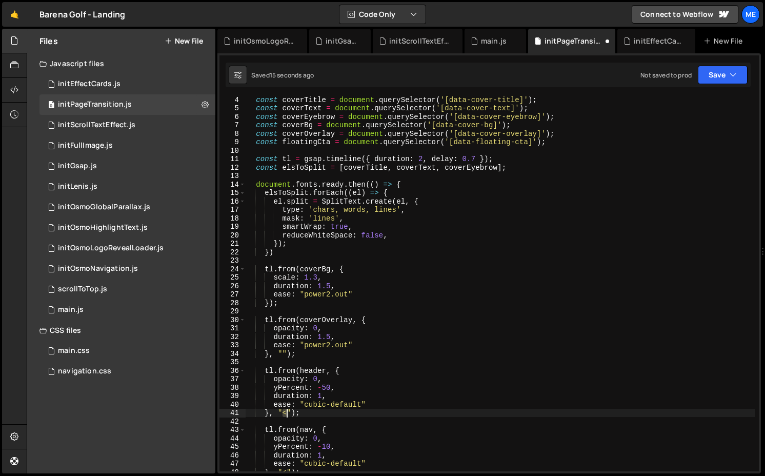
click at [287, 410] on div "const coverTitle = document . querySelector ( '[data-cover-title]' ) ; const co…" at bounding box center [499, 290] width 509 height 391
paste textarea "0.5"
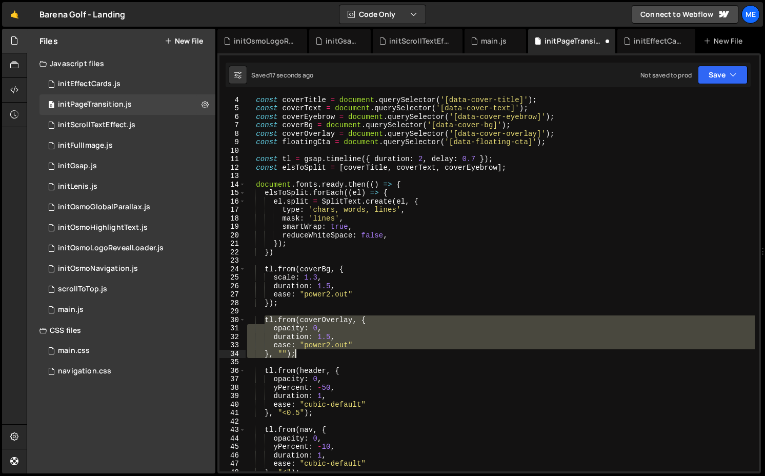
drag, startPoint x: 263, startPoint y: 317, endPoint x: 305, endPoint y: 357, distance: 57.6
click at [305, 357] on div "const coverTitle = document . querySelector ( '[data-cover-title]' ) ; const co…" at bounding box center [499, 290] width 509 height 391
type textarea "ease: "power2.out" }, "");"
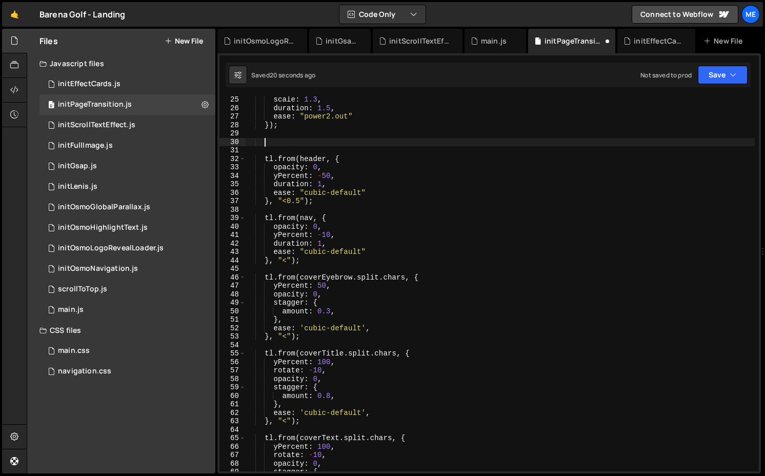
scroll to position [211, 0]
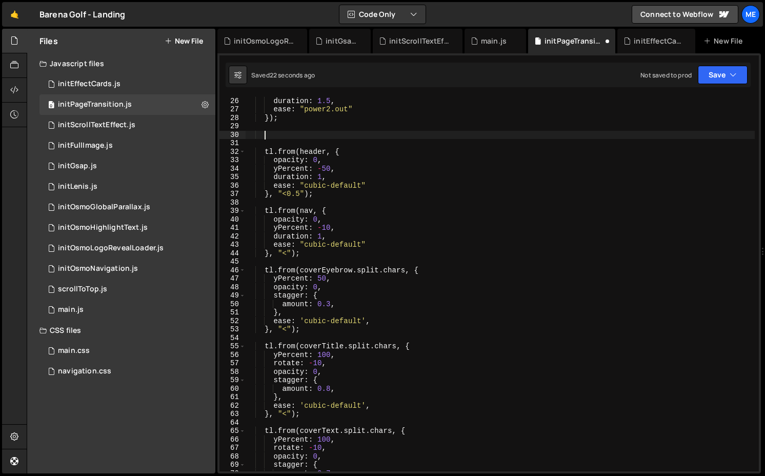
click at [312, 254] on div "scale : 1.3 , duration : 1.5 , ease : "power2.out" }) ; tl . from ( header , { …" at bounding box center [499, 283] width 509 height 391
type textarea "}, "<");"
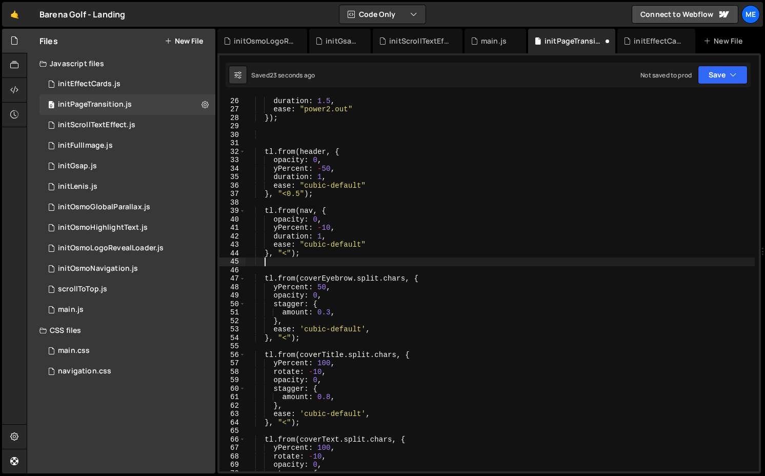
paste textarea "}, "");"
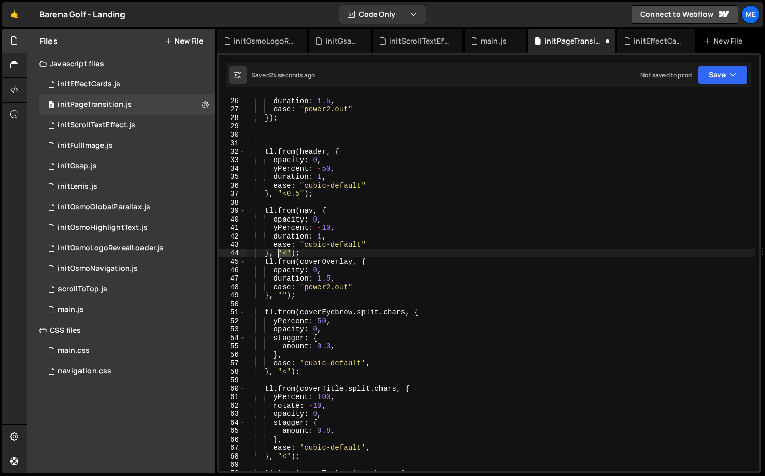
drag, startPoint x: 291, startPoint y: 254, endPoint x: 278, endPoint y: 254, distance: 12.8
click at [278, 254] on div "scale : 1.3 , duration : 1.5 , ease : "power2.out" }) ; tl . from ( header , { …" at bounding box center [499, 283] width 509 height 391
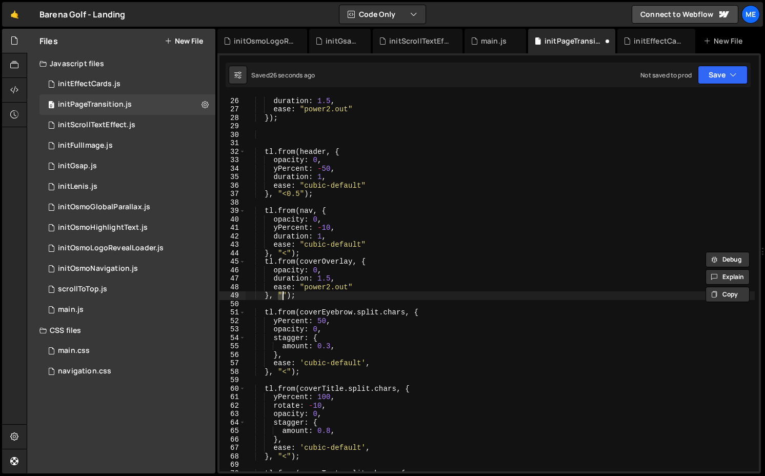
drag, startPoint x: 277, startPoint y: 294, endPoint x: 284, endPoint y: 294, distance: 6.7
click at [284, 294] on div "scale : 1.3 , duration : 1.5 , ease : "power2.out" }) ; tl . from ( header , { …" at bounding box center [499, 283] width 509 height 391
paste textarea "<""
type textarea "}, "<"");"
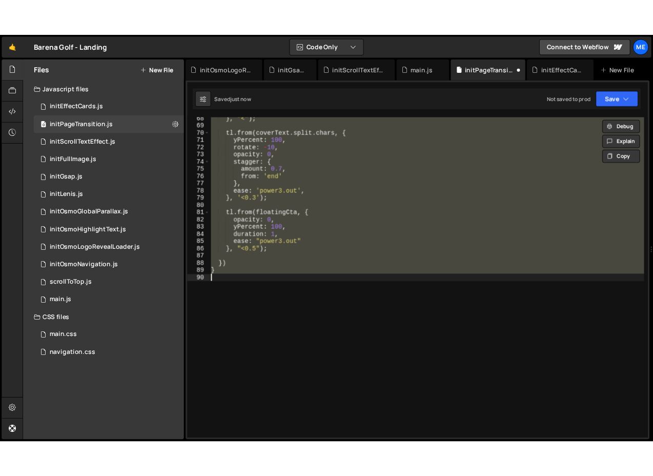
scroll to position [218, 0]
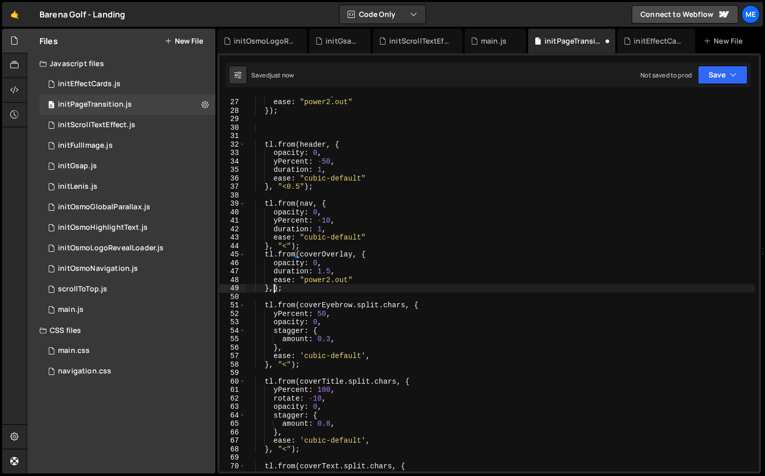
paste textarea ""<""
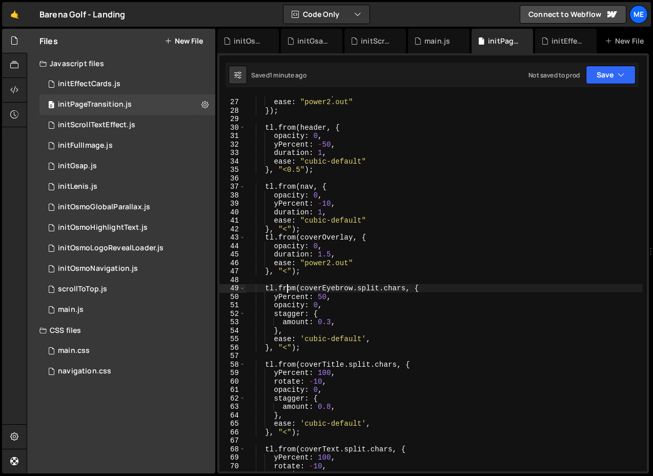
type textarea "tl.from(coverEyebrow.split.chars, {"
click at [107, 74] on div "0 initEffectCards.js 0" at bounding box center [127, 84] width 176 height 20
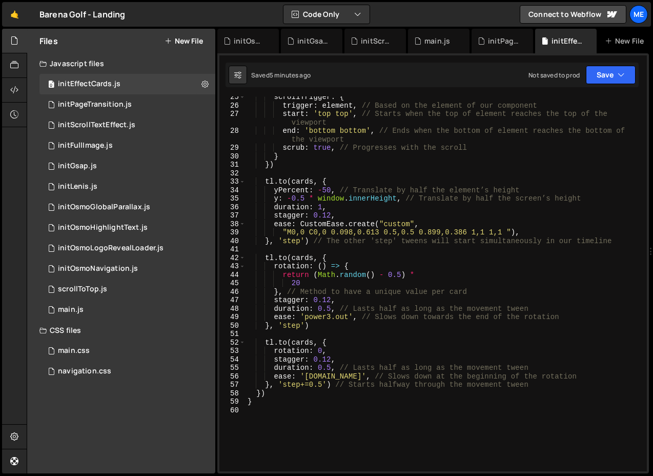
scroll to position [0, 5]
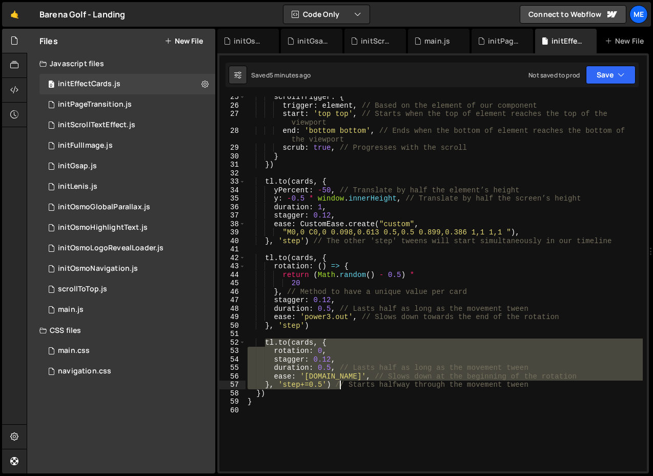
drag, startPoint x: 264, startPoint y: 341, endPoint x: 342, endPoint y: 384, distance: 89.2
click at [342, 384] on div "scrollTrigger : { trigger : element , // Based on the element of our component …" at bounding box center [443, 288] width 397 height 391
